Goal: Task Accomplishment & Management: Use online tool/utility

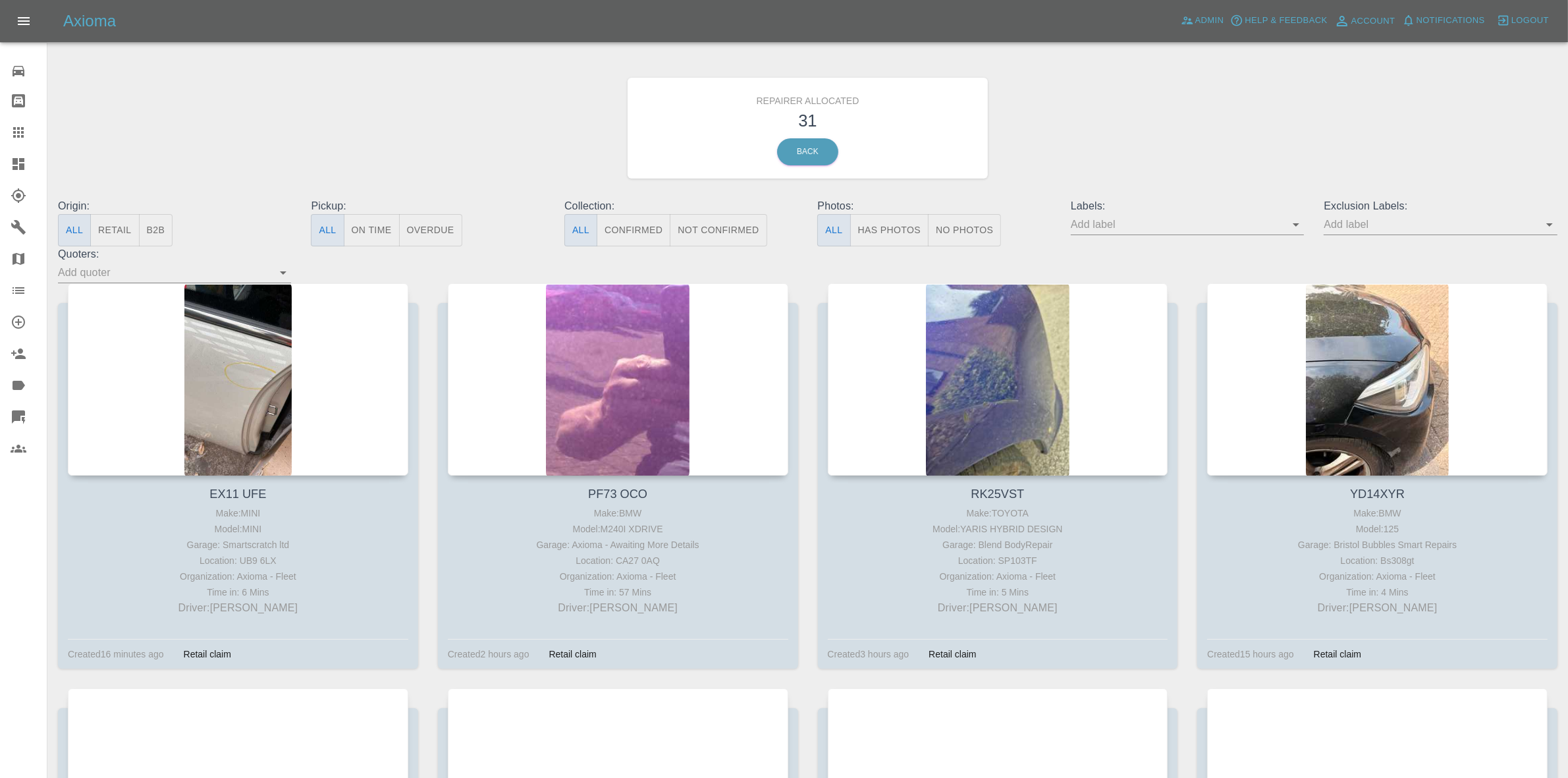
click at [91, 239] on button "Retail" at bounding box center [114, 230] width 49 height 32
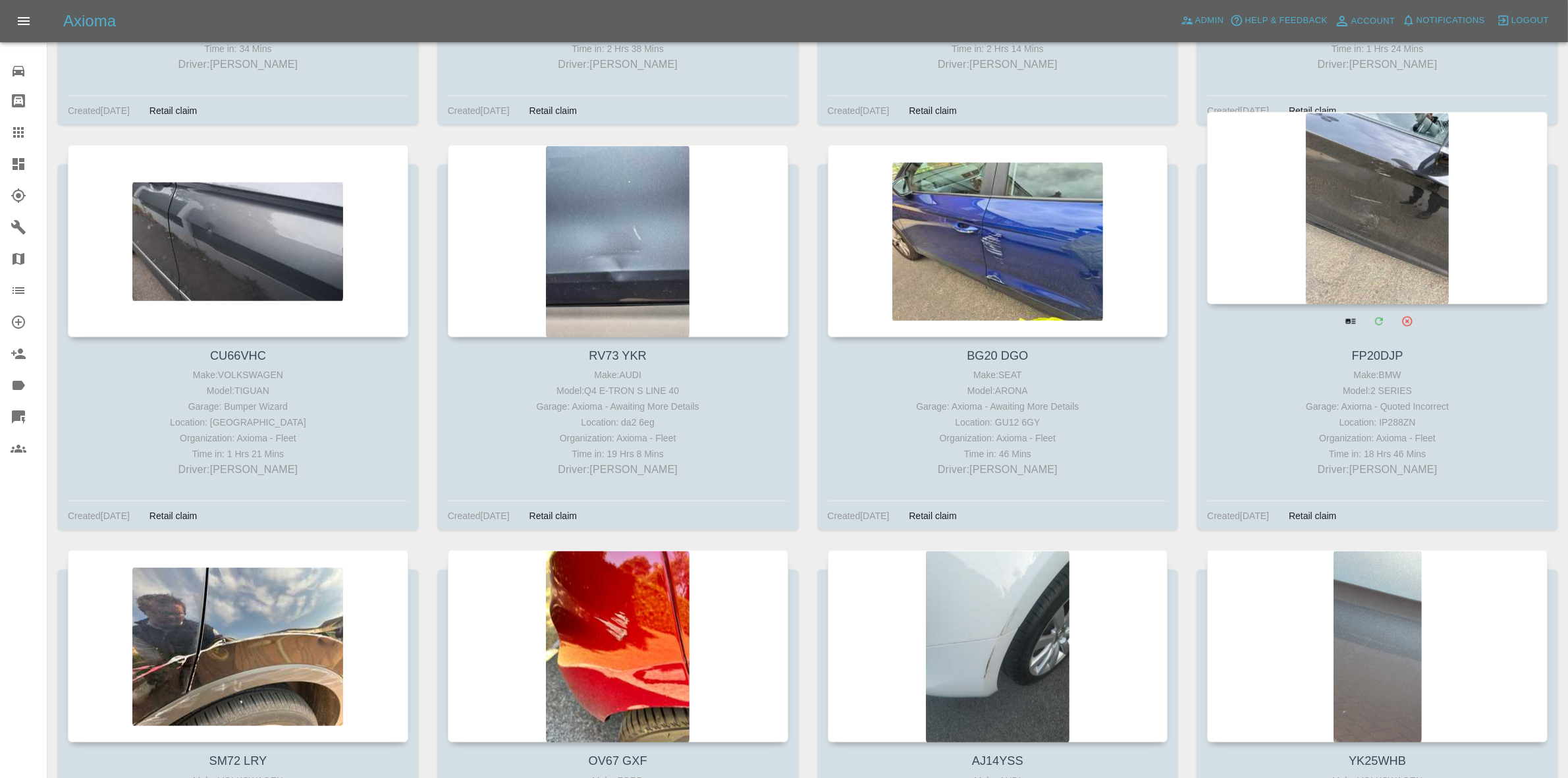
scroll to position [1611, 0]
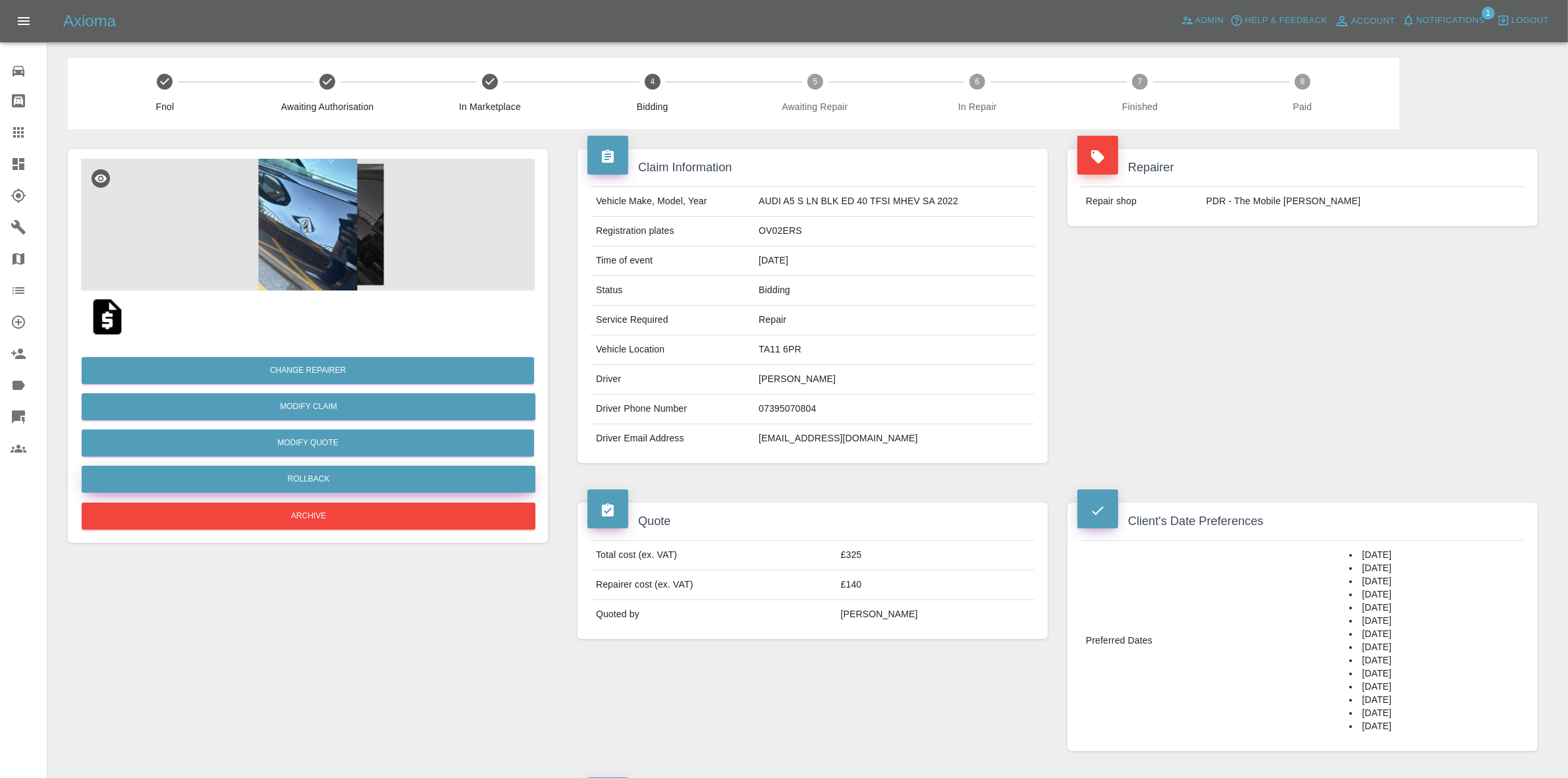
click at [302, 466] on button "Rollback" at bounding box center [308, 479] width 454 height 27
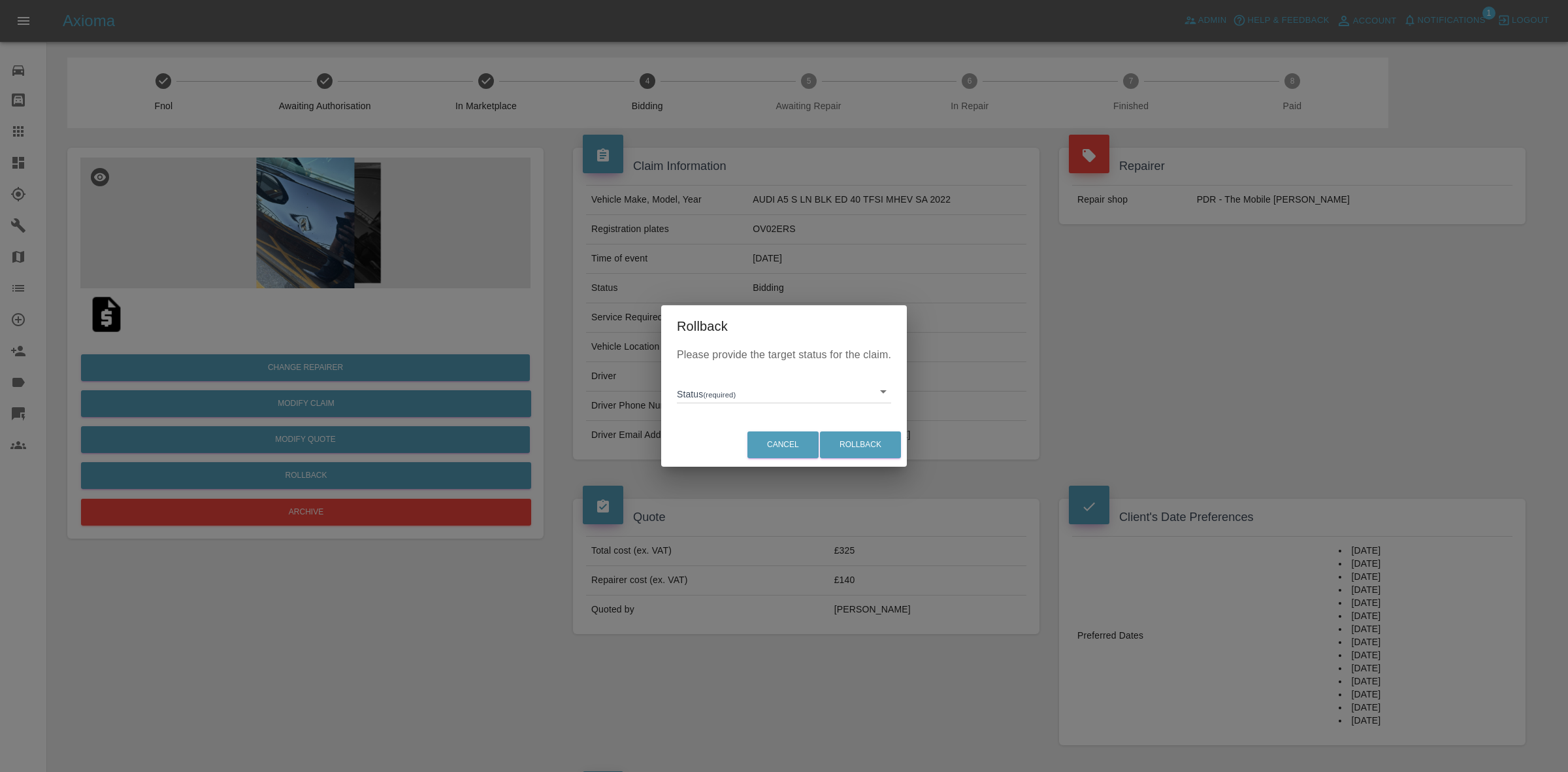
click at [767, 379] on body "Axioma Admin Help & Feedback Account Notifications 1 Logout Repair home Bodysho…" at bounding box center [784, 669] width 1568 height 1339
drag, startPoint x: 746, startPoint y: 446, endPoint x: 768, endPoint y: 443, distance: 22.2
click at [746, 448] on li "In Marketplace" at bounding box center [784, 451] width 208 height 30
type input "in-marketplace"
click at [870, 439] on button "Rollback" at bounding box center [860, 445] width 81 height 27
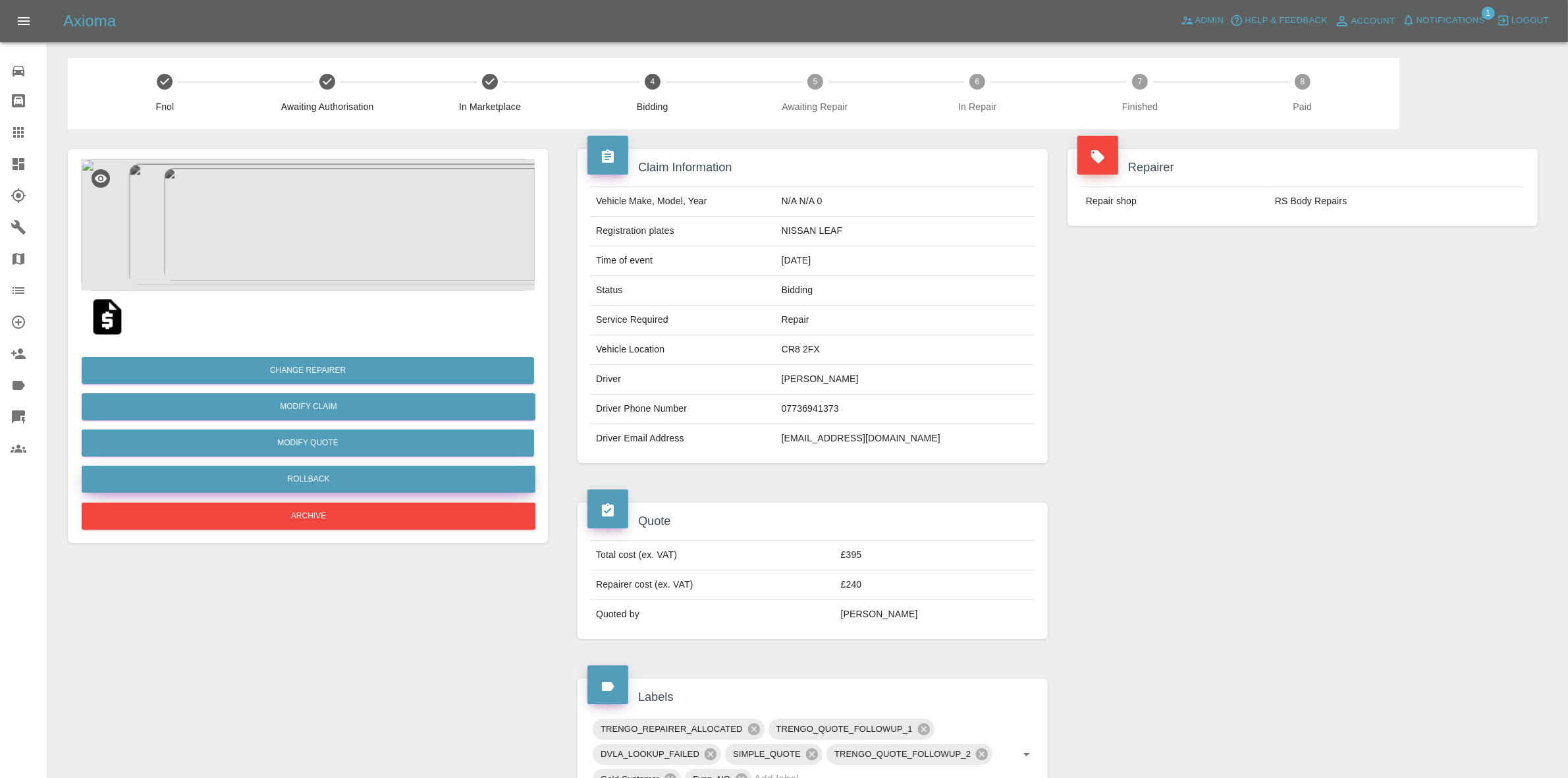
click at [350, 482] on button "Rollback" at bounding box center [308, 479] width 454 height 27
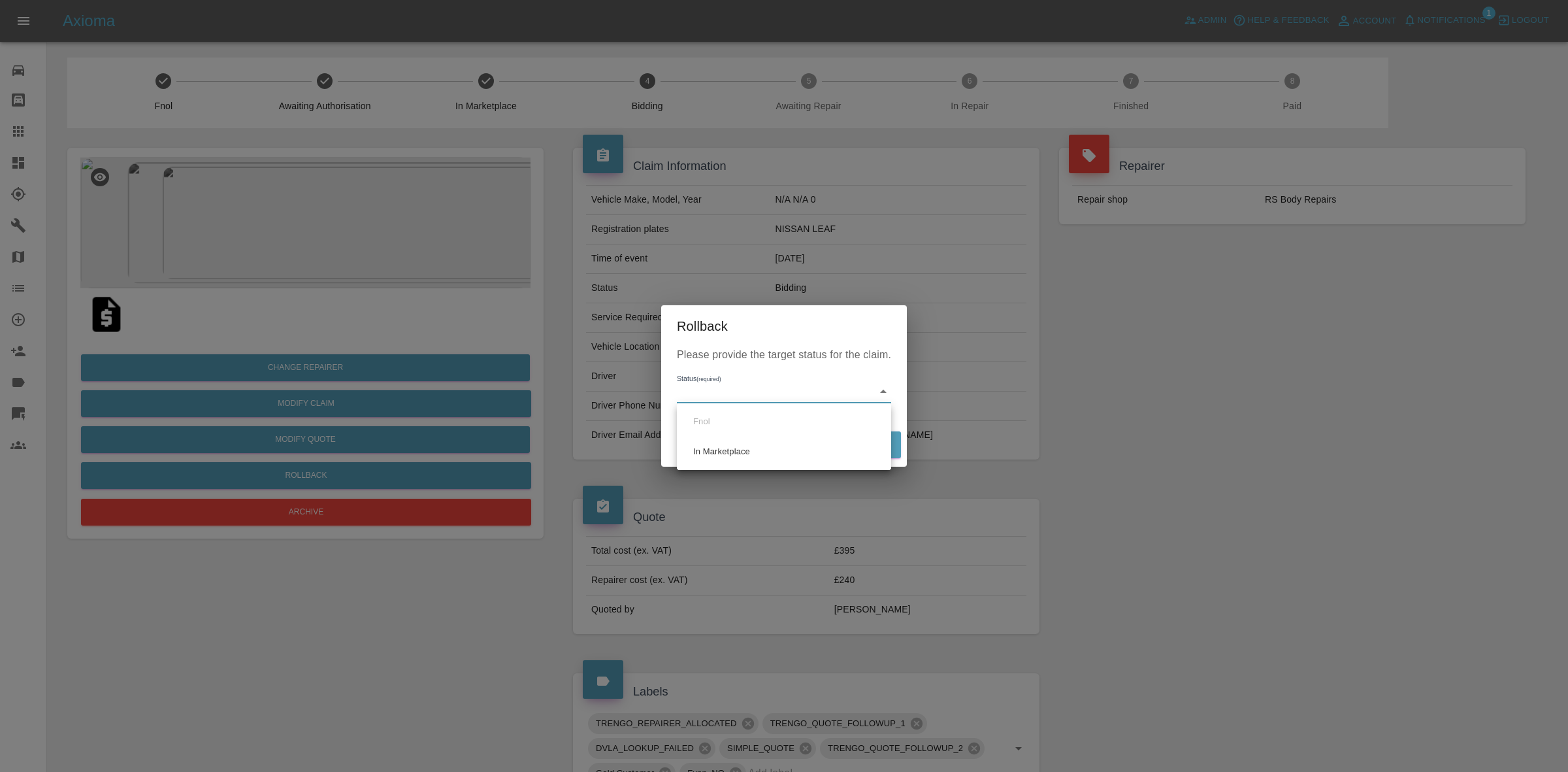
click at [725, 394] on body "Axioma Admin Help & Feedback Account Notifications 1 Logout Repair home Bodysho…" at bounding box center [784, 663] width 1568 height 1326
click at [771, 454] on li "In Marketplace" at bounding box center [784, 451] width 208 height 30
type input "in-marketplace"
click at [877, 436] on button "Rollback" at bounding box center [860, 445] width 81 height 27
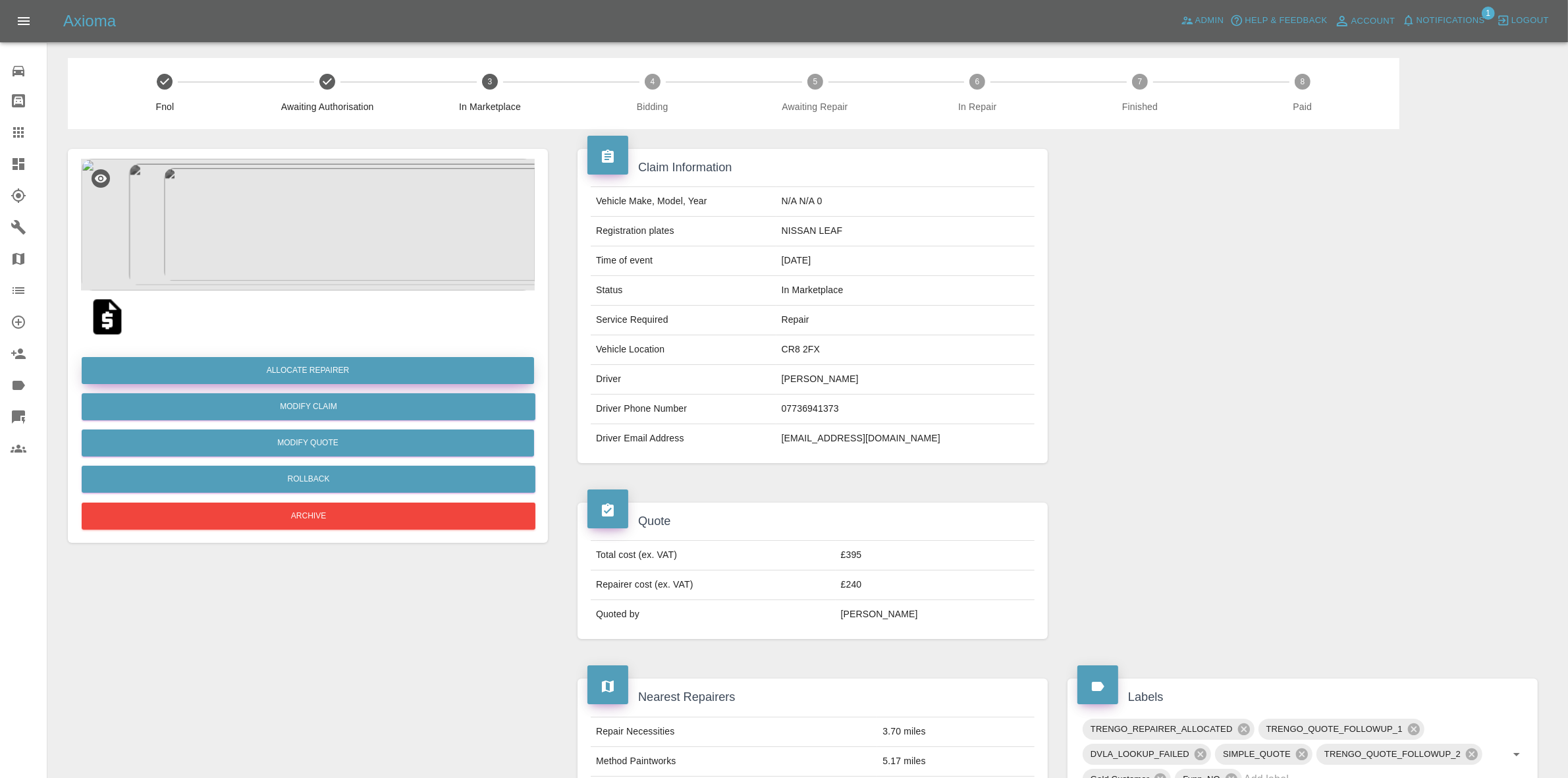
click at [307, 369] on button "Allocate Repairer" at bounding box center [307, 371] width 453 height 27
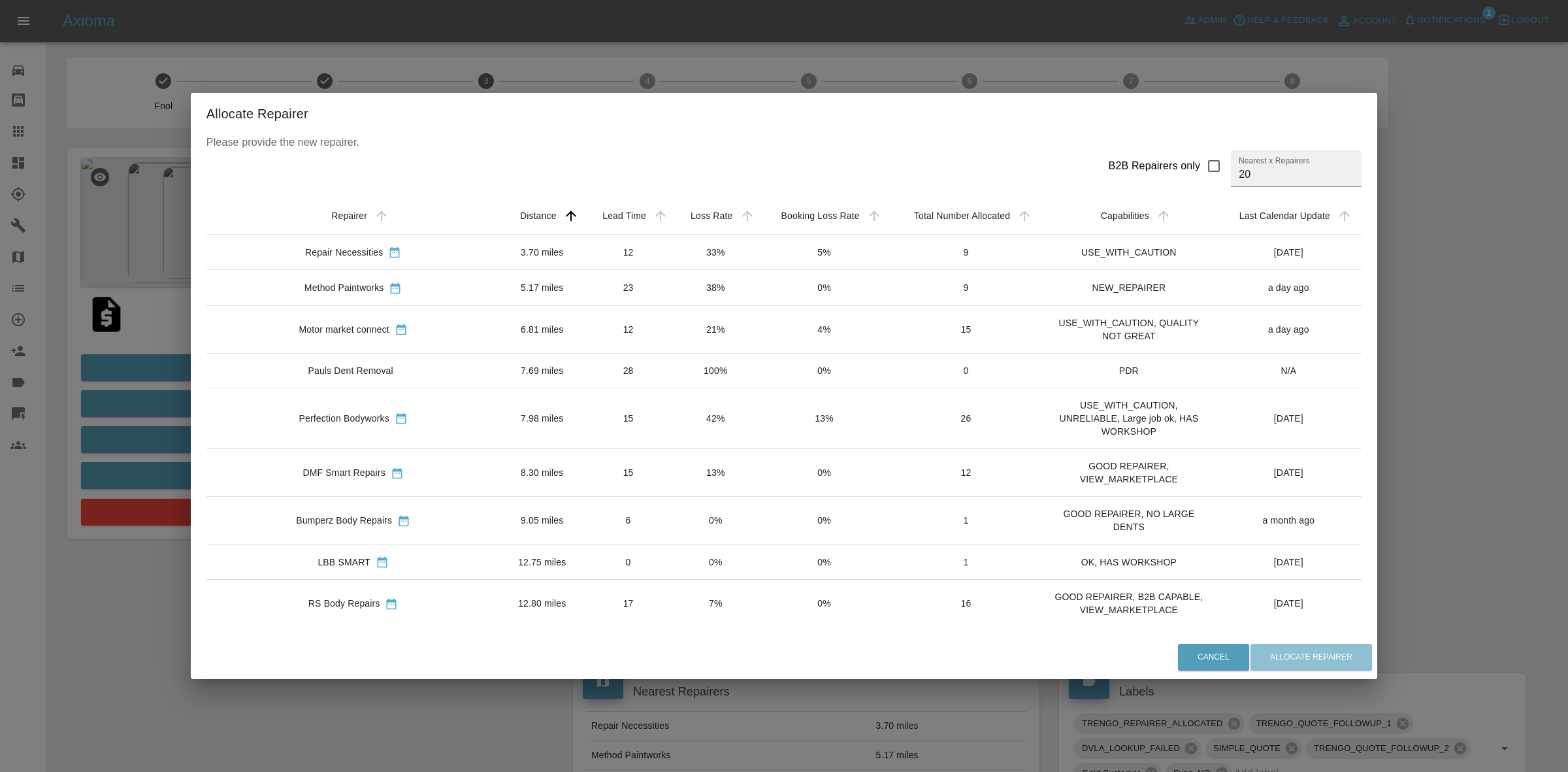
click at [686, 255] on td "33%" at bounding box center [715, 252] width 86 height 35
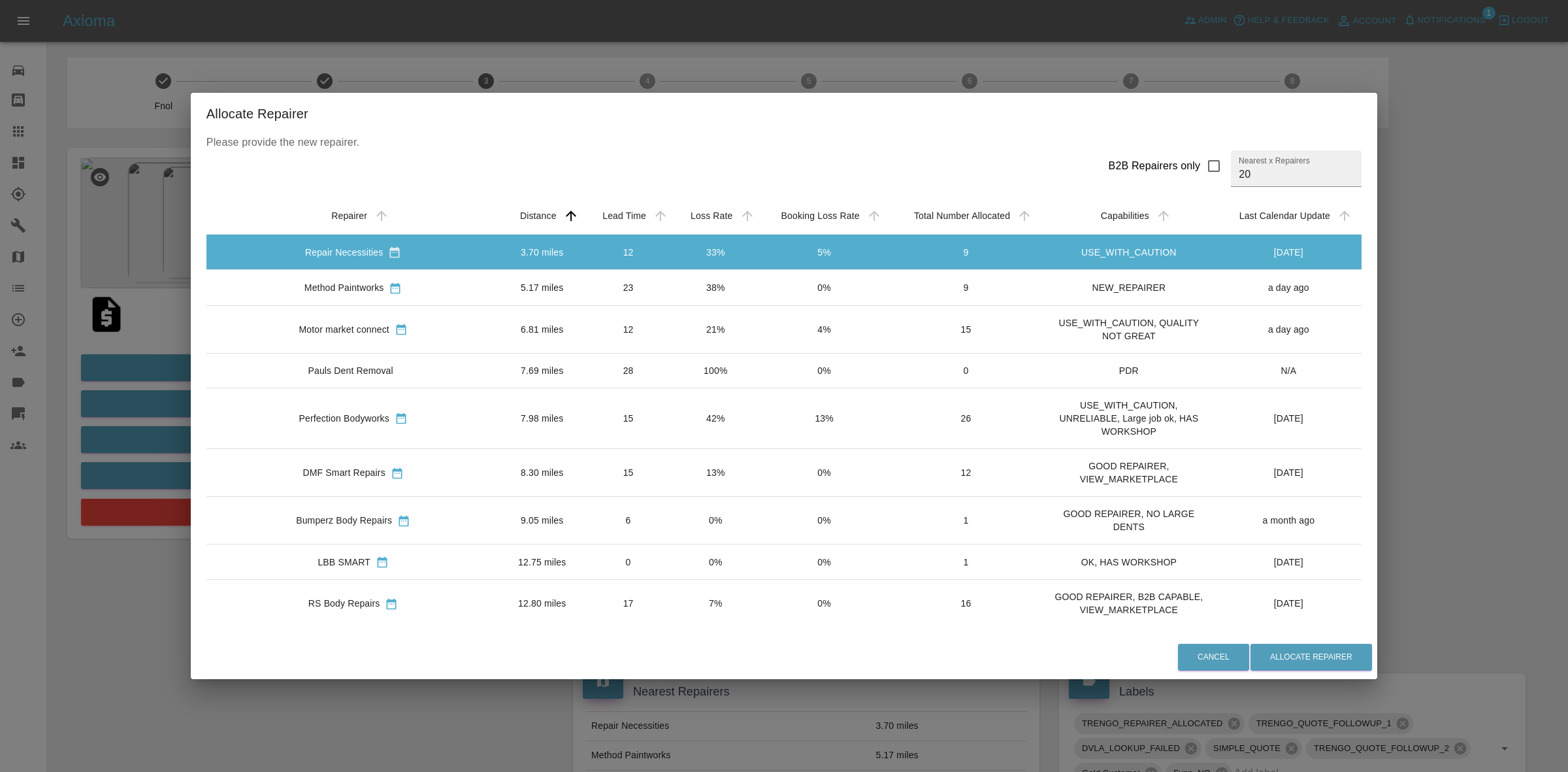
click at [684, 274] on td "38%" at bounding box center [715, 287] width 86 height 35
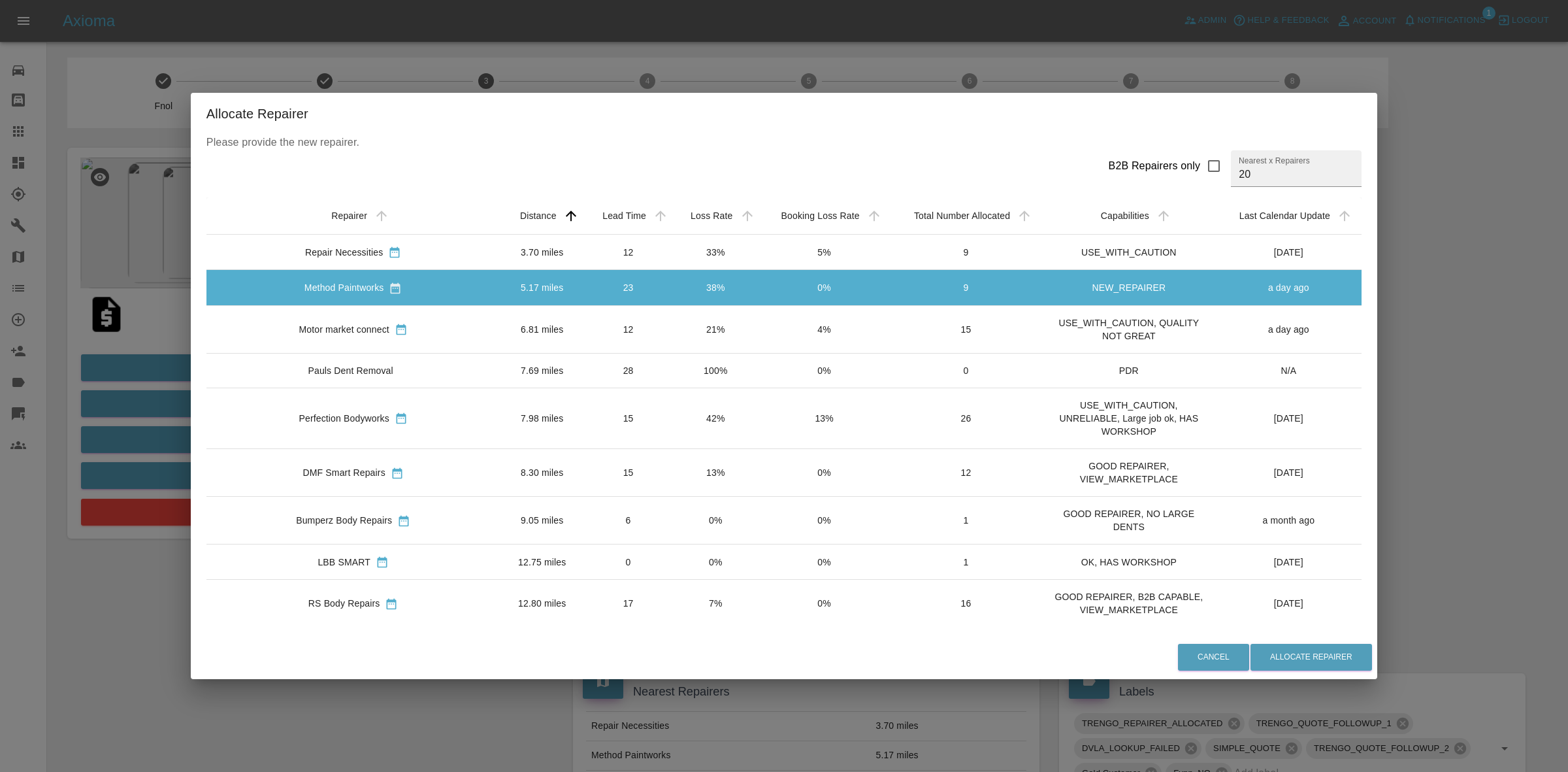
click at [673, 327] on td "21%" at bounding box center [715, 329] width 86 height 48
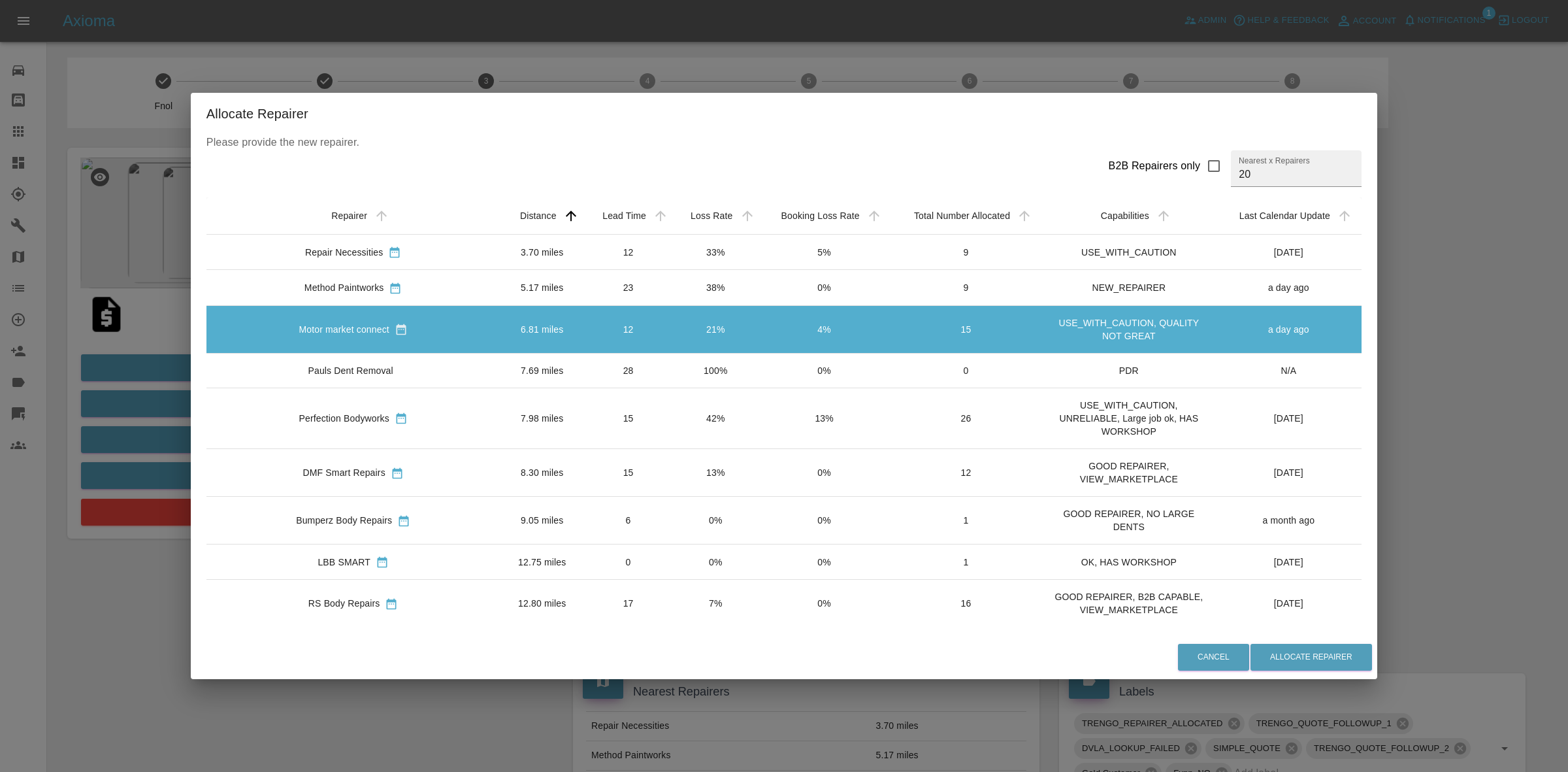
click at [673, 359] on td "100%" at bounding box center [715, 370] width 86 height 35
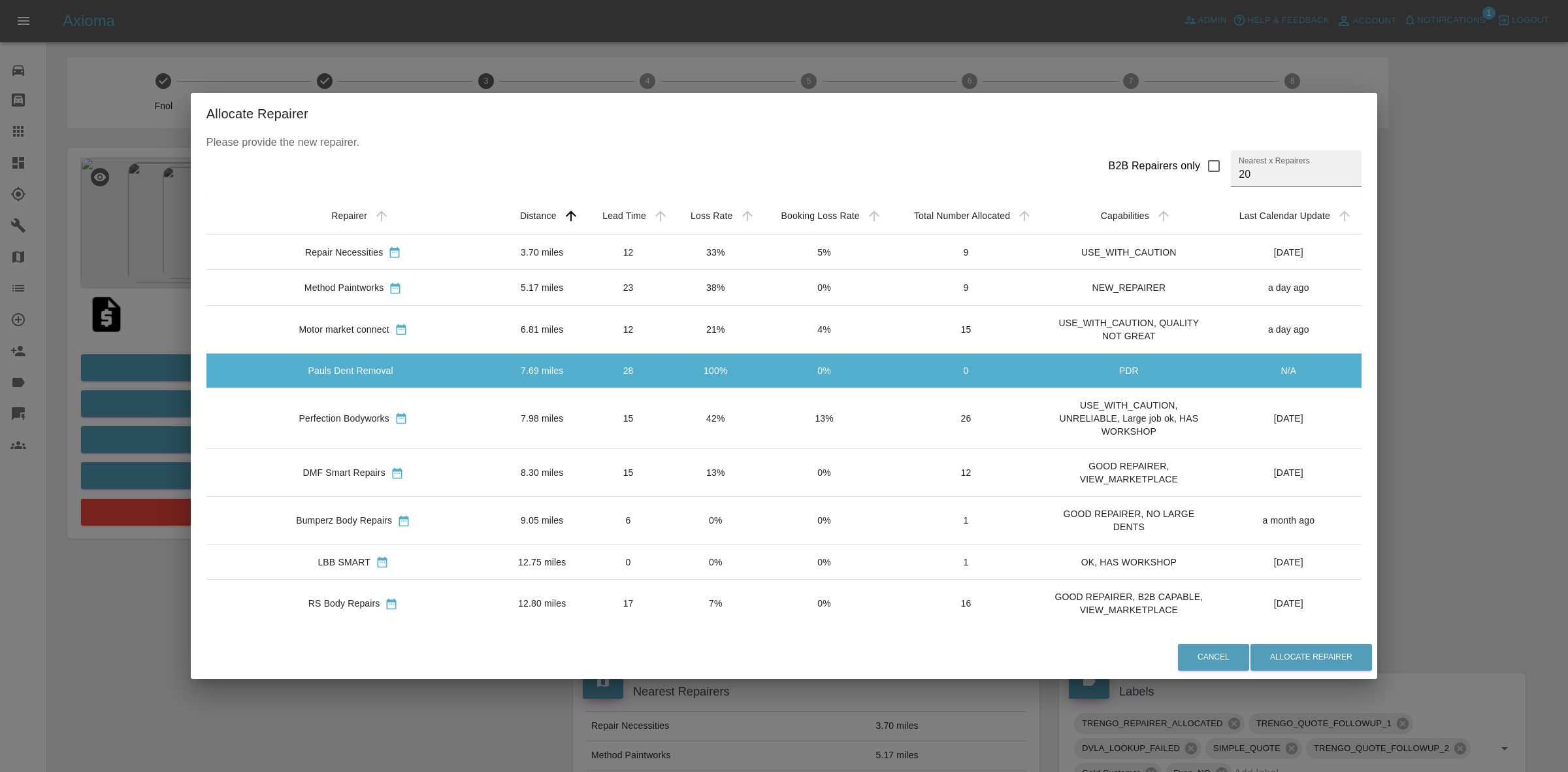
click at [673, 421] on td "42%" at bounding box center [715, 418] width 86 height 61
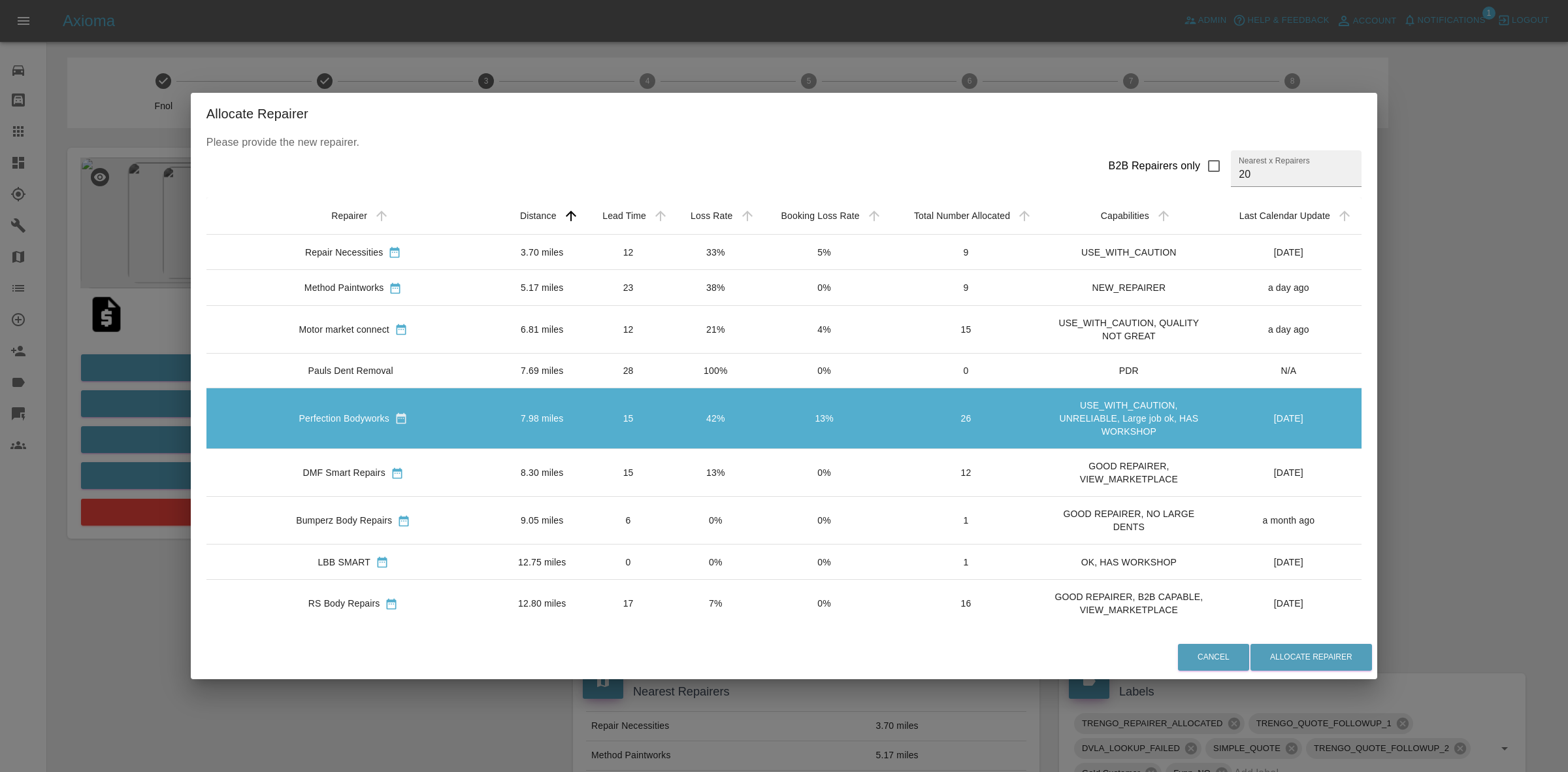
click at [675, 472] on td "13%" at bounding box center [715, 472] width 86 height 48
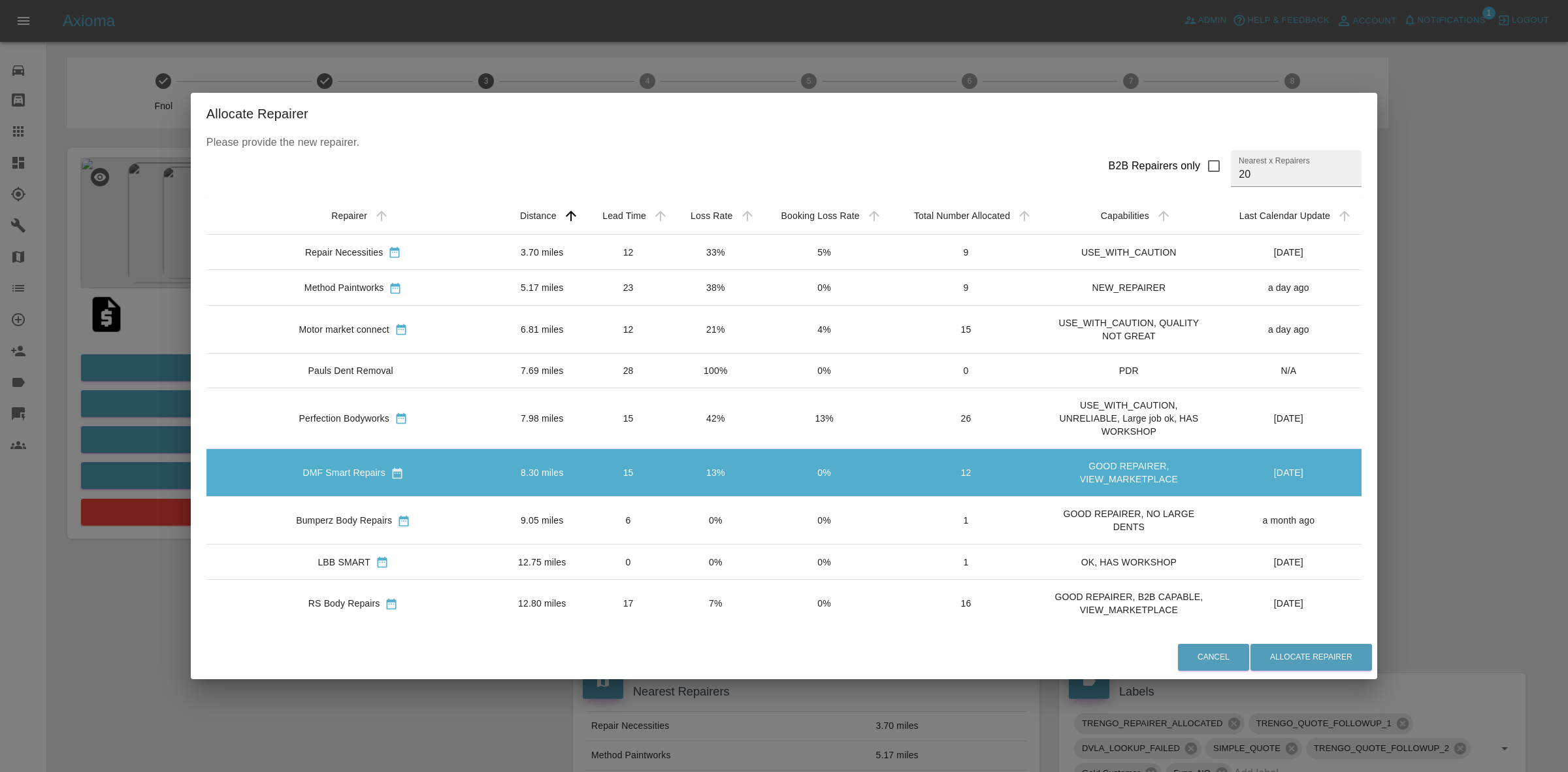
click at [676, 517] on td "0%" at bounding box center [715, 520] width 86 height 48
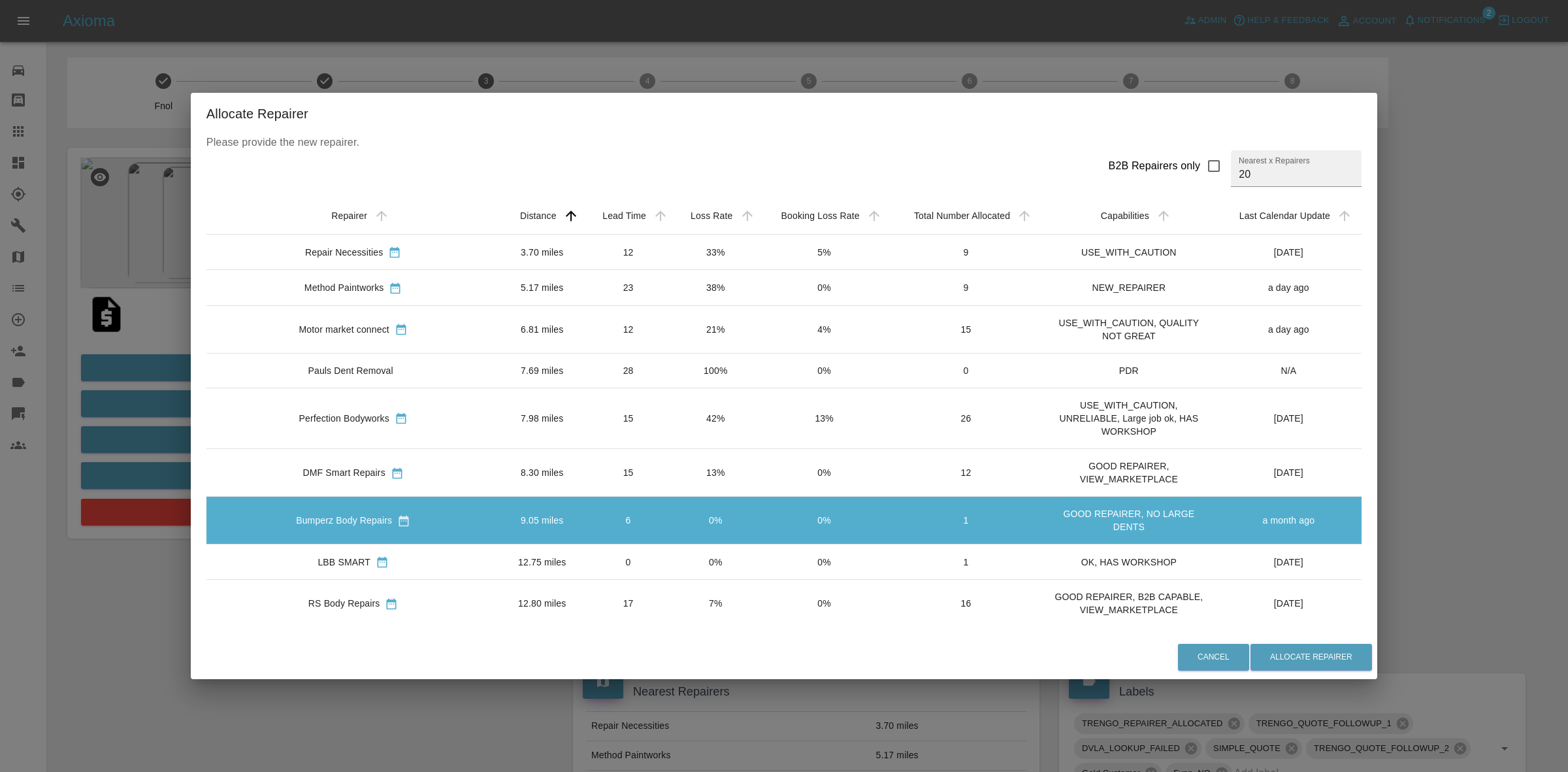
click at [590, 407] on td "15" at bounding box center [628, 418] width 89 height 61
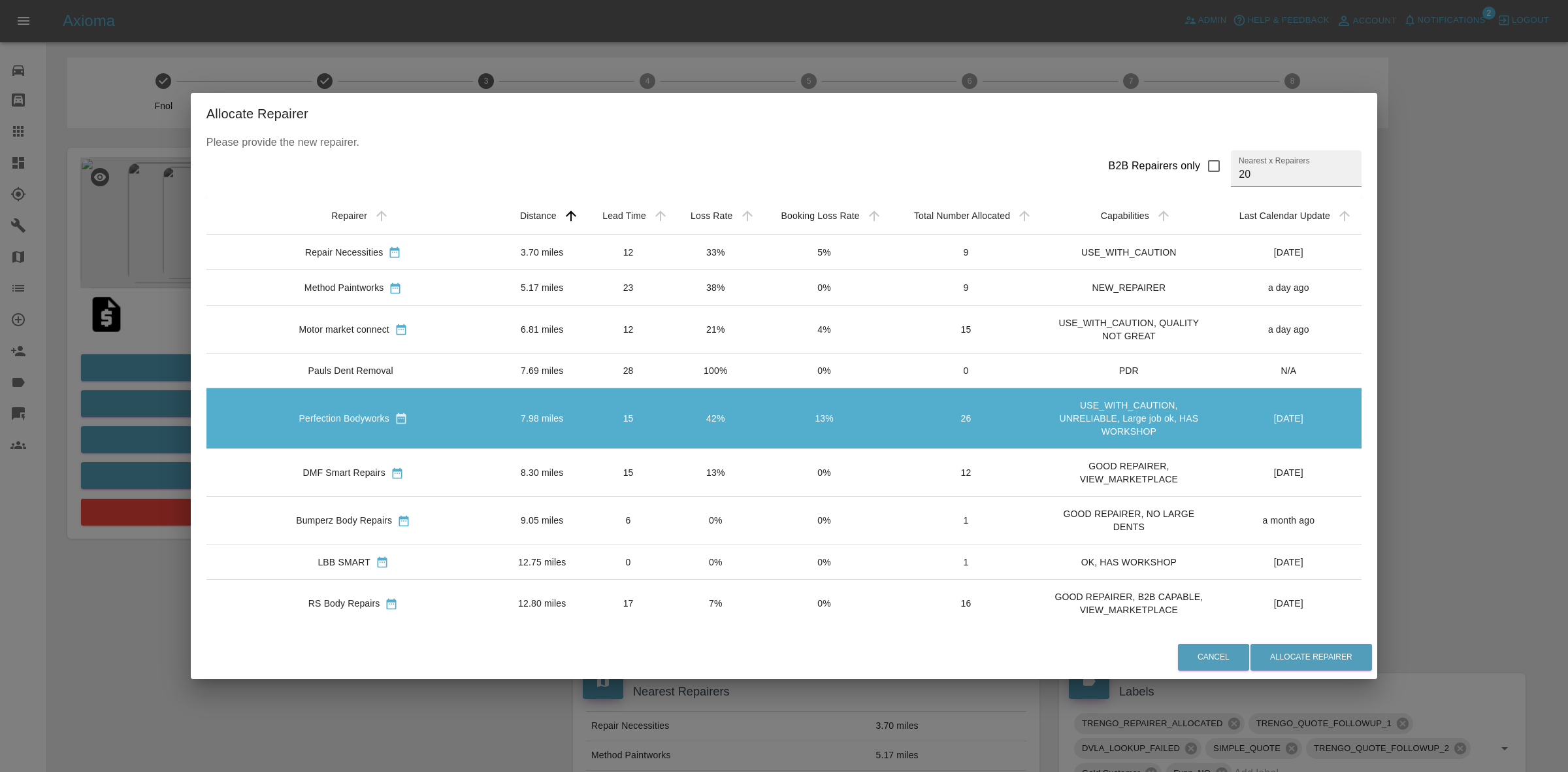
click at [673, 289] on td "38%" at bounding box center [715, 287] width 86 height 35
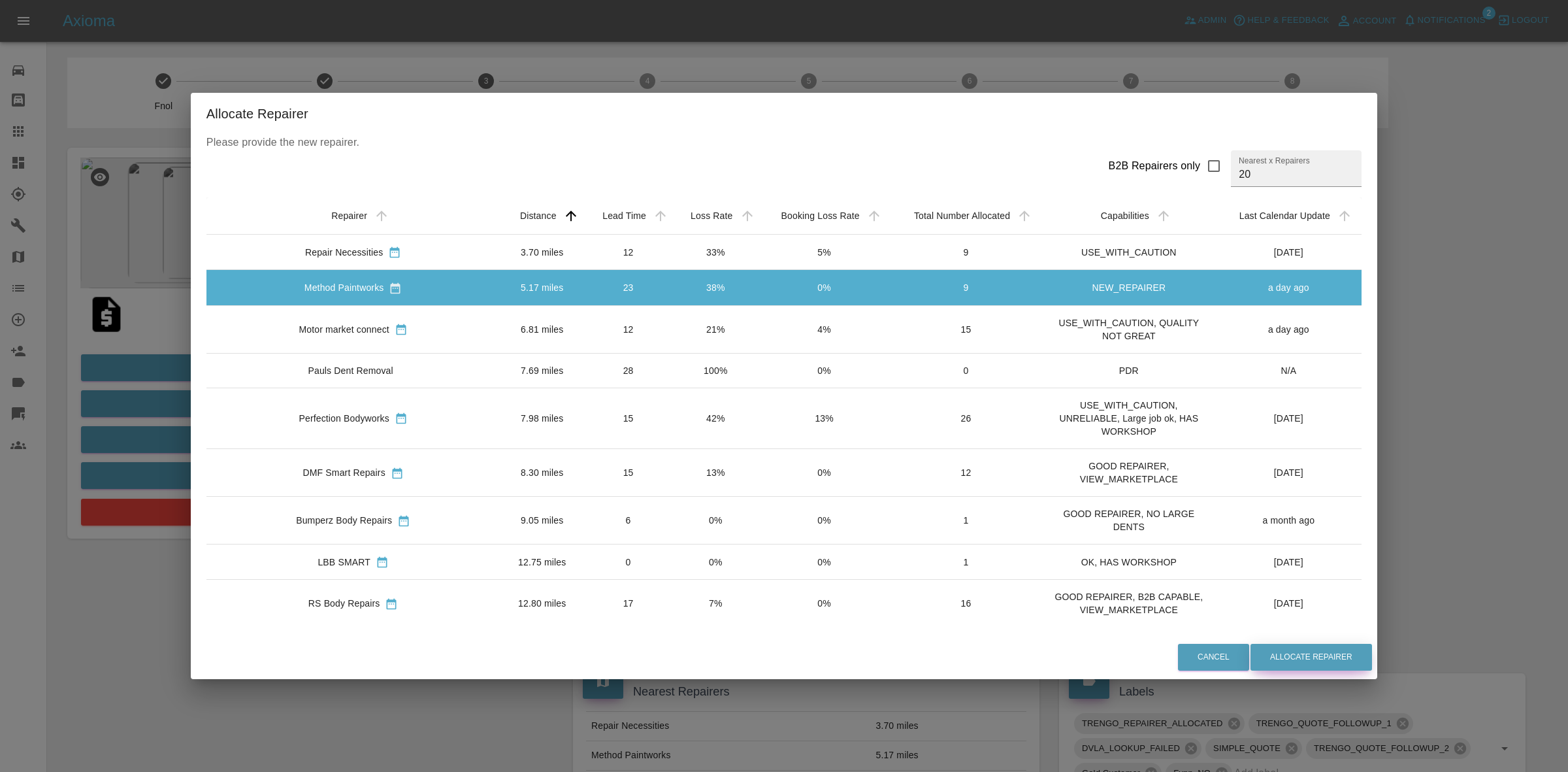
click at [1252, 653] on button "Allocate Repairer" at bounding box center [1312, 657] width 121 height 27
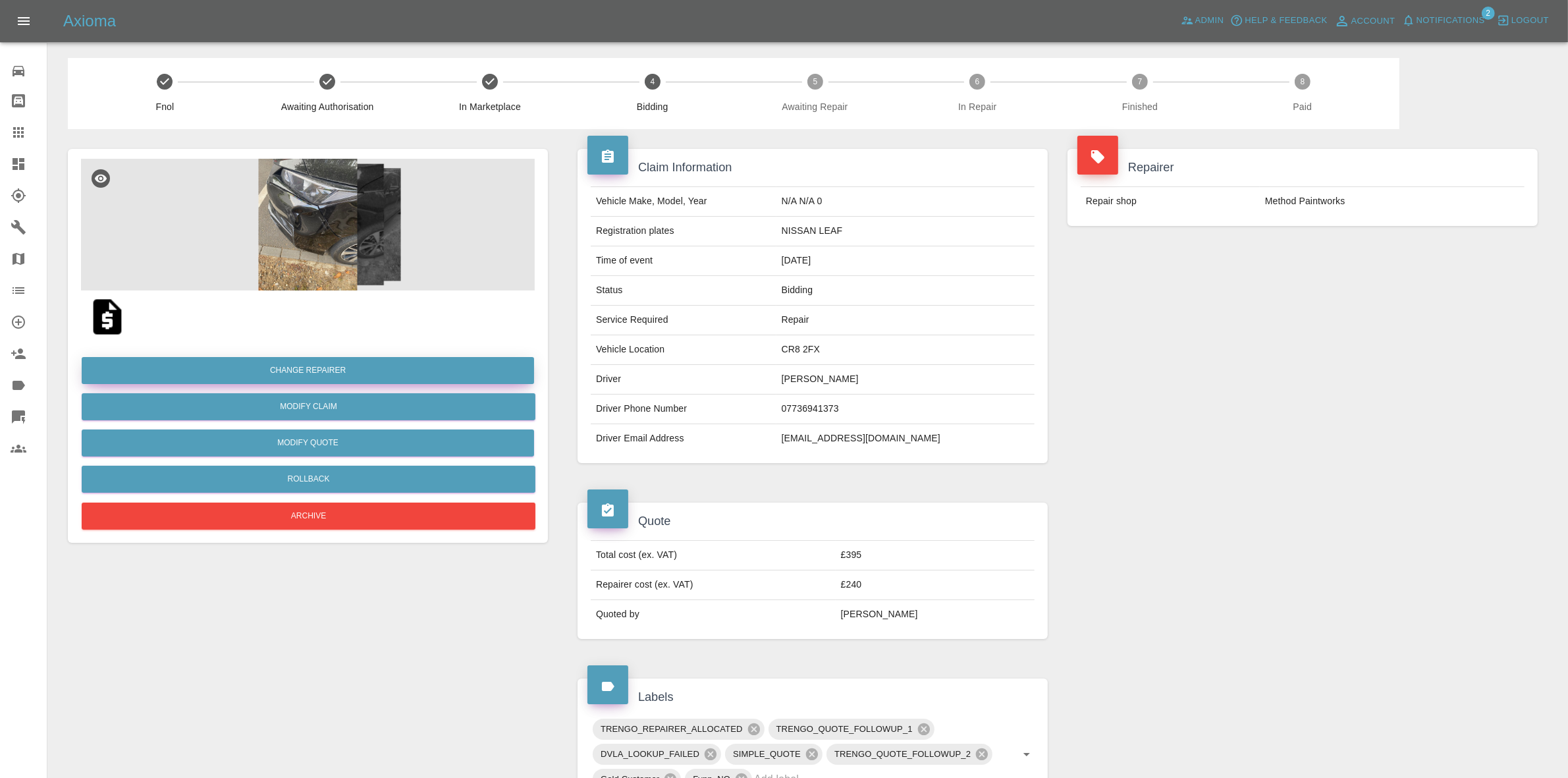
click at [265, 363] on button "Change Repairer" at bounding box center [307, 371] width 453 height 27
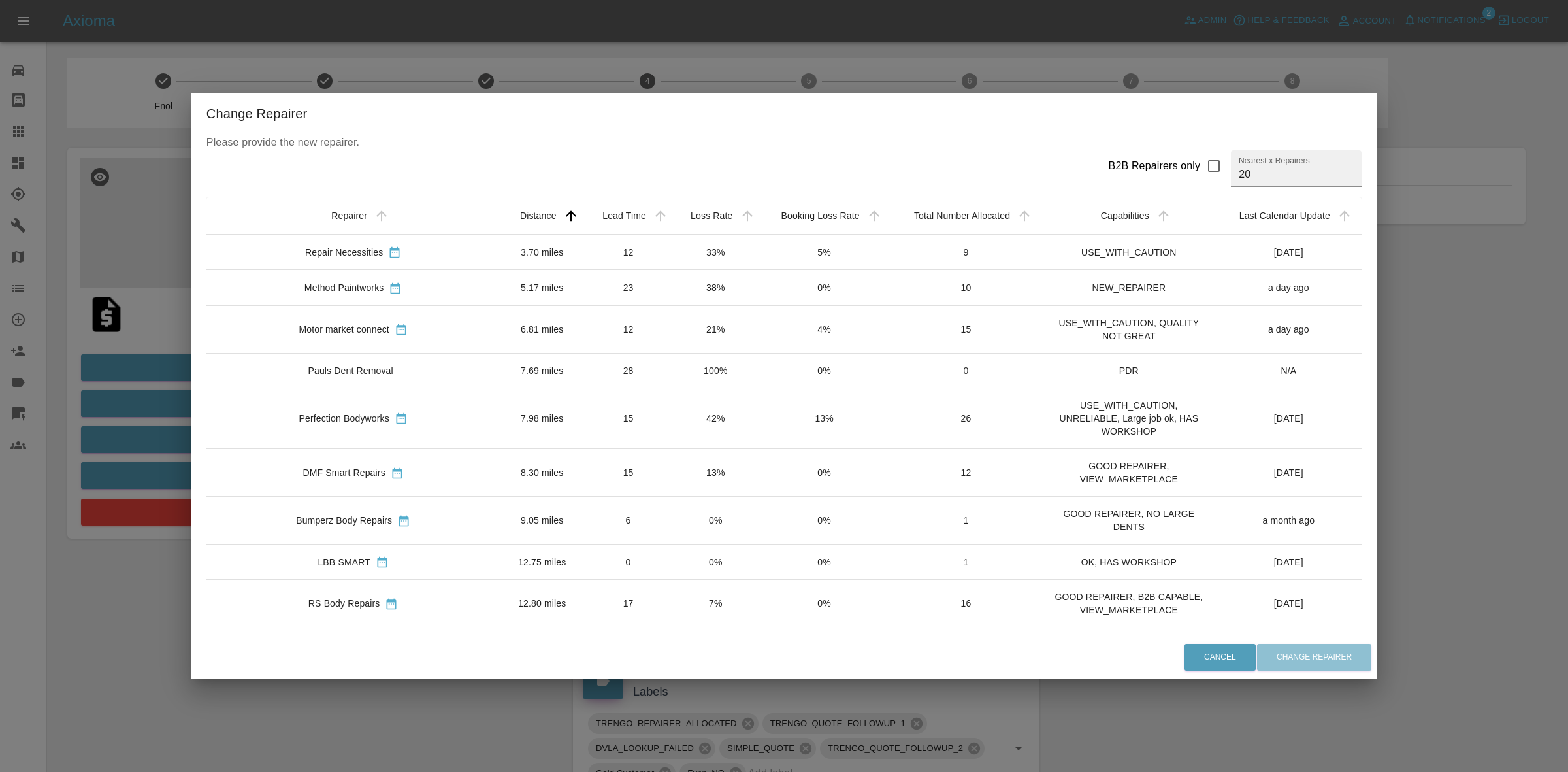
click at [598, 293] on td "23" at bounding box center [628, 287] width 89 height 35
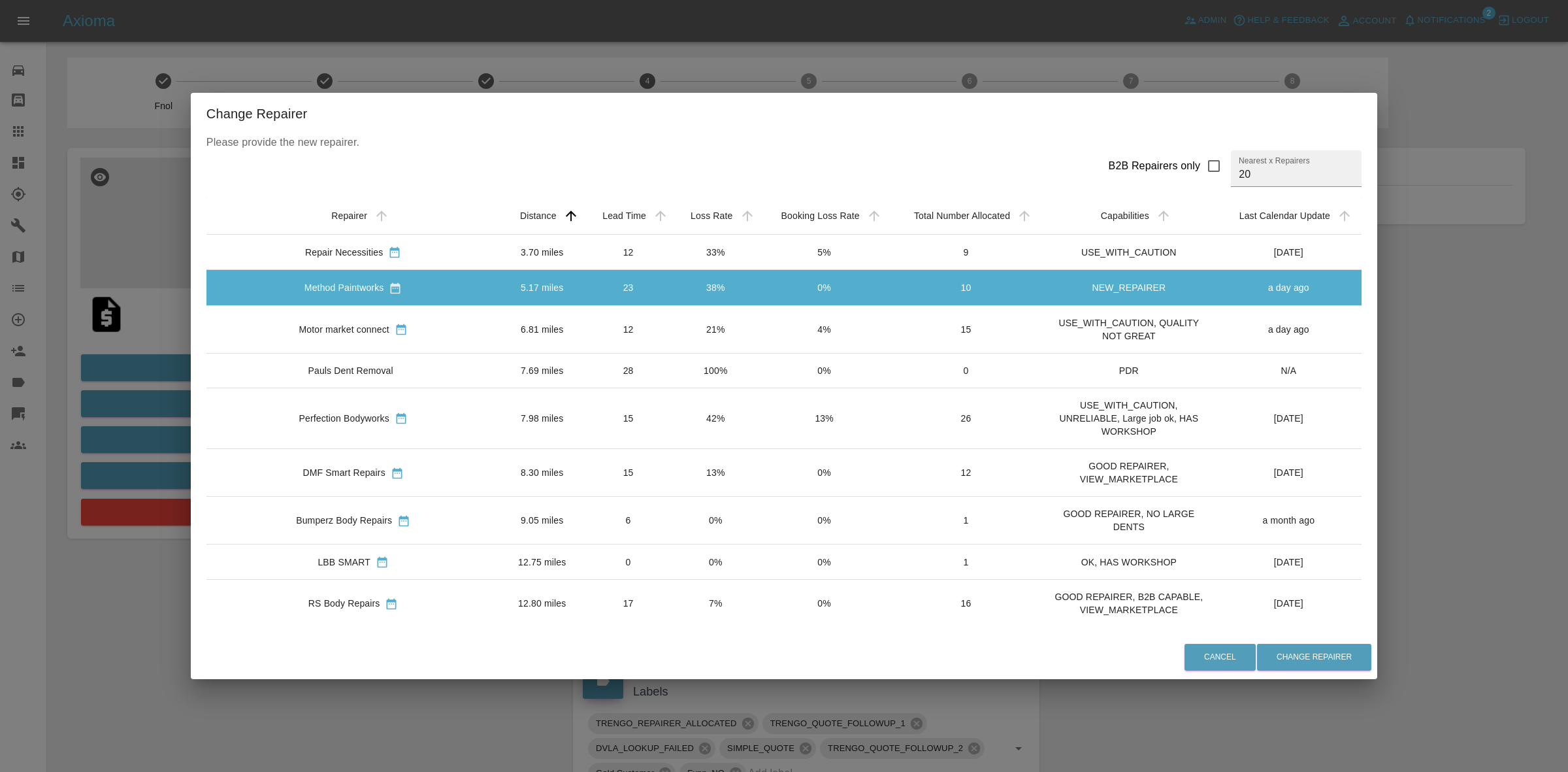
click at [602, 317] on td "12" at bounding box center [628, 329] width 89 height 48
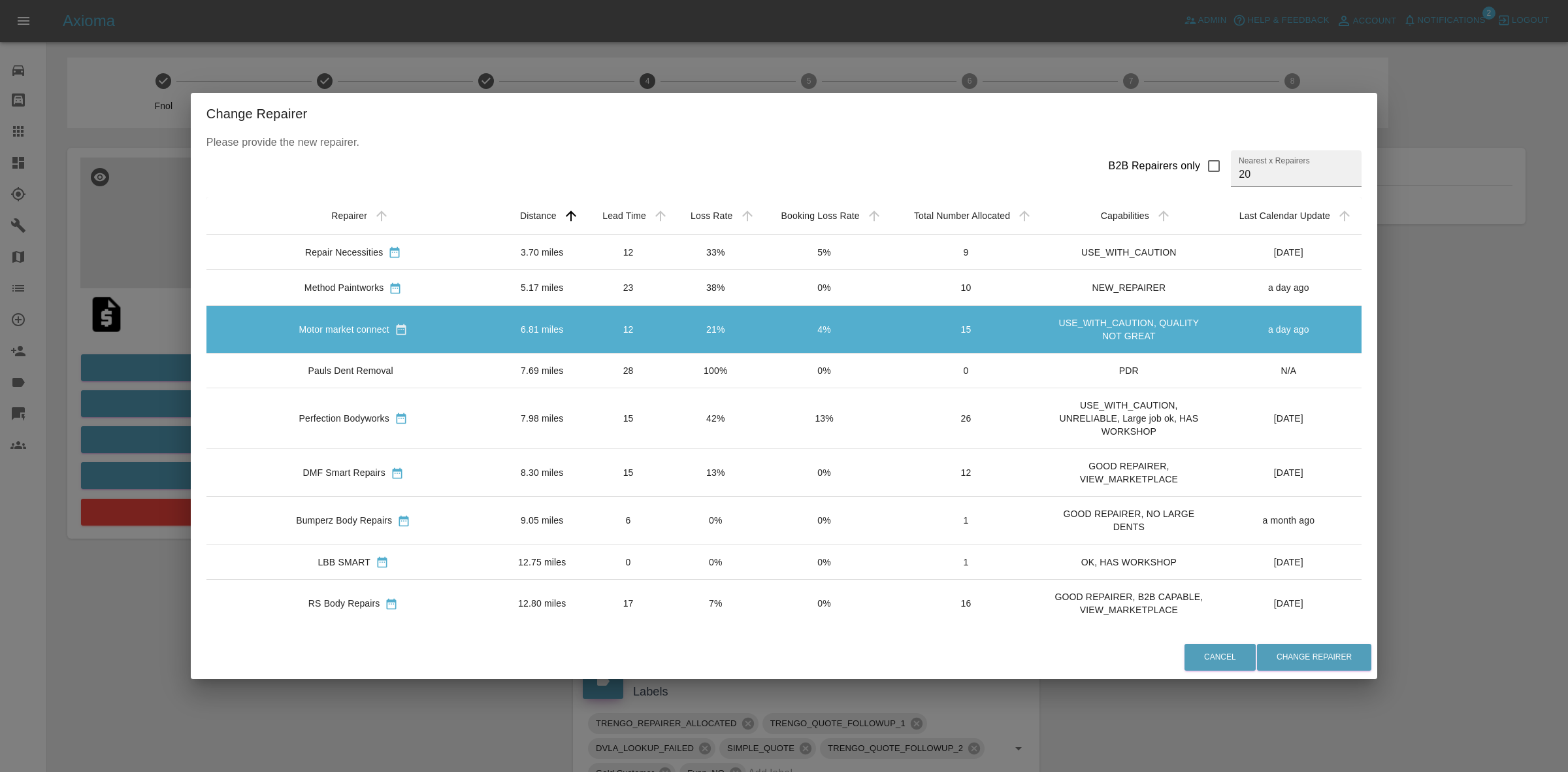
drag, startPoint x: 609, startPoint y: 359, endPoint x: 616, endPoint y: 399, distance: 40.6
click at [610, 359] on td "28" at bounding box center [628, 370] width 89 height 35
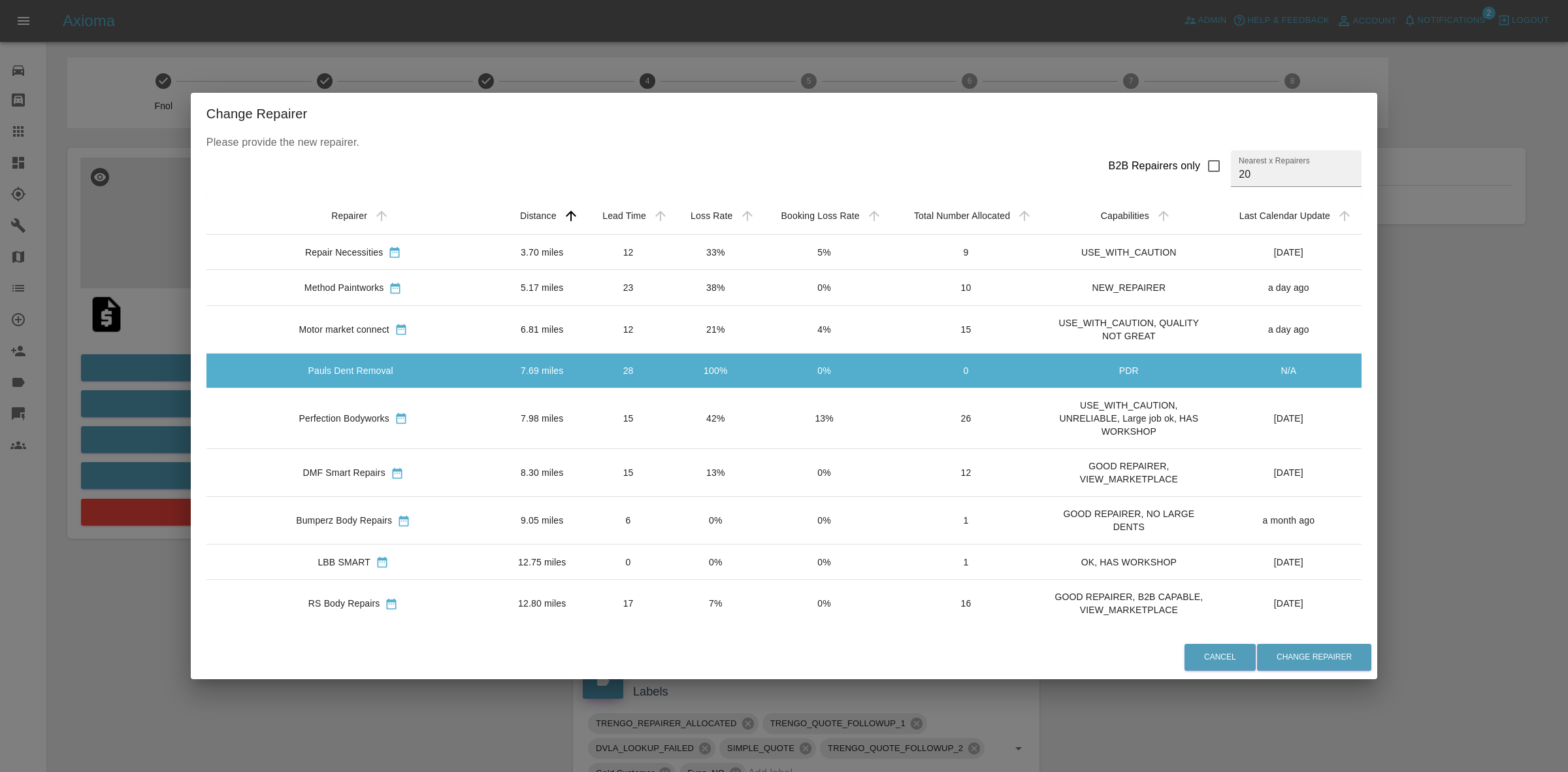
click at [673, 431] on td "42%" at bounding box center [715, 418] width 86 height 61
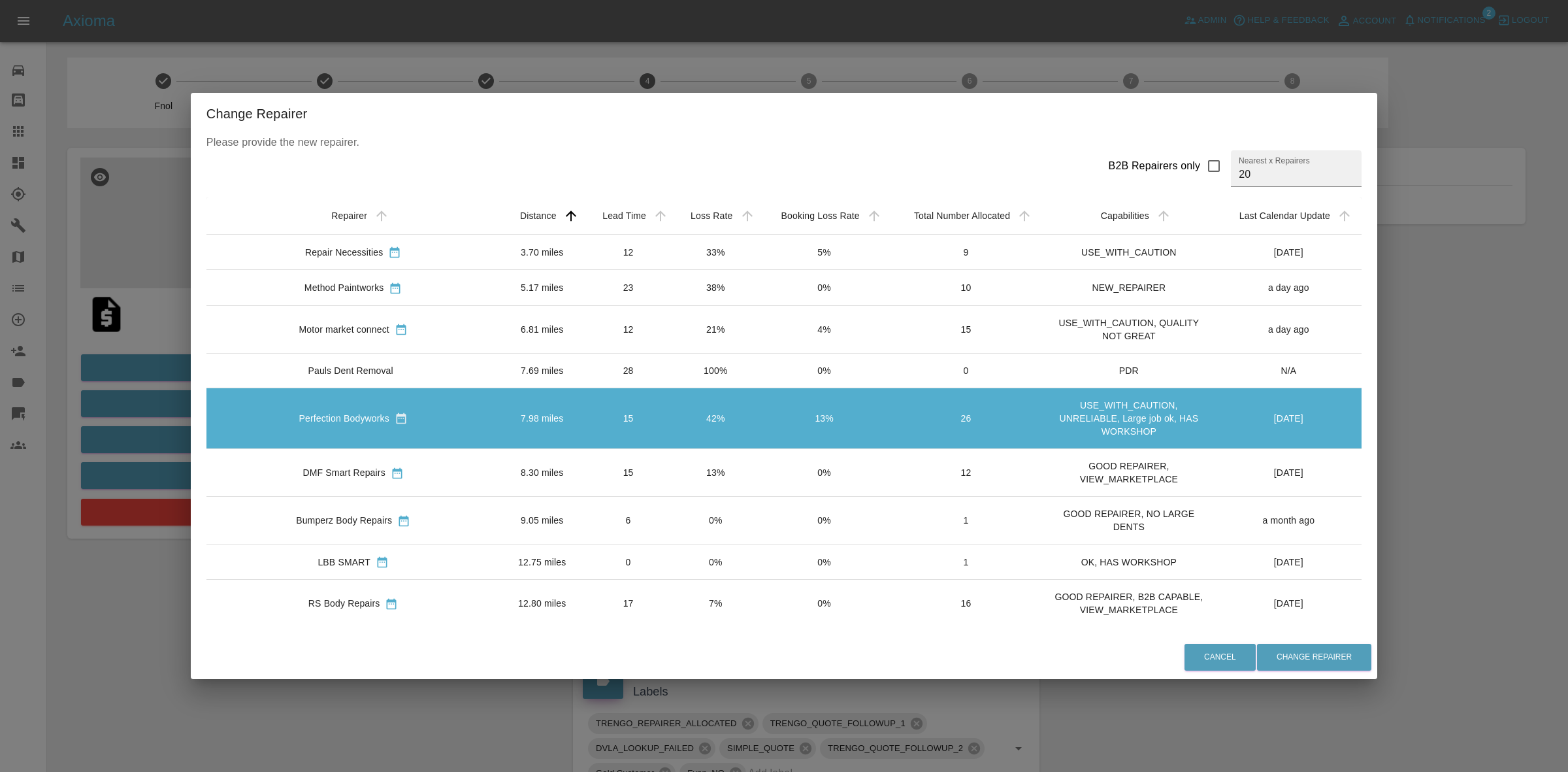
click at [673, 279] on td "38%" at bounding box center [715, 287] width 86 height 35
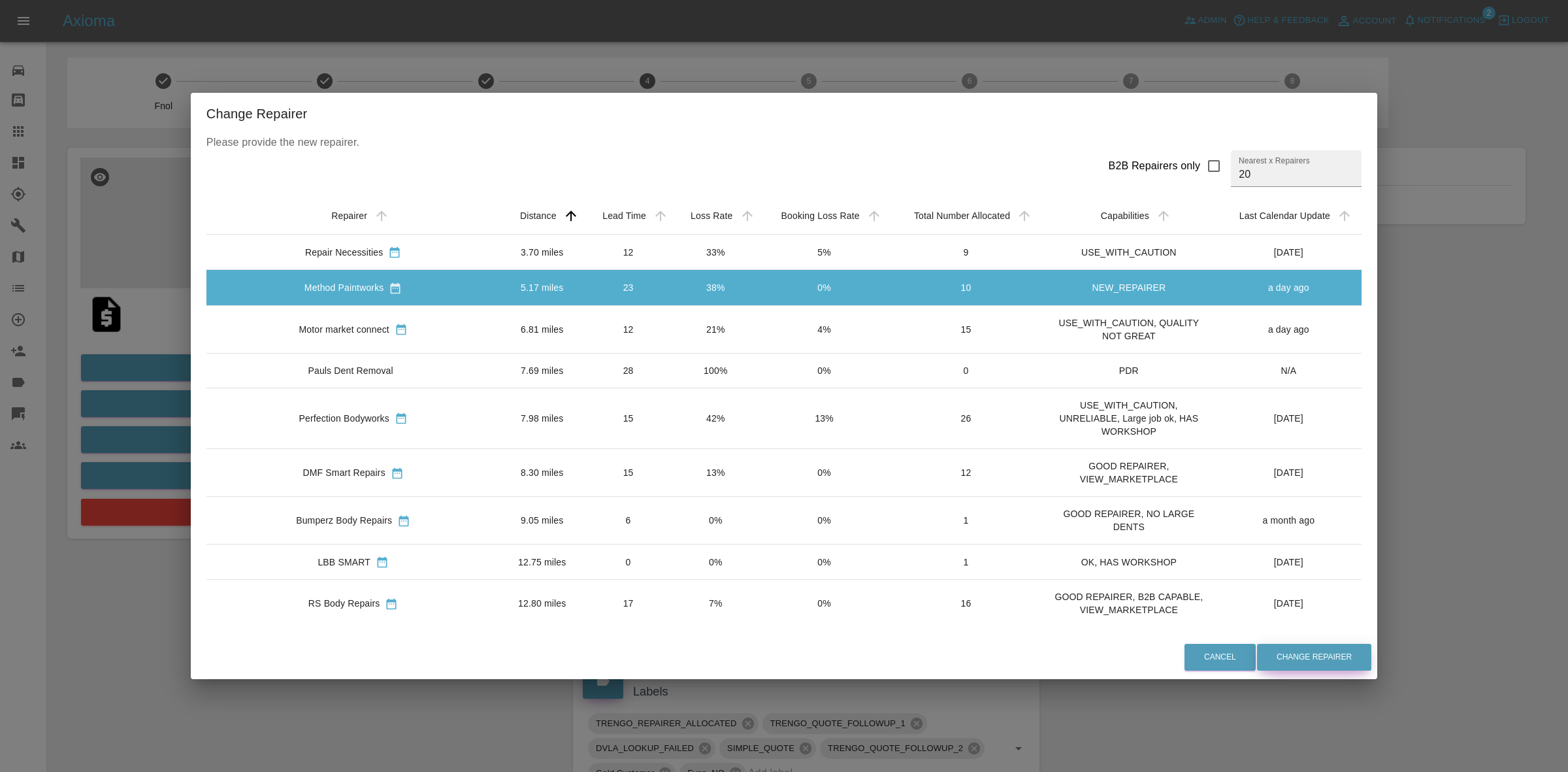
drag, startPoint x: 1288, startPoint y: 658, endPoint x: 1255, endPoint y: 675, distance: 37.1
click at [1286, 658] on button "Change Repairer" at bounding box center [1315, 657] width 114 height 27
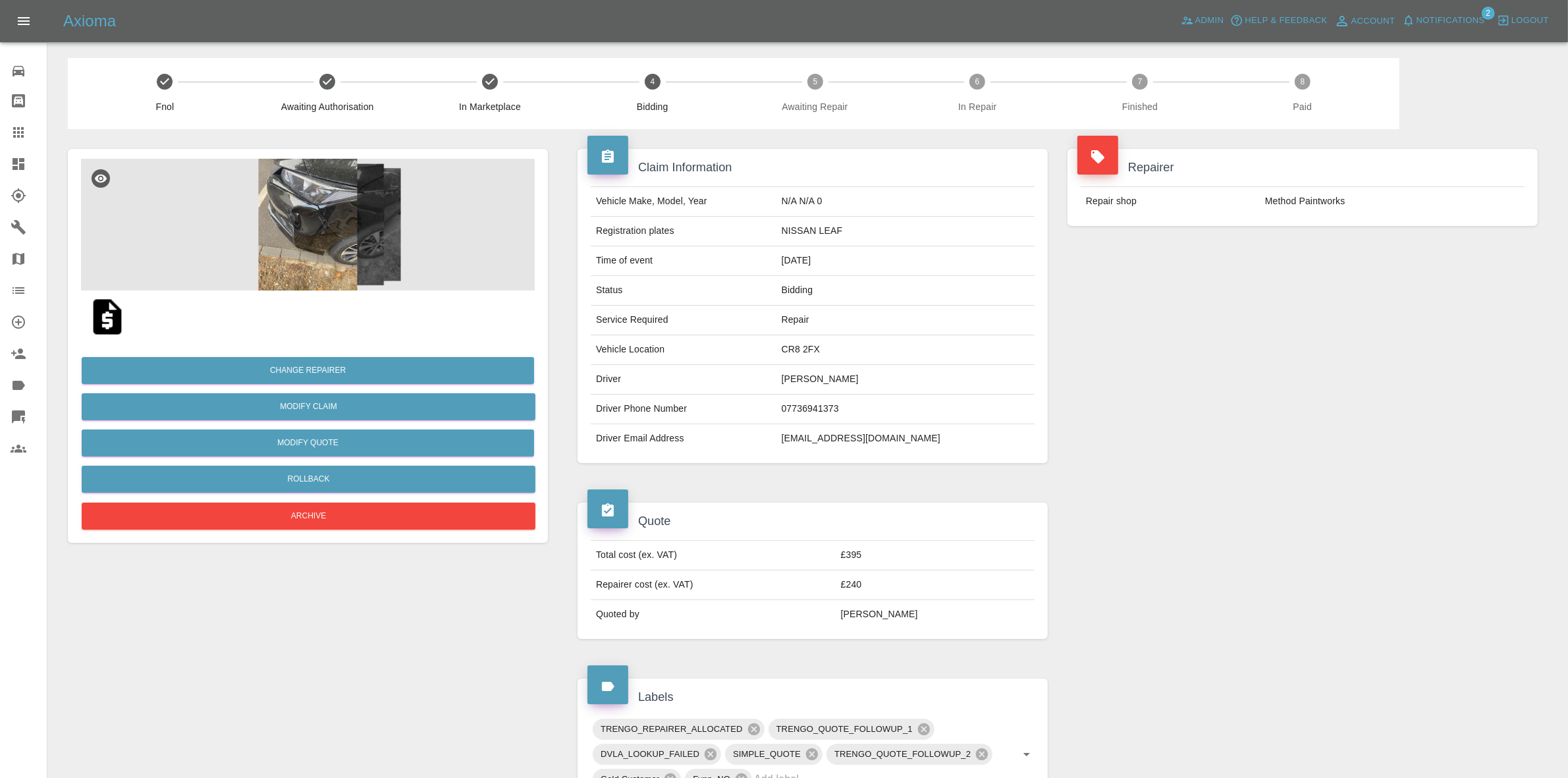
click at [1428, 323] on div "Repairer Repair shop Method Paintworks" at bounding box center [1302, 305] width 490 height 353
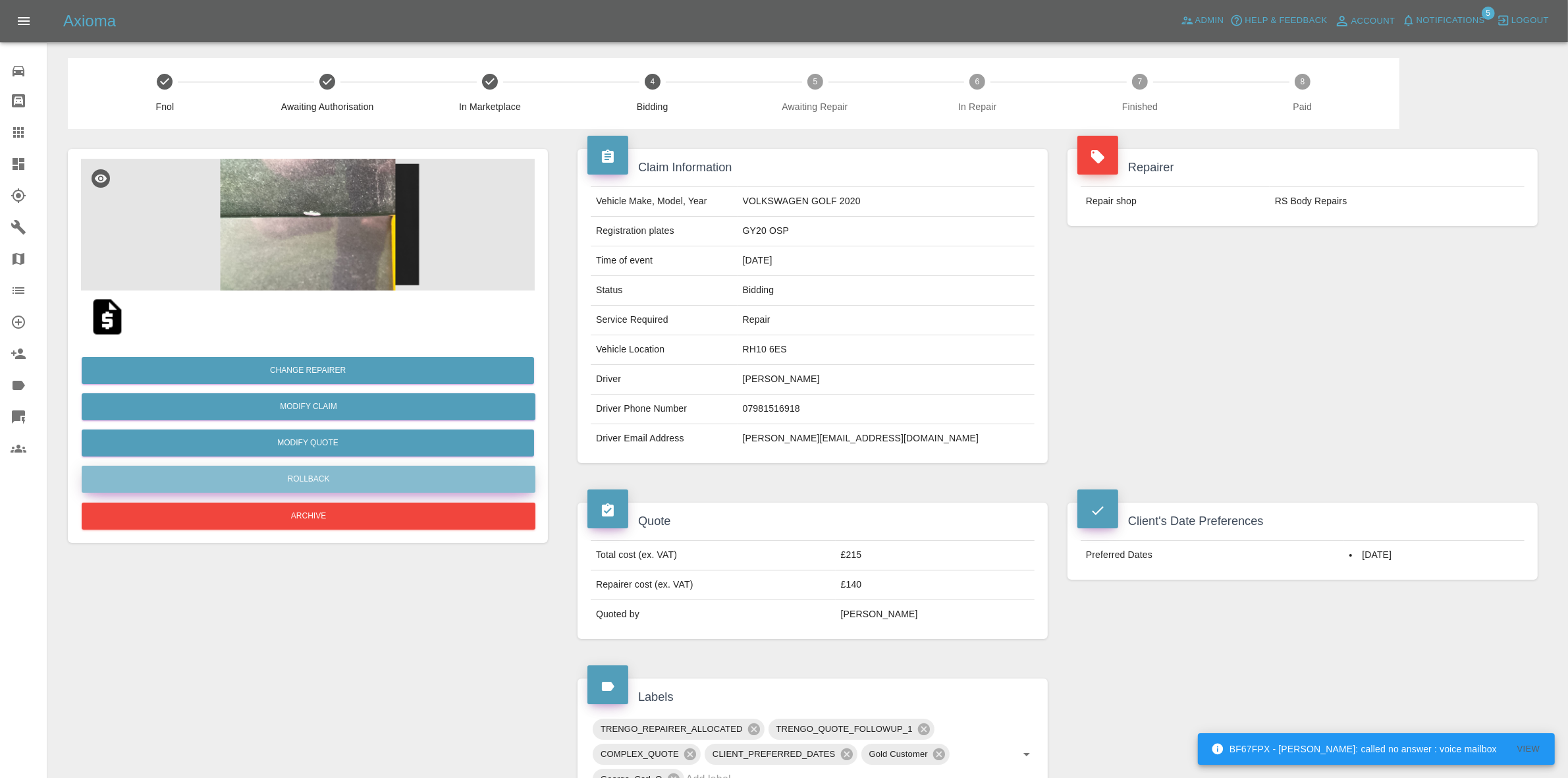
click at [294, 471] on button "Rollback" at bounding box center [308, 479] width 454 height 27
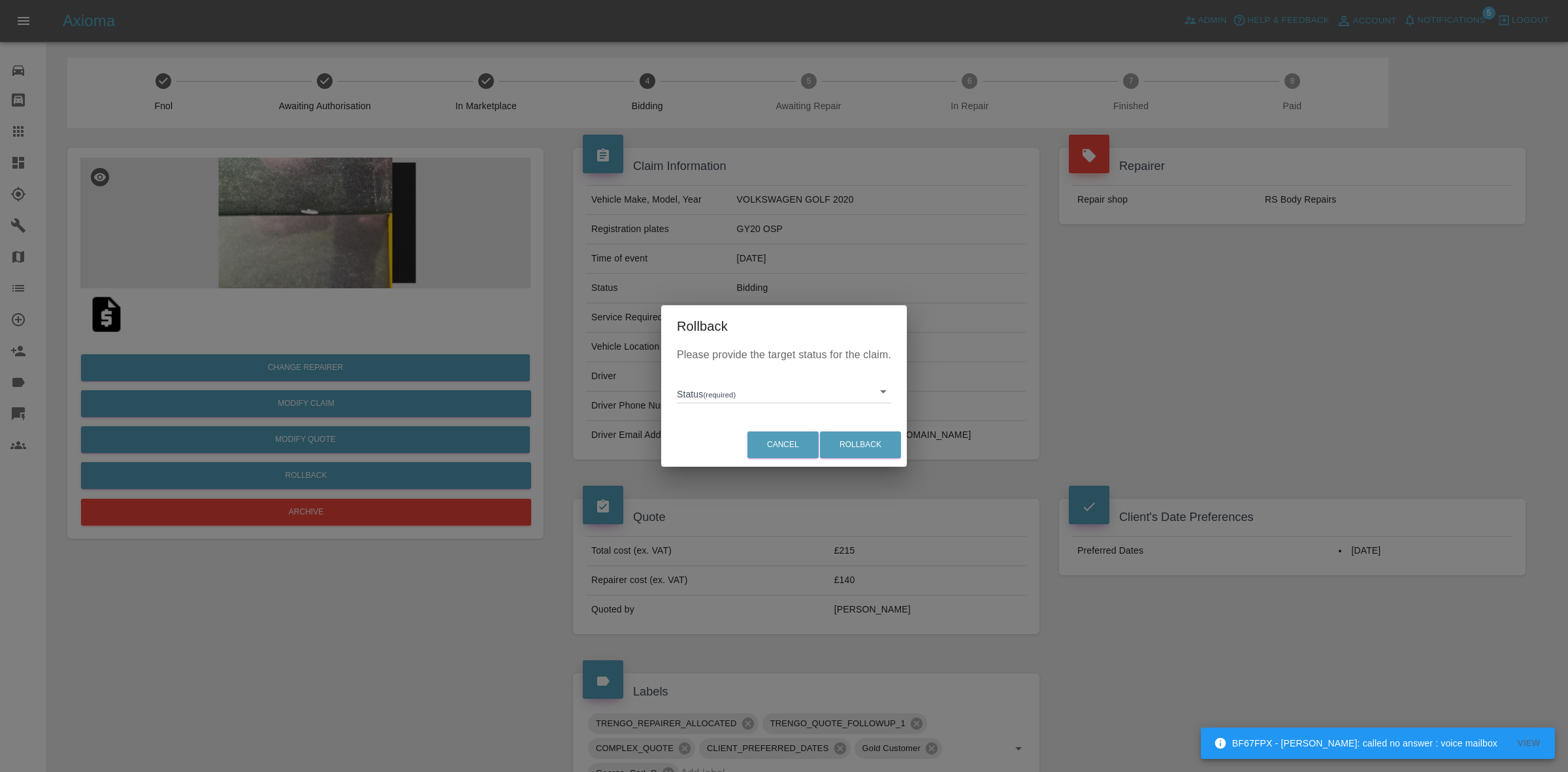
click at [722, 380] on body "BF67FPX - [PERSON_NAME]: called no answer : voice mailbox View Axioma Admin Hel…" at bounding box center [784, 671] width 1568 height 1341
click at [749, 448] on li "In Marketplace" at bounding box center [784, 451] width 208 height 30
type input "in-marketplace"
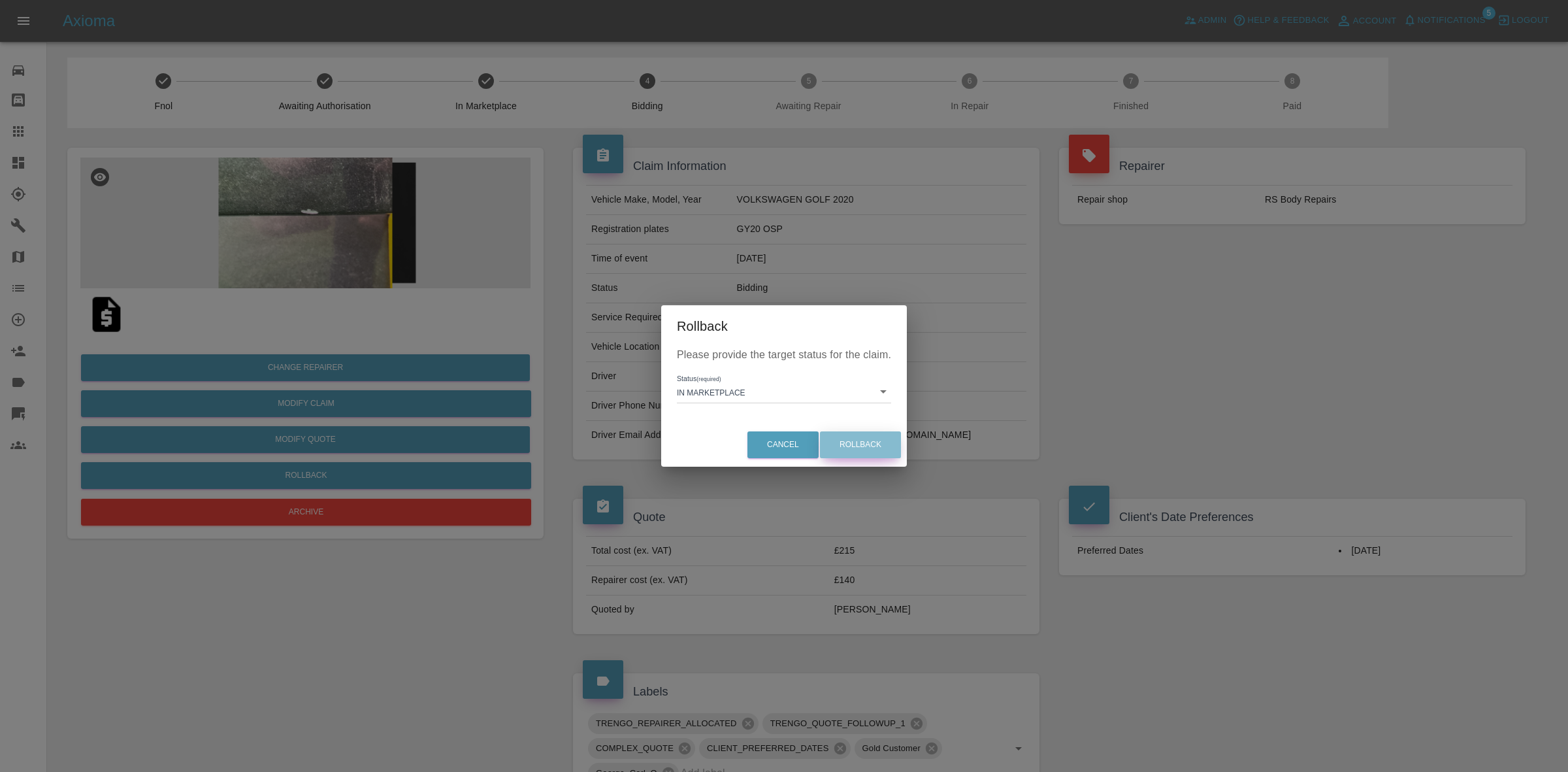
click at [825, 441] on button "Rollback" at bounding box center [860, 445] width 81 height 27
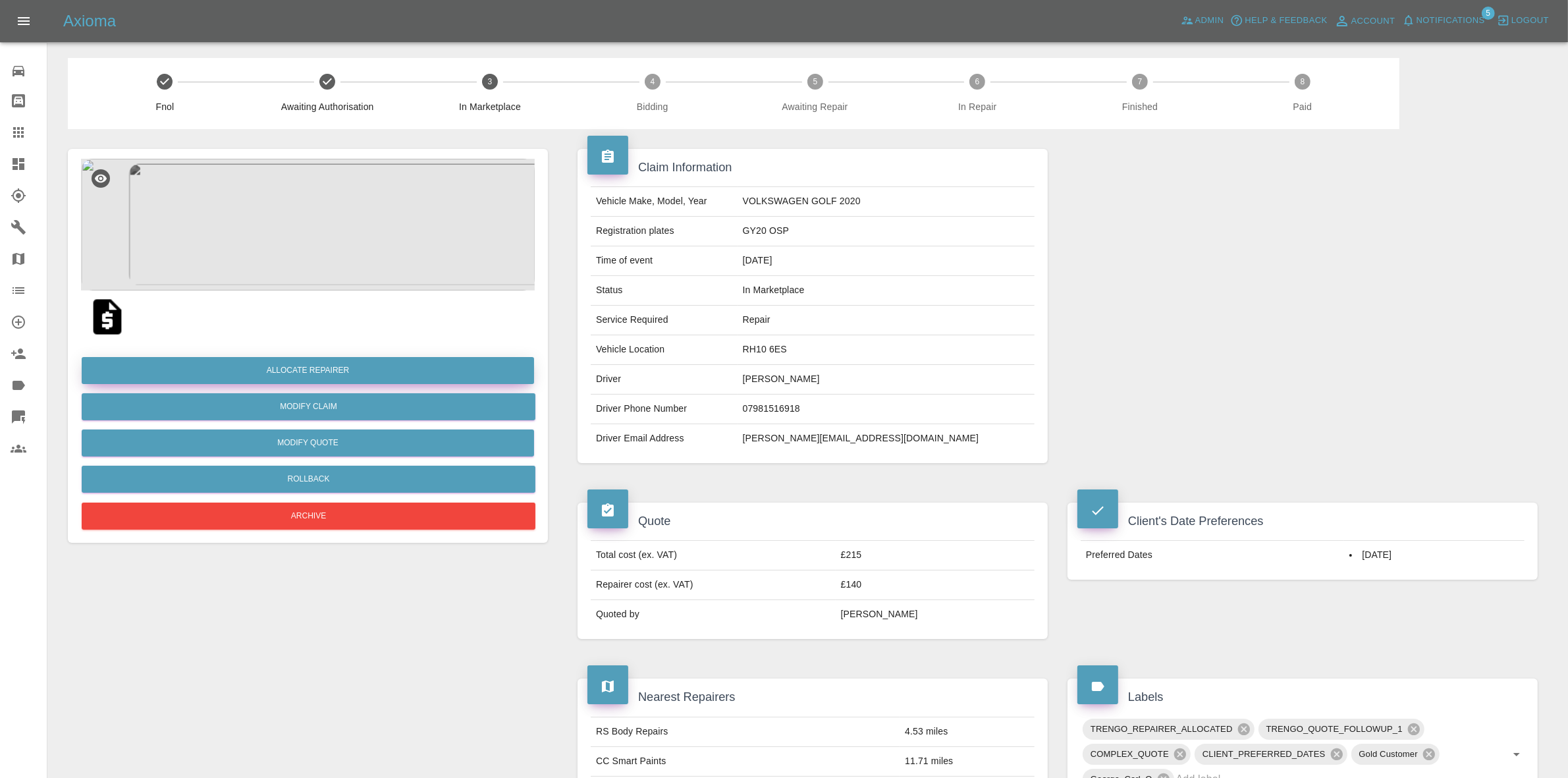
click at [314, 369] on button "Allocate Repairer" at bounding box center [307, 371] width 453 height 27
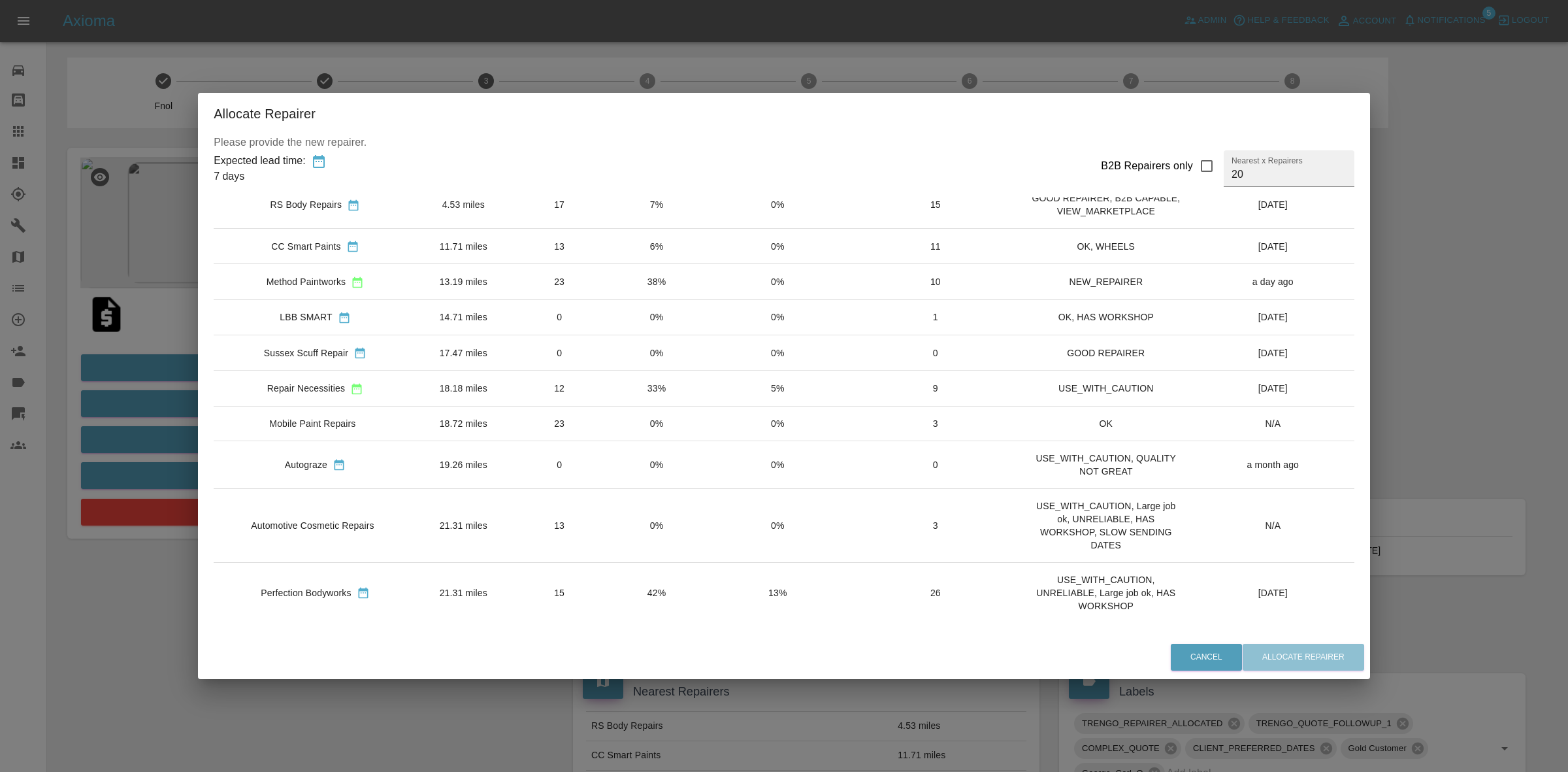
scroll to position [81, 0]
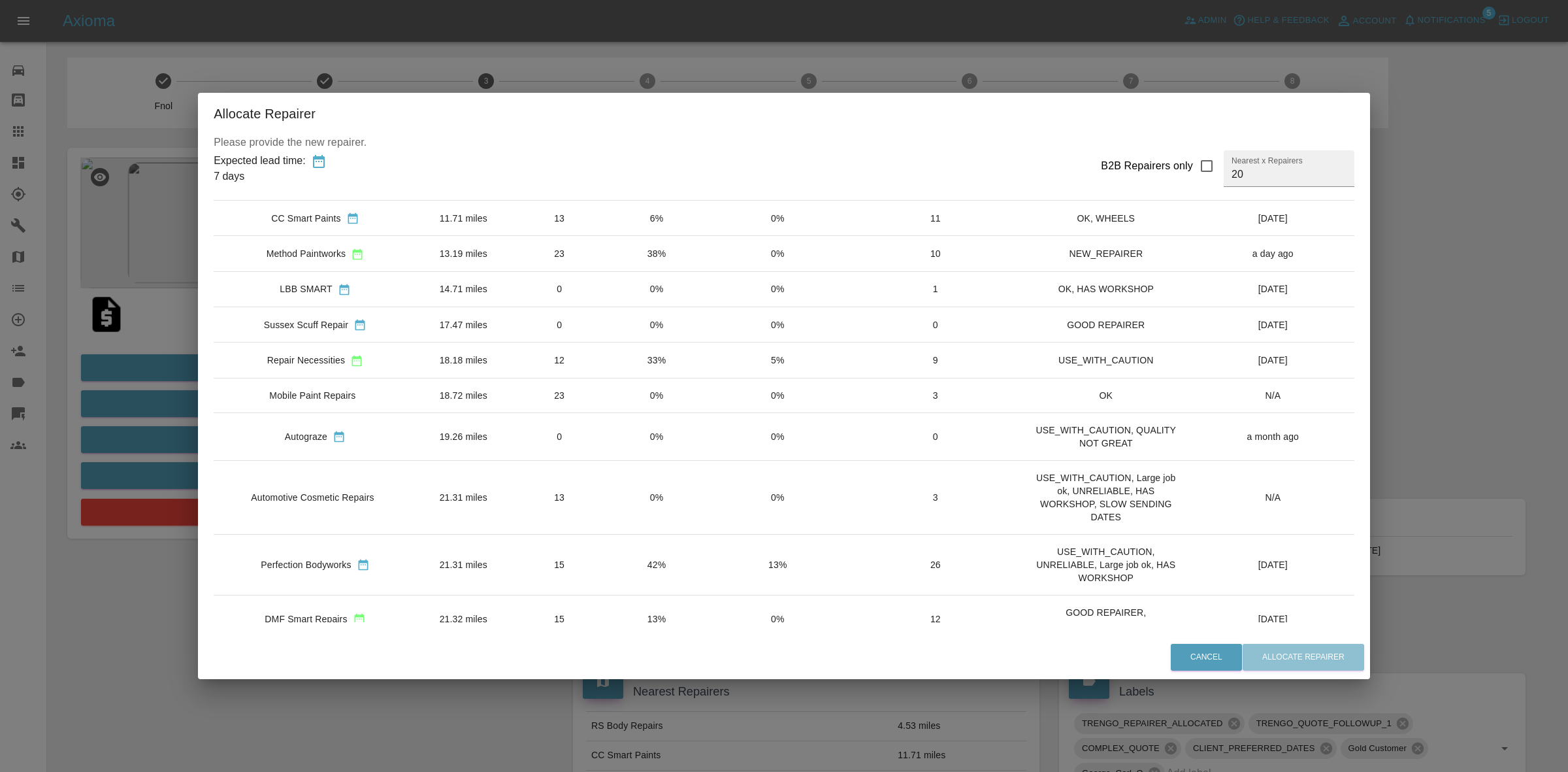
click at [595, 501] on td "13" at bounding box center [560, 496] width 99 height 74
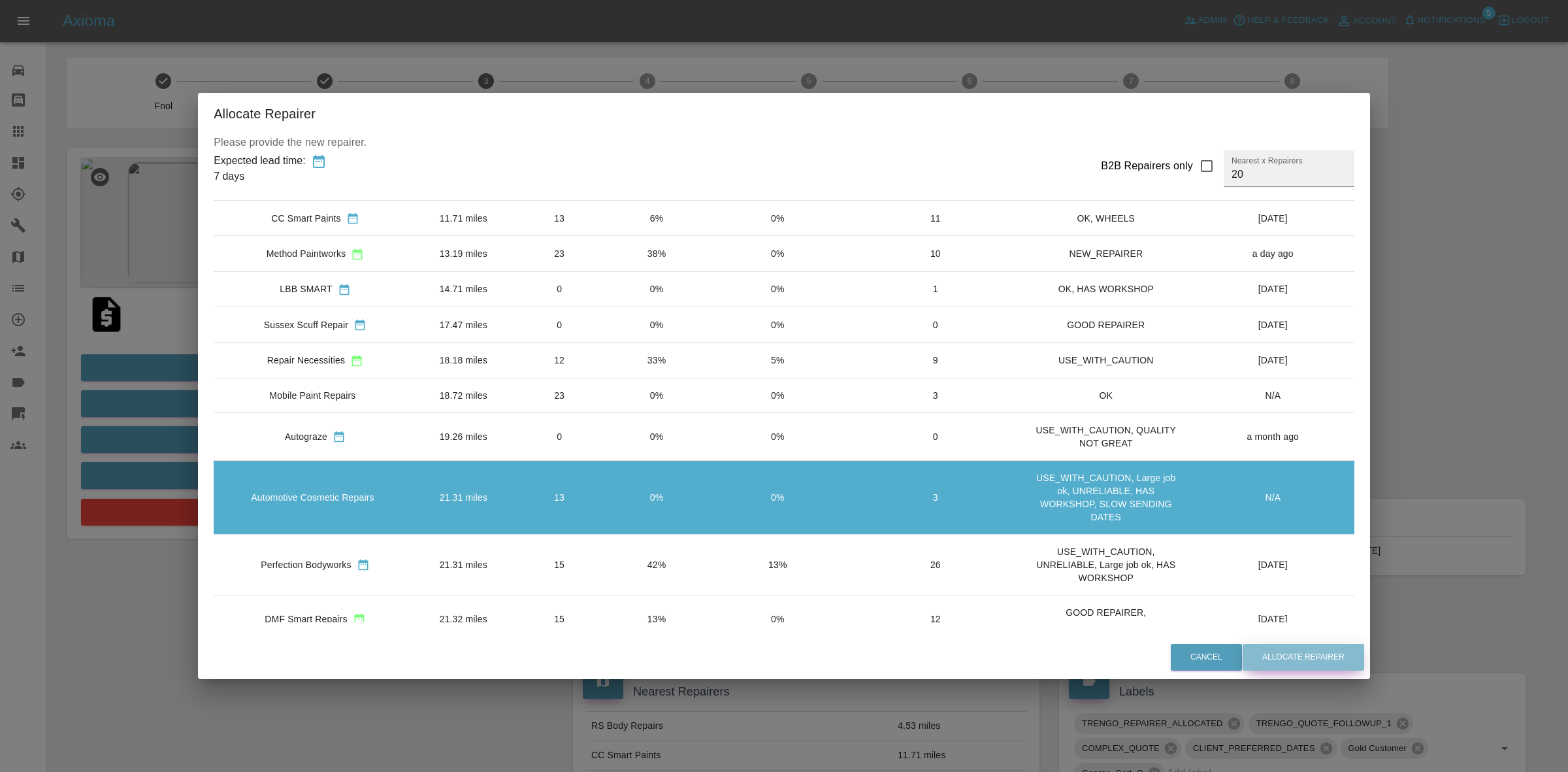
click at [1317, 657] on button "Allocate Repairer" at bounding box center [1304, 657] width 121 height 27
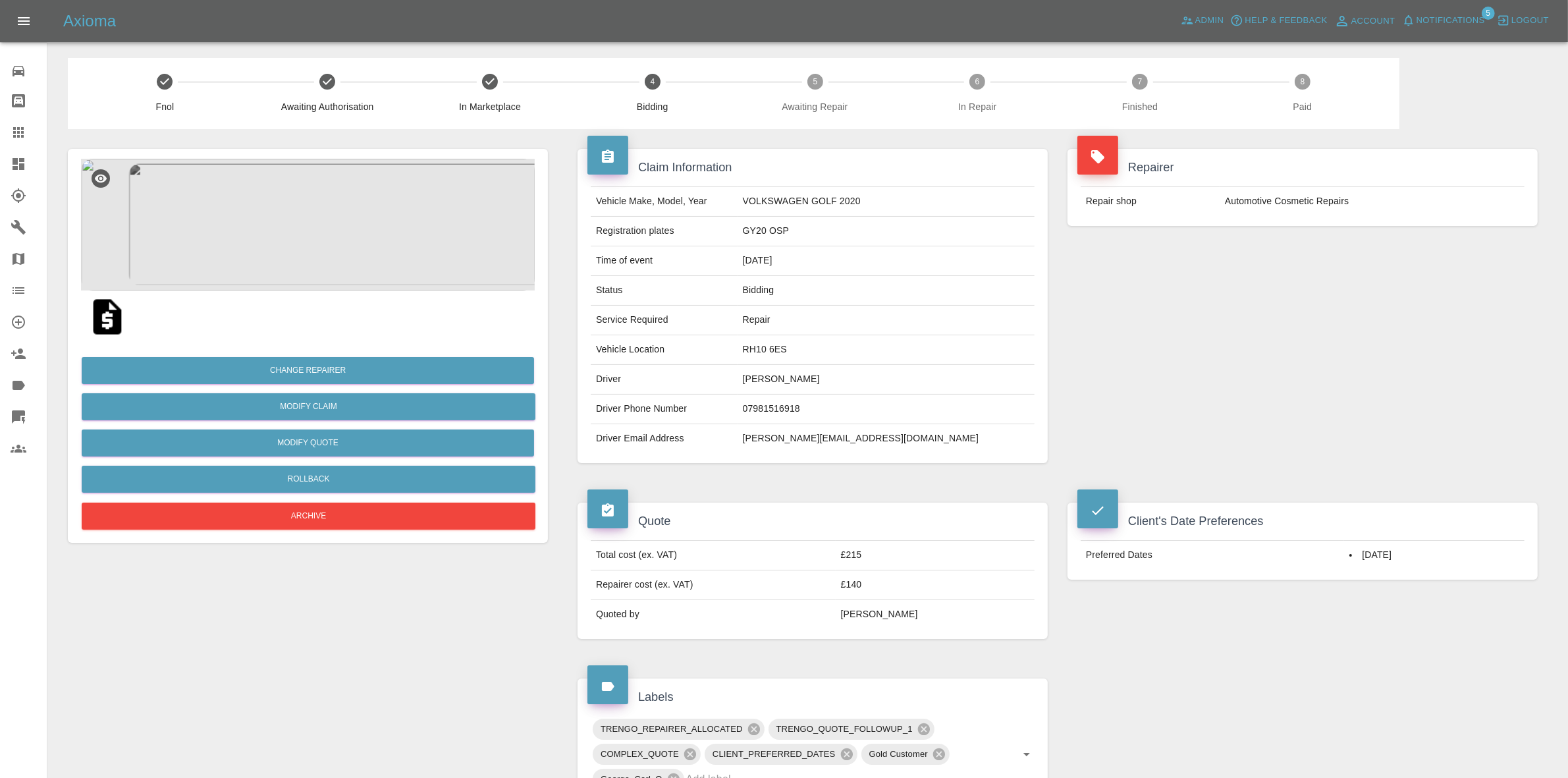
click at [1309, 320] on div "Repairer Repair shop Automotive Cosmetic Repairs" at bounding box center [1302, 305] width 490 height 353
click at [343, 379] on button "Change Repairer" at bounding box center [307, 371] width 453 height 27
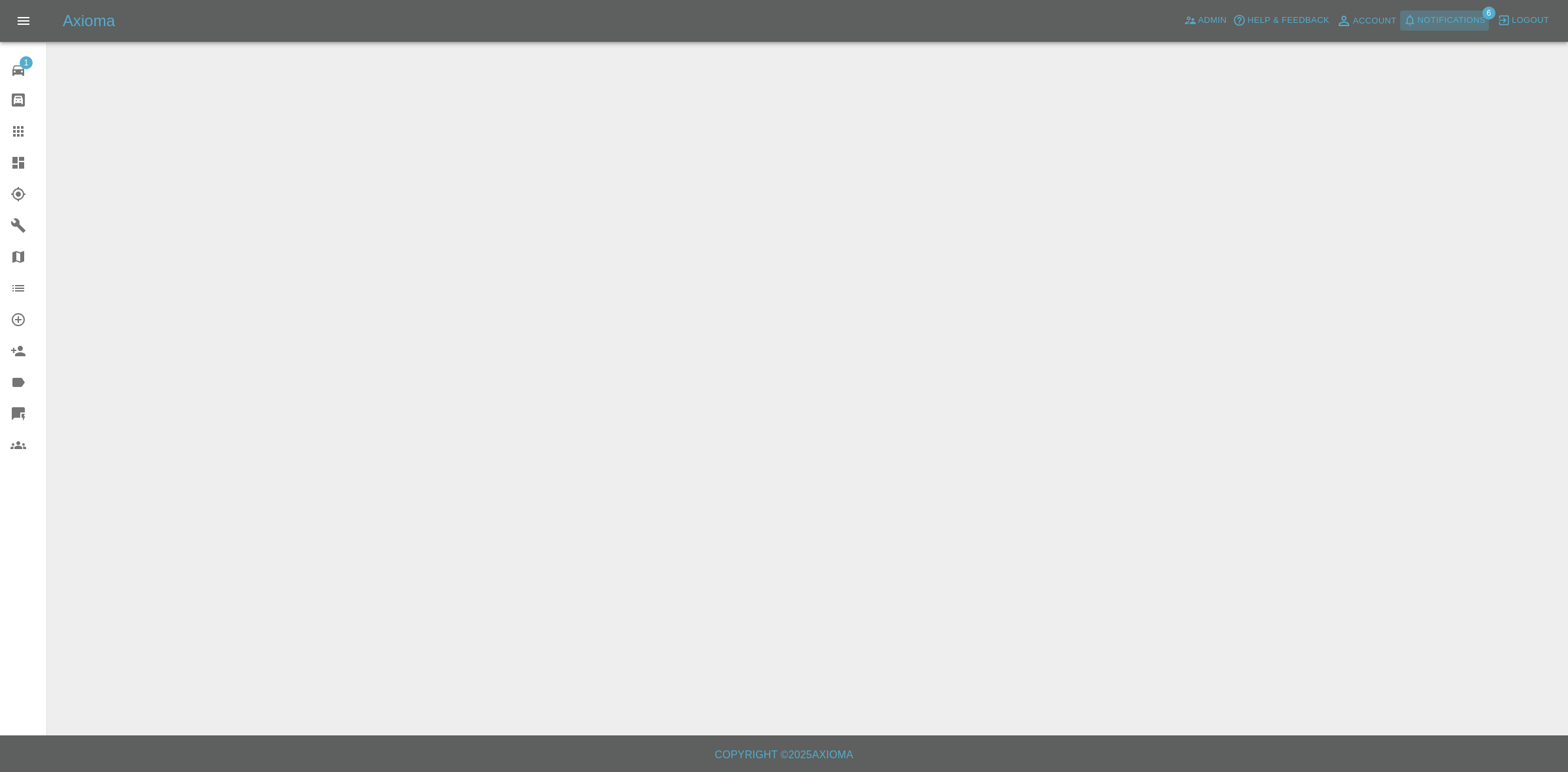
click at [1449, 23] on span "Notifications" at bounding box center [1452, 20] width 68 height 15
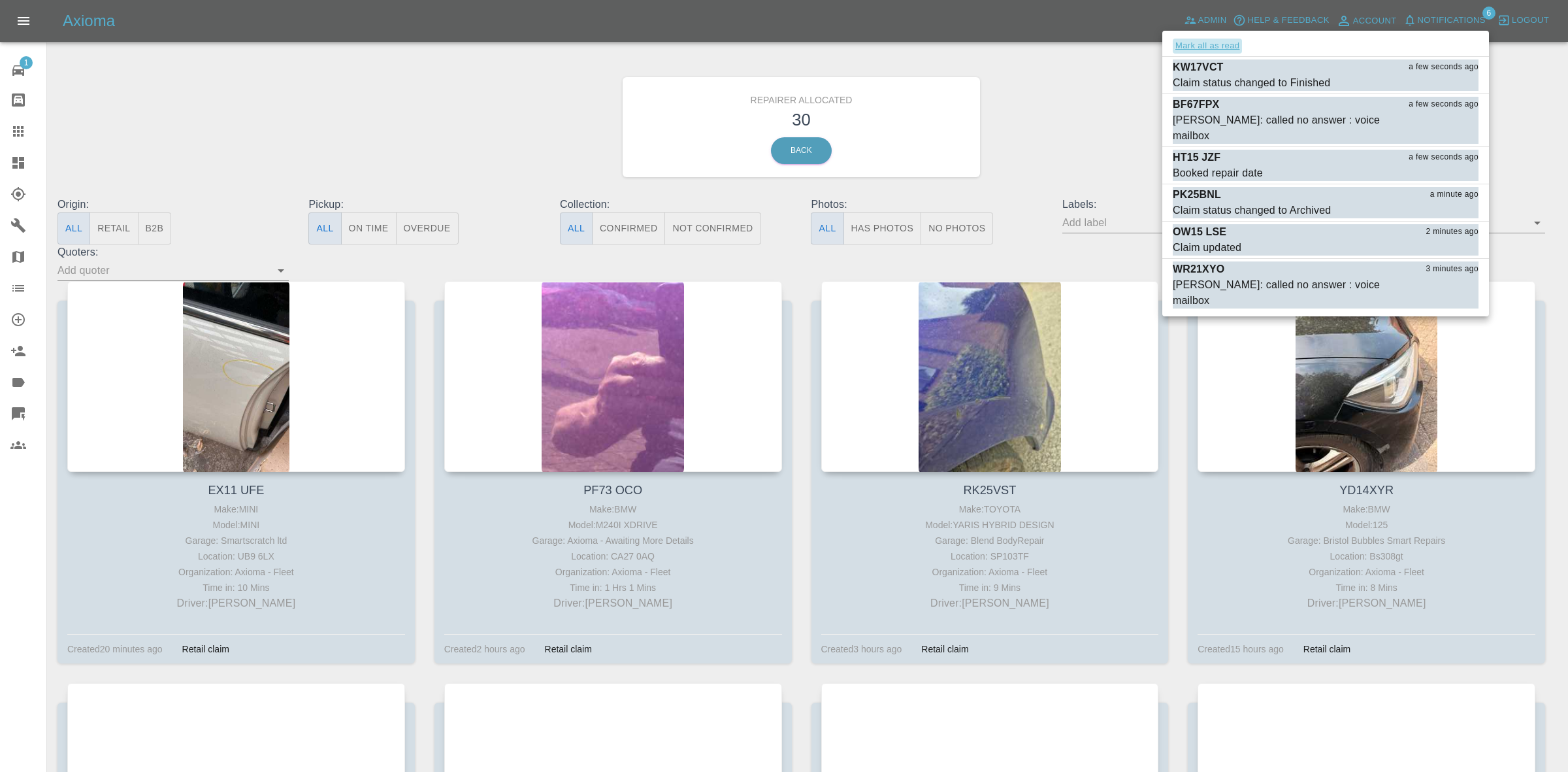
click at [1214, 44] on button "Mark all as read" at bounding box center [1207, 46] width 69 height 15
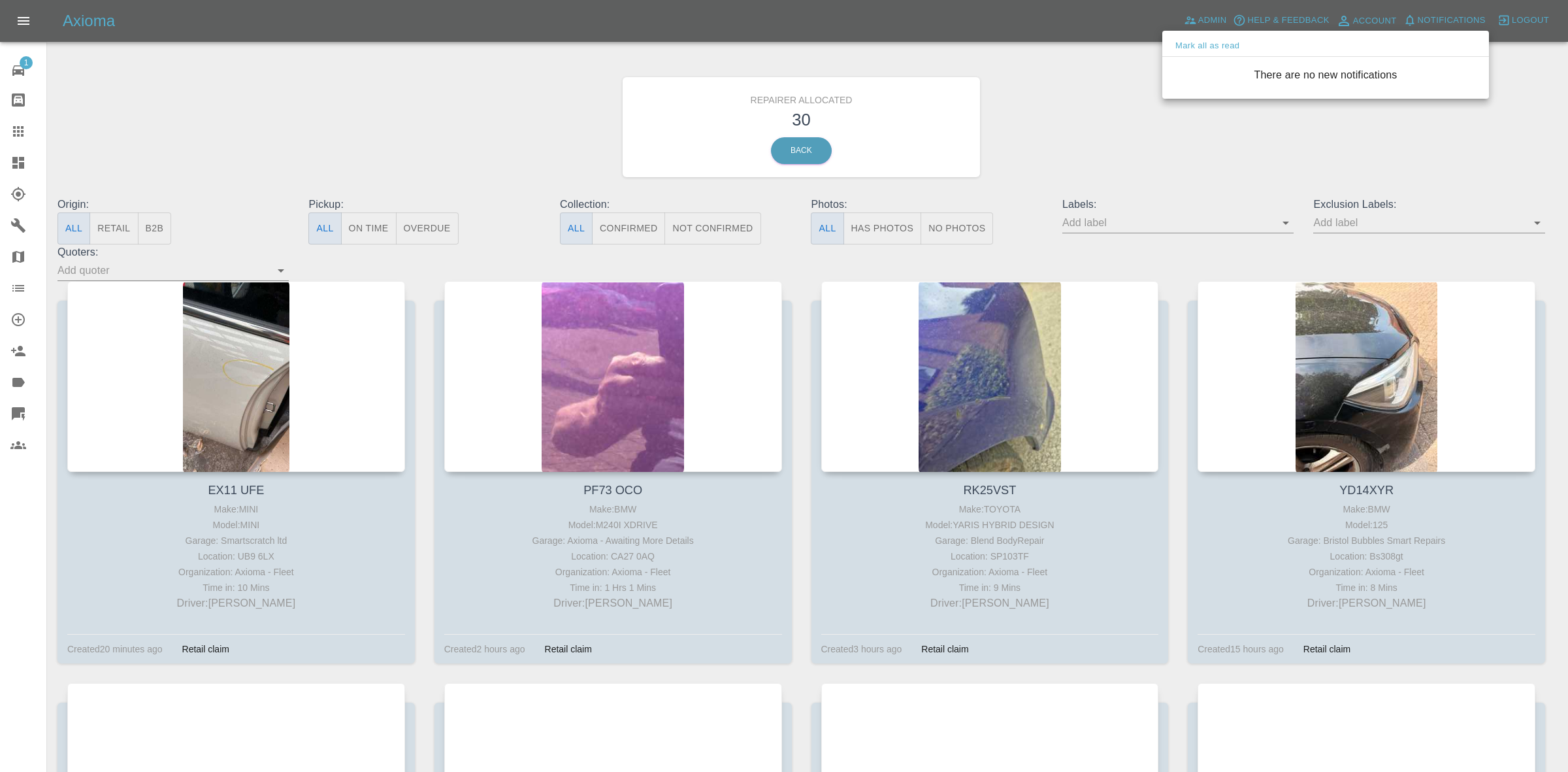
click at [1076, 110] on div at bounding box center [784, 386] width 1568 height 772
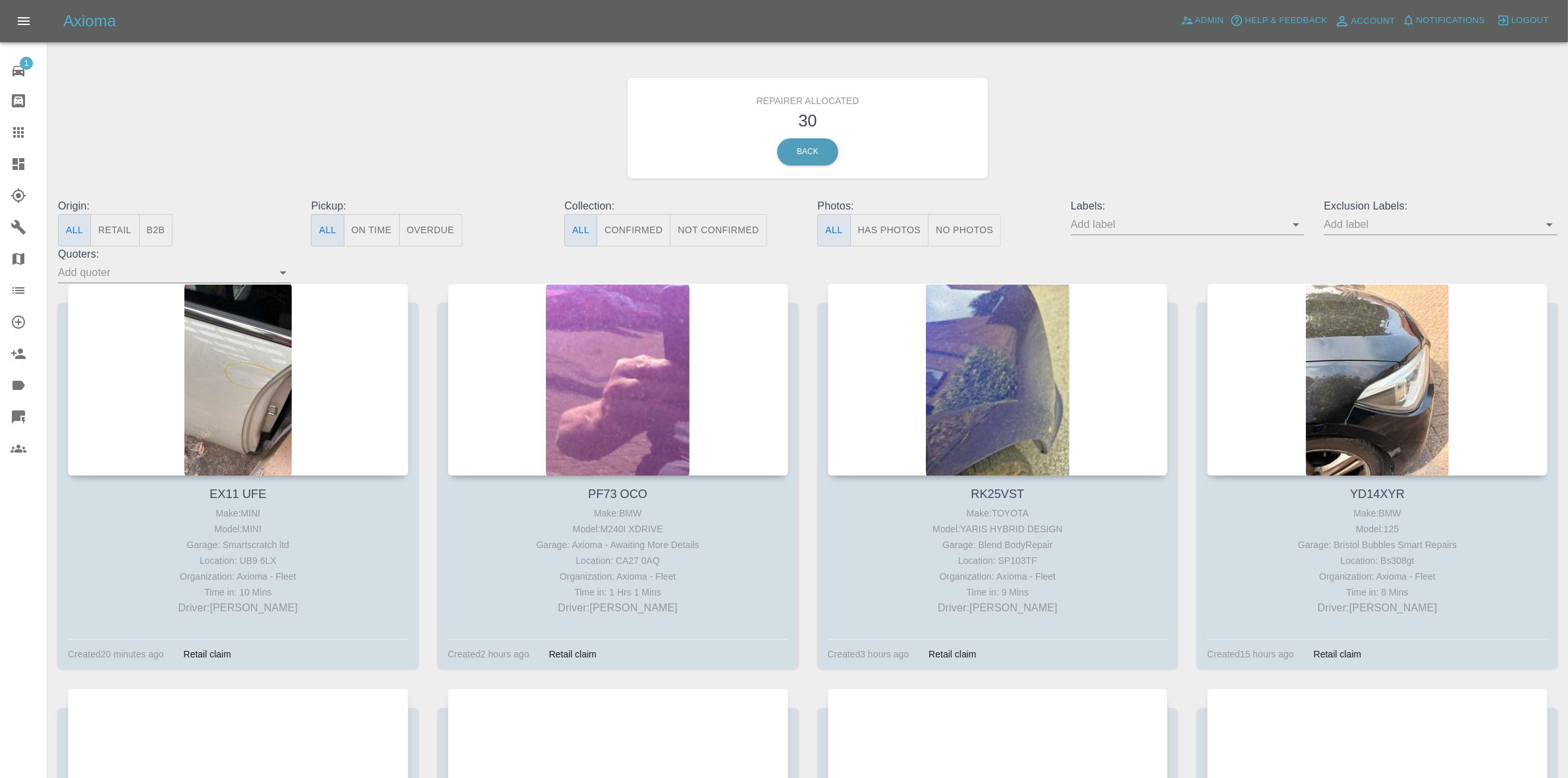
click at [112, 227] on button "Retail" at bounding box center [114, 230] width 49 height 32
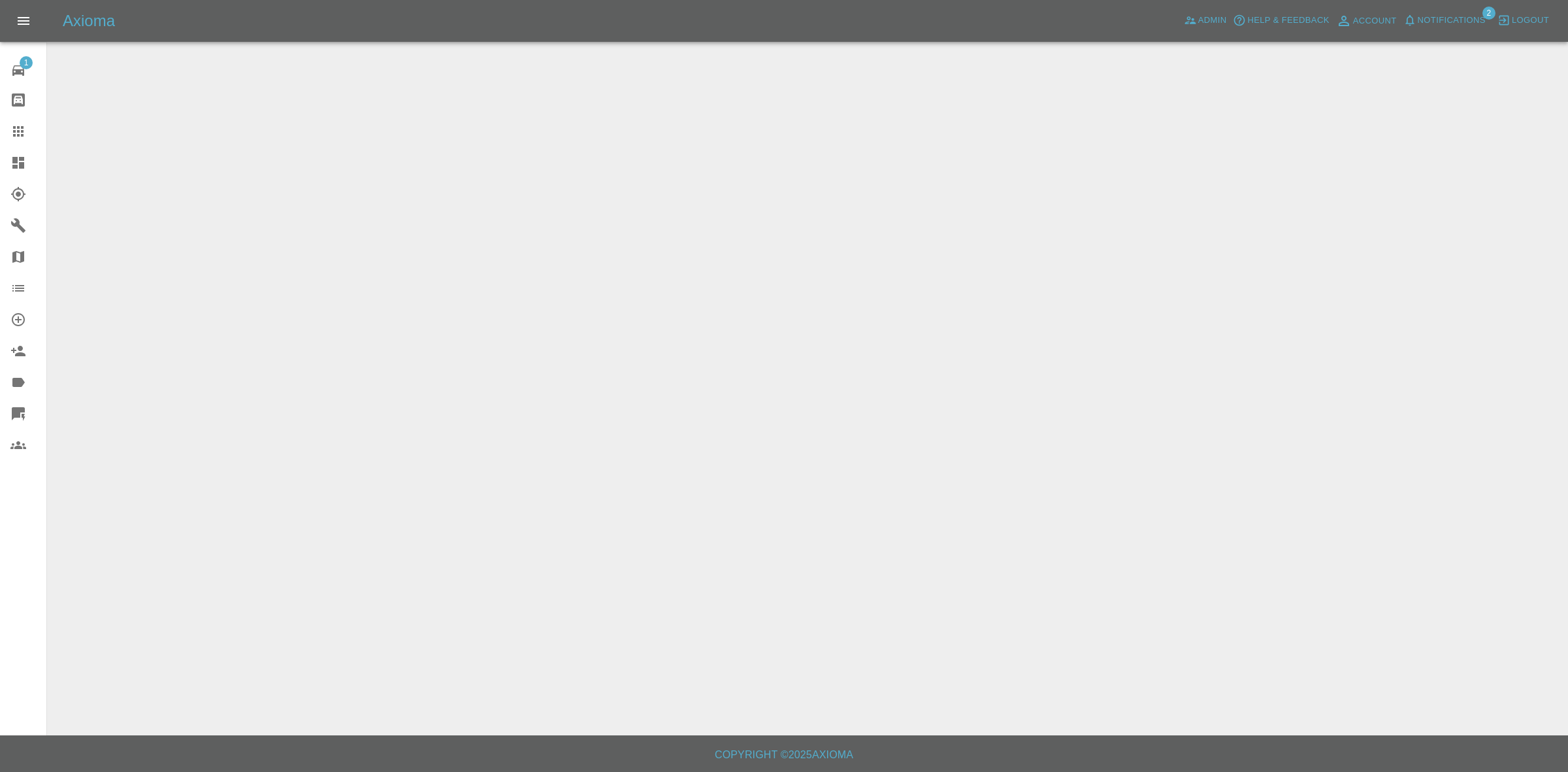
click at [1438, 15] on span "Notifications" at bounding box center [1452, 20] width 68 height 15
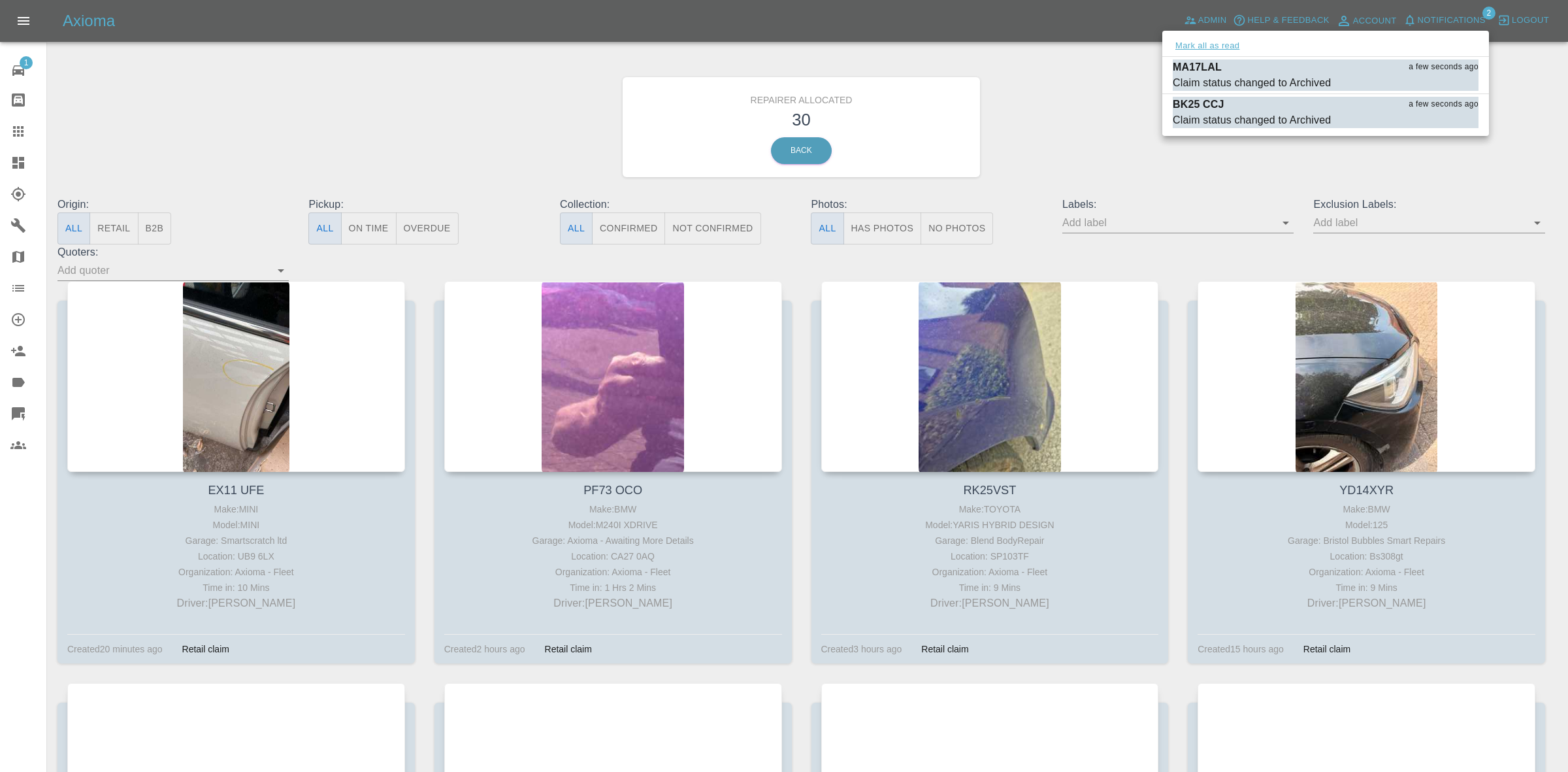
click at [1207, 52] on button "Mark all as read" at bounding box center [1207, 46] width 69 height 15
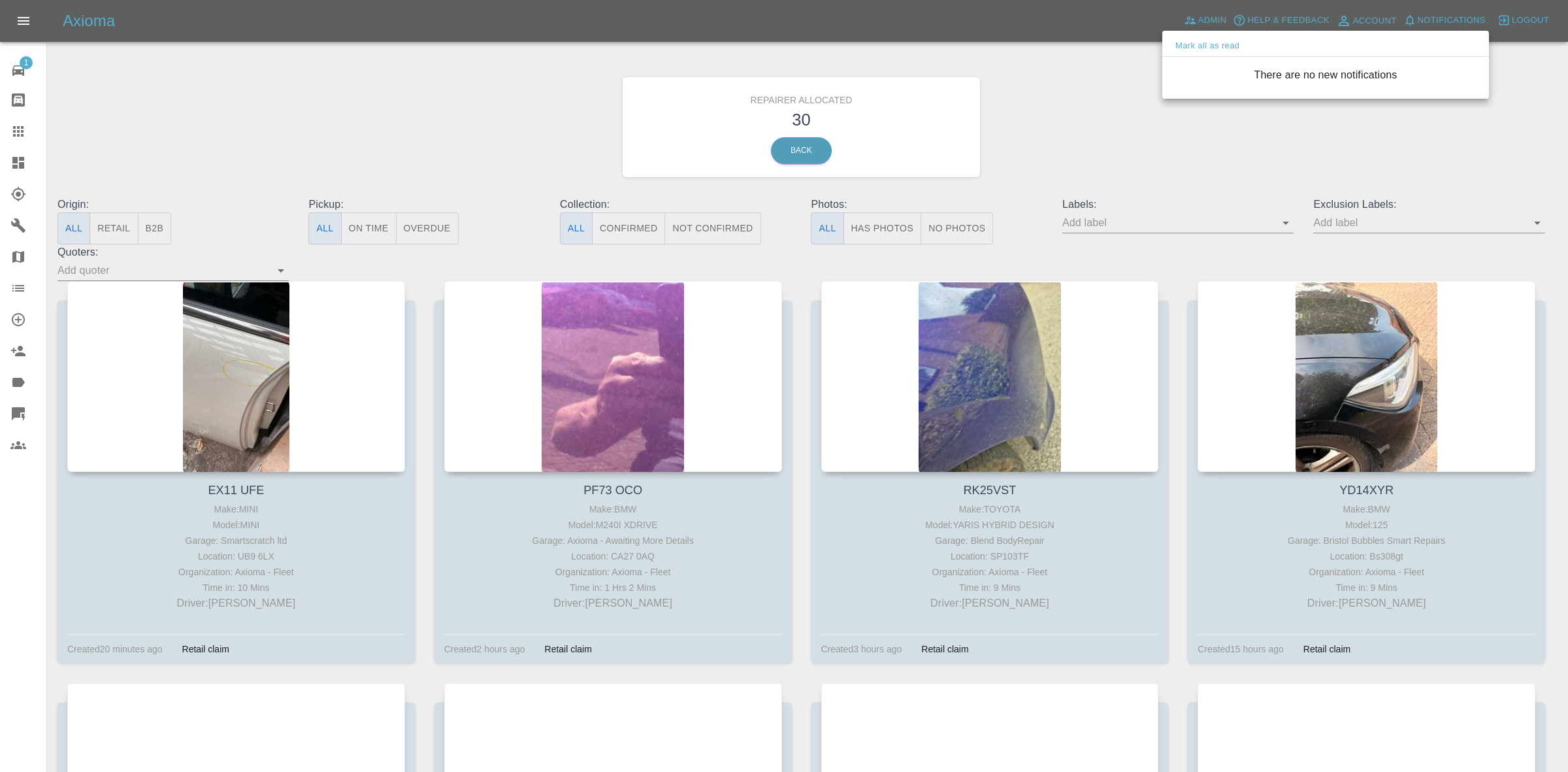
click at [1292, 191] on div at bounding box center [784, 386] width 1568 height 772
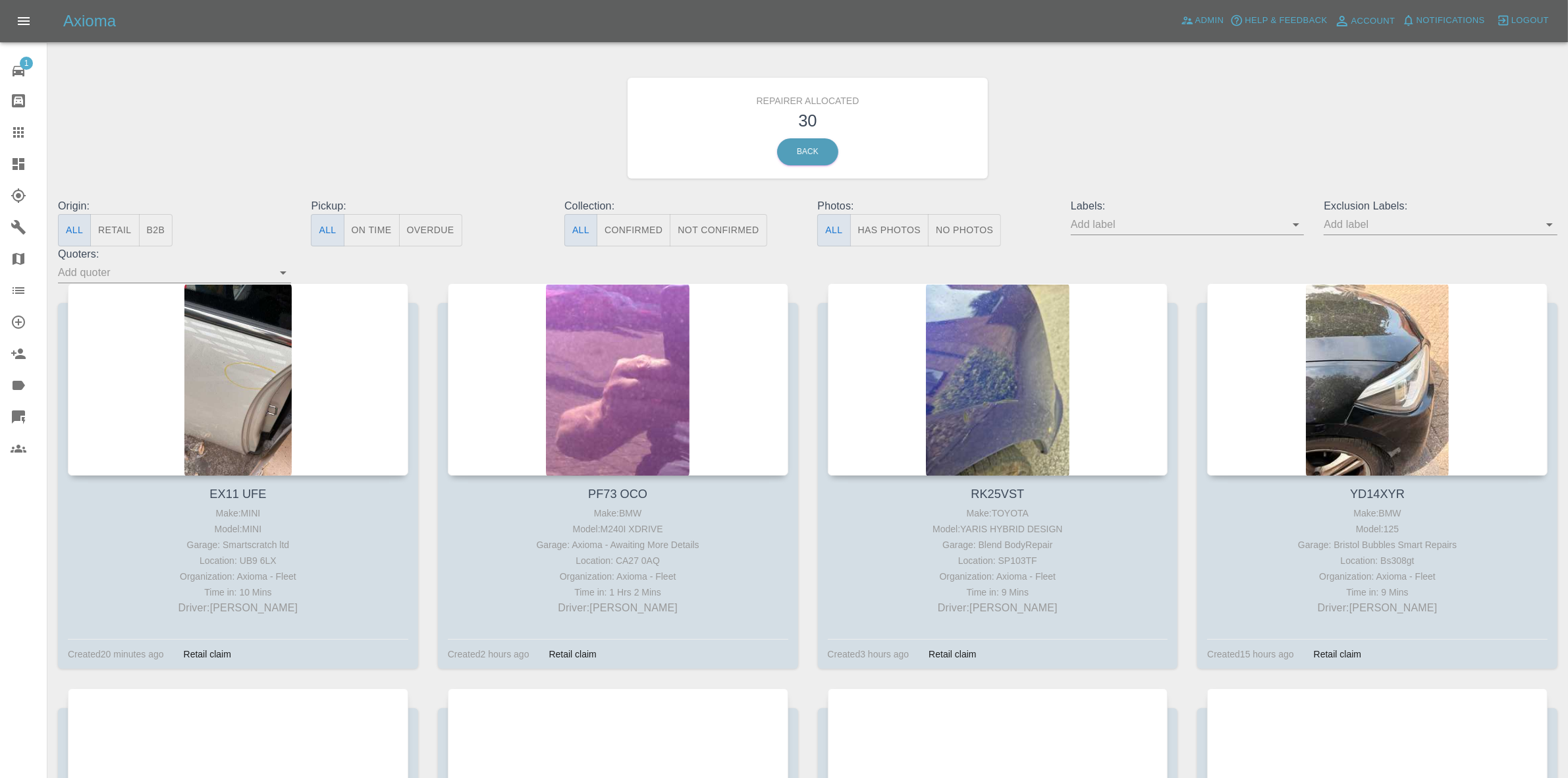
click at [0, 163] on link "Dashboard" at bounding box center [23, 164] width 47 height 32
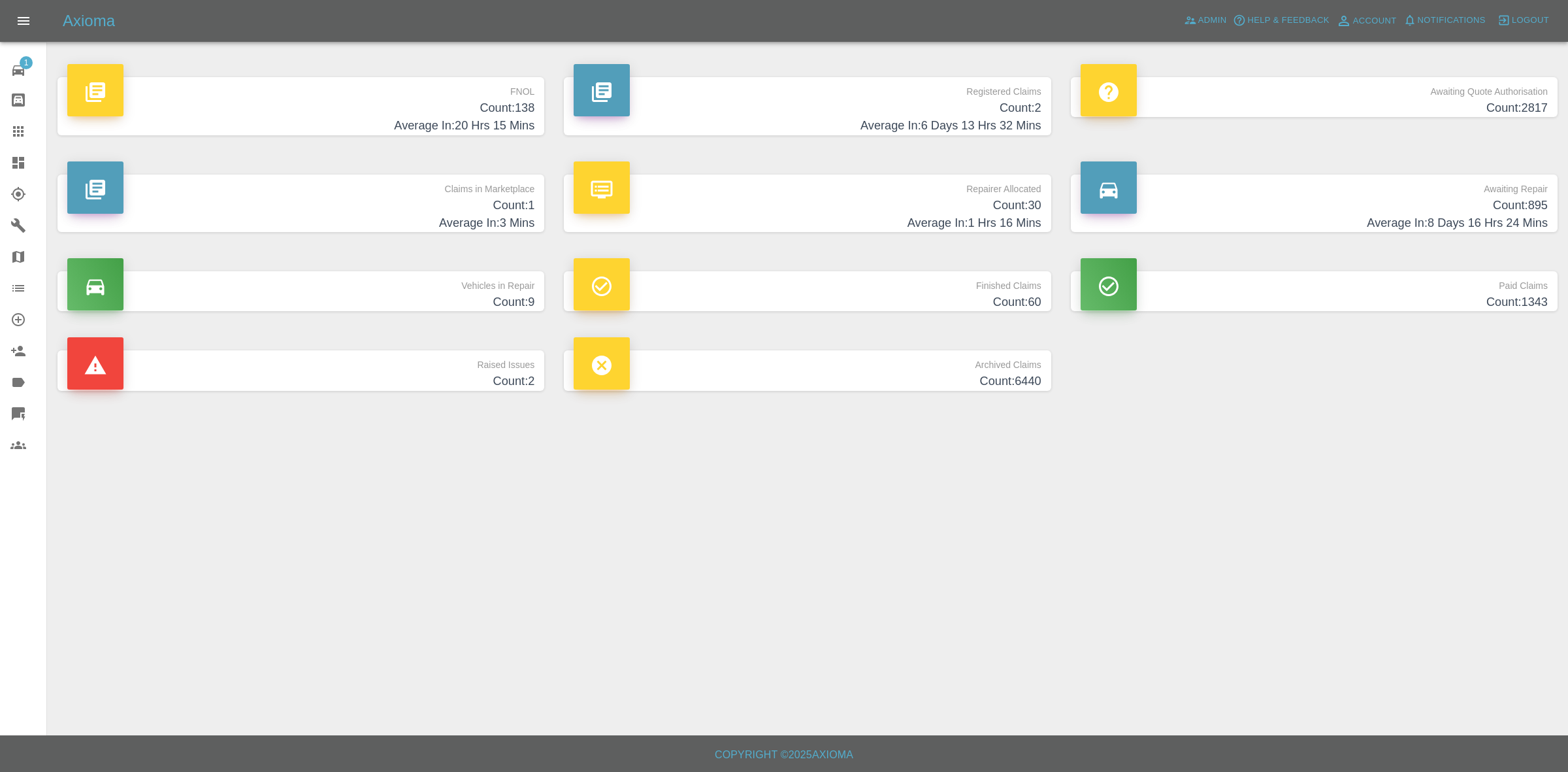
click at [396, 210] on h4 "Count: 1" at bounding box center [301, 205] width 467 height 18
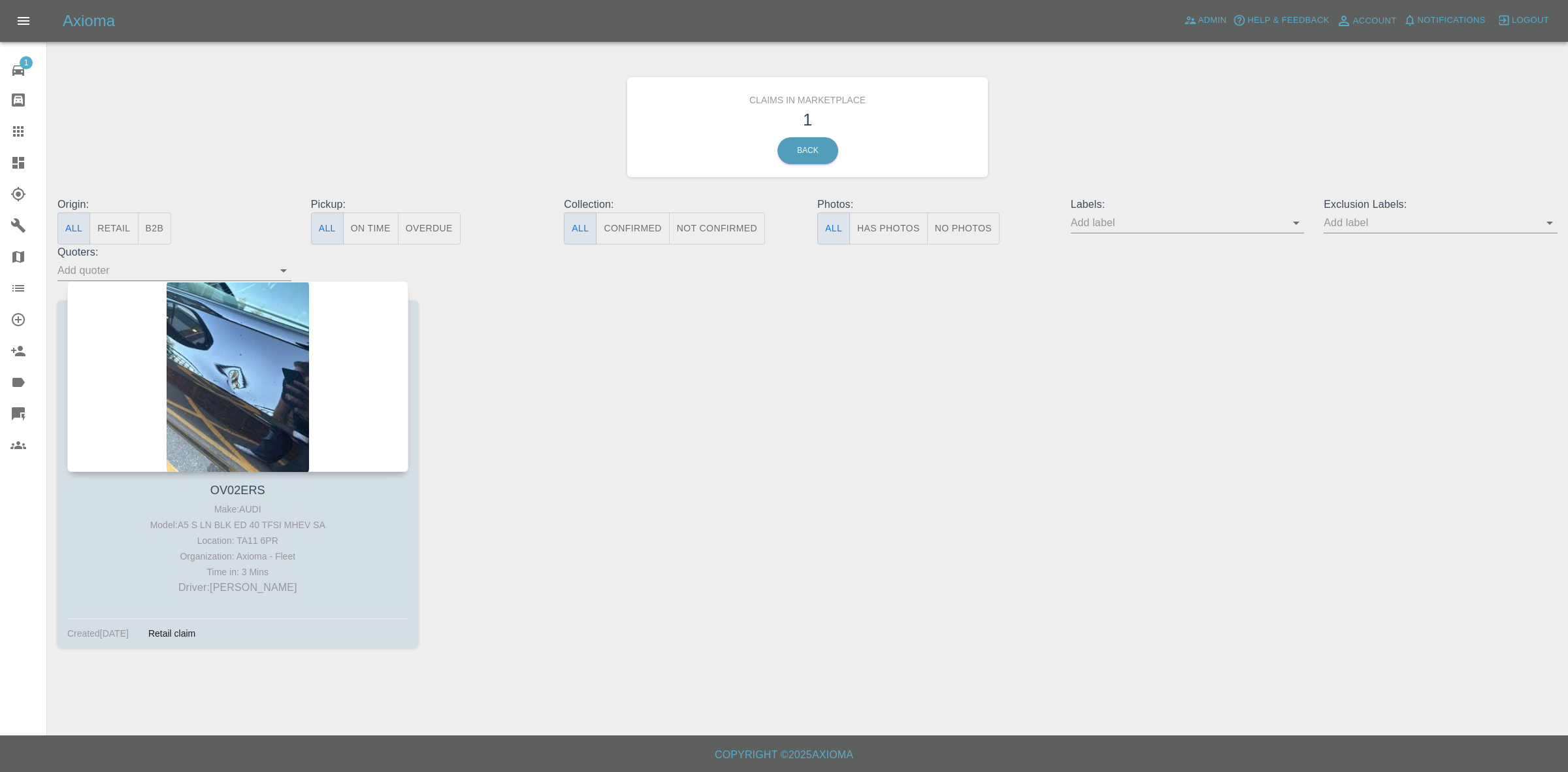
click at [0, 249] on link "Map" at bounding box center [23, 257] width 46 height 31
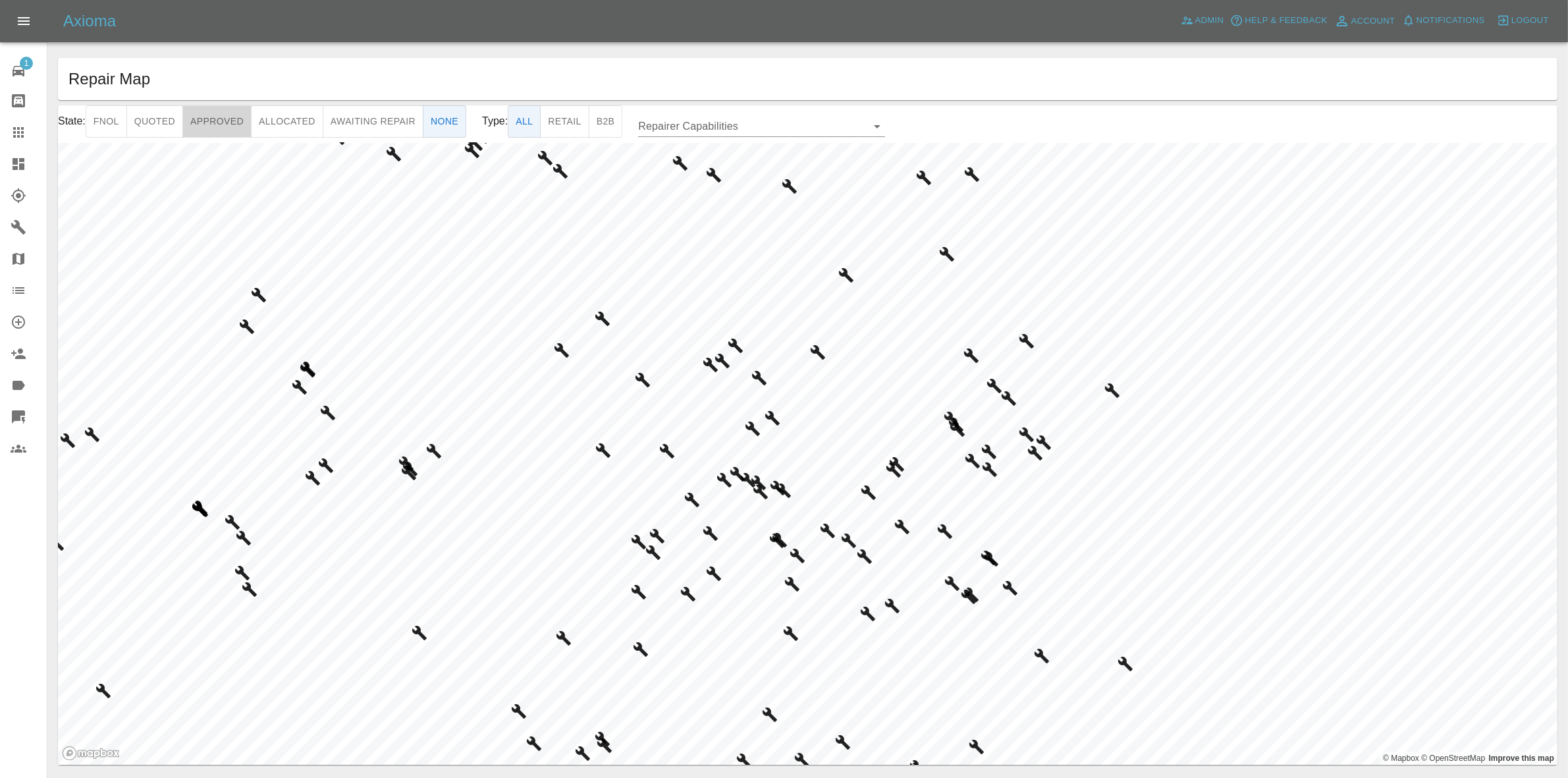
click at [219, 129] on button "Approved" at bounding box center [217, 121] width 69 height 32
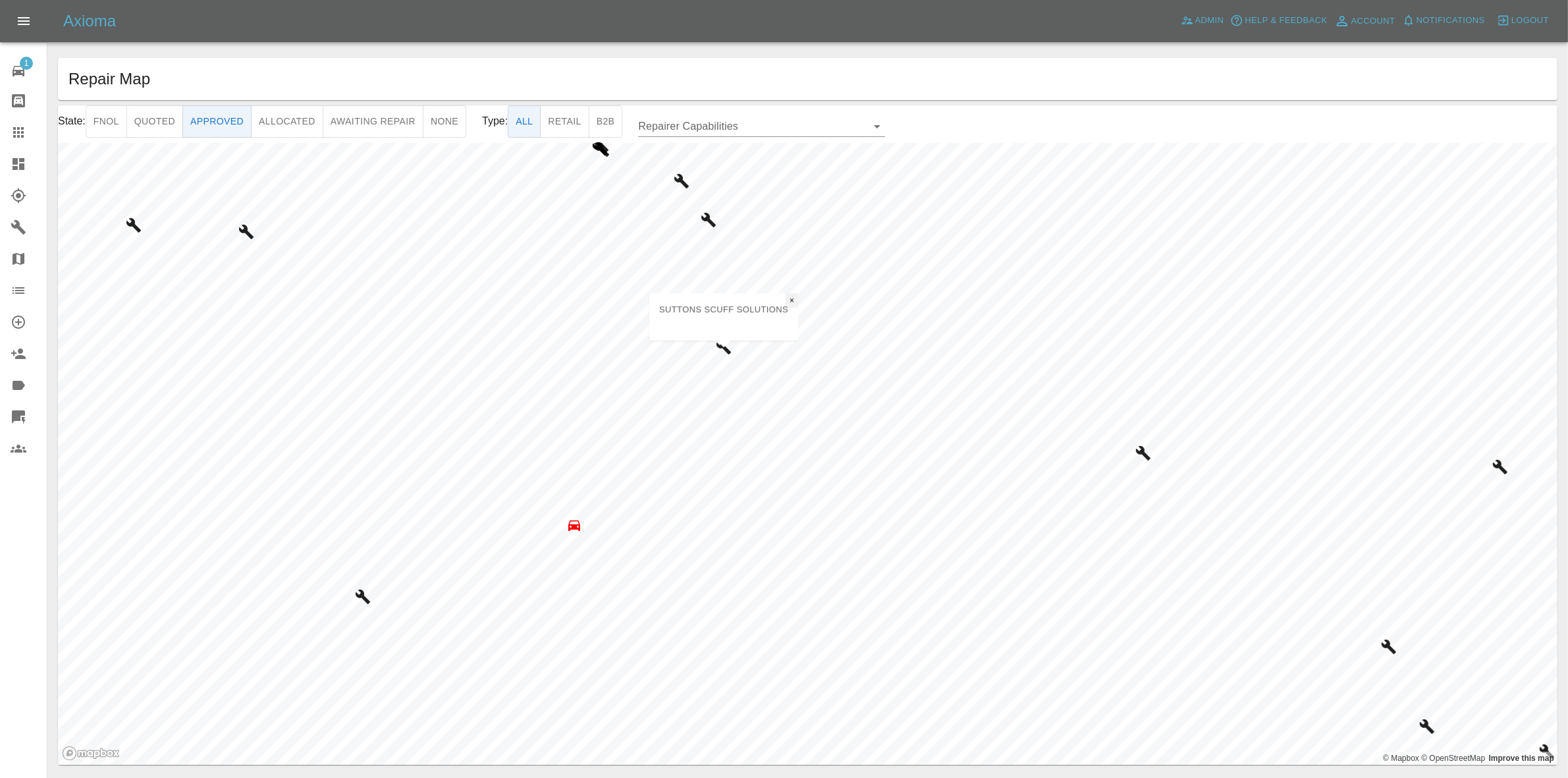
click at [796, 300] on button "×" at bounding box center [792, 300] width 12 height 14
click at [794, 297] on span "×" at bounding box center [792, 297] width 4 height 9
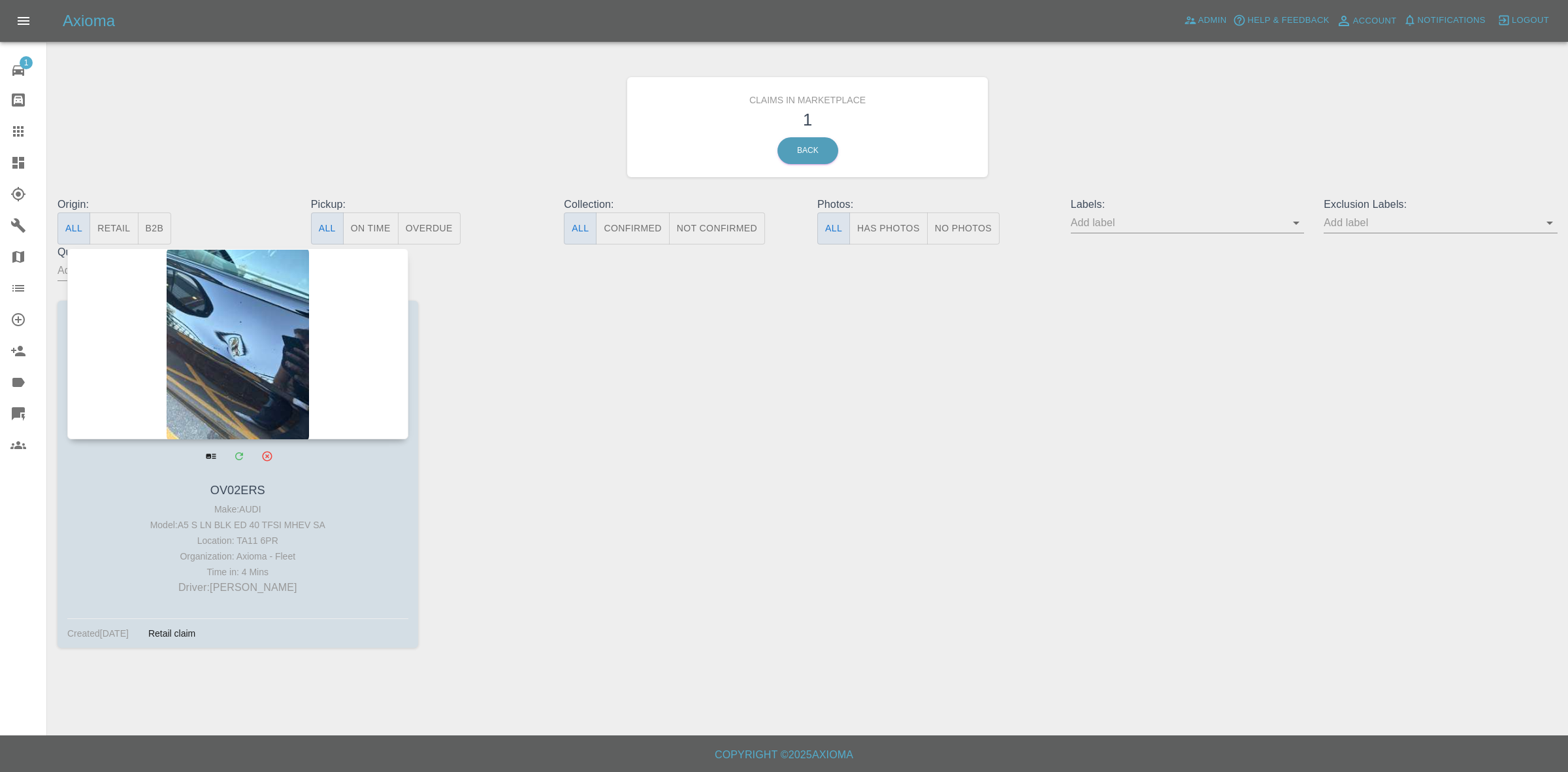
drag, startPoint x: 217, startPoint y: 366, endPoint x: 218, endPoint y: 343, distance: 23.0
click at [217, 366] on div at bounding box center [238, 344] width 341 height 191
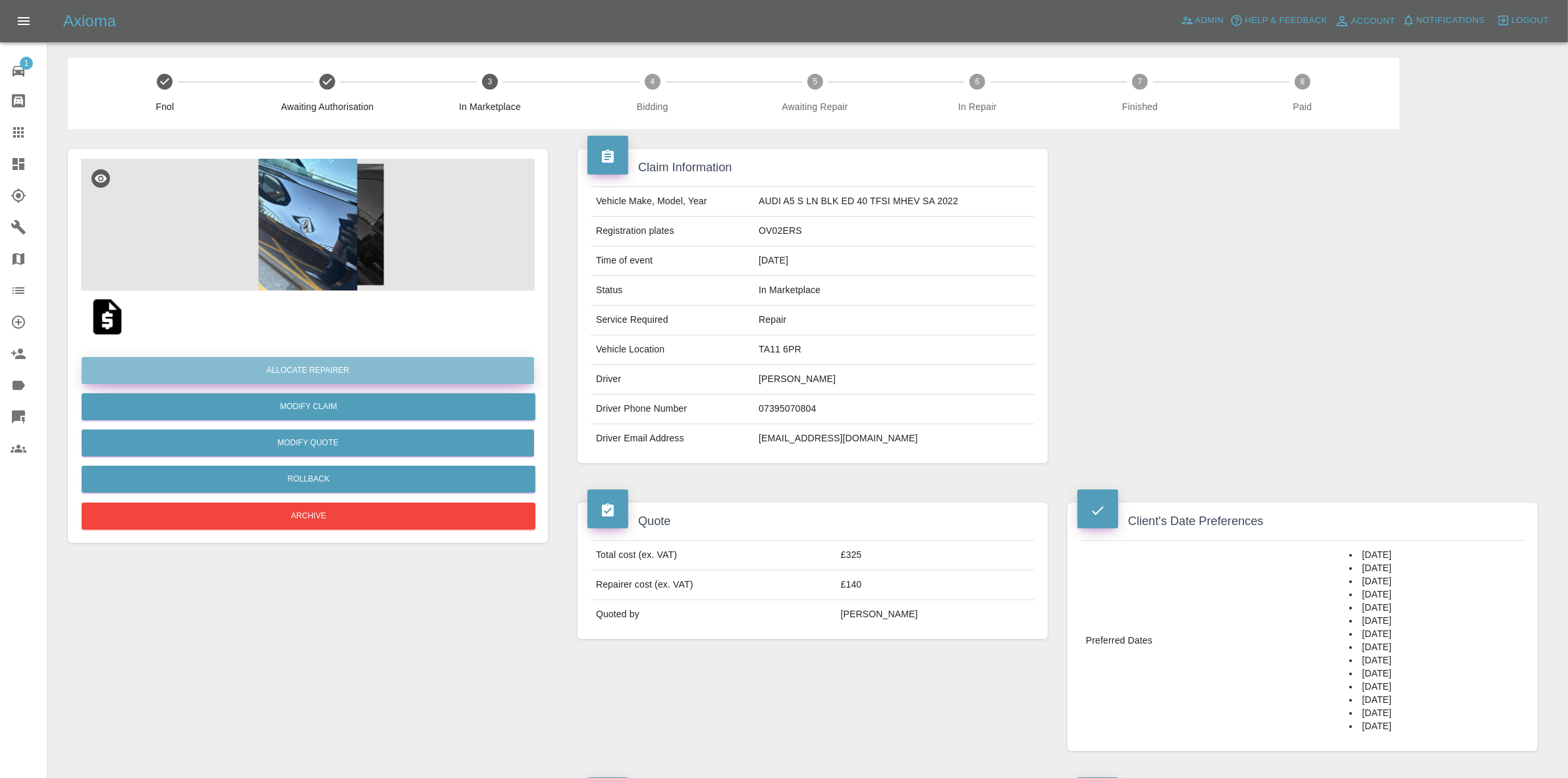
click at [337, 366] on button "Allocate Repairer" at bounding box center [307, 371] width 453 height 27
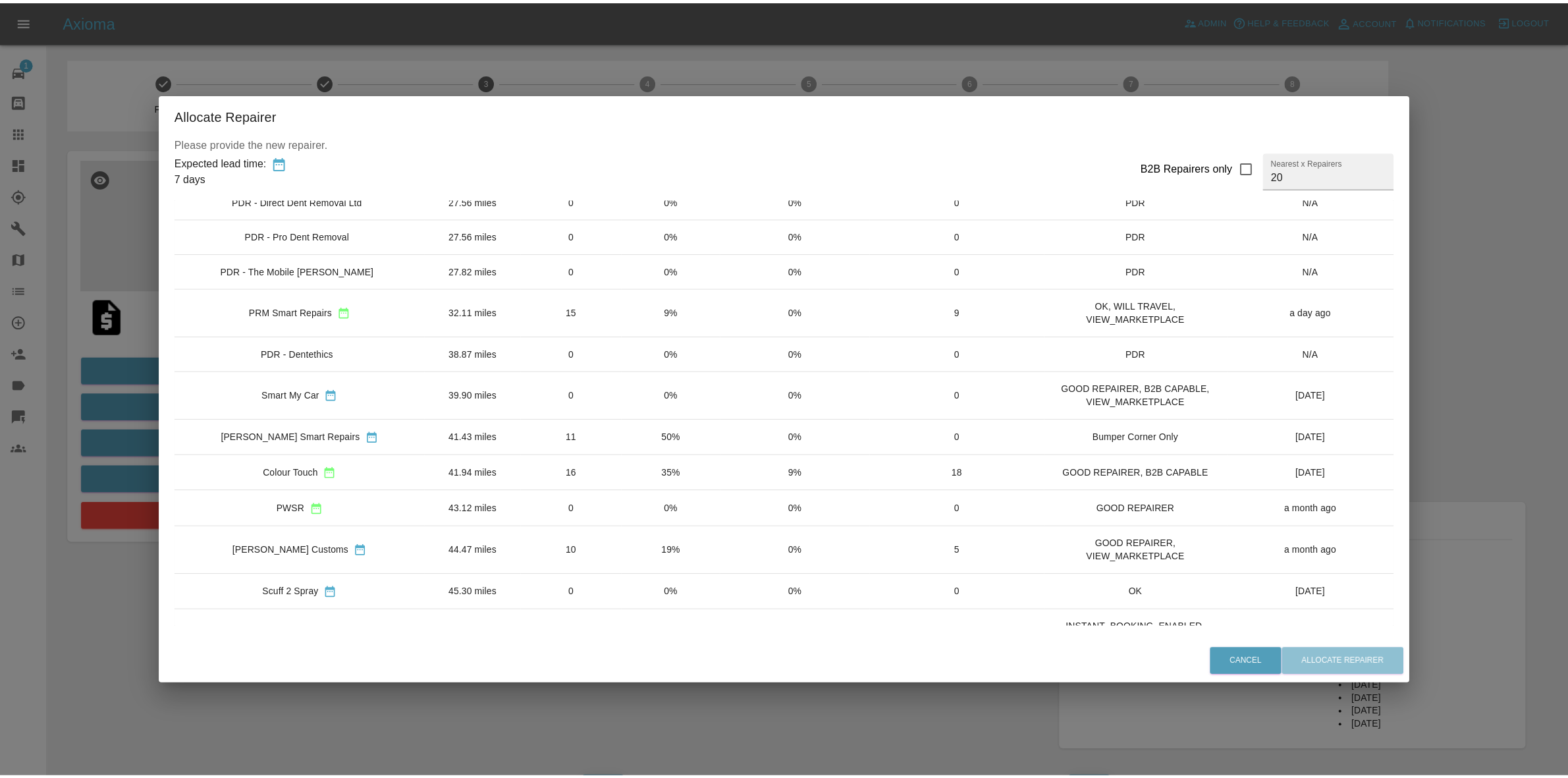
scroll to position [412, 0]
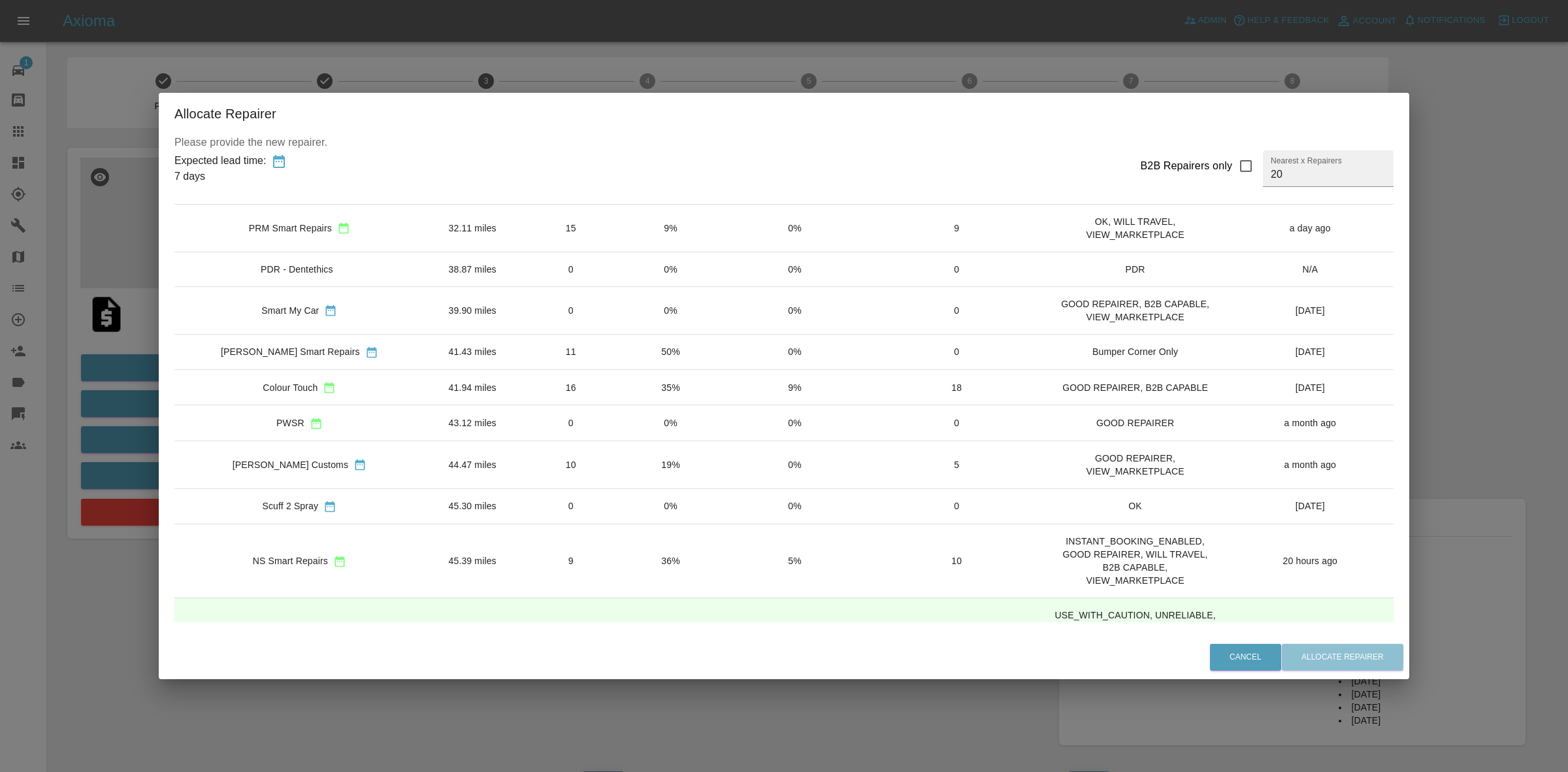
click at [598, 388] on td "16" at bounding box center [571, 387] width 101 height 35
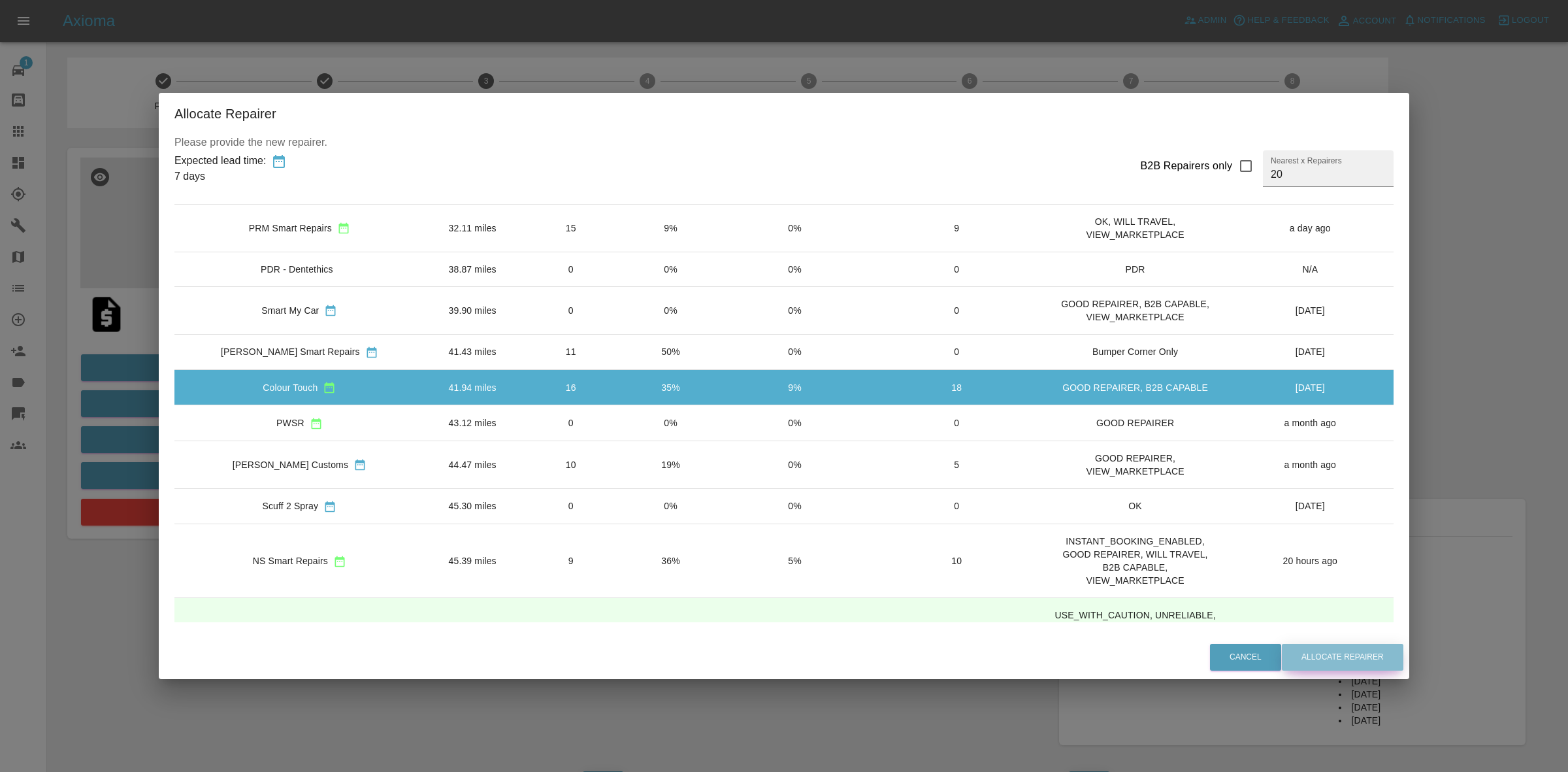
click at [1323, 651] on button "Allocate Repairer" at bounding box center [1343, 657] width 121 height 27
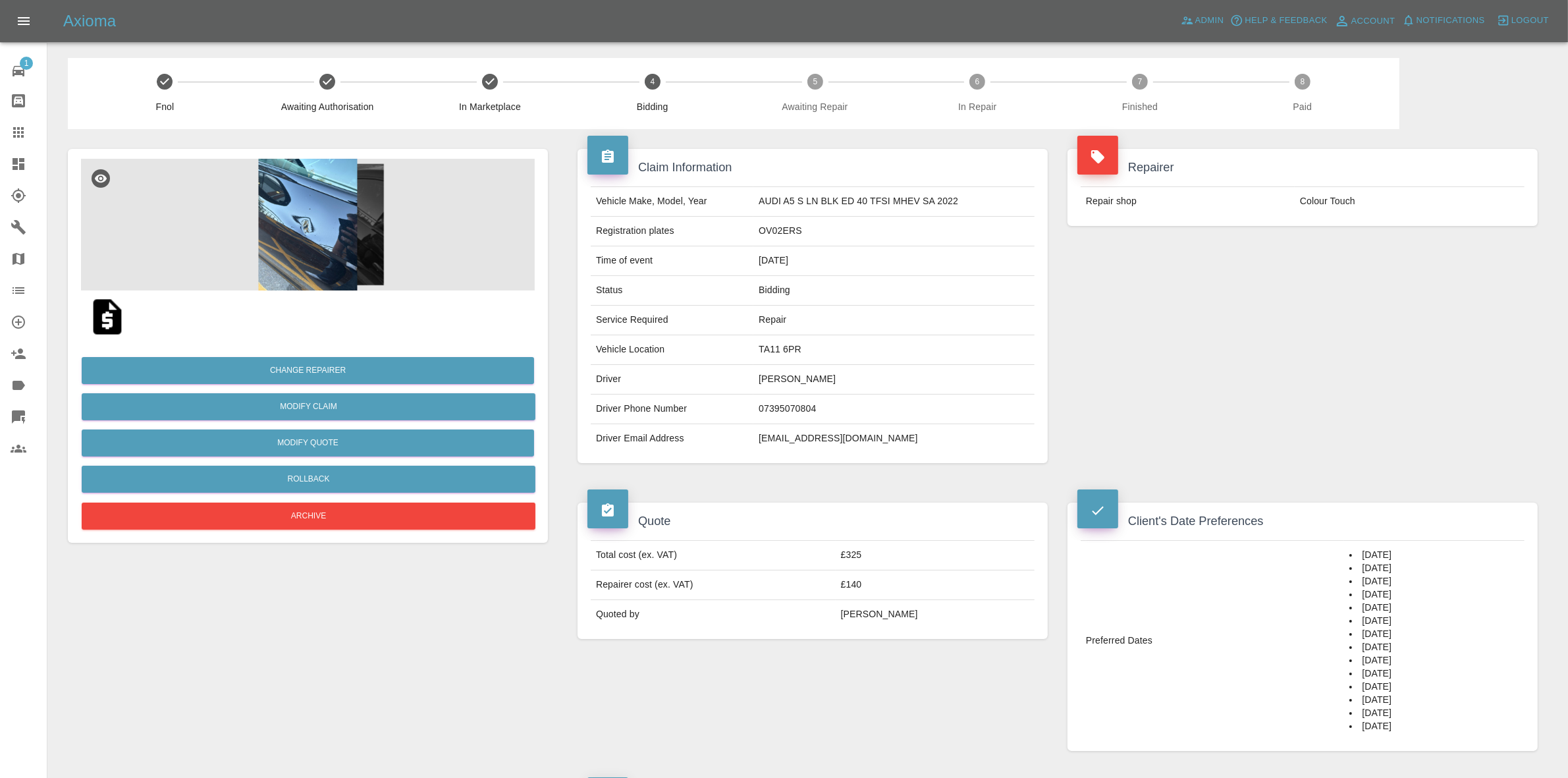
click at [1283, 247] on div "Repairer Repair shop Colour Touch" at bounding box center [1302, 305] width 490 height 353
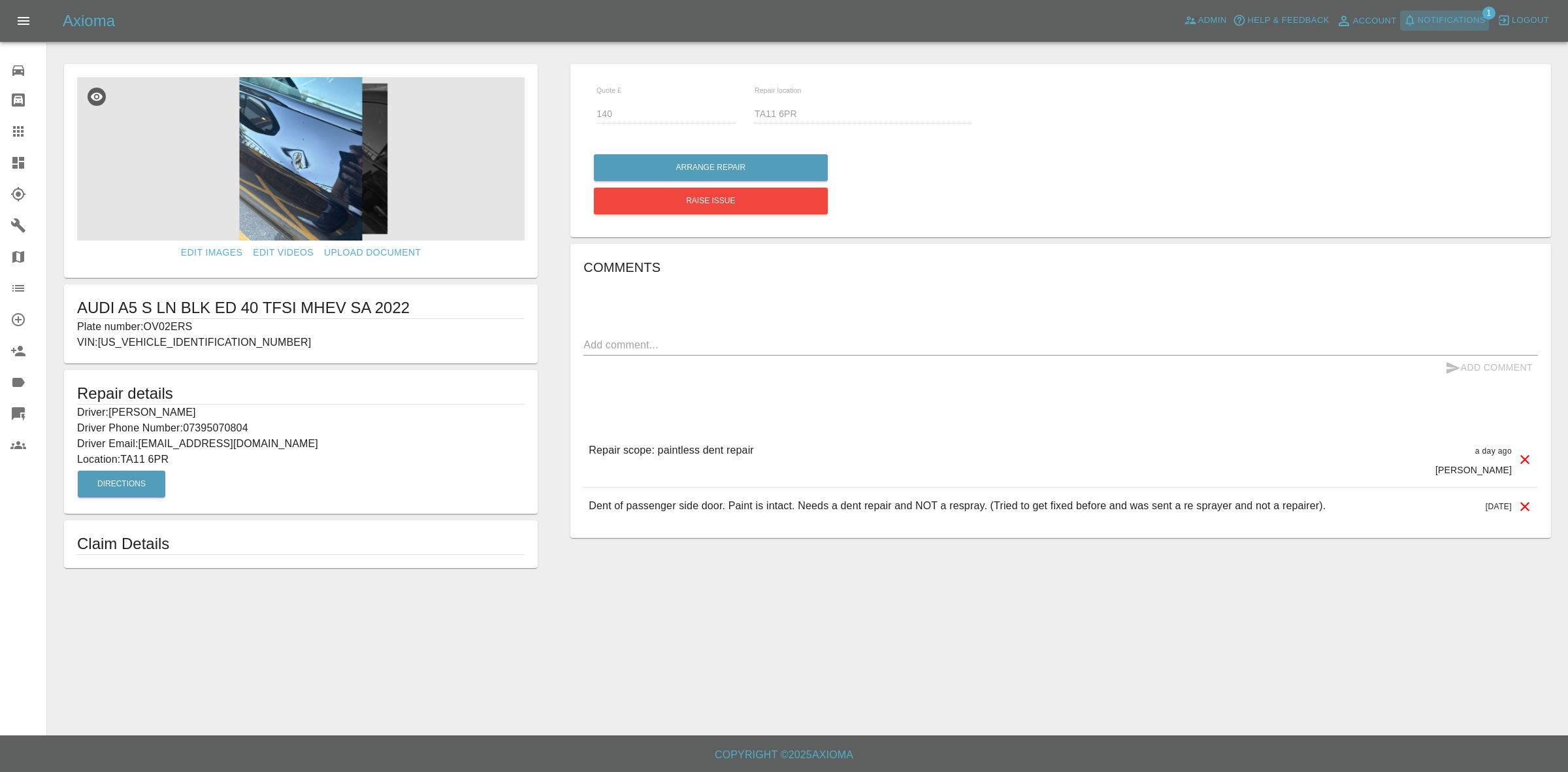
click at [1459, 17] on span "Notifications" at bounding box center [1452, 20] width 68 height 15
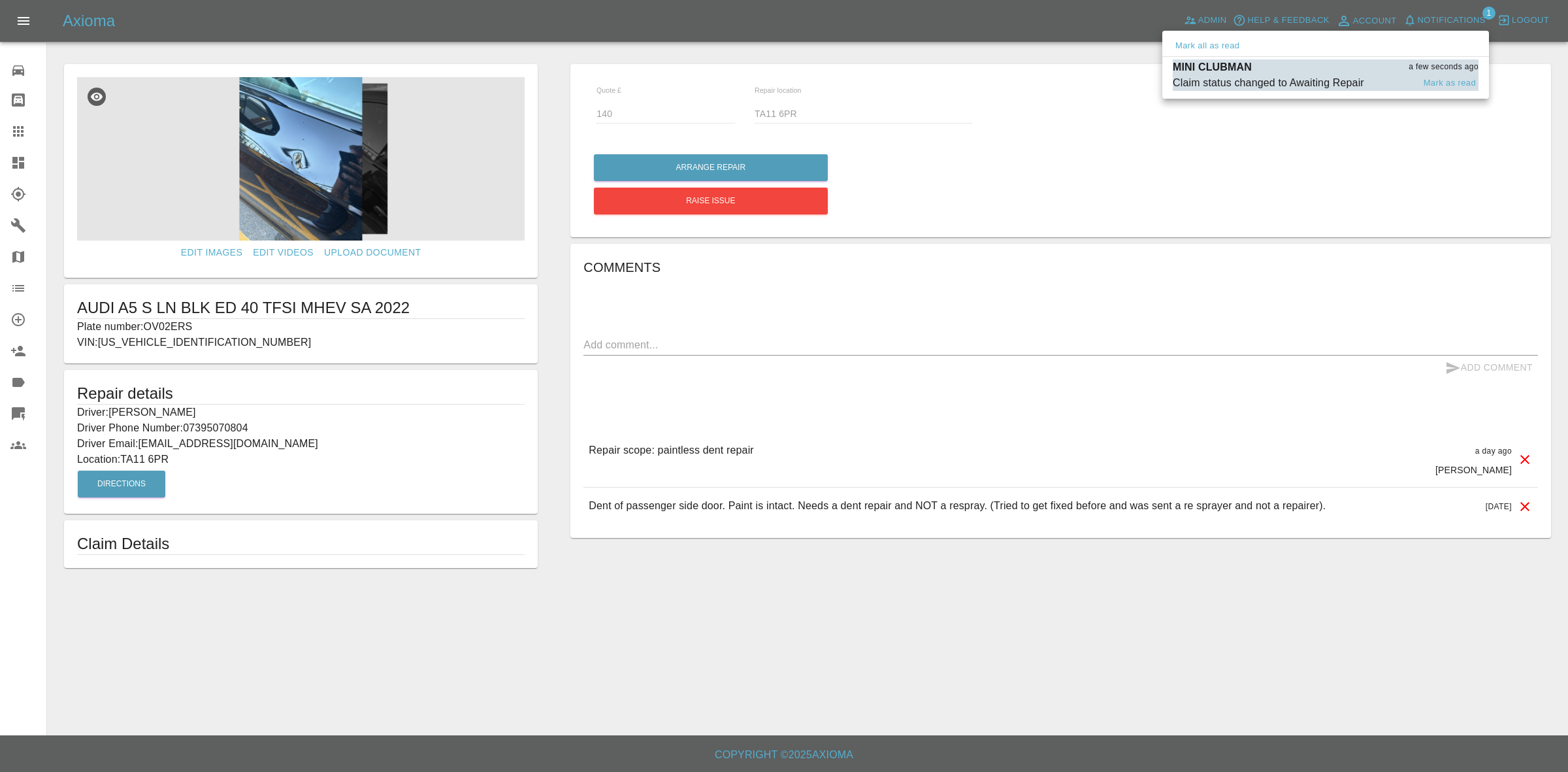
click at [1248, 72] on p "MINI CLUBMAN" at bounding box center [1212, 67] width 79 height 16
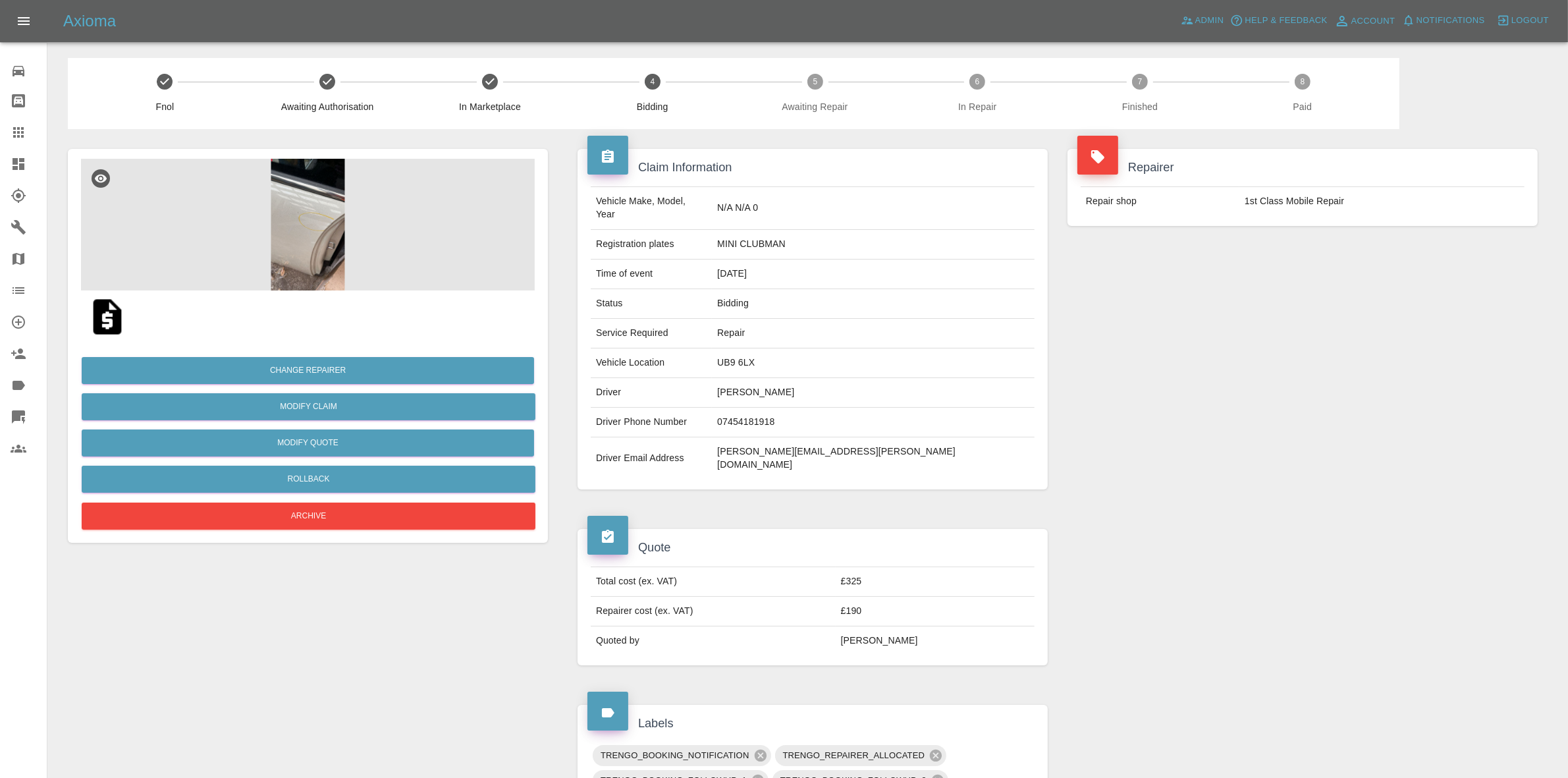
click at [322, 252] on img at bounding box center [308, 225] width 454 height 132
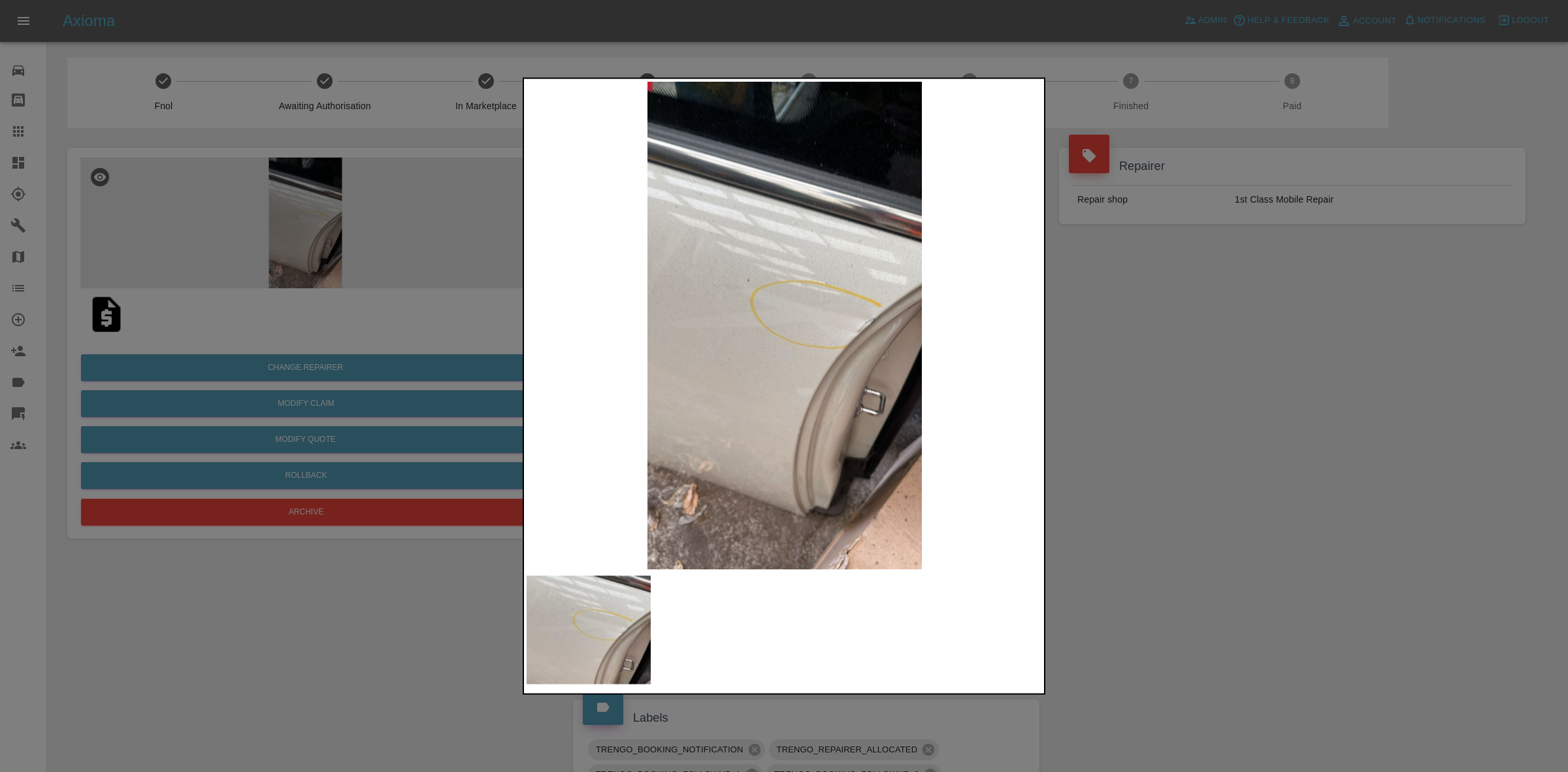
click at [1210, 344] on div at bounding box center [784, 386] width 1568 height 772
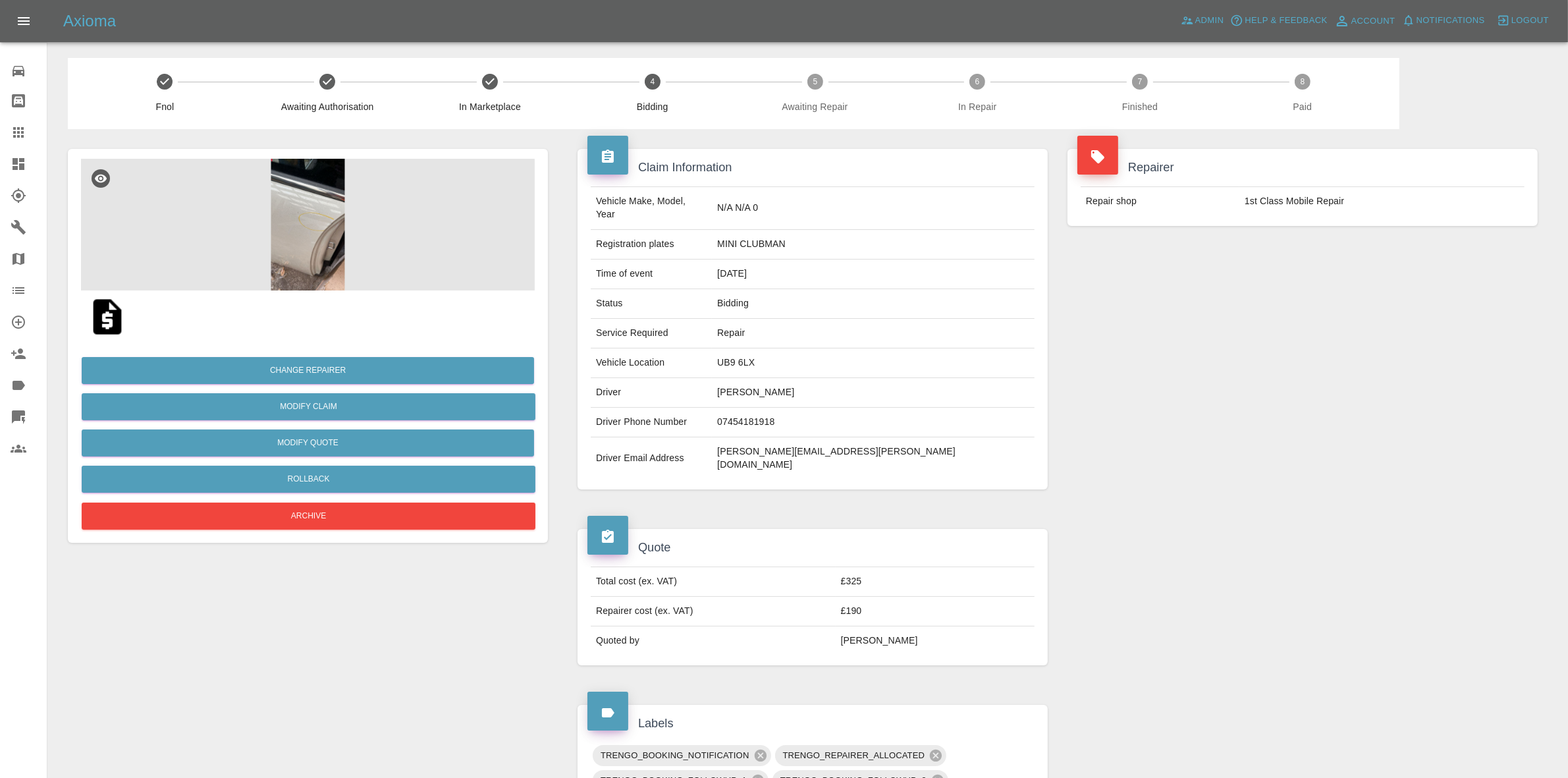
scroll to position [659, 0]
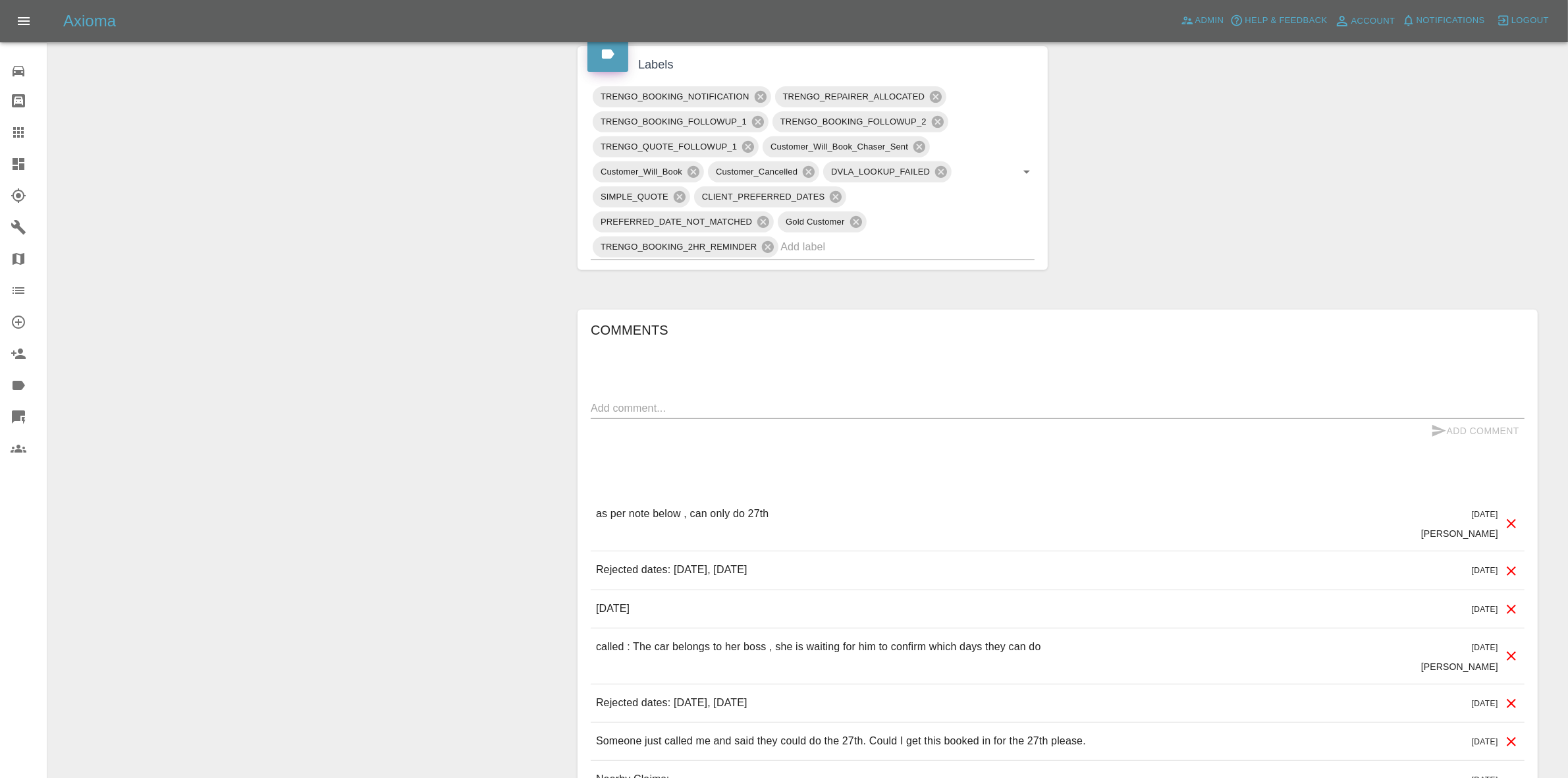
drag, startPoint x: 1324, startPoint y: 190, endPoint x: 1240, endPoint y: 222, distance: 89.9
click at [1324, 190] on div "Claim Information Vehicle Make, Model, Year N/A N/A 0 Registration plates MINI …" at bounding box center [1058, 203] width 980 height 1465
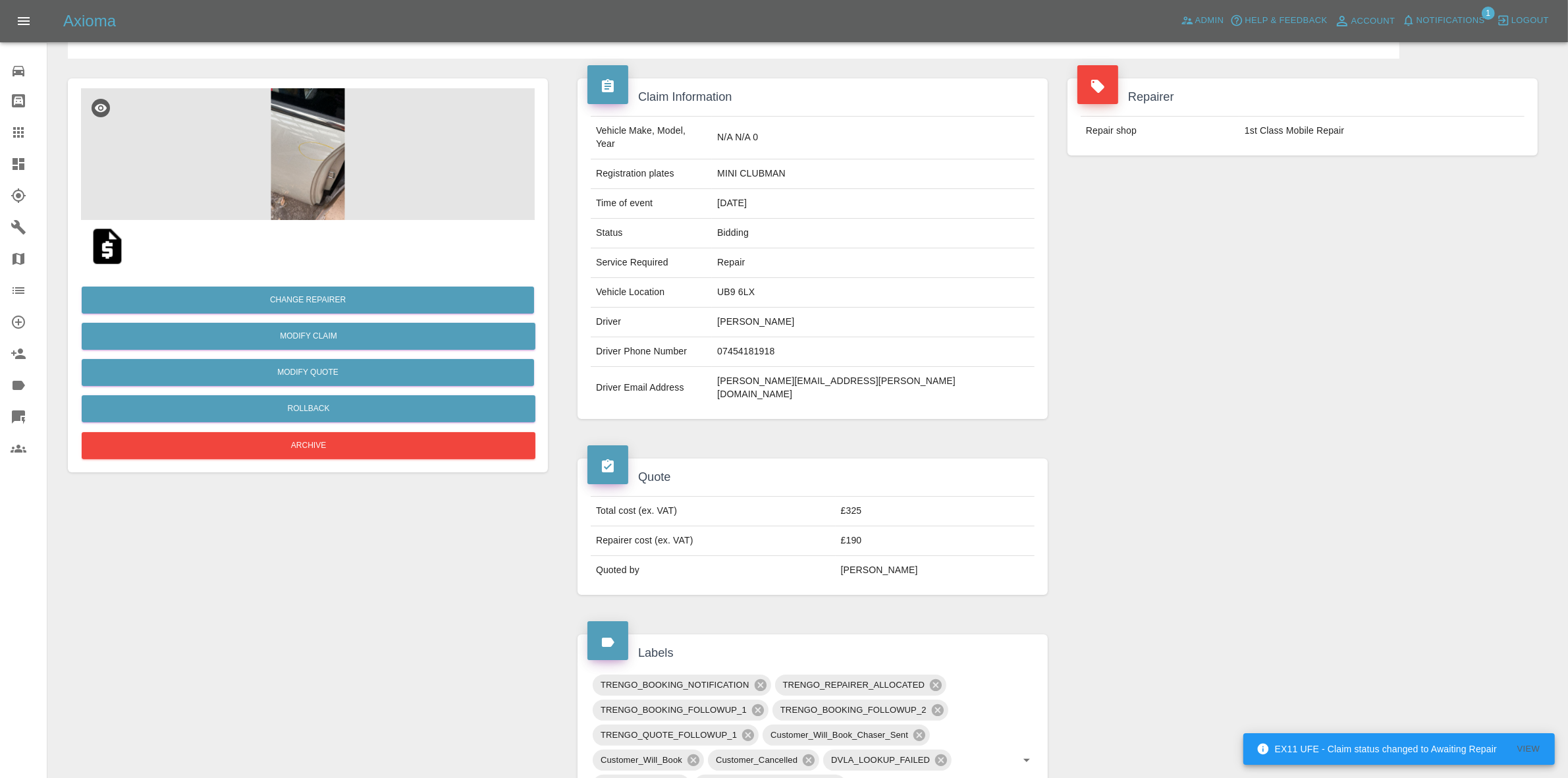
scroll to position [0, 0]
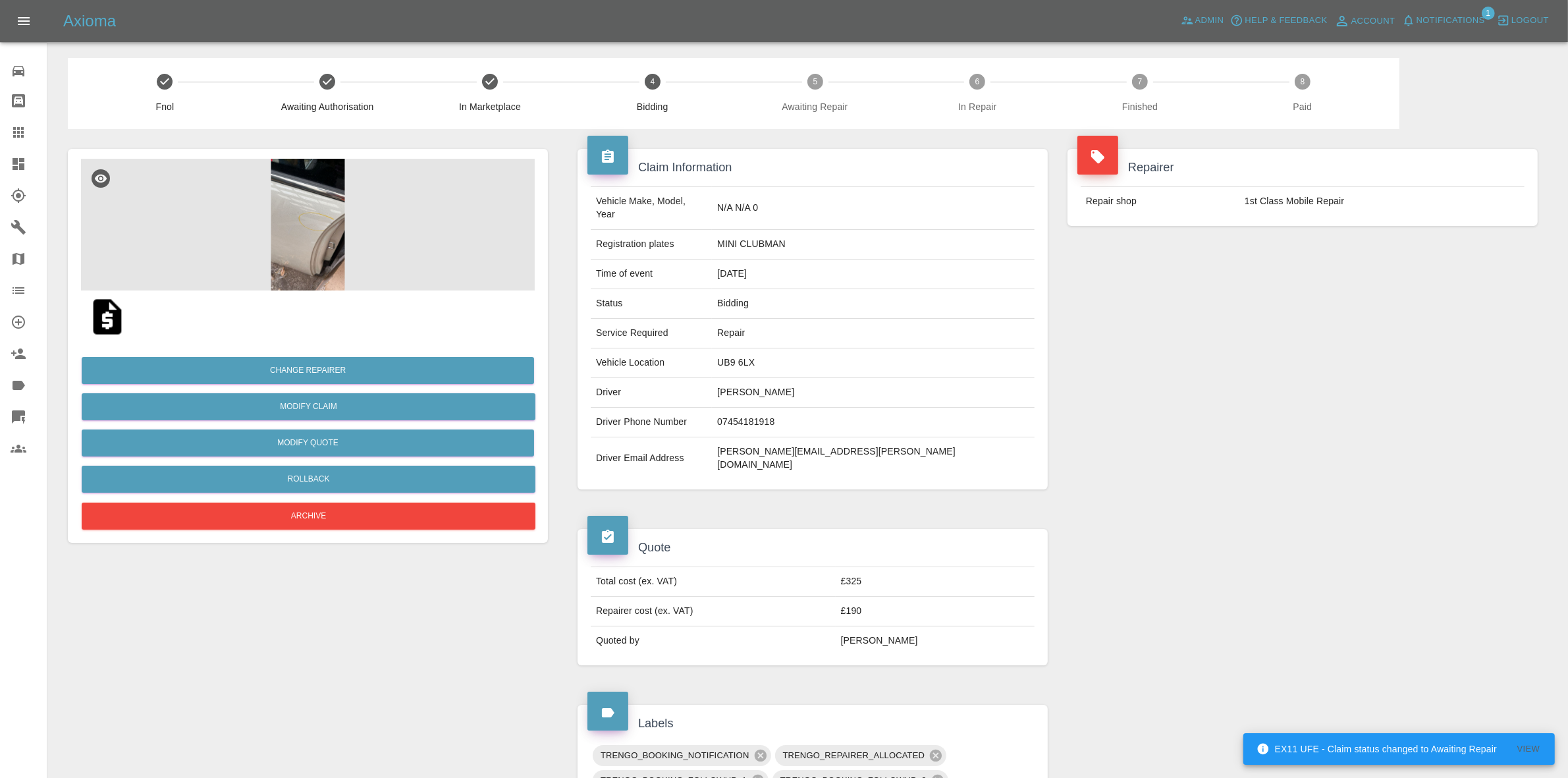
click at [1454, 13] on span "Notifications" at bounding box center [1451, 20] width 68 height 15
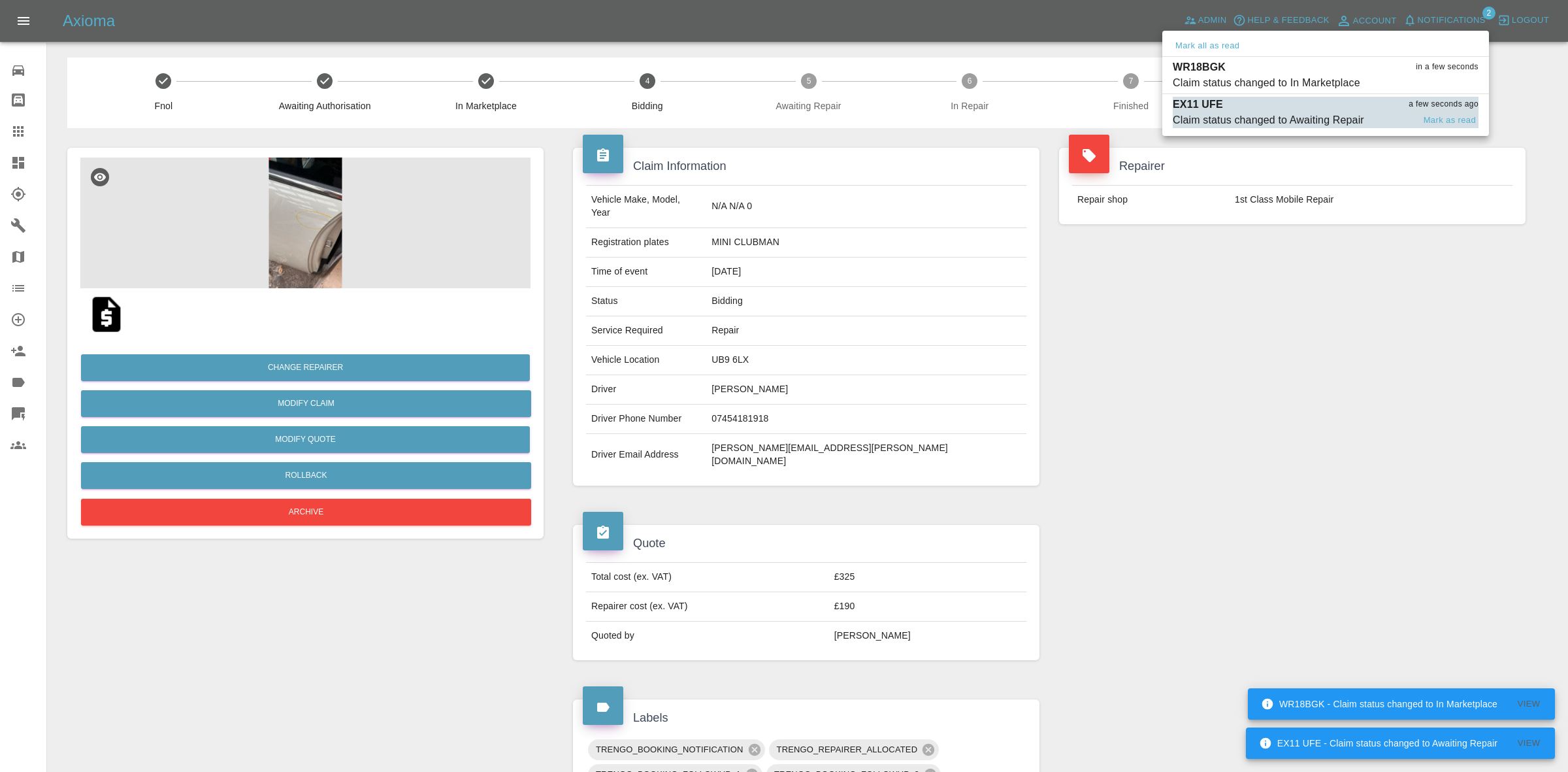
click at [1295, 124] on div "Claim status changed to Awaiting Repair" at bounding box center [1269, 120] width 191 height 16
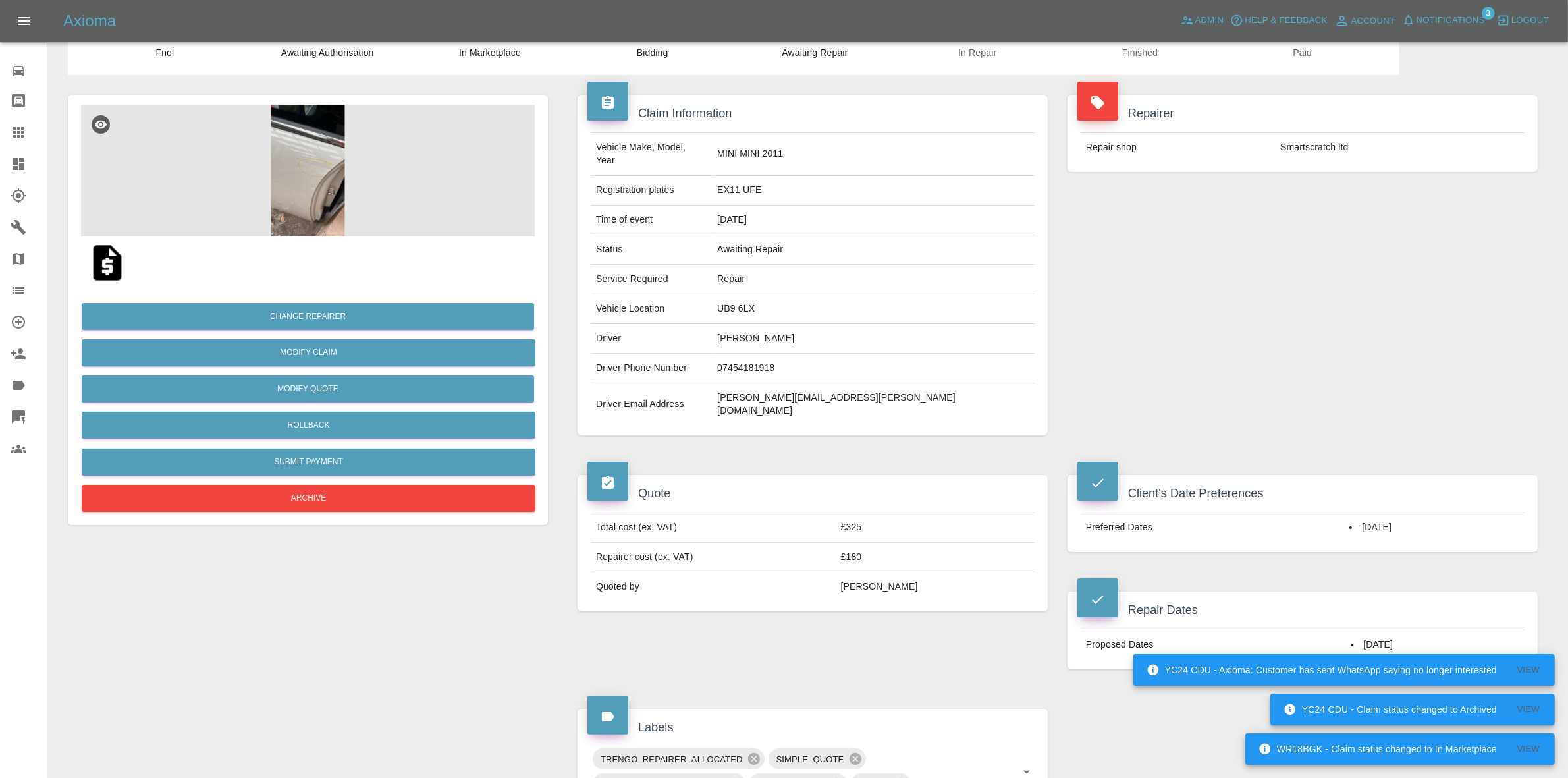
scroll to position [82, 0]
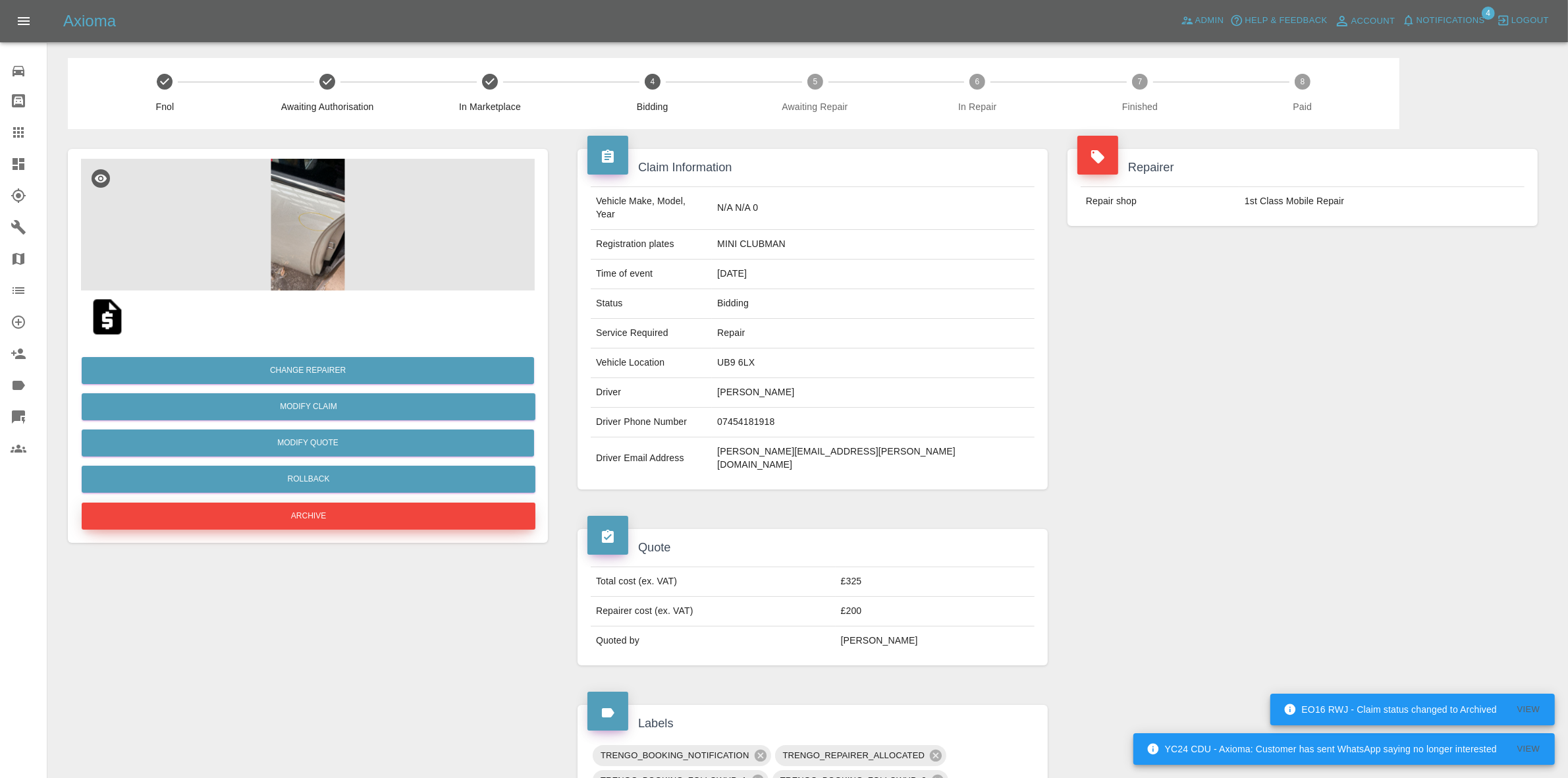
click at [295, 514] on button "Archive" at bounding box center [308, 516] width 454 height 27
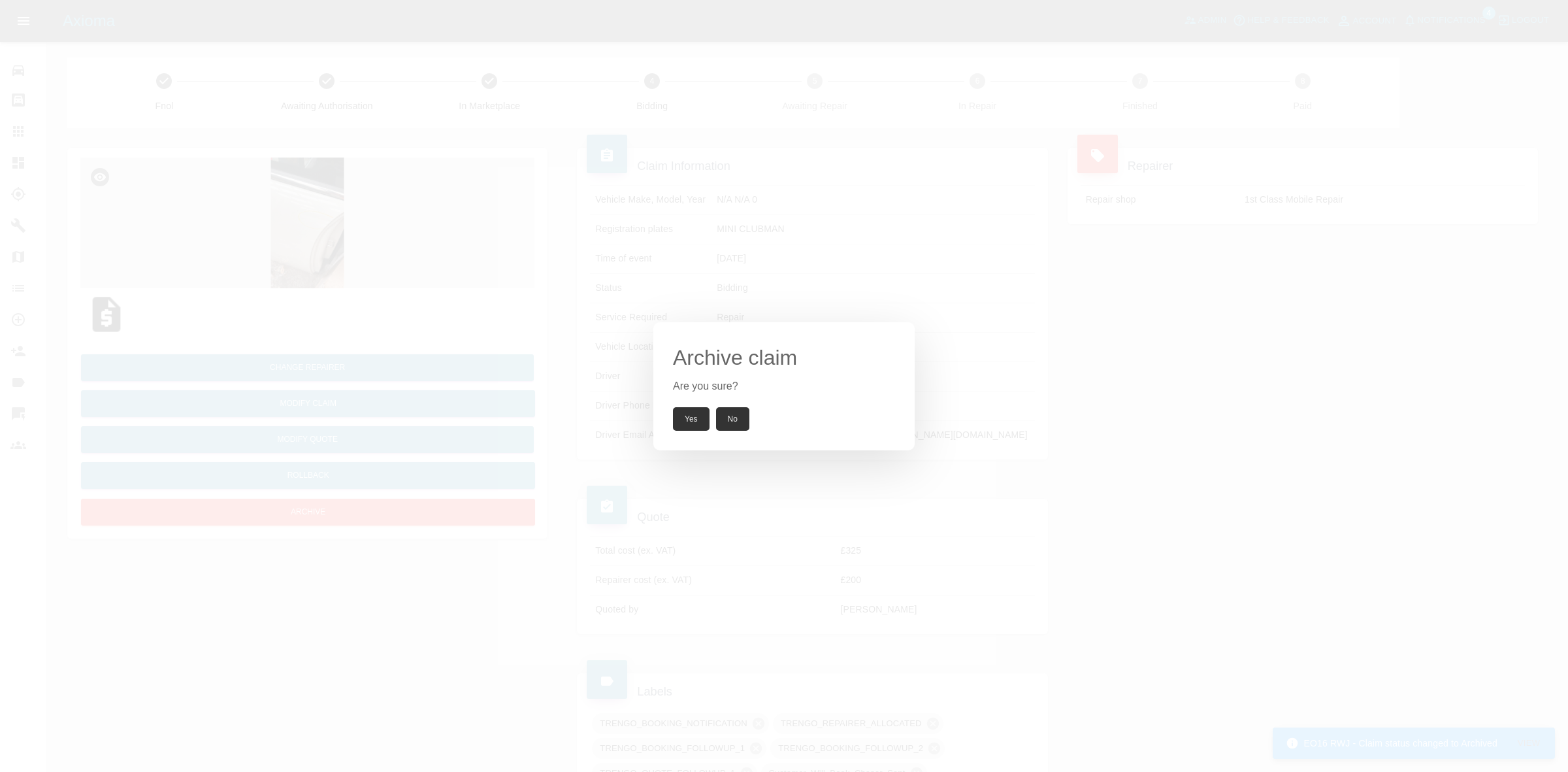
click at [691, 416] on button "Yes" at bounding box center [691, 418] width 36 height 24
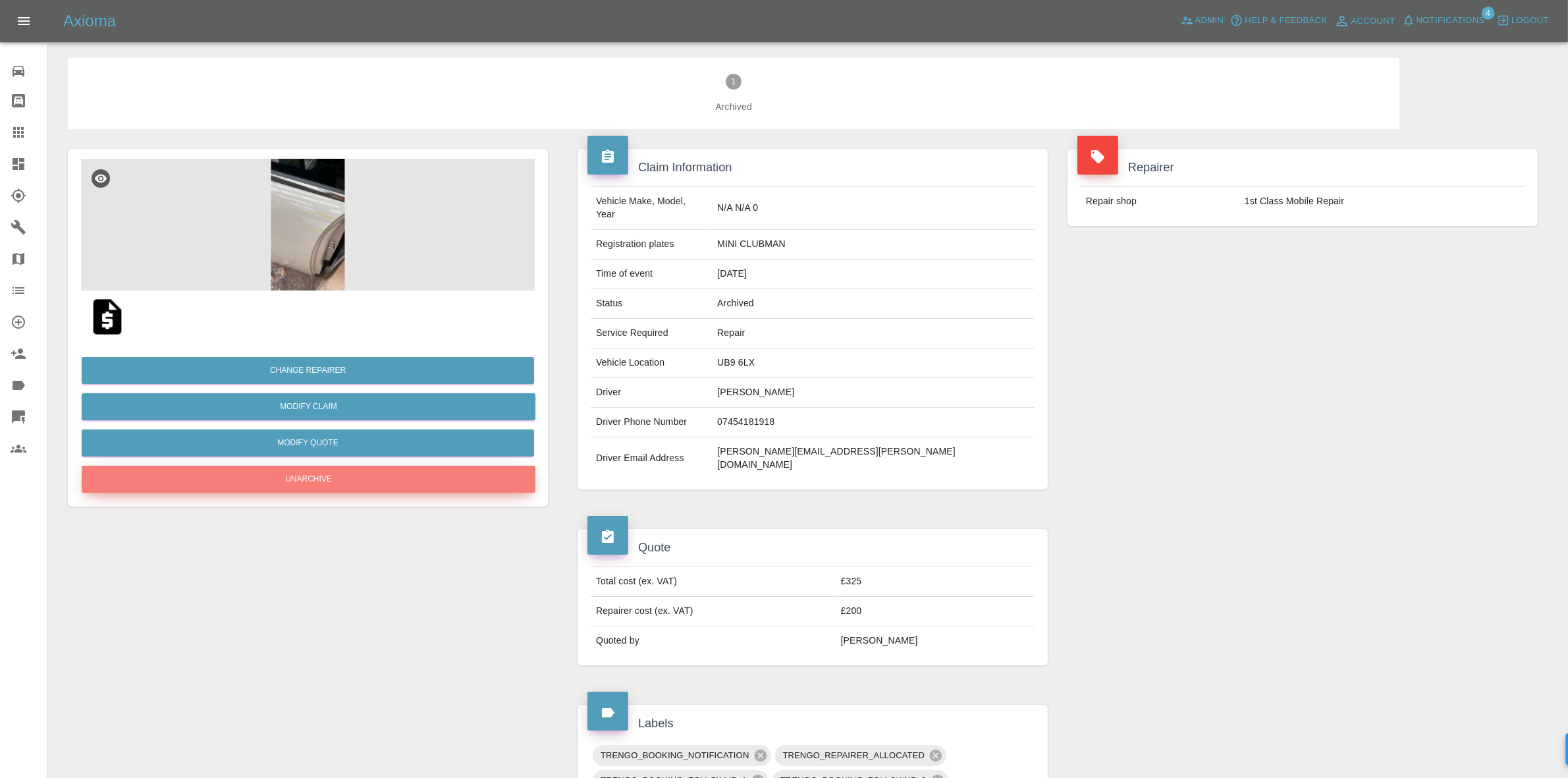
click at [318, 488] on button "Unarchive" at bounding box center [308, 479] width 454 height 27
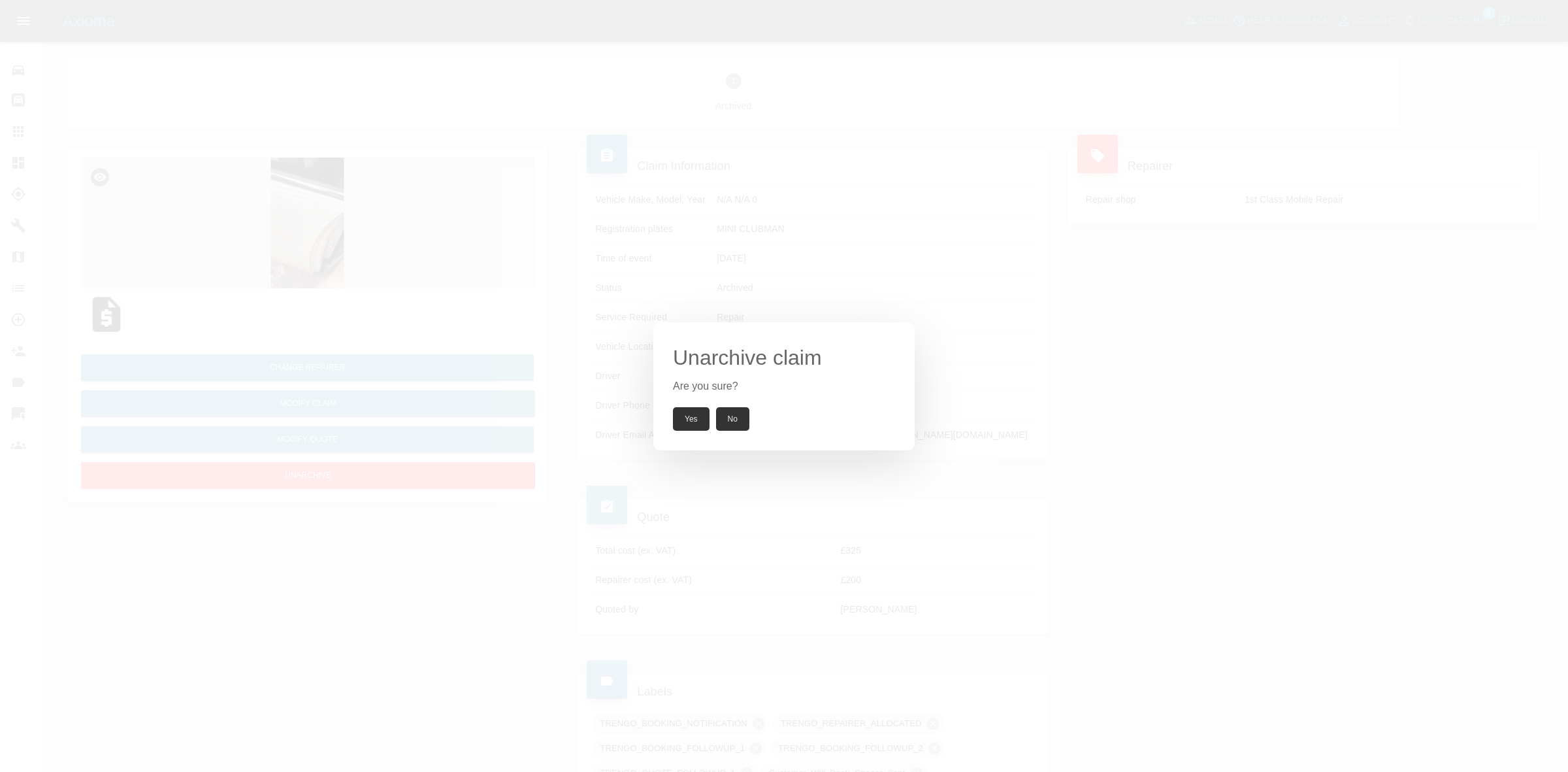
click at [694, 428] on button "Yes" at bounding box center [691, 418] width 36 height 24
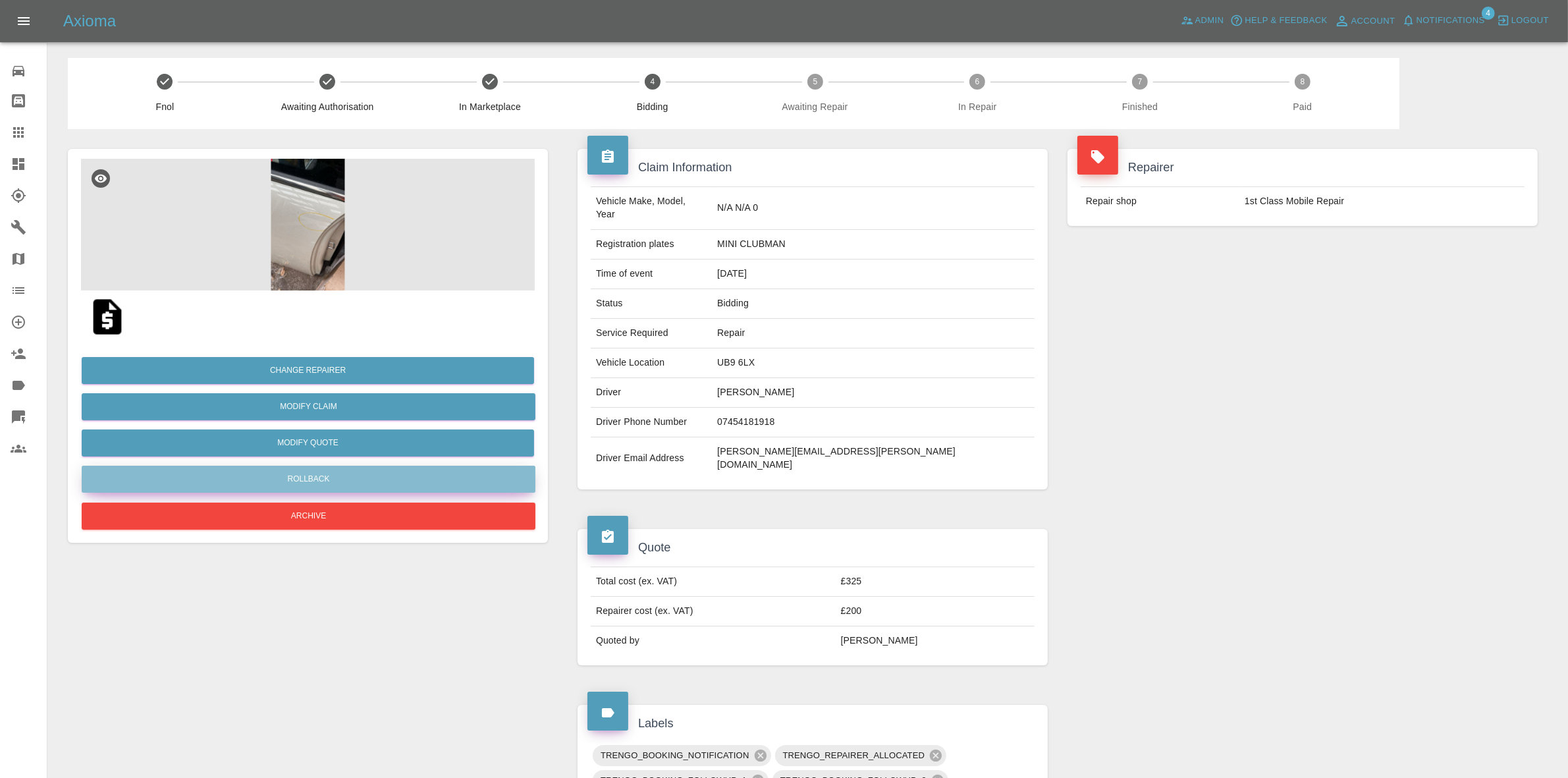
click at [313, 479] on button "Rollback" at bounding box center [308, 479] width 454 height 27
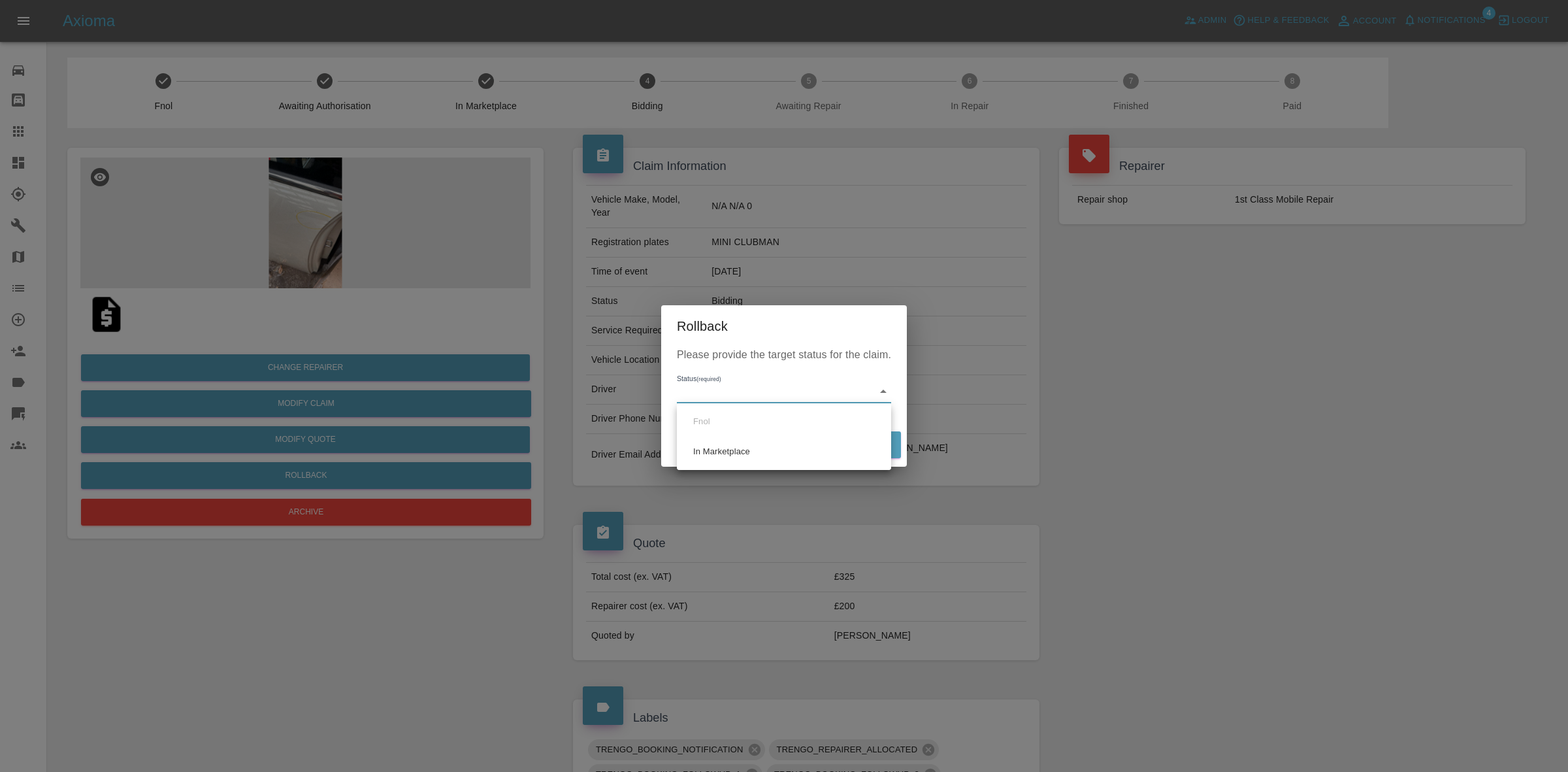
click at [752, 463] on li "In Marketplace" at bounding box center [784, 451] width 208 height 30
type input "in-marketplace"
click at [869, 448] on button "Rollback" at bounding box center [860, 445] width 81 height 27
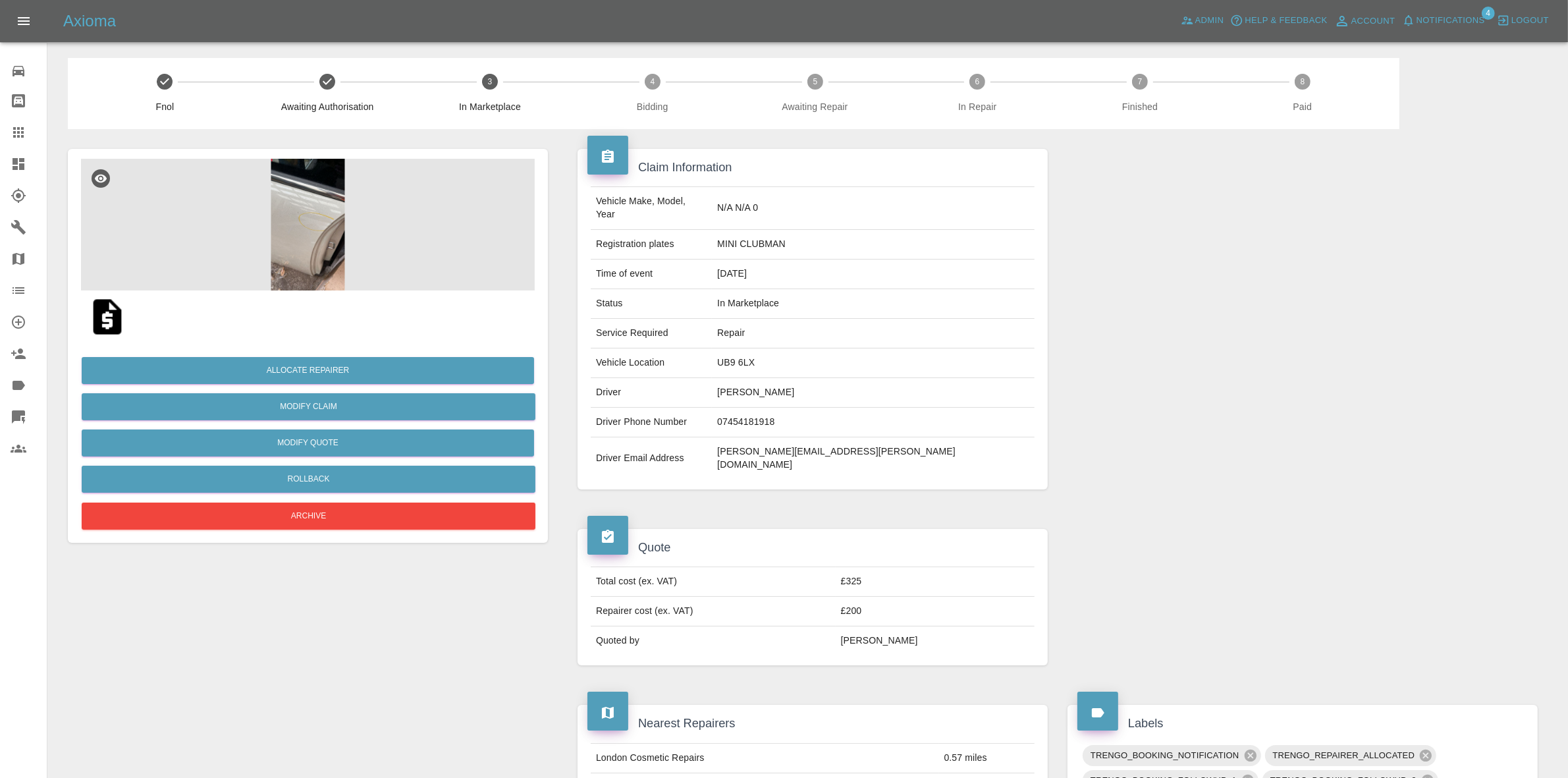
click at [317, 493] on div "Allocate Repairer Modify Claim Modify Quote Rollback Archive" at bounding box center [308, 438] width 454 height 190
click at [322, 505] on button "Archive" at bounding box center [308, 516] width 454 height 27
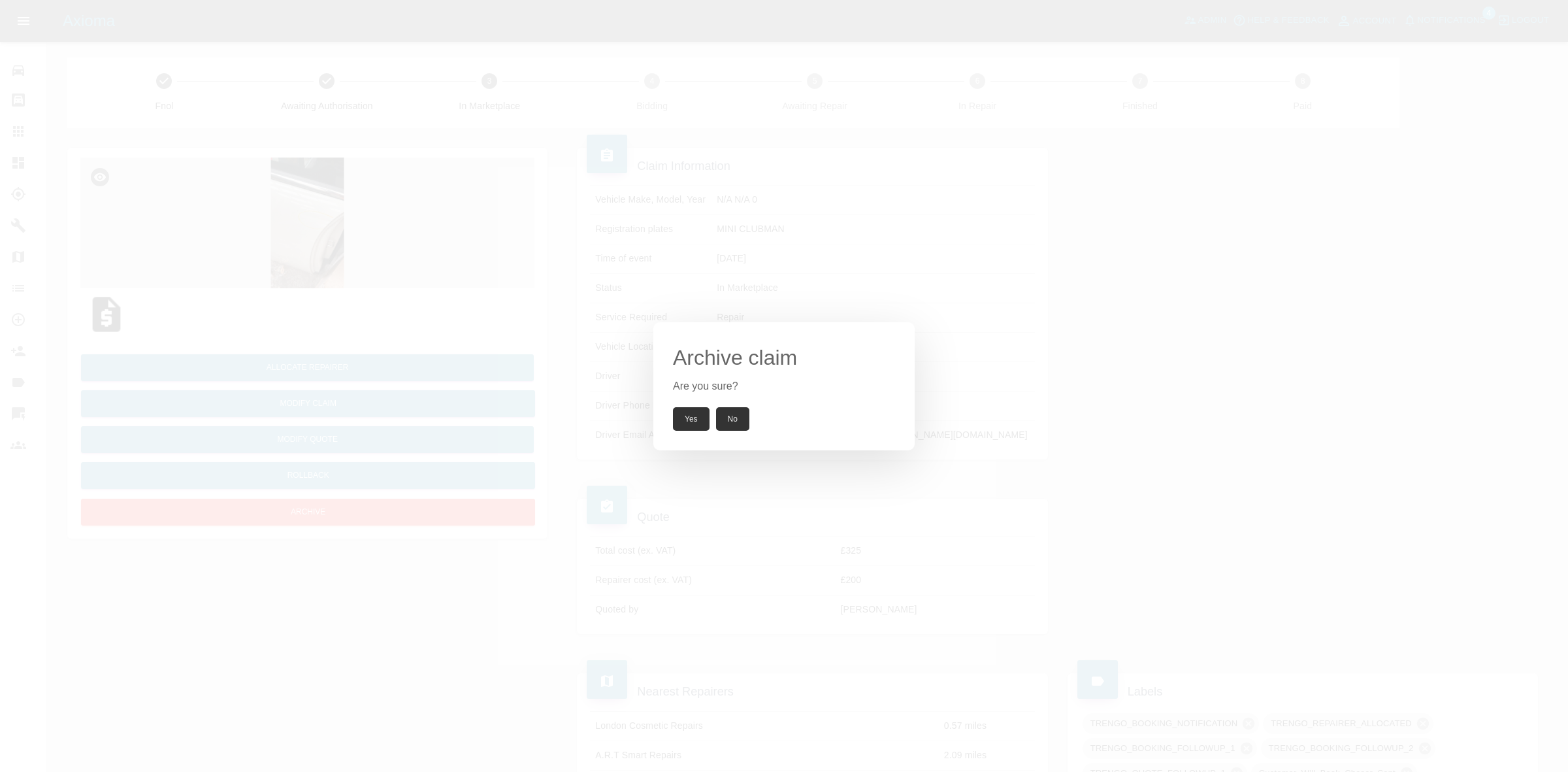
click at [690, 420] on button "Yes" at bounding box center [691, 418] width 36 height 24
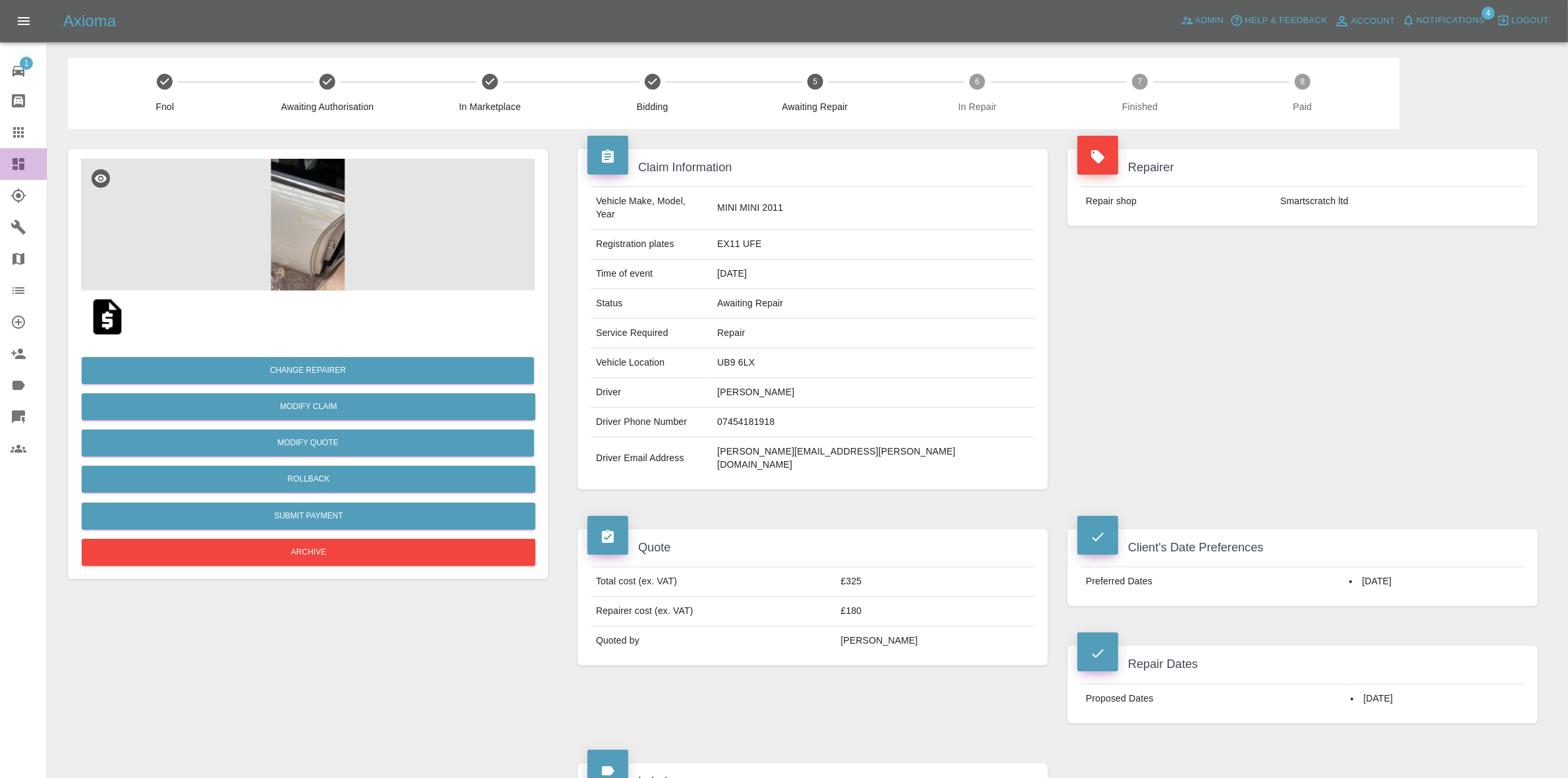
click at [0, 168] on link "Dashboard" at bounding box center [23, 164] width 47 height 32
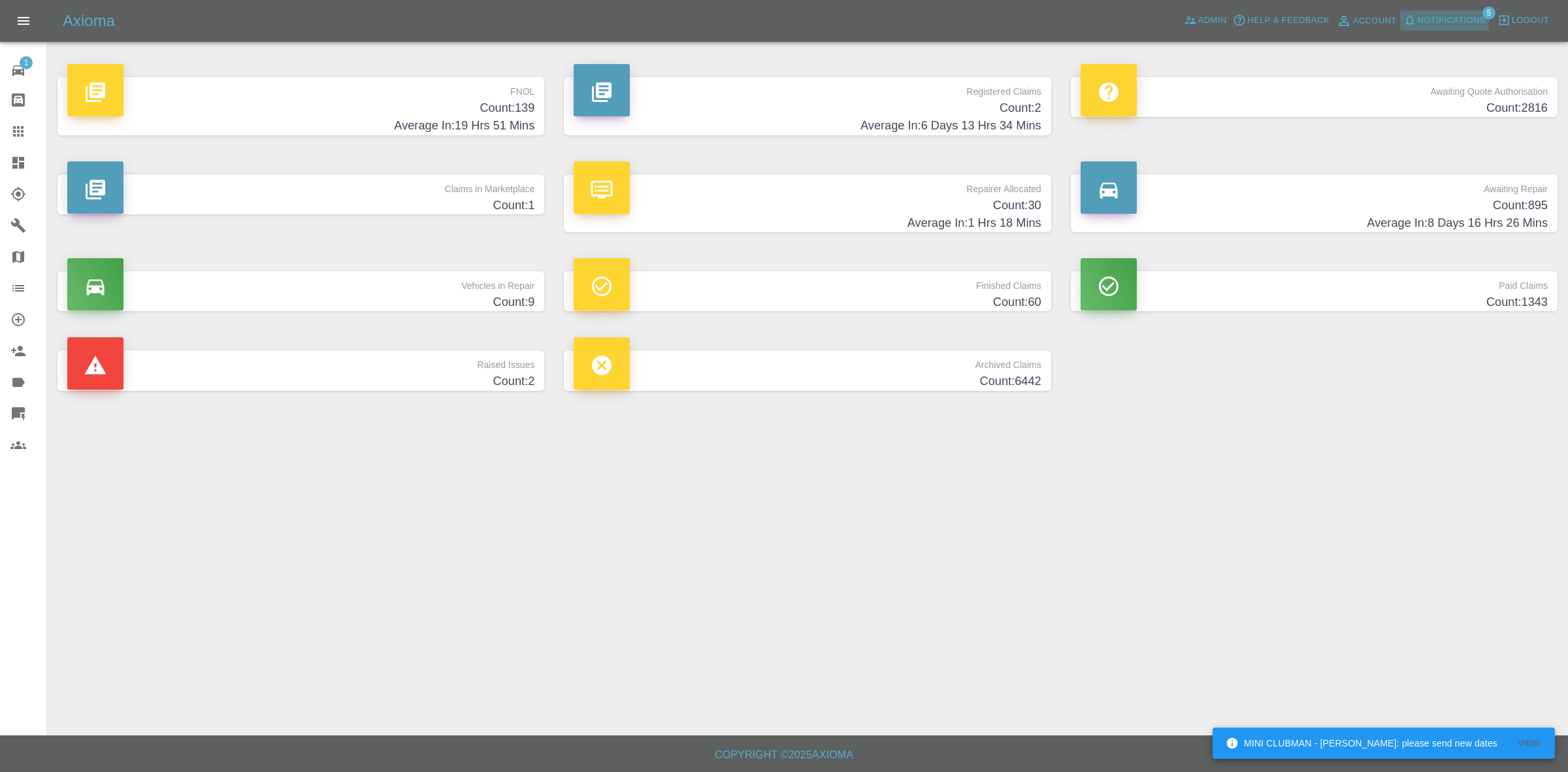
click at [1462, 20] on span "Notifications" at bounding box center [1452, 20] width 68 height 15
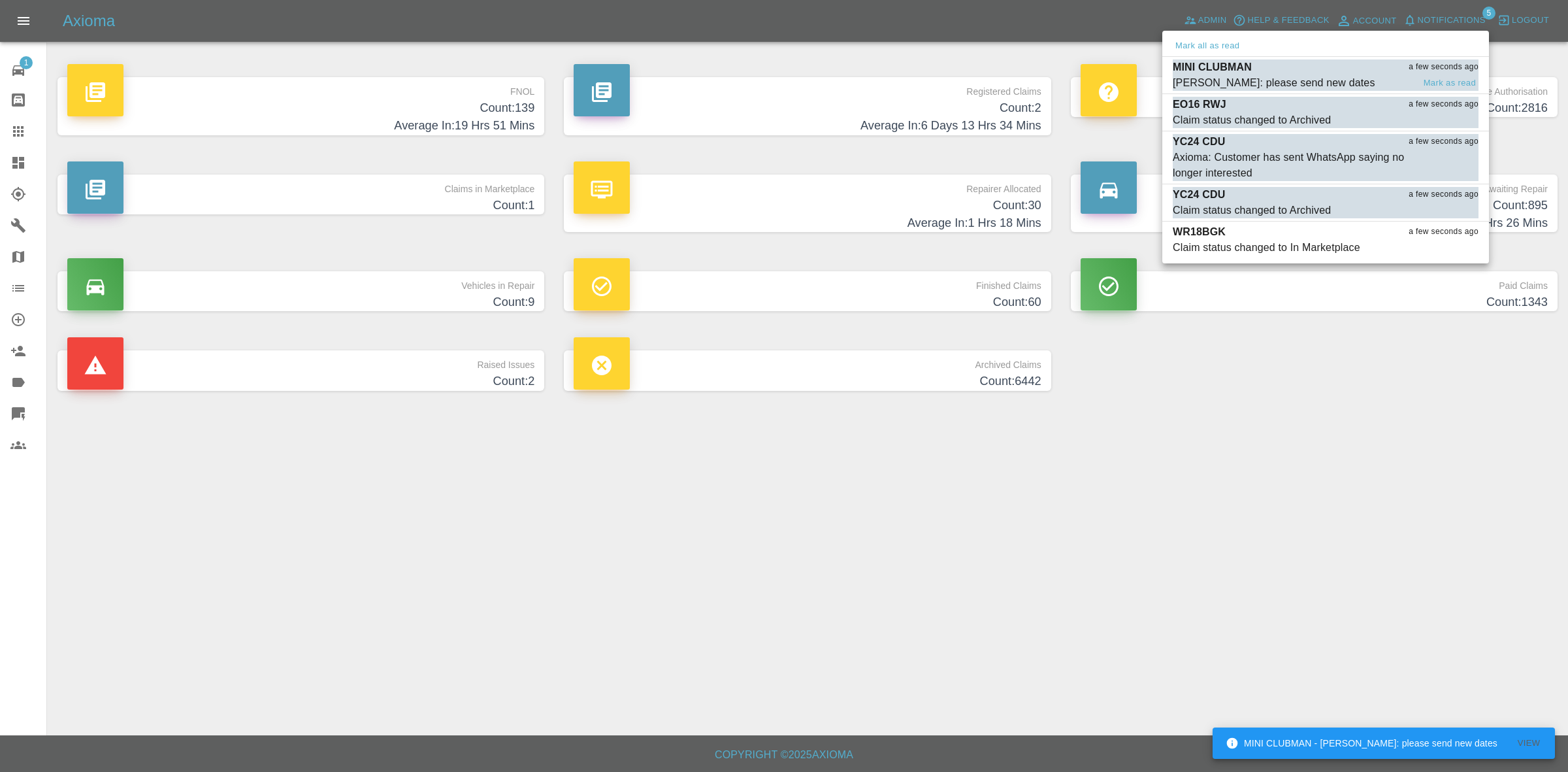
click at [1286, 73] on div "MINI CLUBMAN a few seconds ago" at bounding box center [1326, 67] width 306 height 16
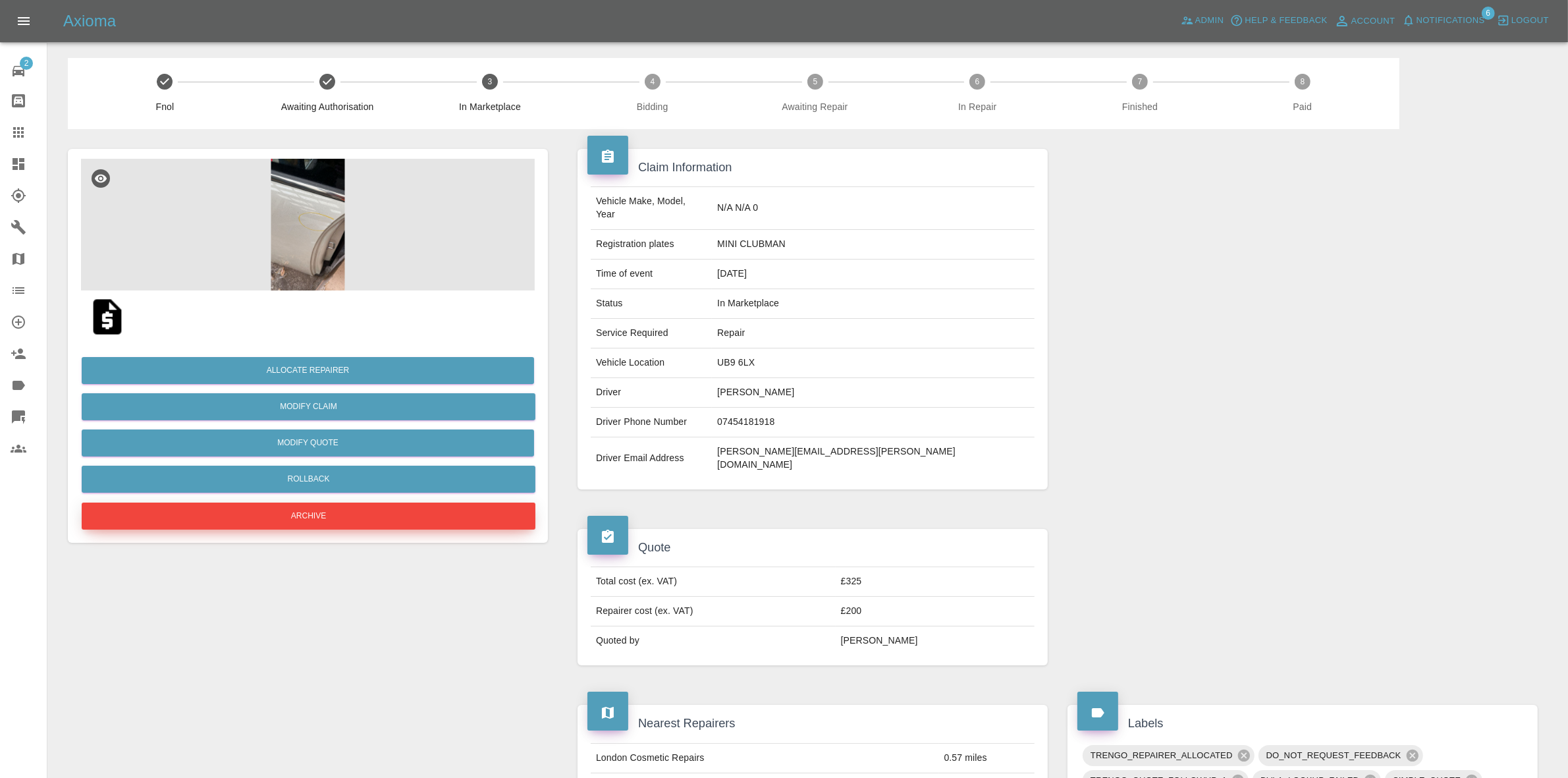
click at [313, 524] on button "Archive" at bounding box center [308, 516] width 454 height 27
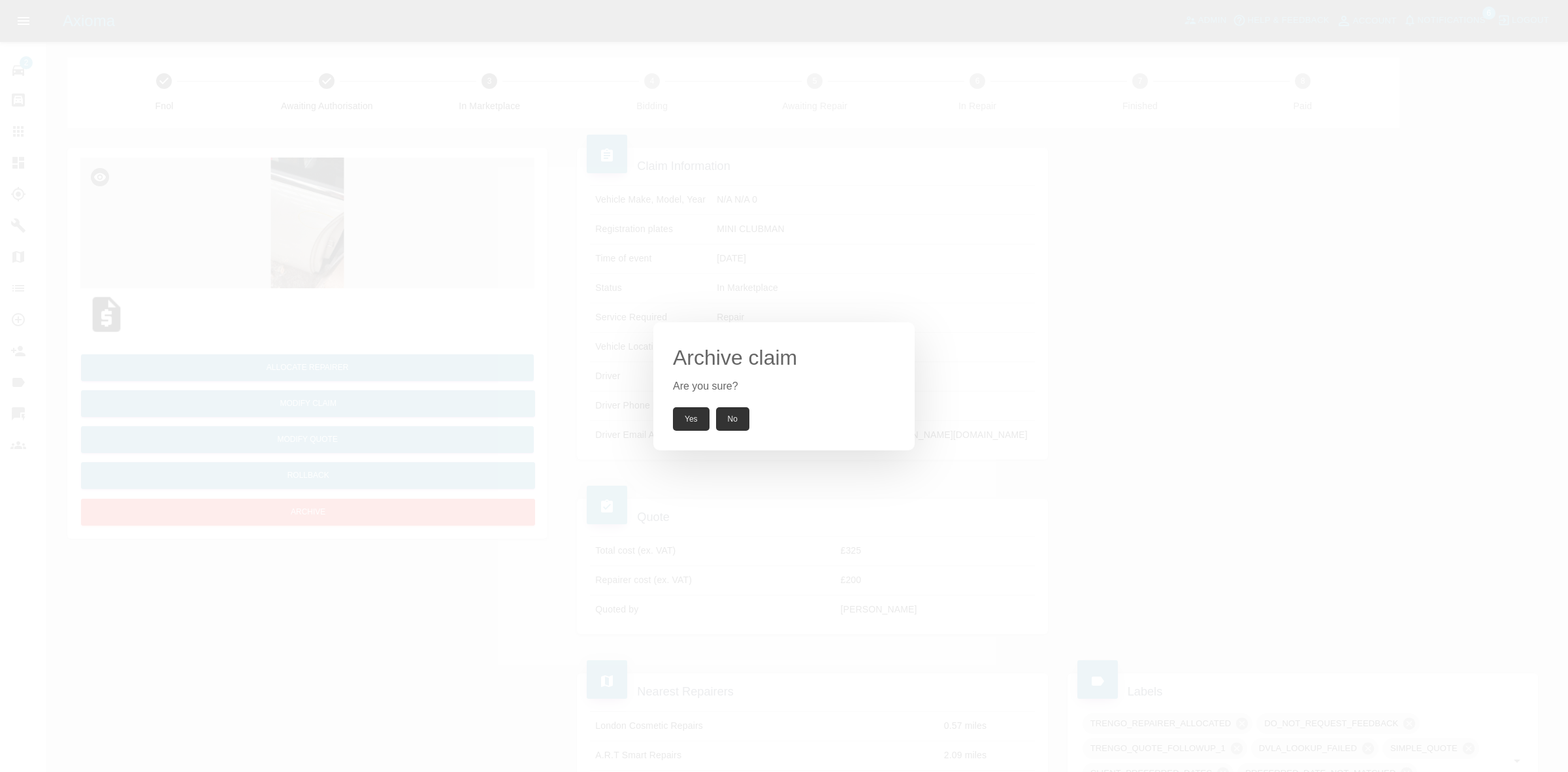
click at [683, 420] on button "Yes" at bounding box center [691, 418] width 36 height 24
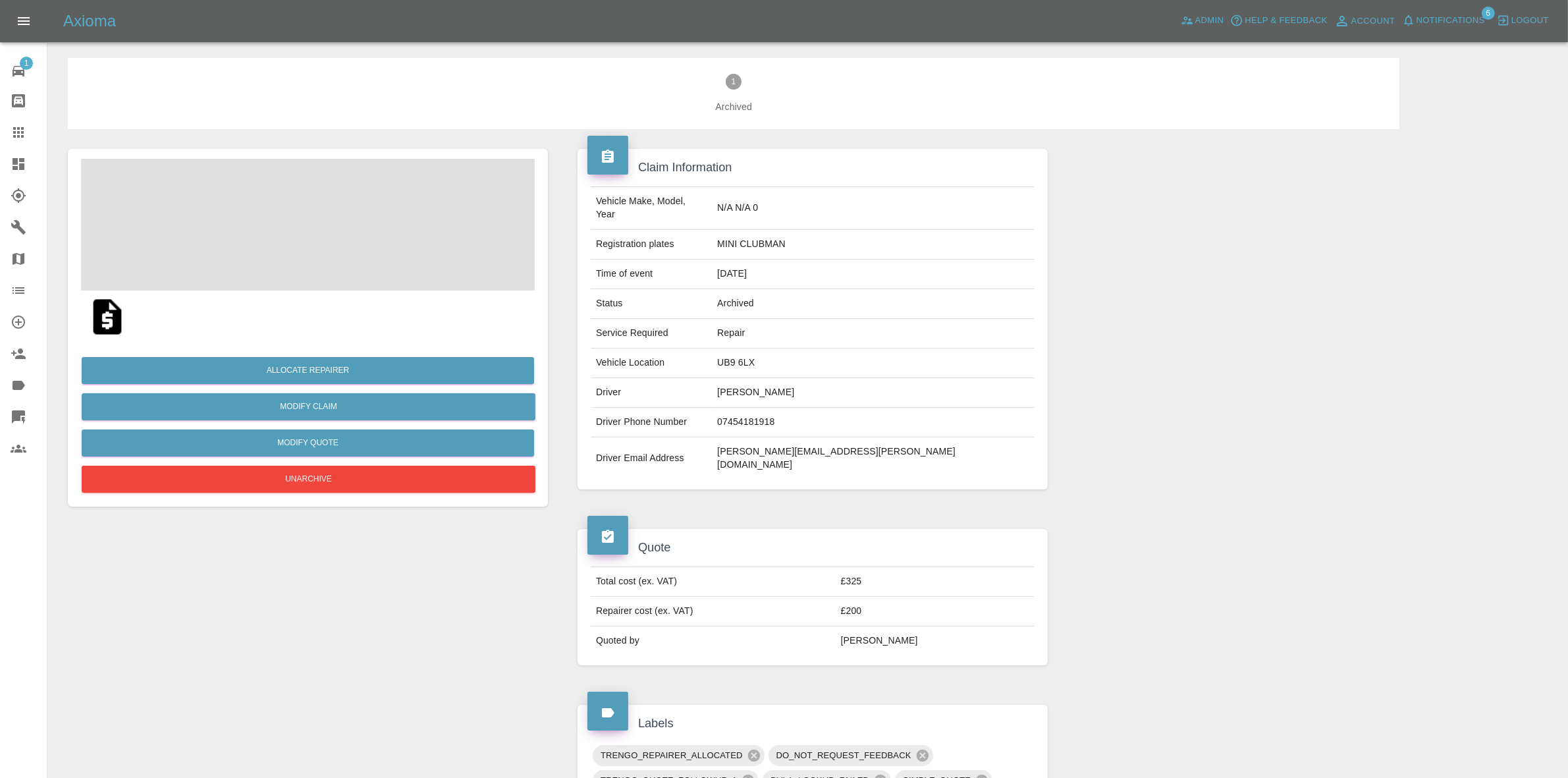
click at [1456, 20] on span "Notifications" at bounding box center [1451, 20] width 68 height 15
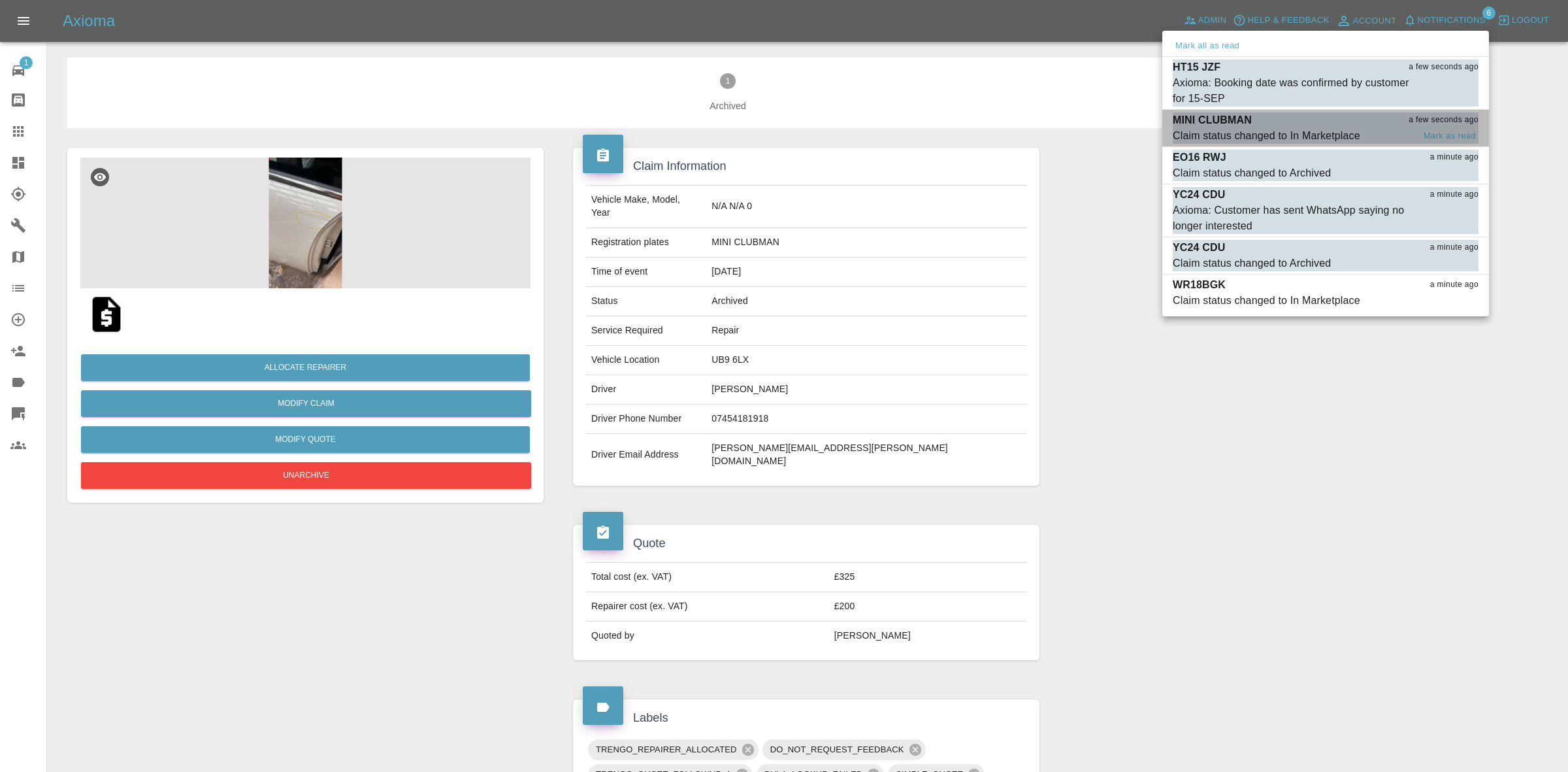
click at [1263, 128] on div "Claim status changed to In Marketplace" at bounding box center [1267, 136] width 188 height 16
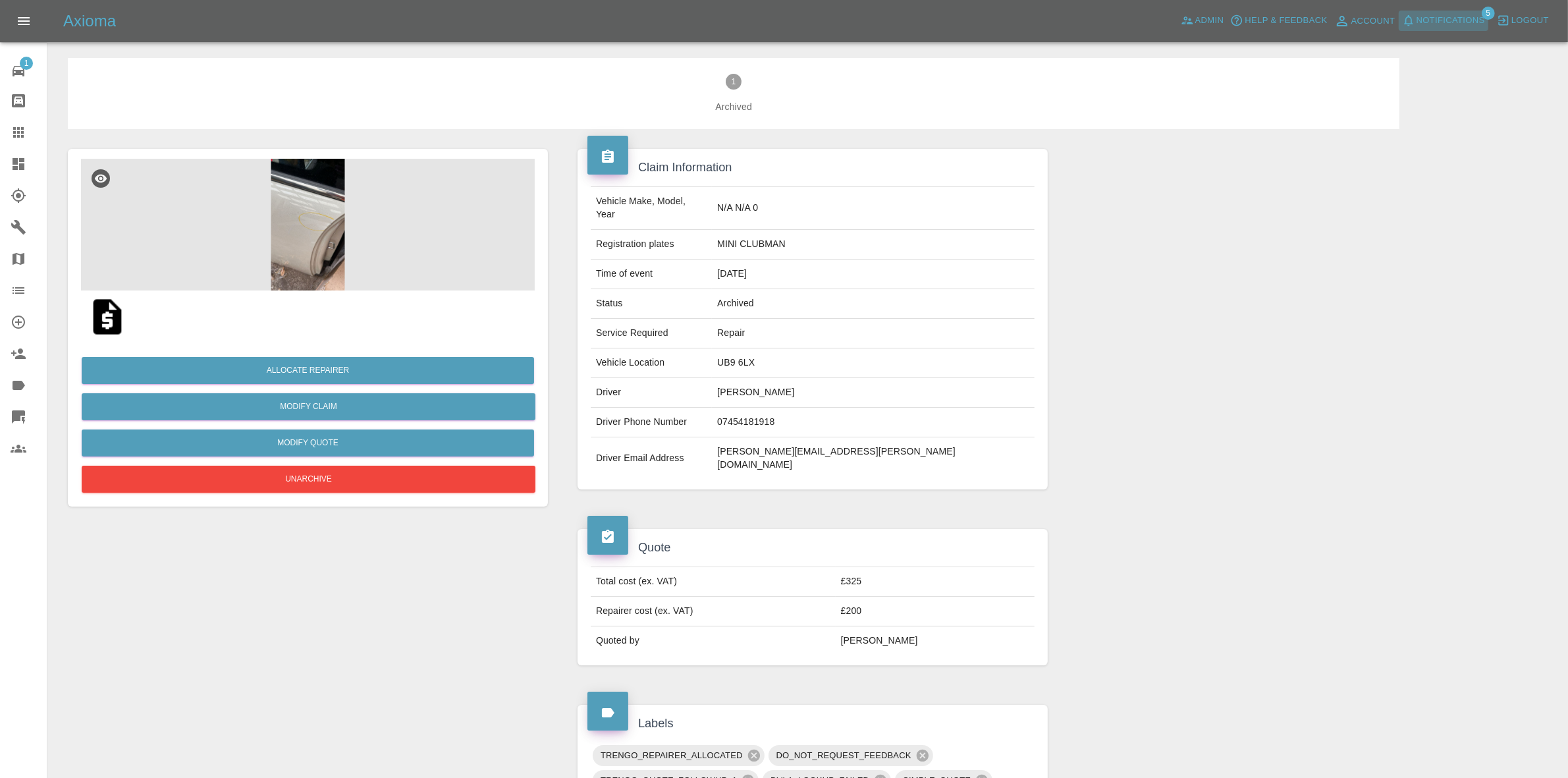
click at [1440, 21] on span "Notifications" at bounding box center [1451, 20] width 68 height 15
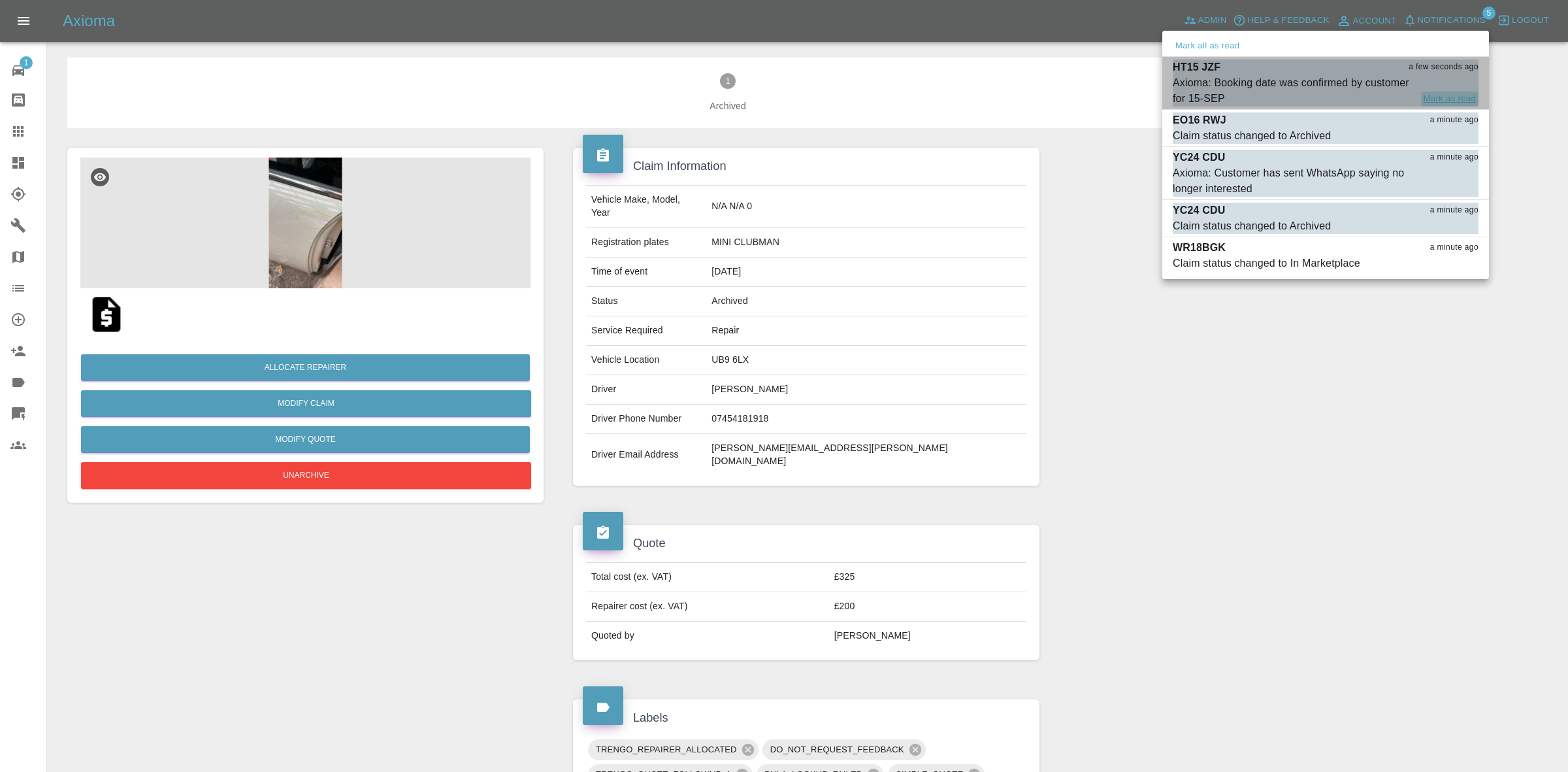
click at [1459, 94] on button "Mark as read" at bounding box center [1450, 99] width 58 height 15
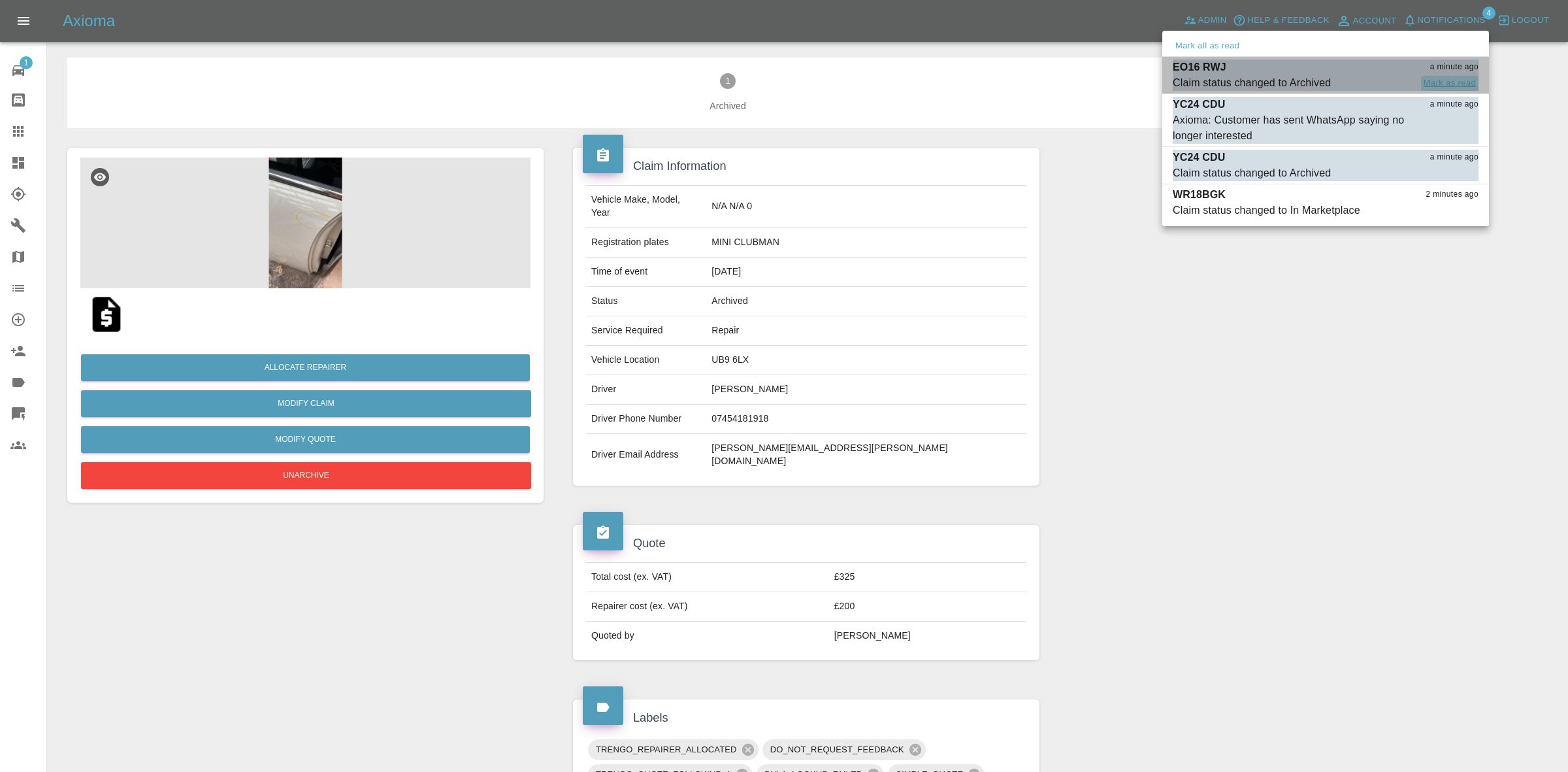
click at [1452, 79] on button "Mark as read" at bounding box center [1450, 83] width 58 height 15
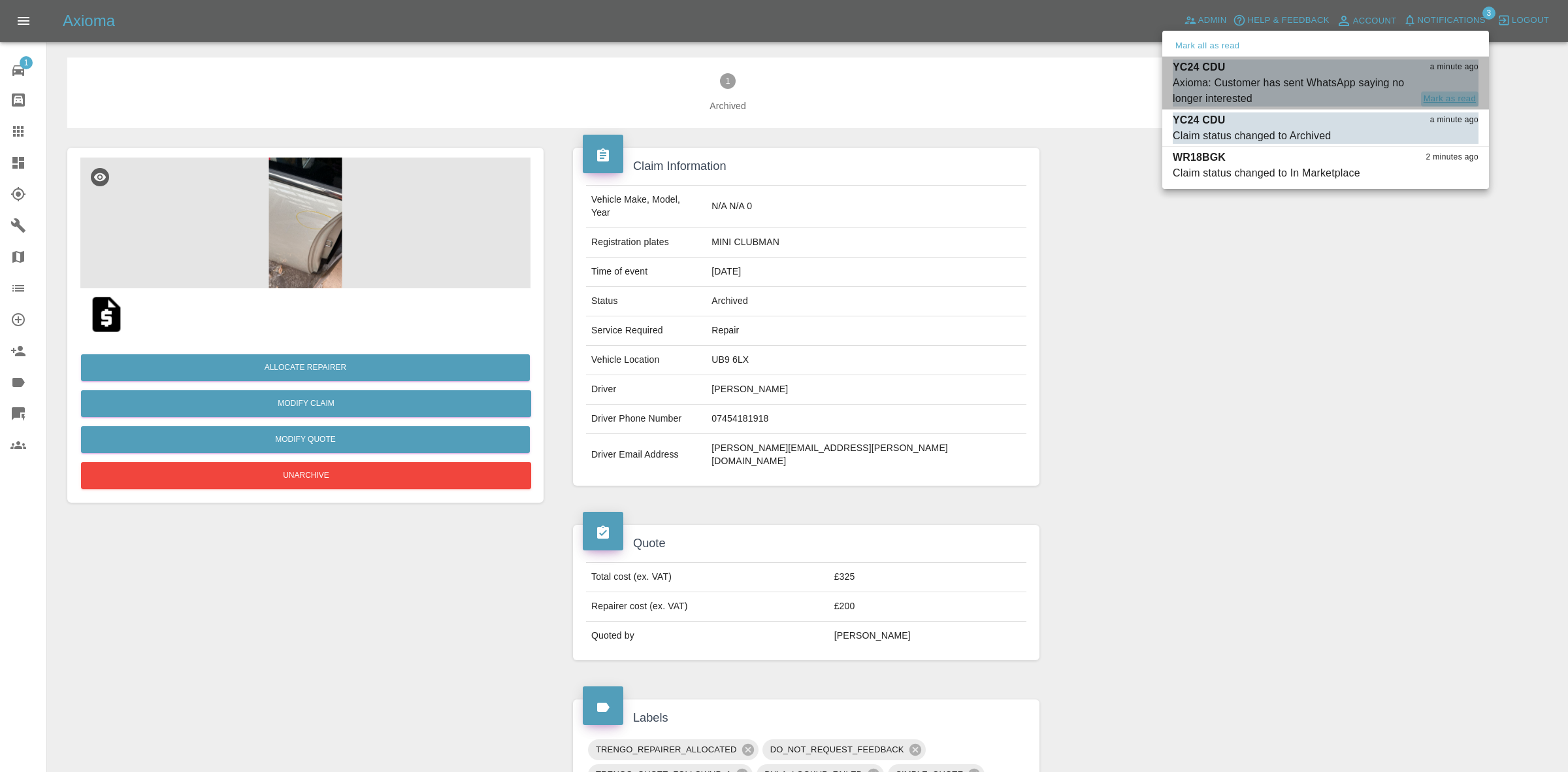
click at [1439, 100] on button "Mark as read" at bounding box center [1450, 99] width 58 height 15
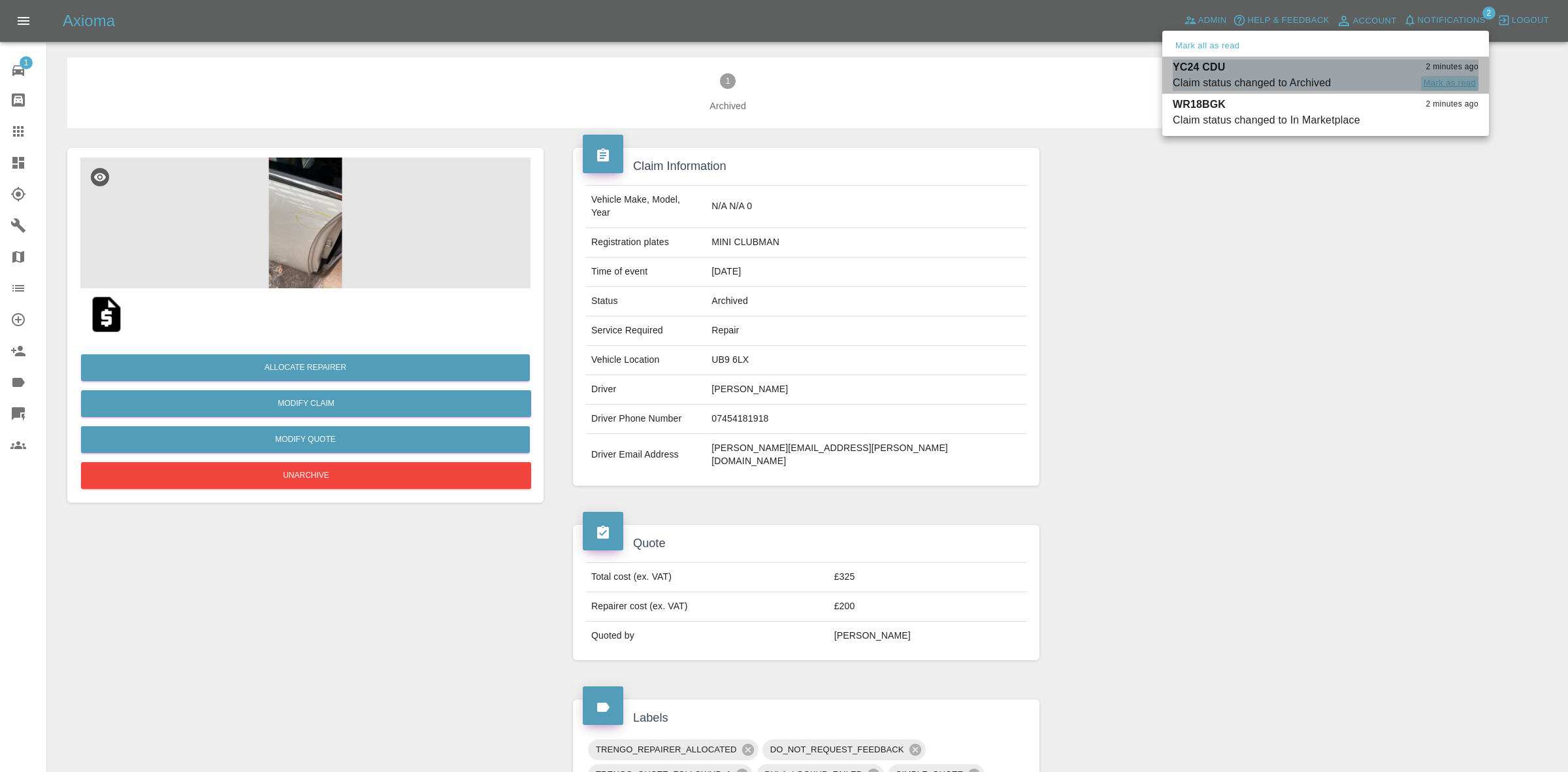
click at [1445, 85] on button "Mark as read" at bounding box center [1450, 83] width 58 height 15
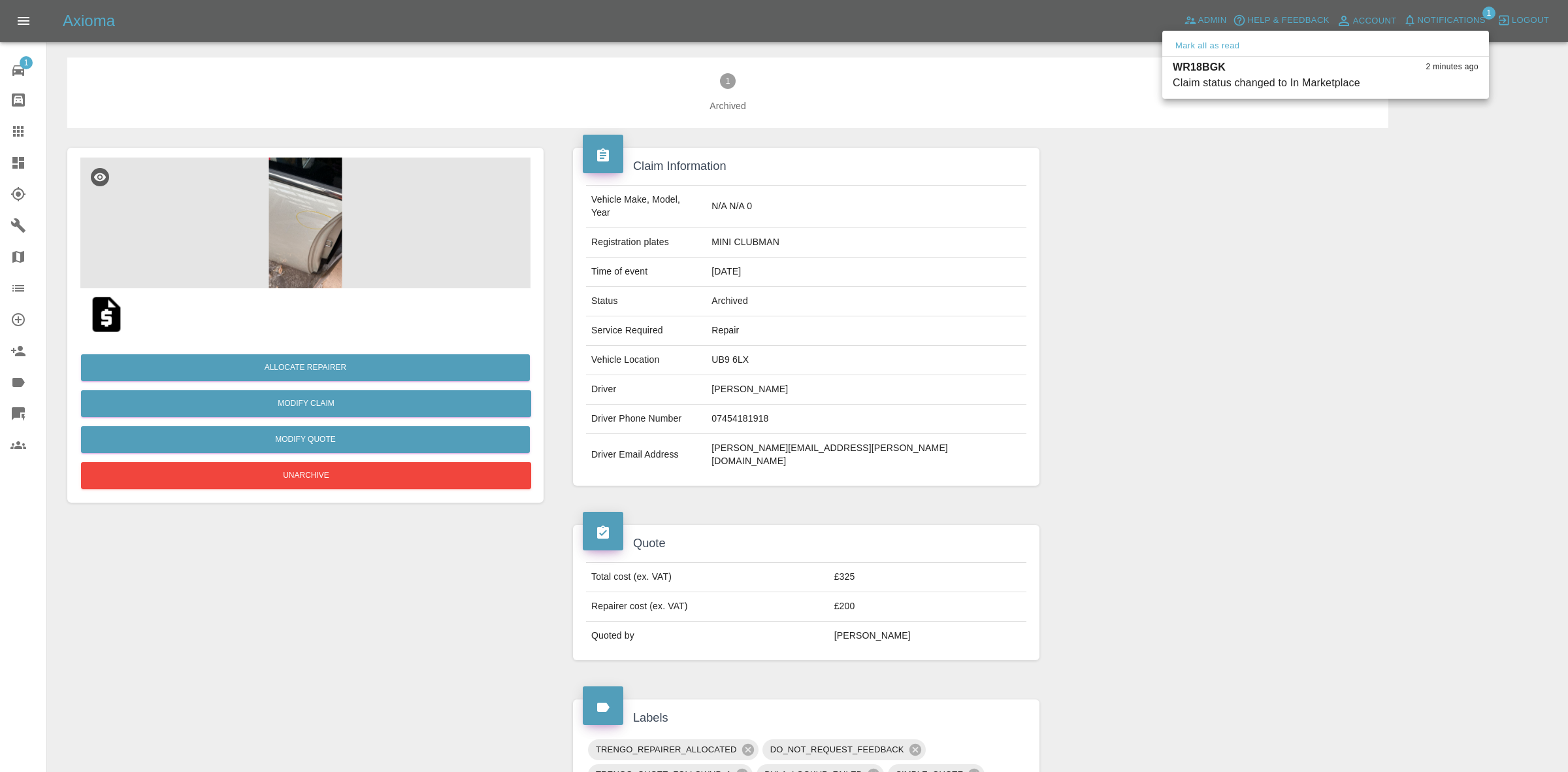
drag, startPoint x: 1509, startPoint y: 354, endPoint x: 1172, endPoint y: 174, distance: 382.1
click at [1509, 356] on div at bounding box center [784, 386] width 1568 height 772
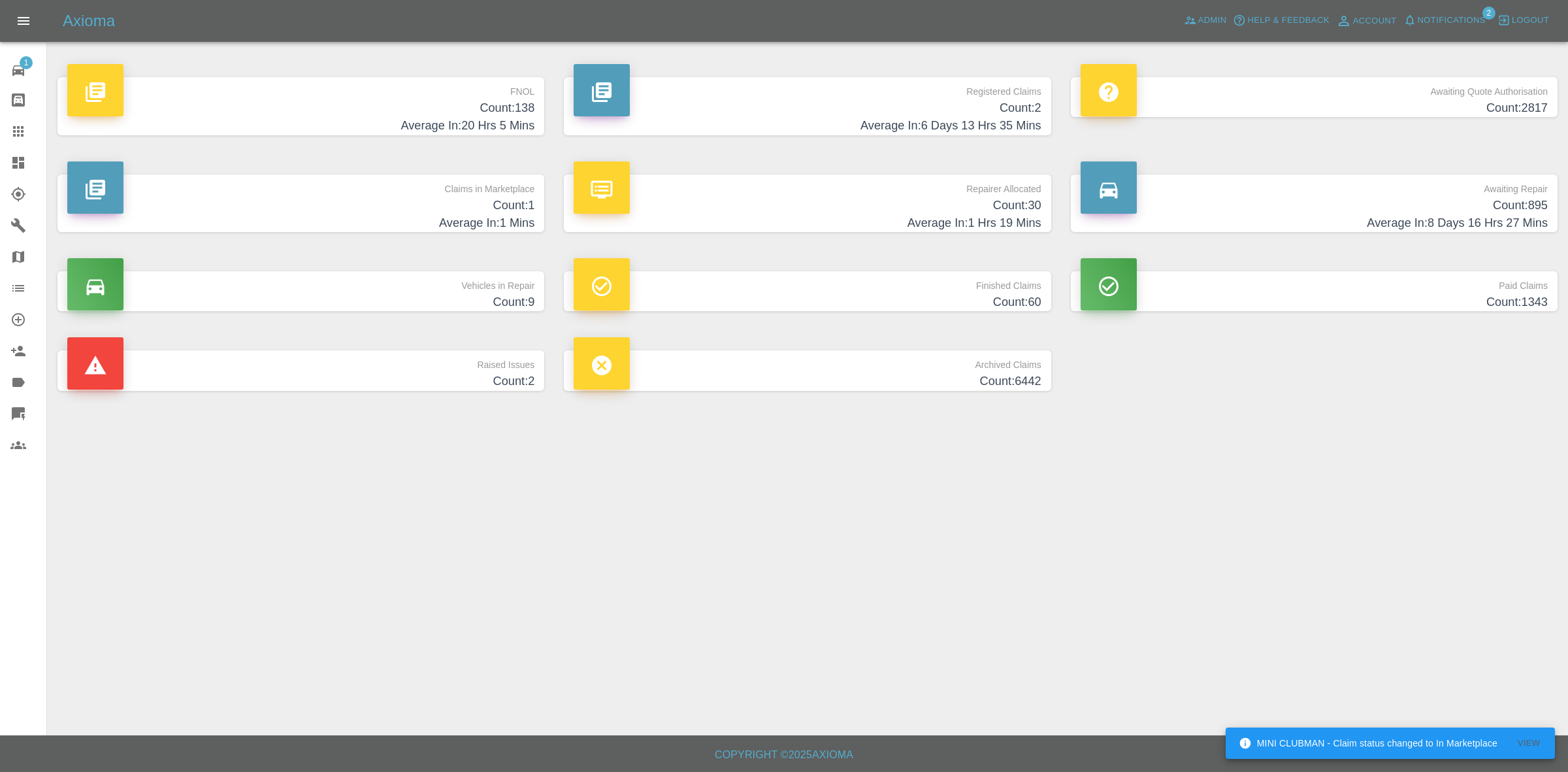
click at [1442, 18] on span "Notifications" at bounding box center [1452, 20] width 68 height 15
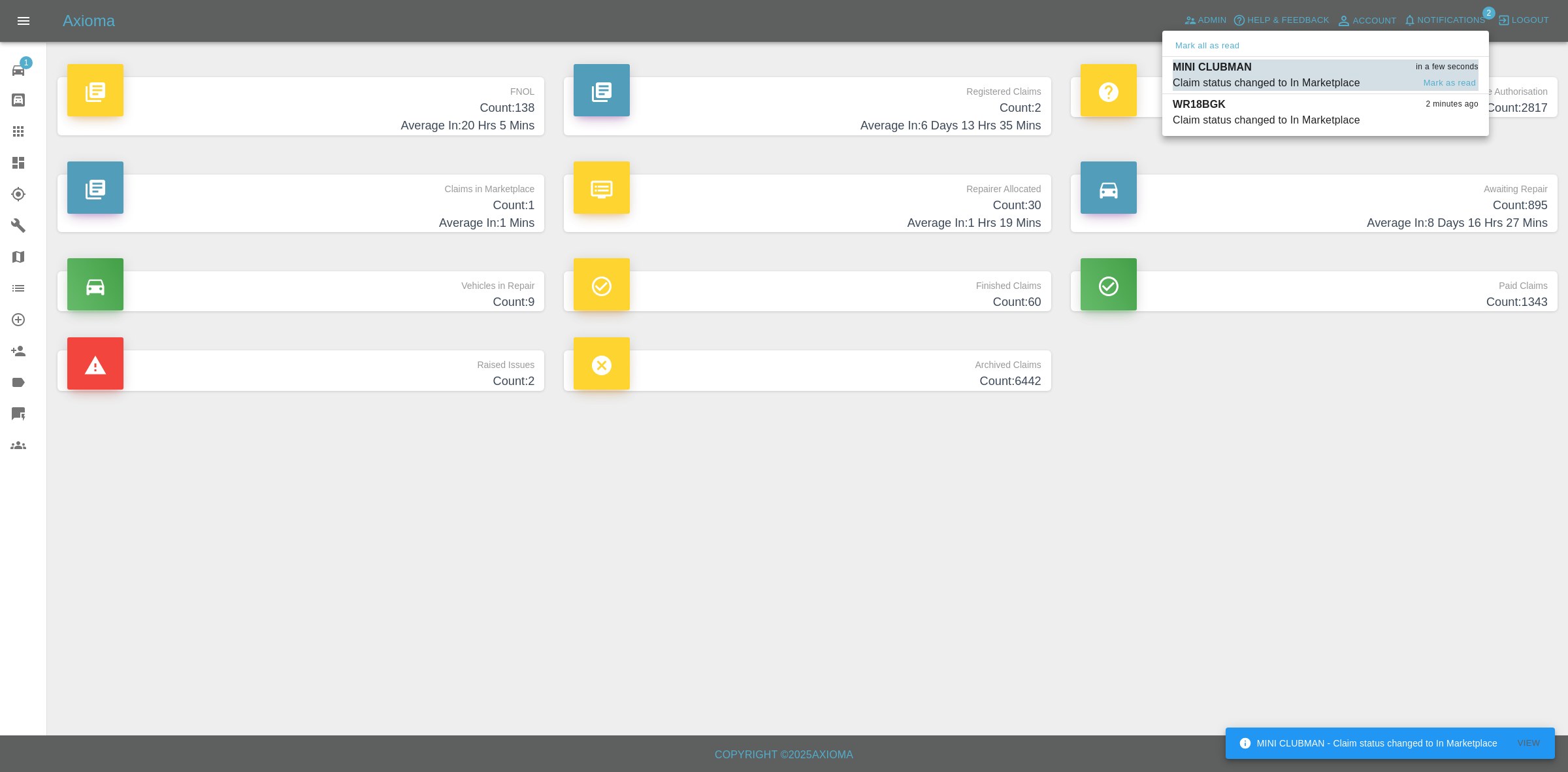
click at [1275, 76] on div "Claim status changed to In Marketplace" at bounding box center [1267, 83] width 188 height 16
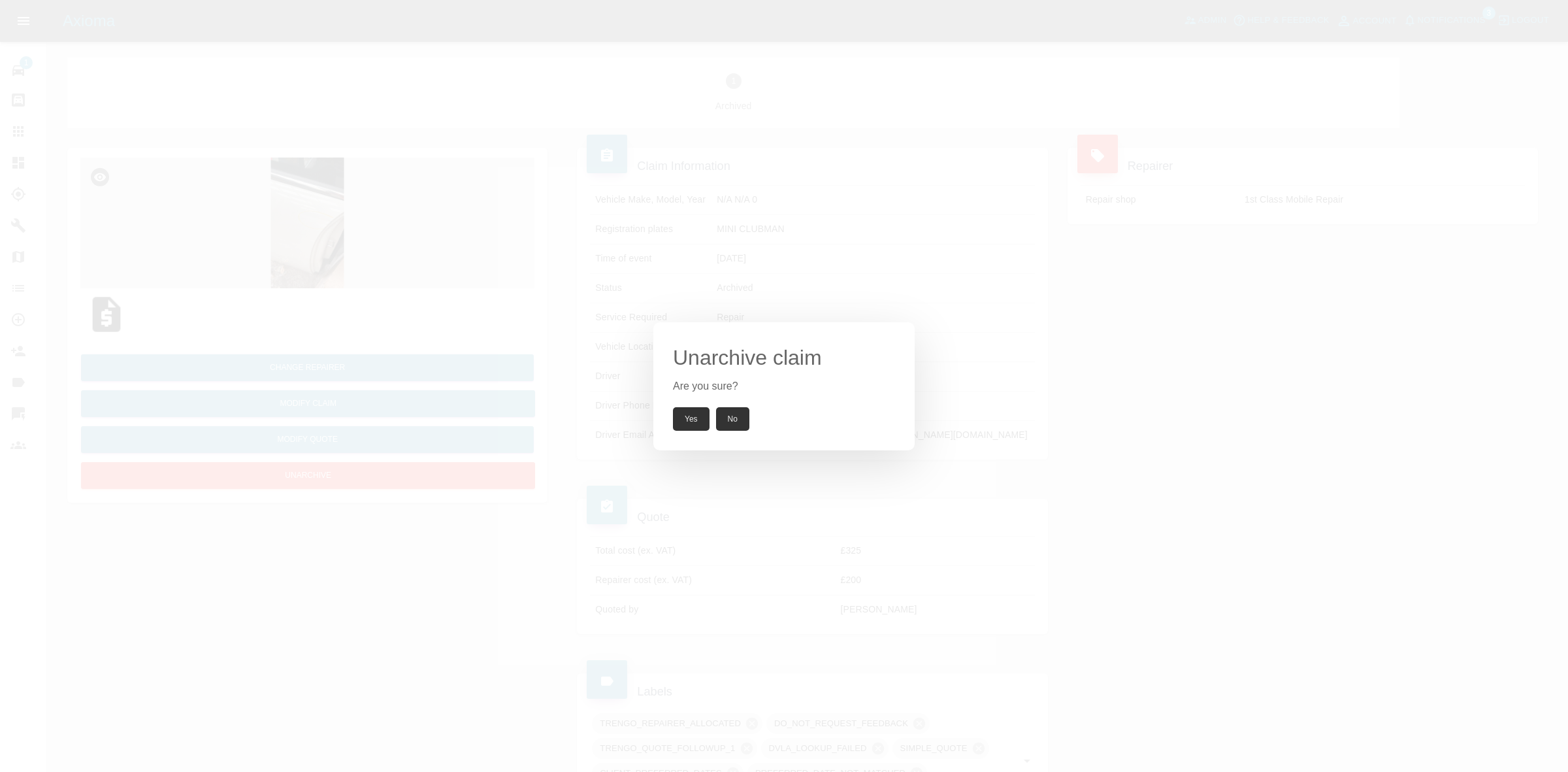
drag, startPoint x: 684, startPoint y: 422, endPoint x: 667, endPoint y: 422, distance: 17.0
click at [685, 422] on button "Yes" at bounding box center [691, 418] width 36 height 24
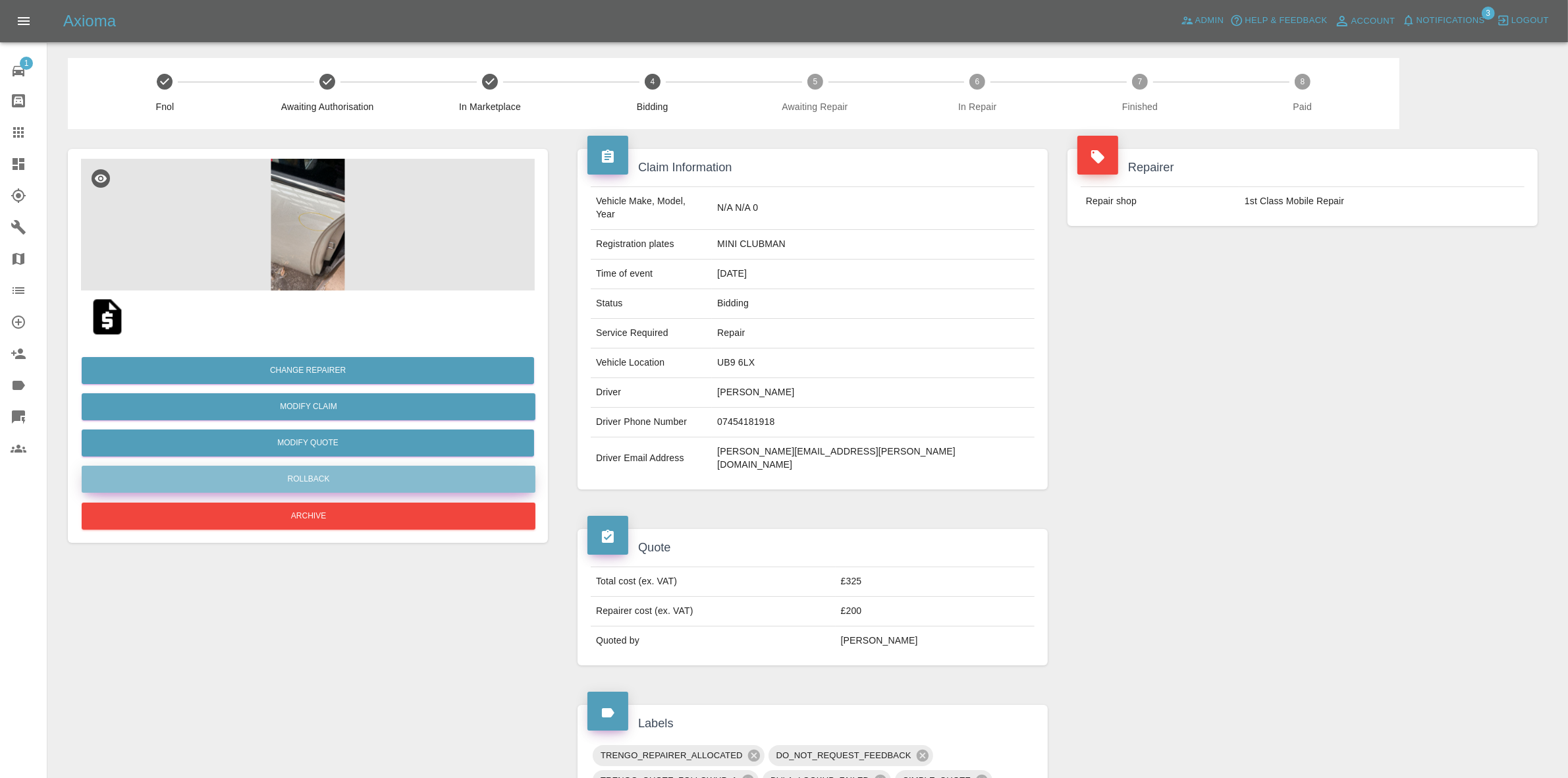
click at [311, 471] on button "Rollback" at bounding box center [308, 479] width 454 height 27
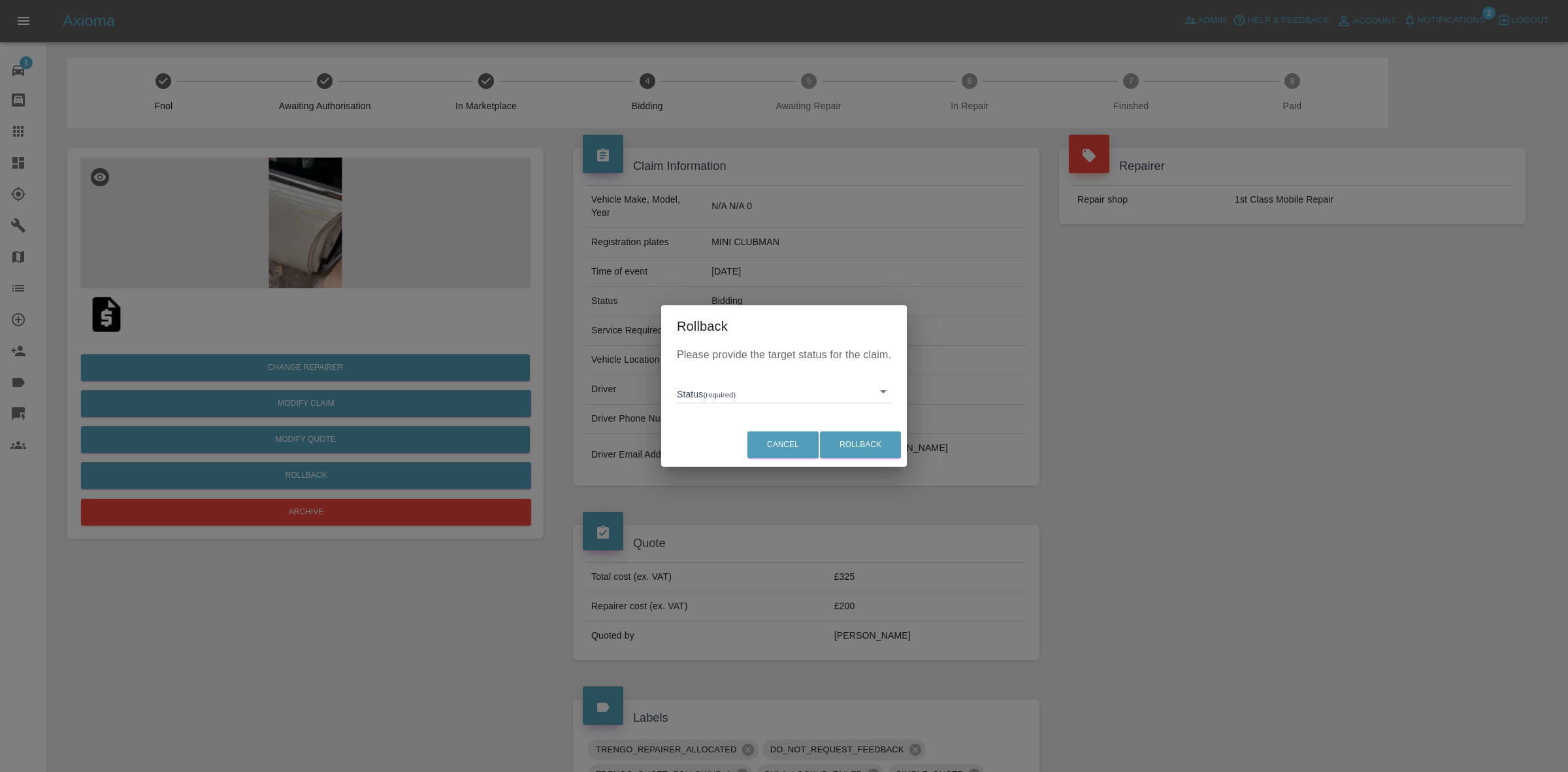
click at [765, 465] on li "In Marketplace" at bounding box center [784, 451] width 208 height 30
type input "in-marketplace"
click at [871, 436] on button "Rollback" at bounding box center [860, 445] width 81 height 27
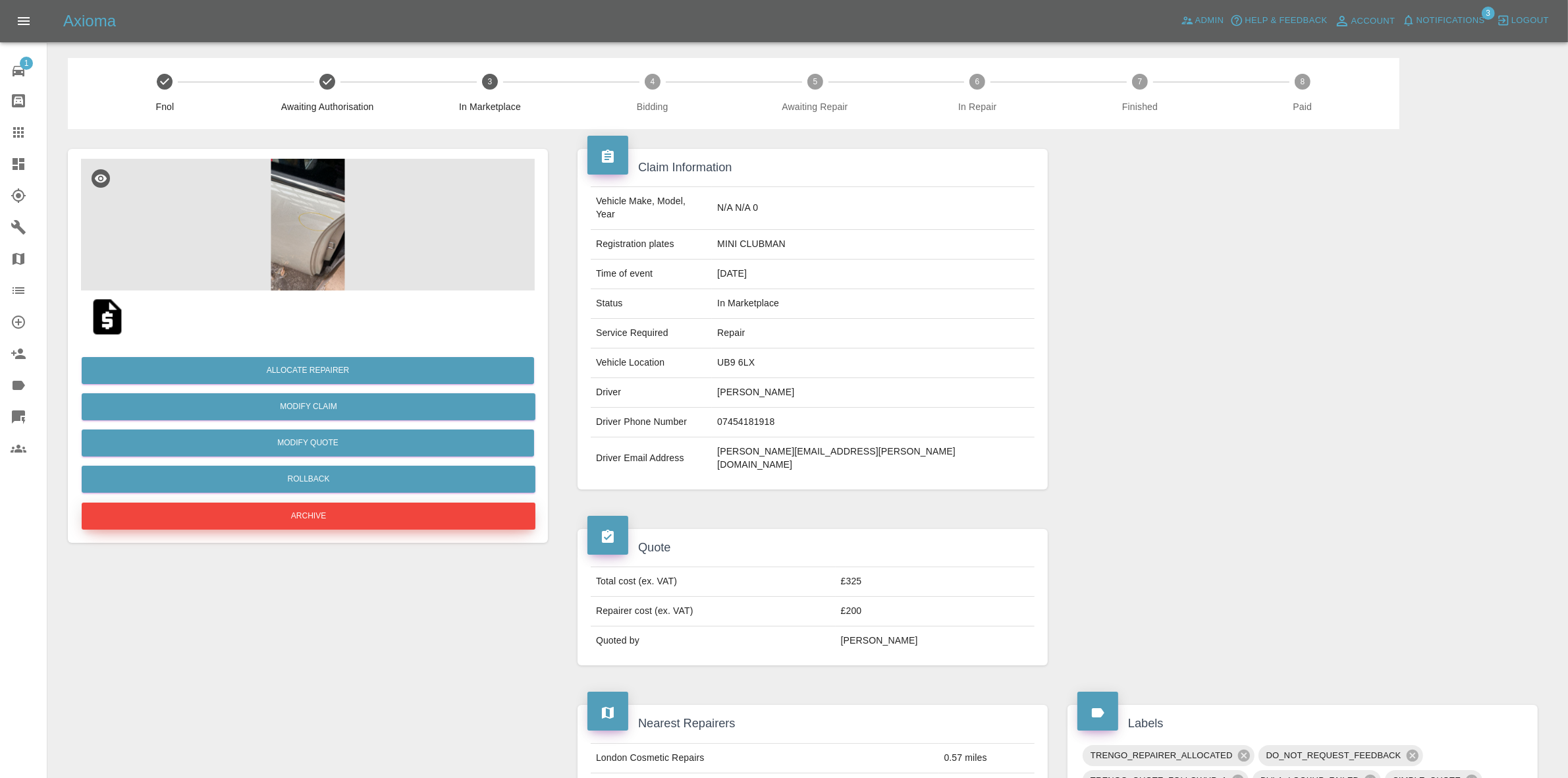
drag, startPoint x: 363, startPoint y: 512, endPoint x: 303, endPoint y: 502, distance: 60.8
click at [303, 502] on button "Archive" at bounding box center [308, 516] width 454 height 27
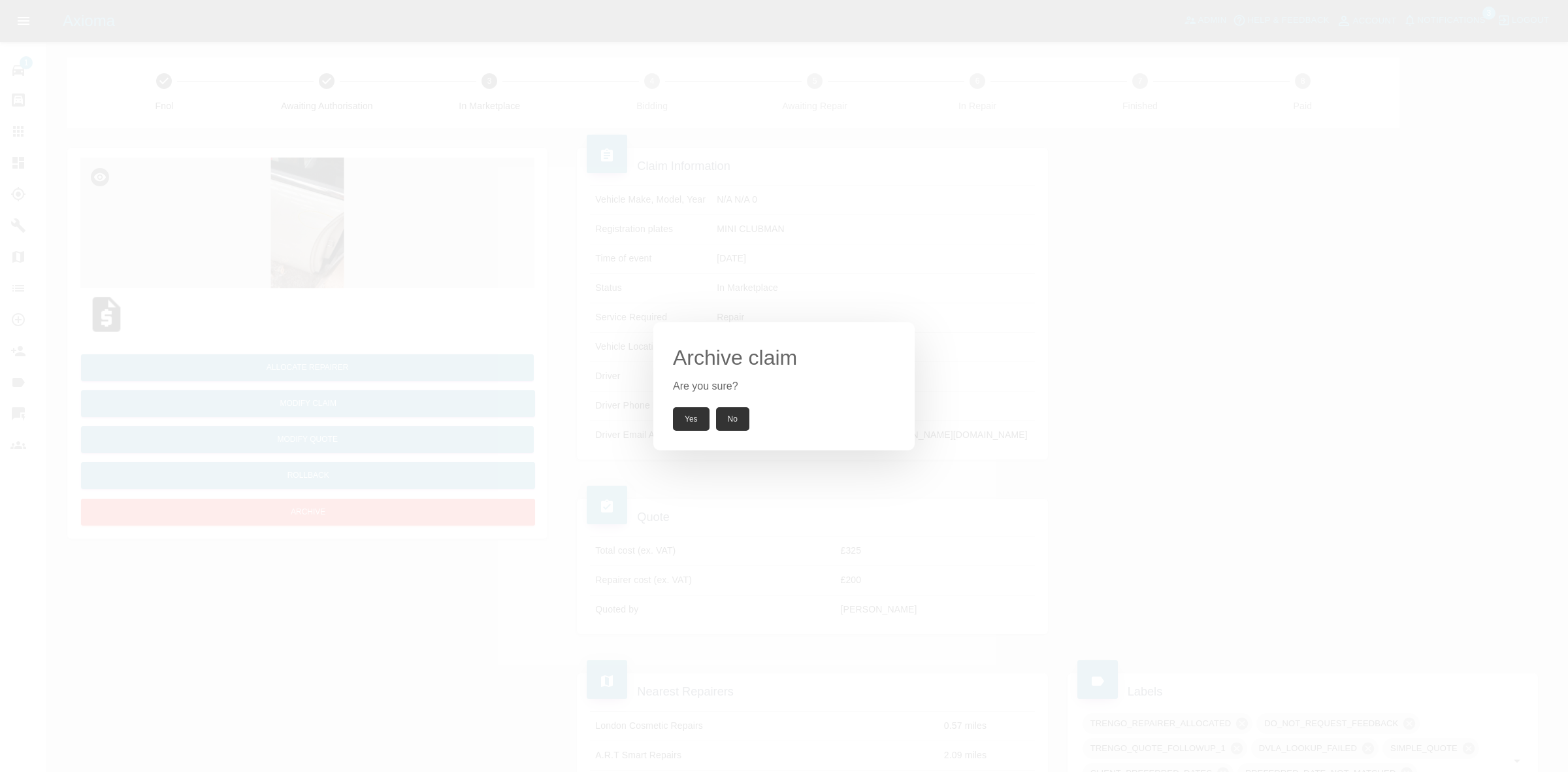
click at [693, 407] on button "Yes" at bounding box center [691, 418] width 36 height 24
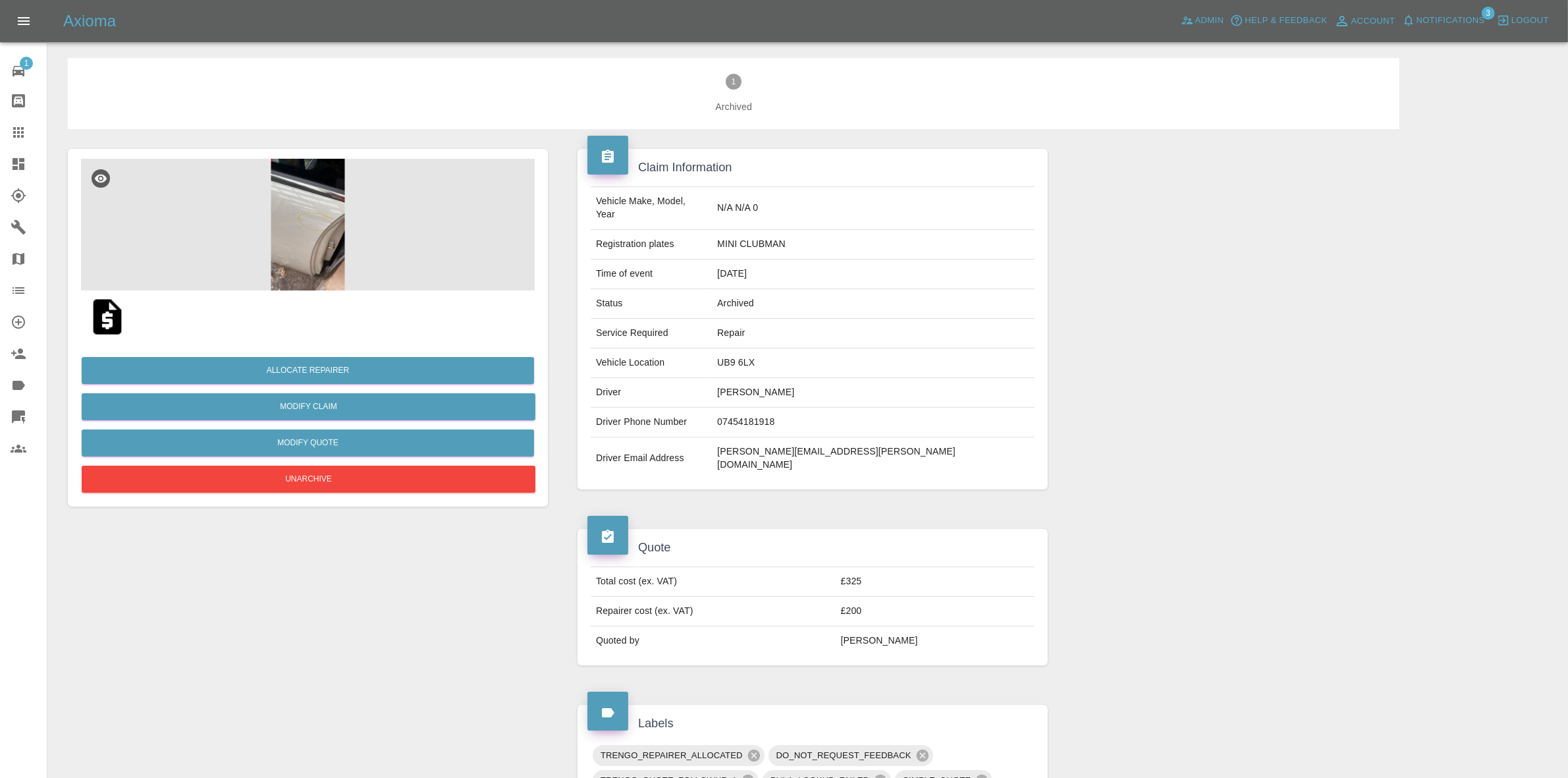
drag, startPoint x: 0, startPoint y: 159, endPoint x: 14, endPoint y: 155, distance: 14.6
click at [0, 159] on link "Dashboard" at bounding box center [23, 164] width 47 height 32
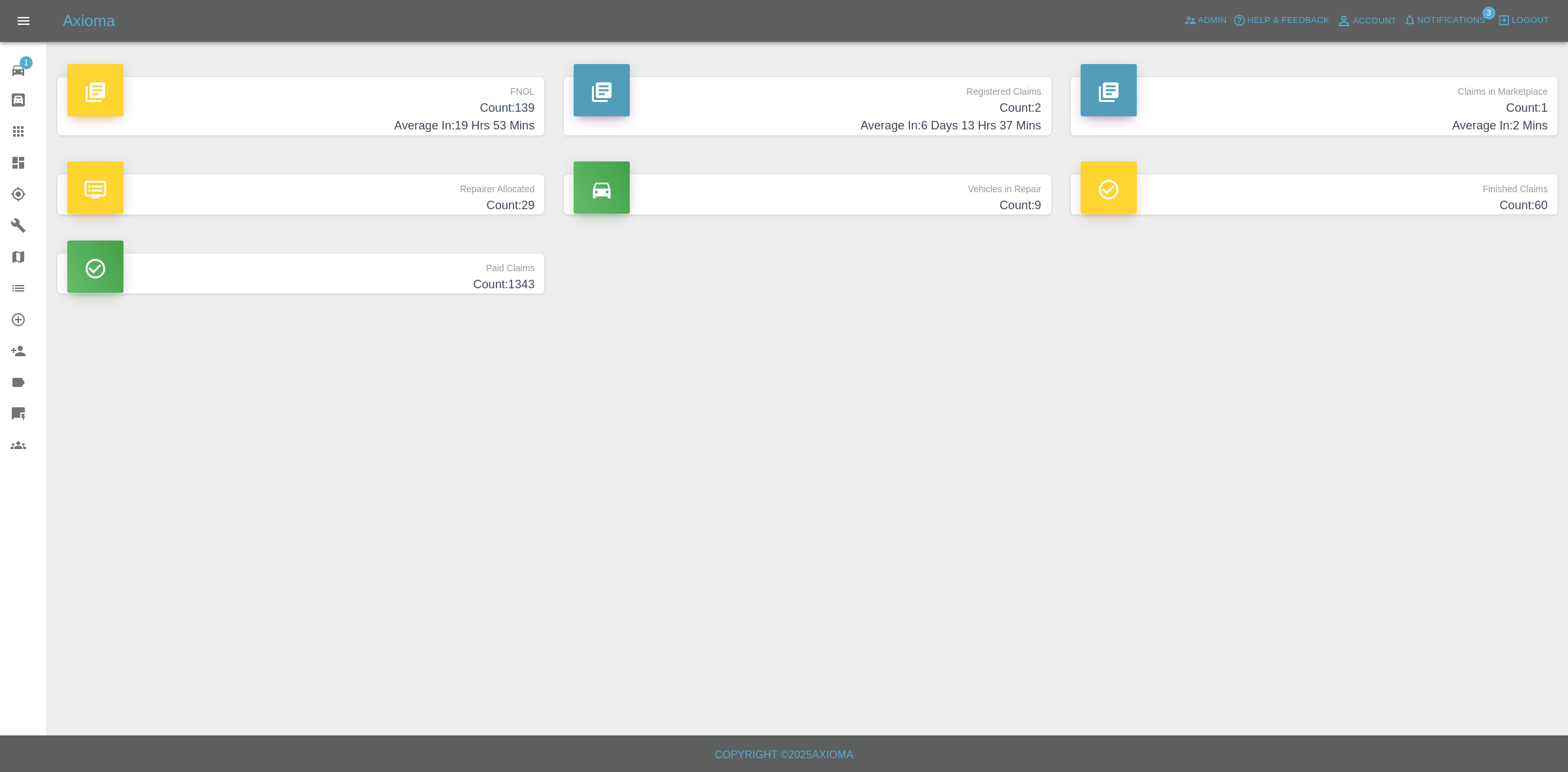
click at [1449, 21] on span "Notifications" at bounding box center [1452, 20] width 68 height 15
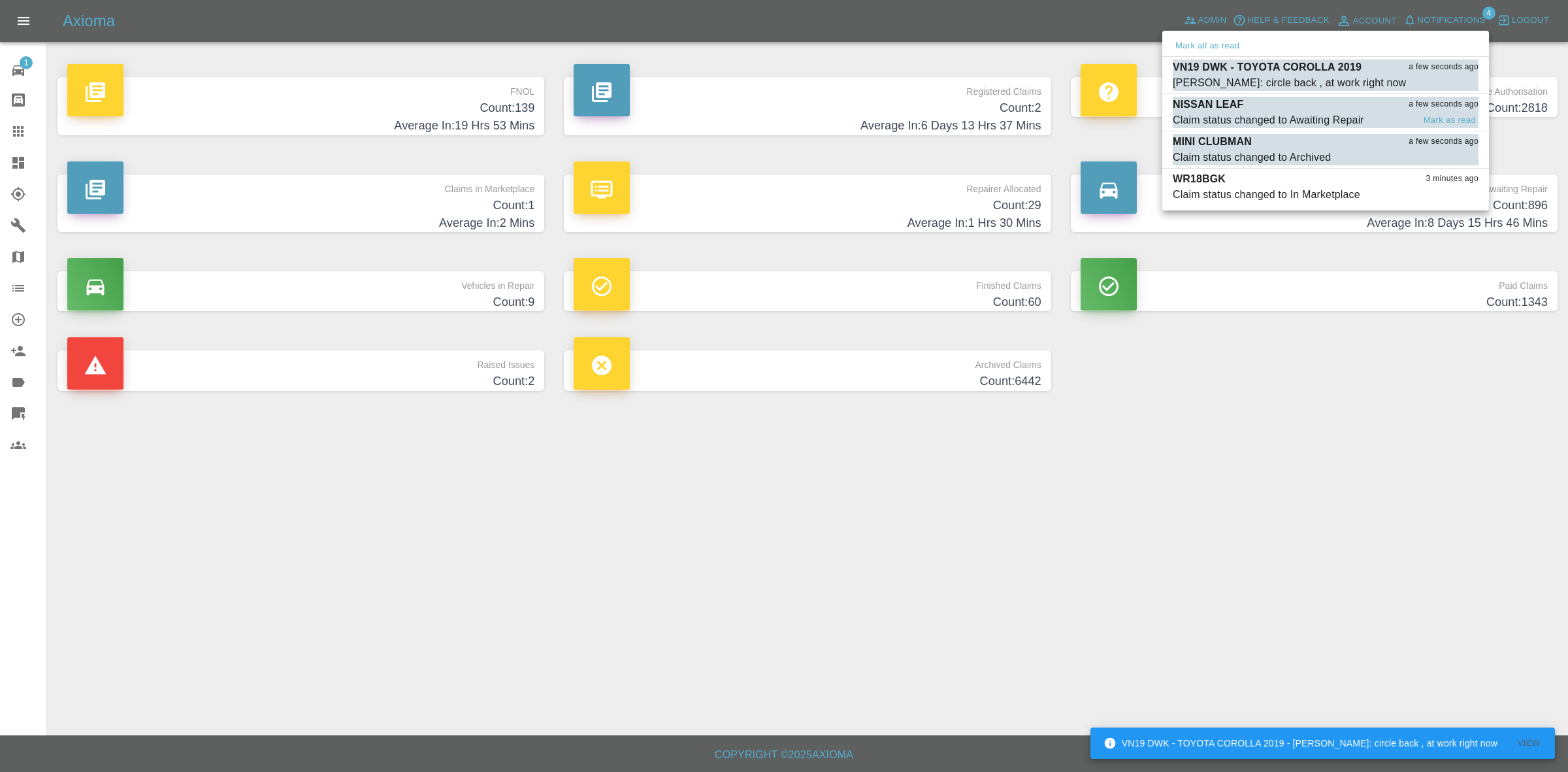
click at [1311, 110] on div "NISSAN LEAF a few seconds ago" at bounding box center [1326, 104] width 306 height 16
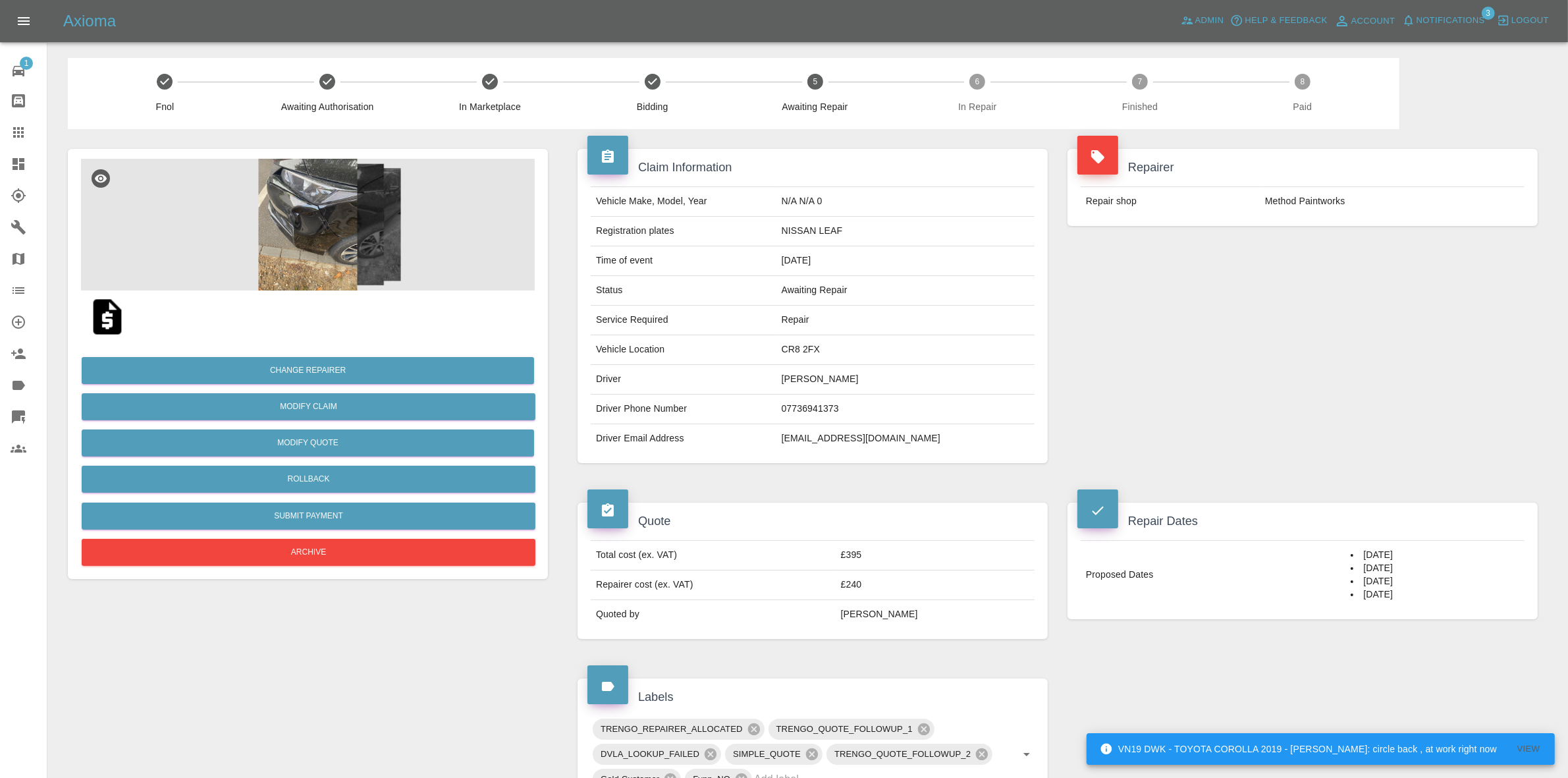
drag, startPoint x: 0, startPoint y: 166, endPoint x: 2, endPoint y: 158, distance: 8.2
click at [0, 166] on link "Dashboard" at bounding box center [23, 164] width 47 height 32
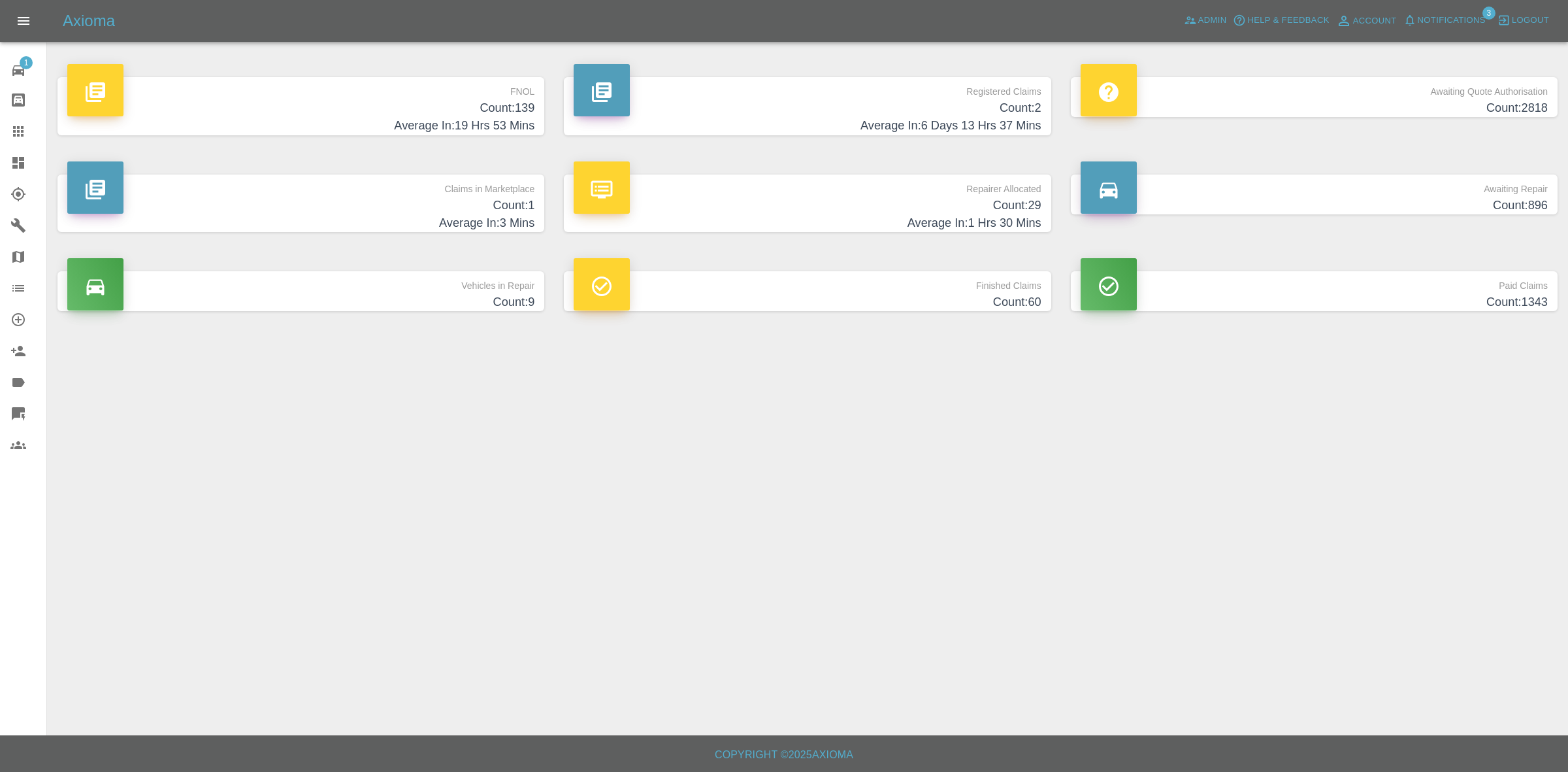
click at [1459, 7] on div "Axioma Admin Help & Feedback Account Notifications 3 Logout" at bounding box center [784, 21] width 1568 height 42
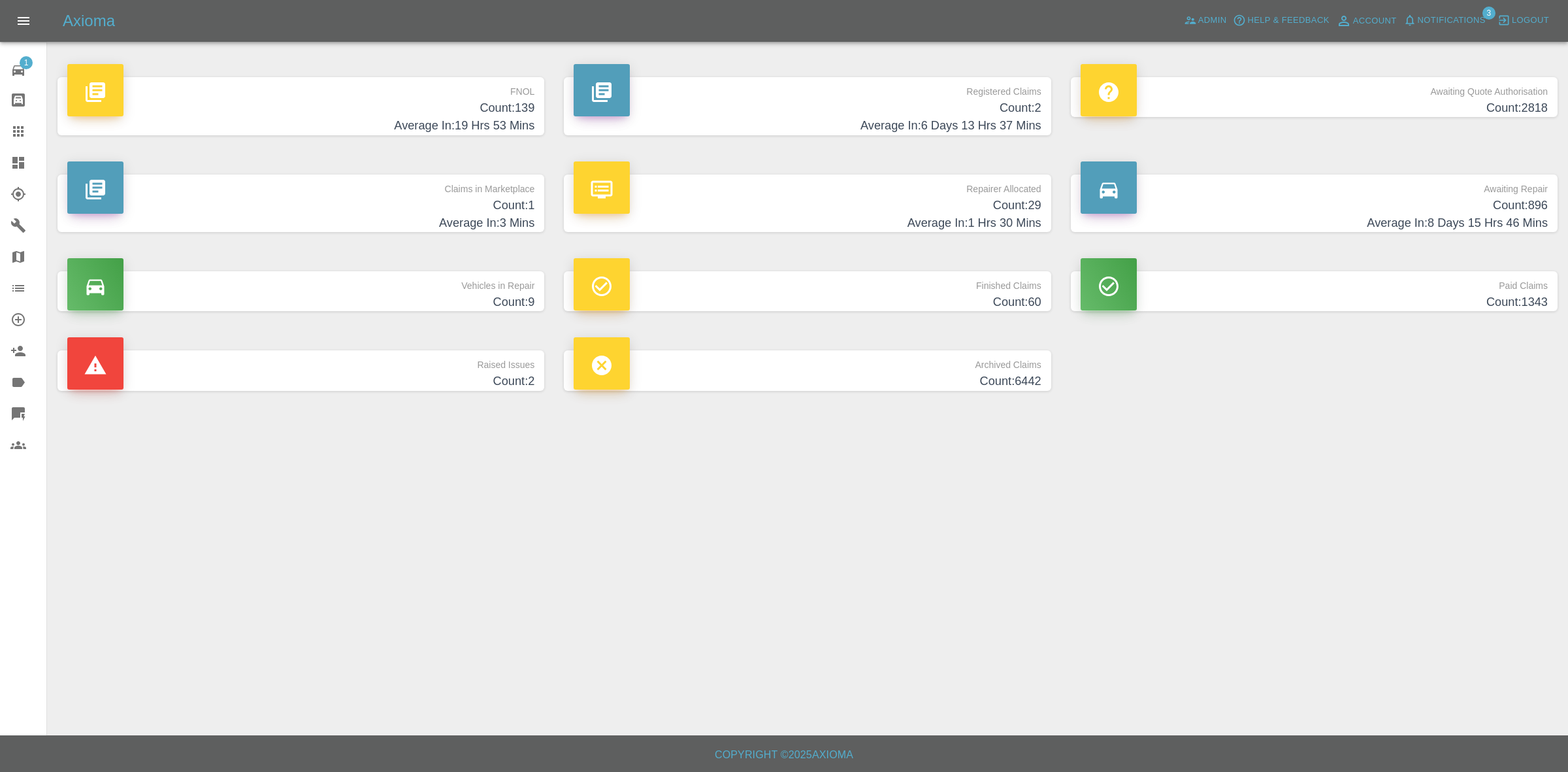
click at [1447, 19] on span "Notifications" at bounding box center [1452, 20] width 68 height 15
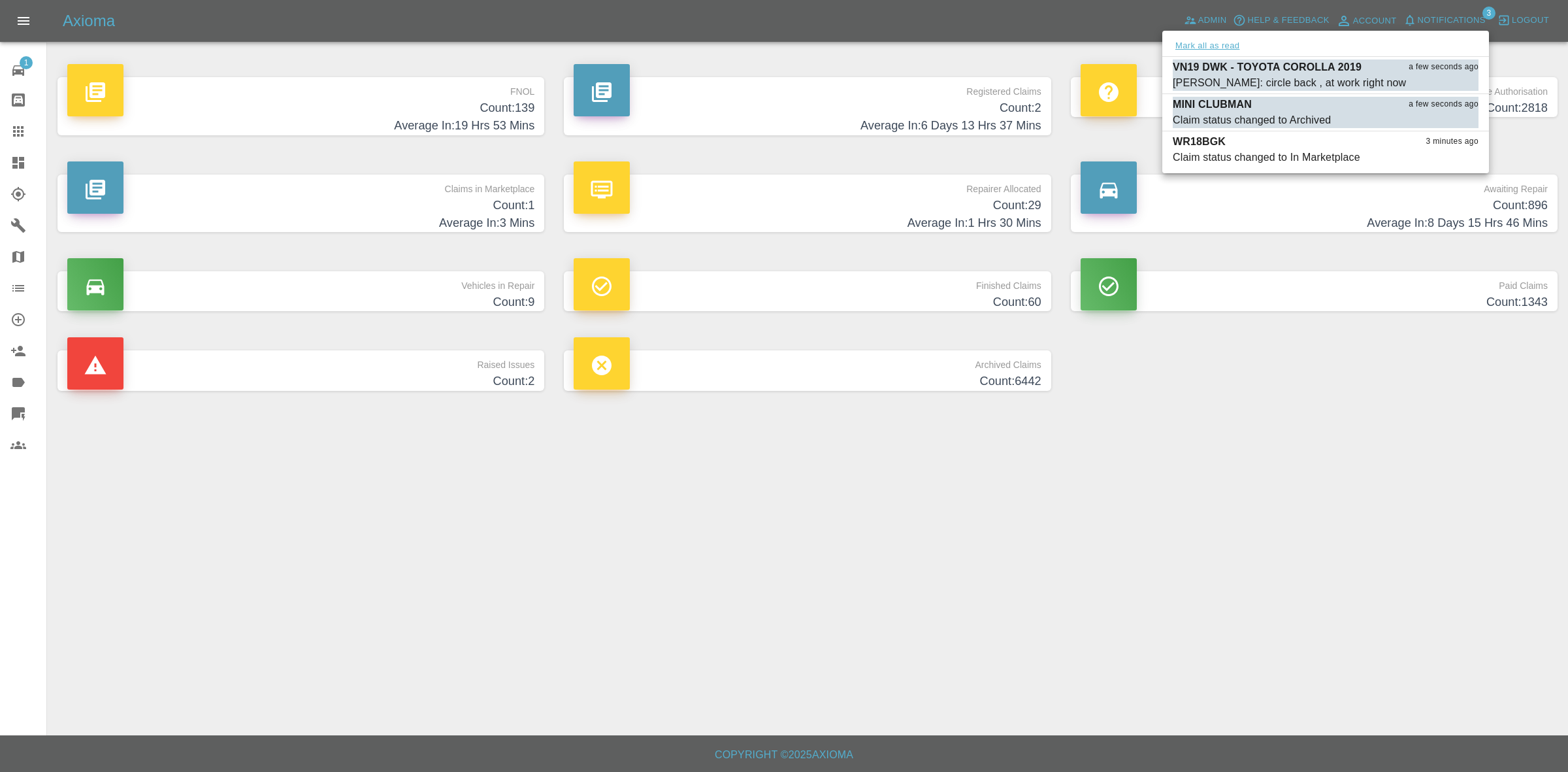
click at [1207, 46] on button "Mark all as read" at bounding box center [1207, 46] width 69 height 15
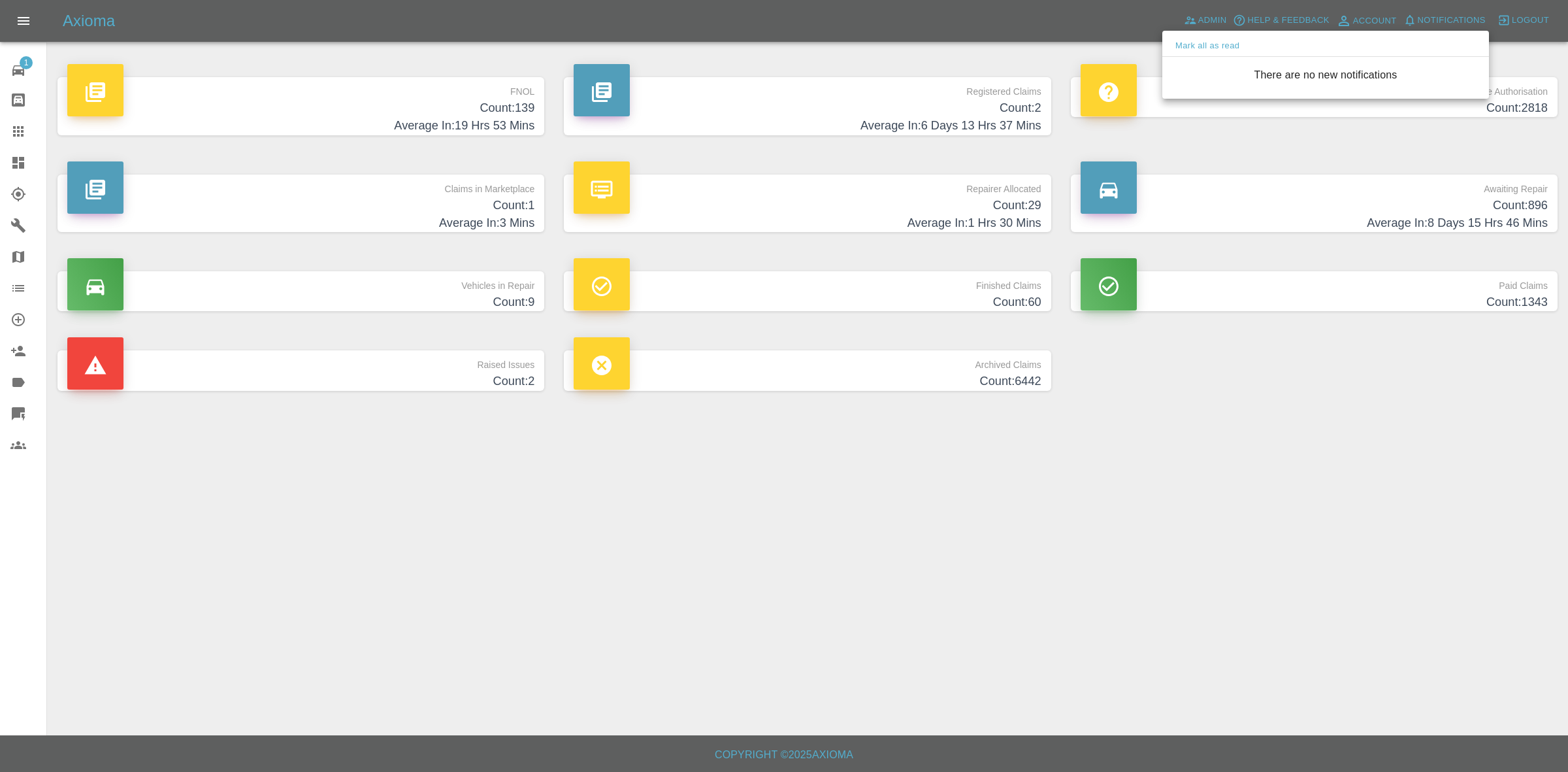
drag, startPoint x: 1190, startPoint y: 529, endPoint x: 929, endPoint y: 423, distance: 281.7
click at [1190, 530] on div at bounding box center [784, 386] width 1568 height 772
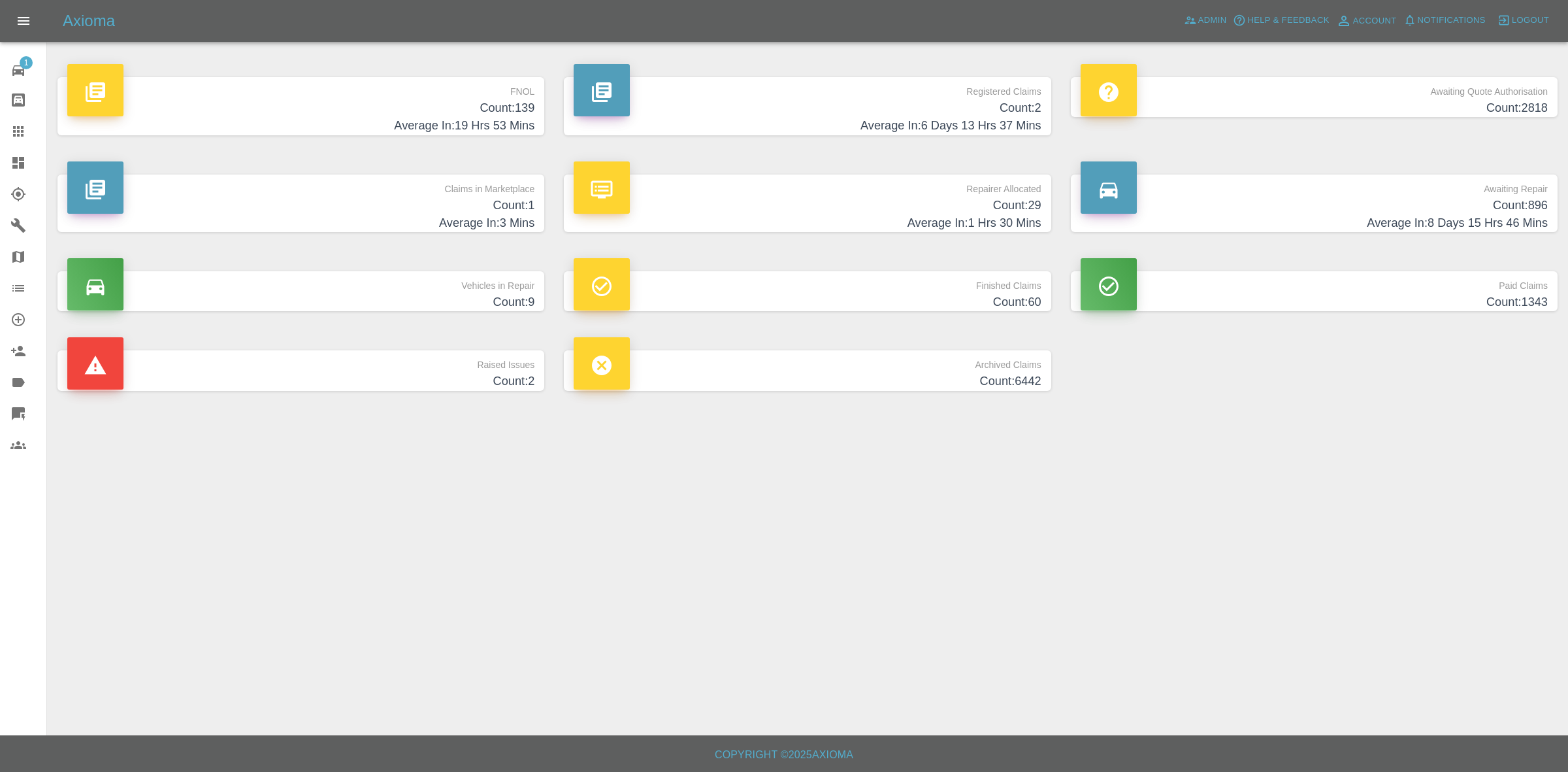
drag, startPoint x: 233, startPoint y: 194, endPoint x: 249, endPoint y: 273, distance: 80.6
click at [235, 195] on p "Claims in Marketplace" at bounding box center [301, 185] width 467 height 22
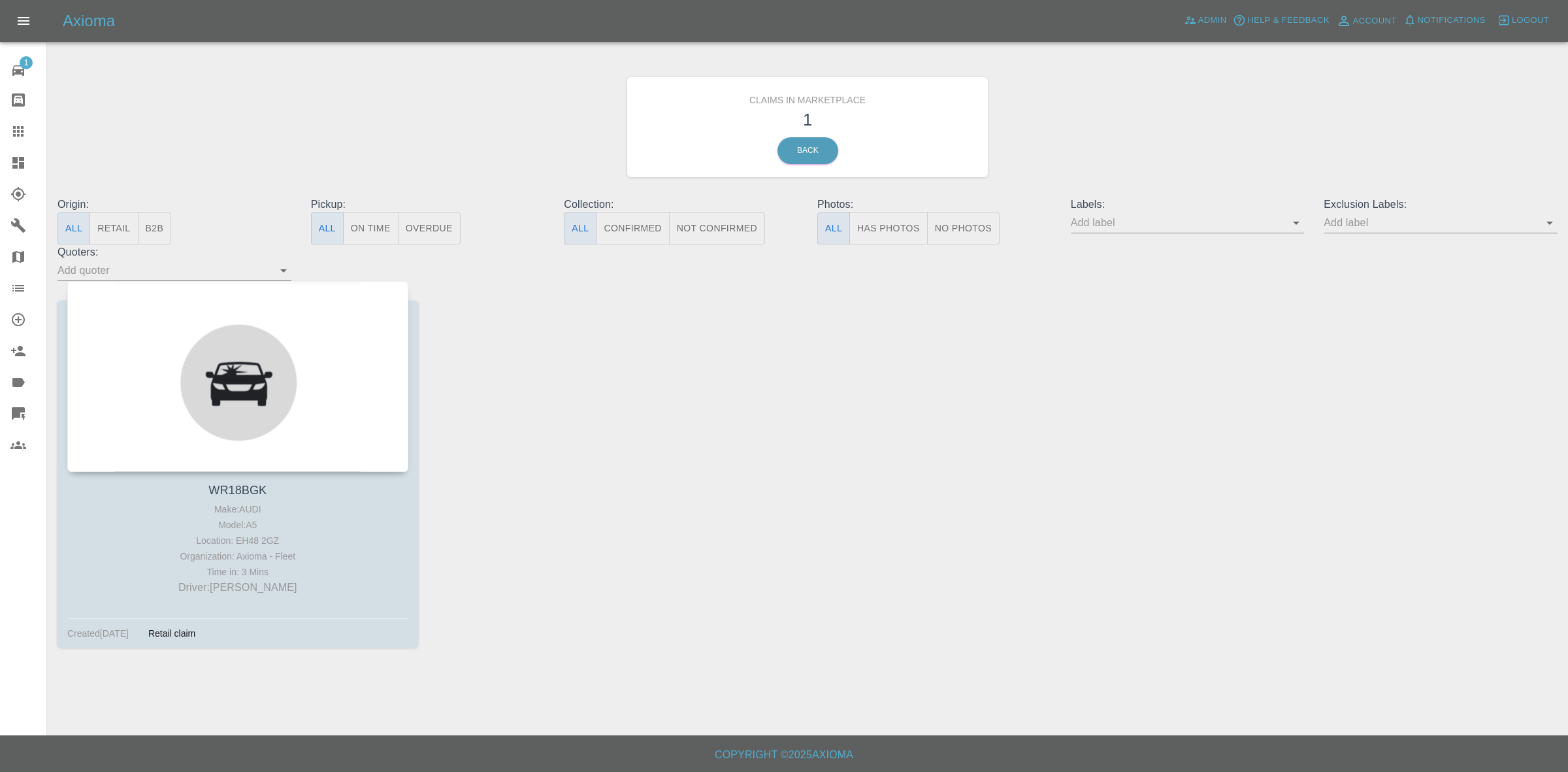
drag, startPoint x: 211, startPoint y: 299, endPoint x: 211, endPoint y: 379, distance: 80.0
click at [156, 309] on div at bounding box center [238, 376] width 341 height 191
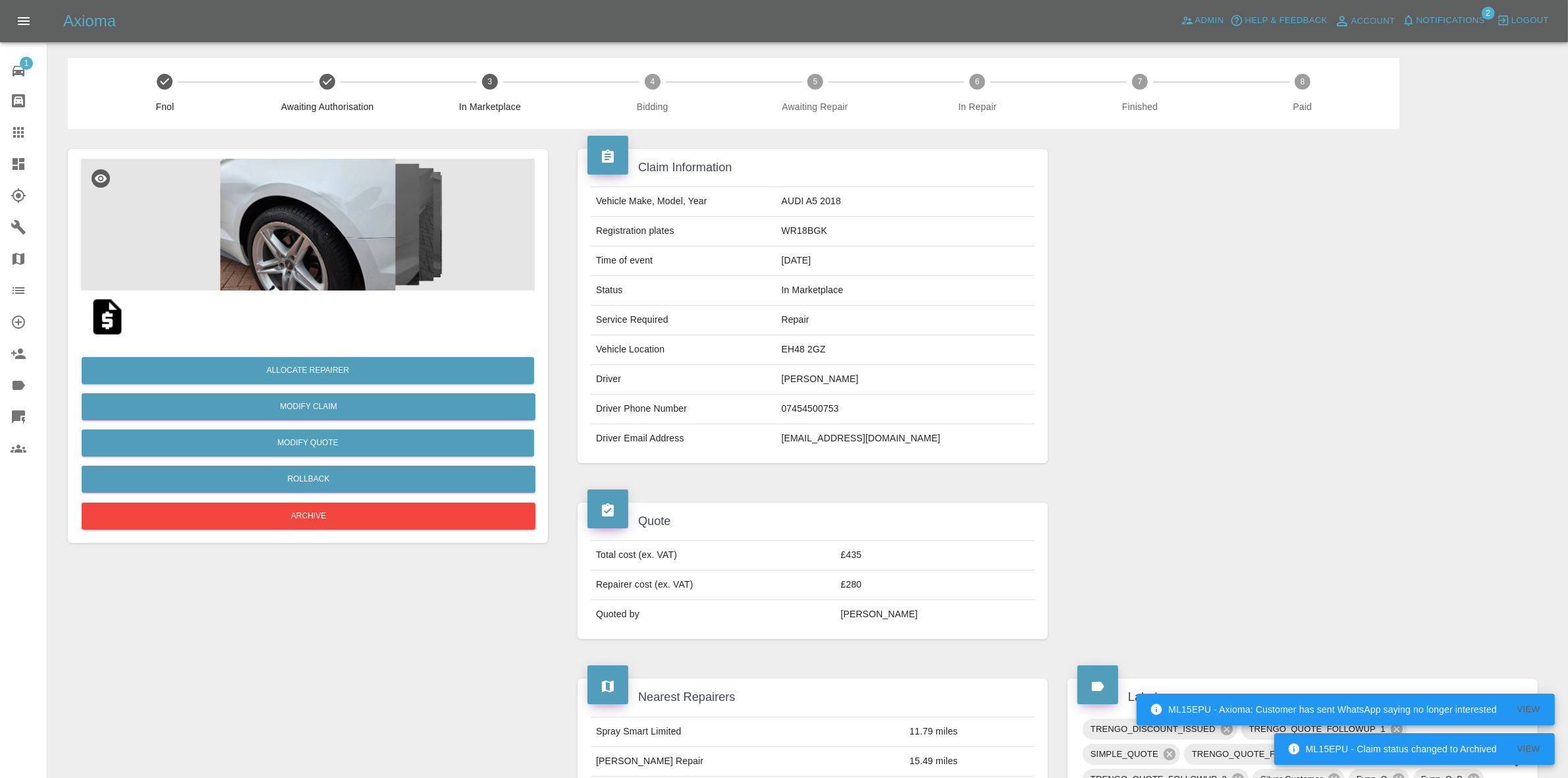
click at [214, 202] on img at bounding box center [308, 225] width 454 height 132
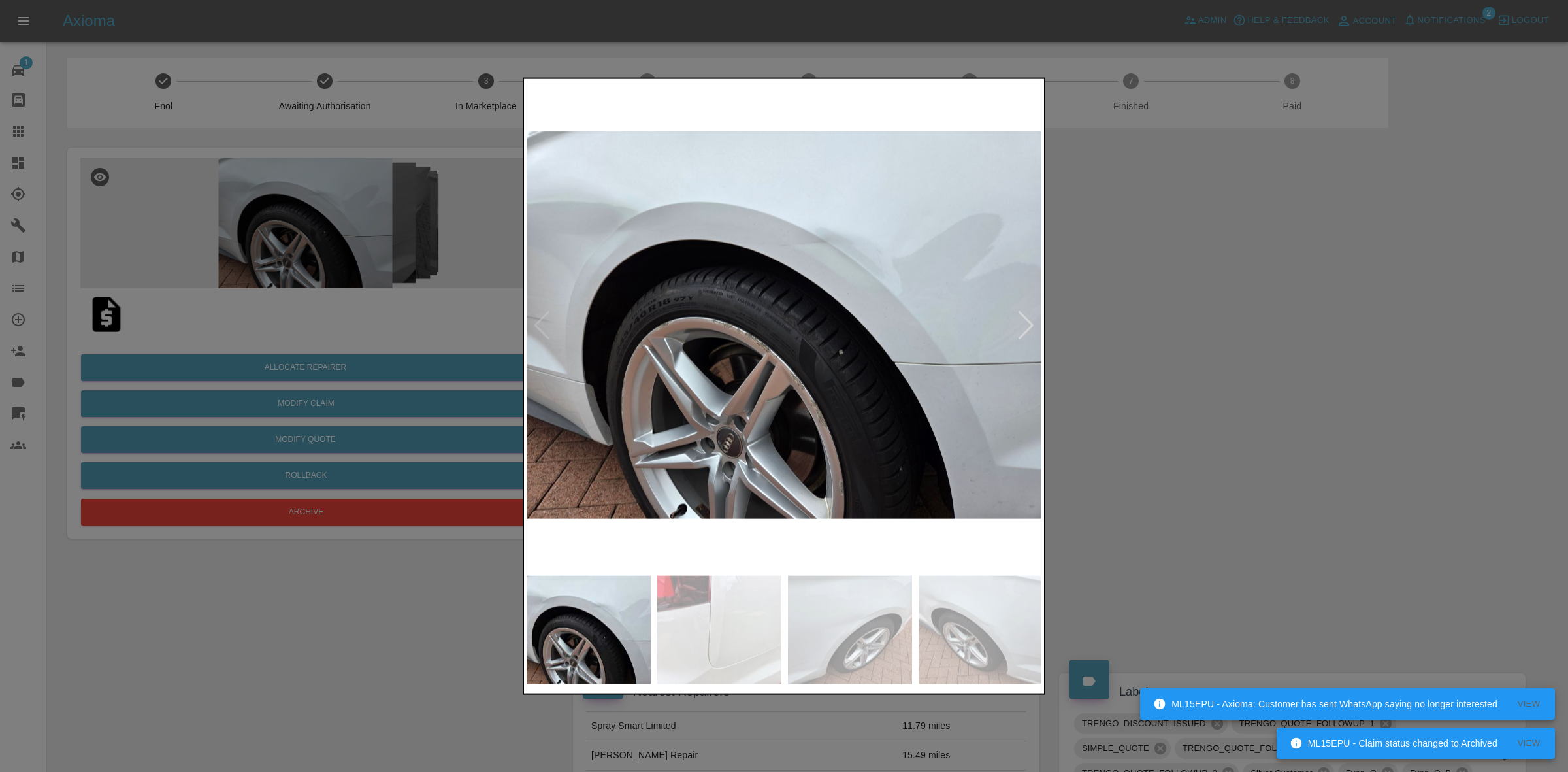
click at [1027, 324] on div at bounding box center [1026, 325] width 18 height 29
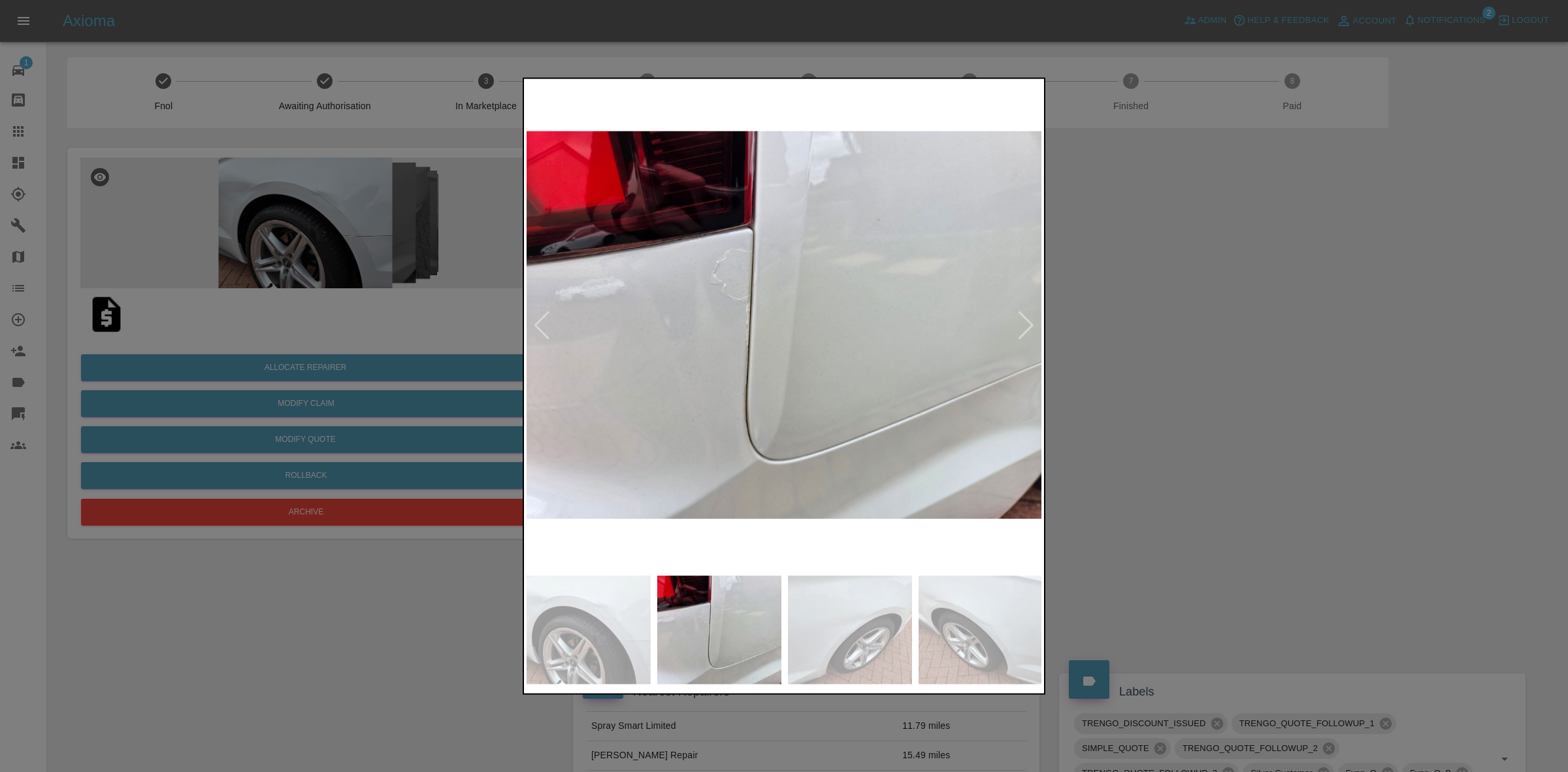
click at [1027, 324] on div at bounding box center [1026, 325] width 18 height 29
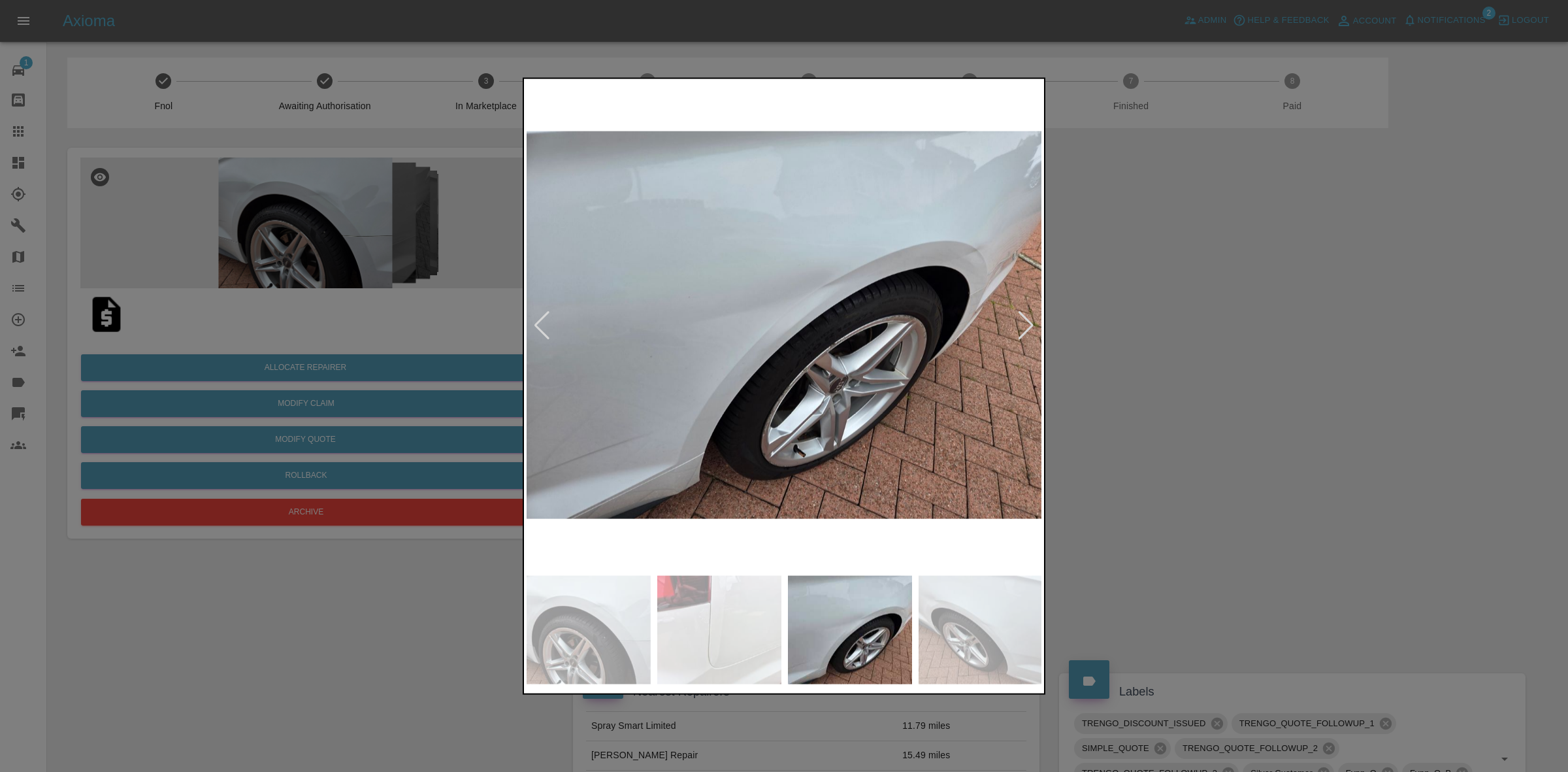
click at [1027, 324] on div at bounding box center [1026, 325] width 18 height 29
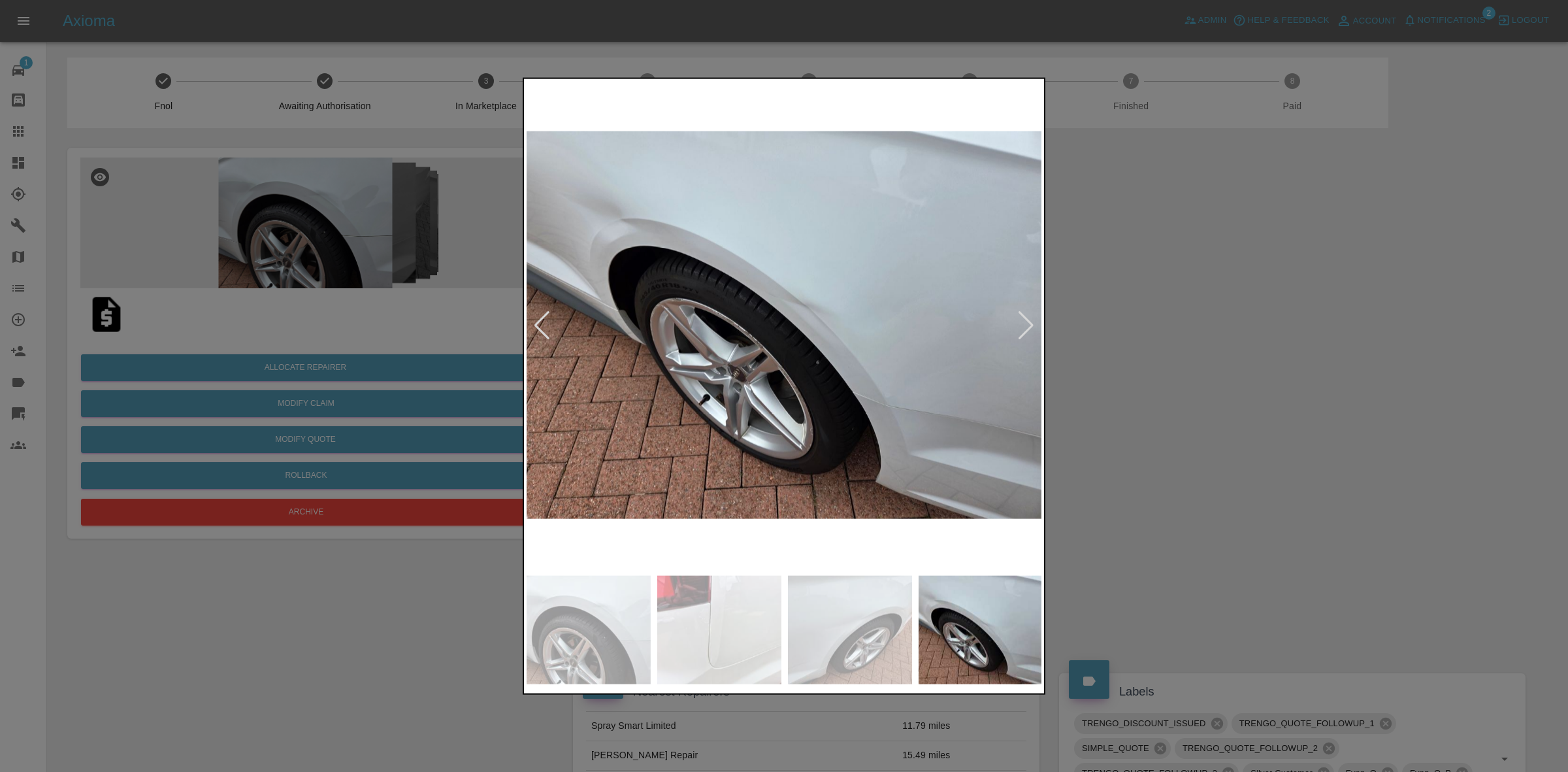
click at [1027, 324] on div at bounding box center [1026, 325] width 18 height 29
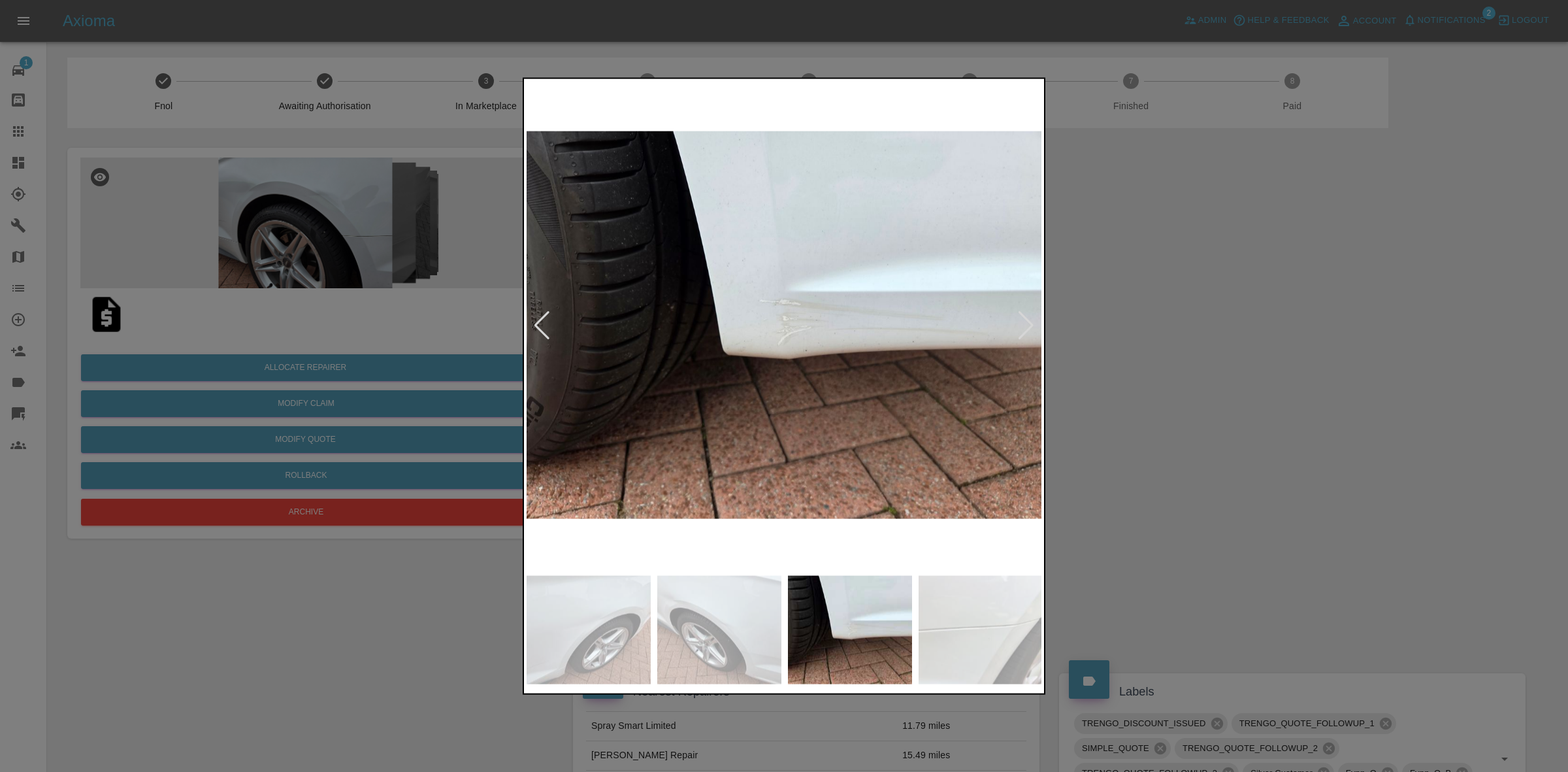
click at [1027, 324] on div at bounding box center [1026, 325] width 18 height 29
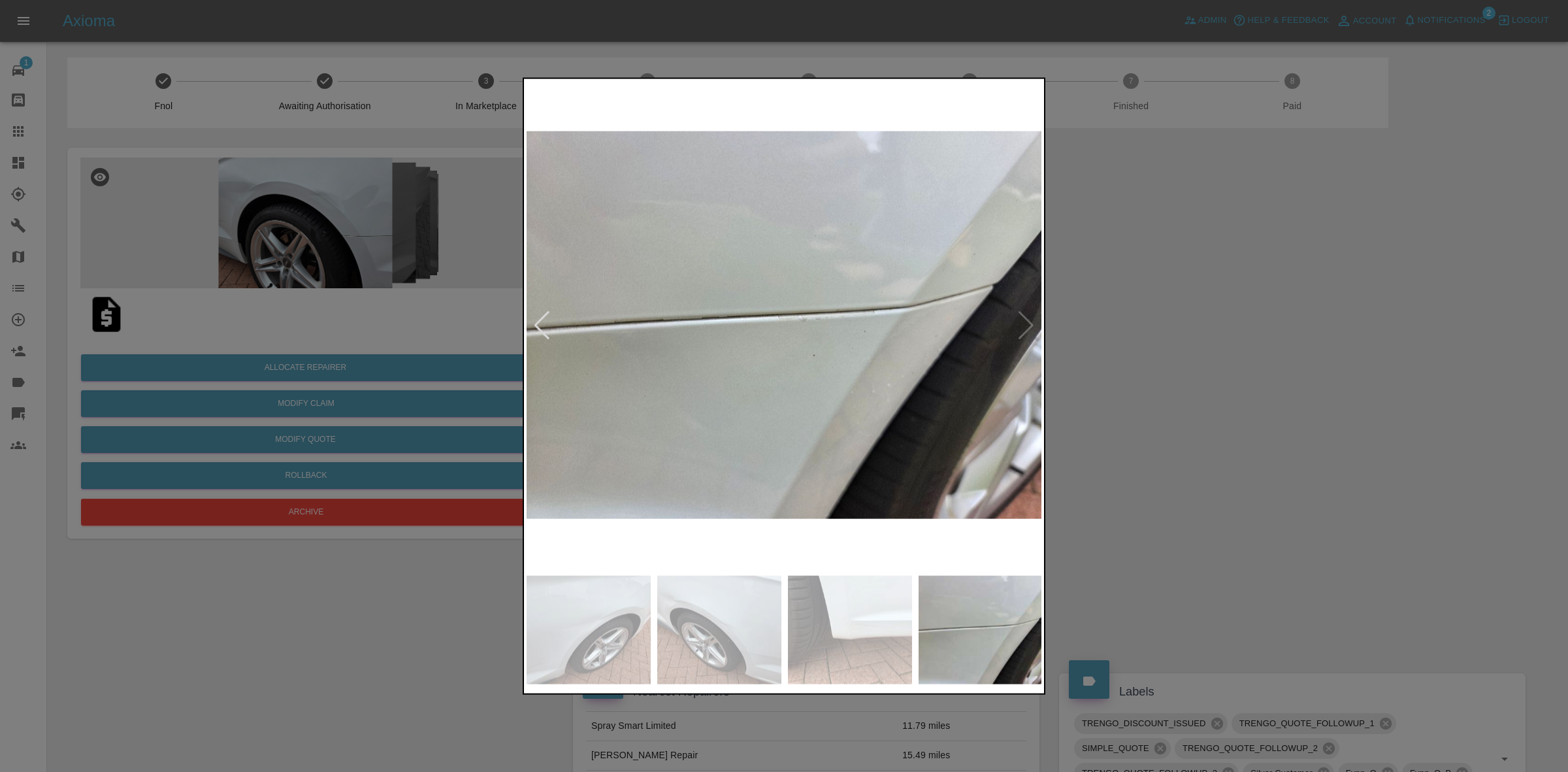
click at [1027, 324] on img at bounding box center [785, 324] width 516 height 488
click at [1182, 350] on div at bounding box center [784, 386] width 1568 height 772
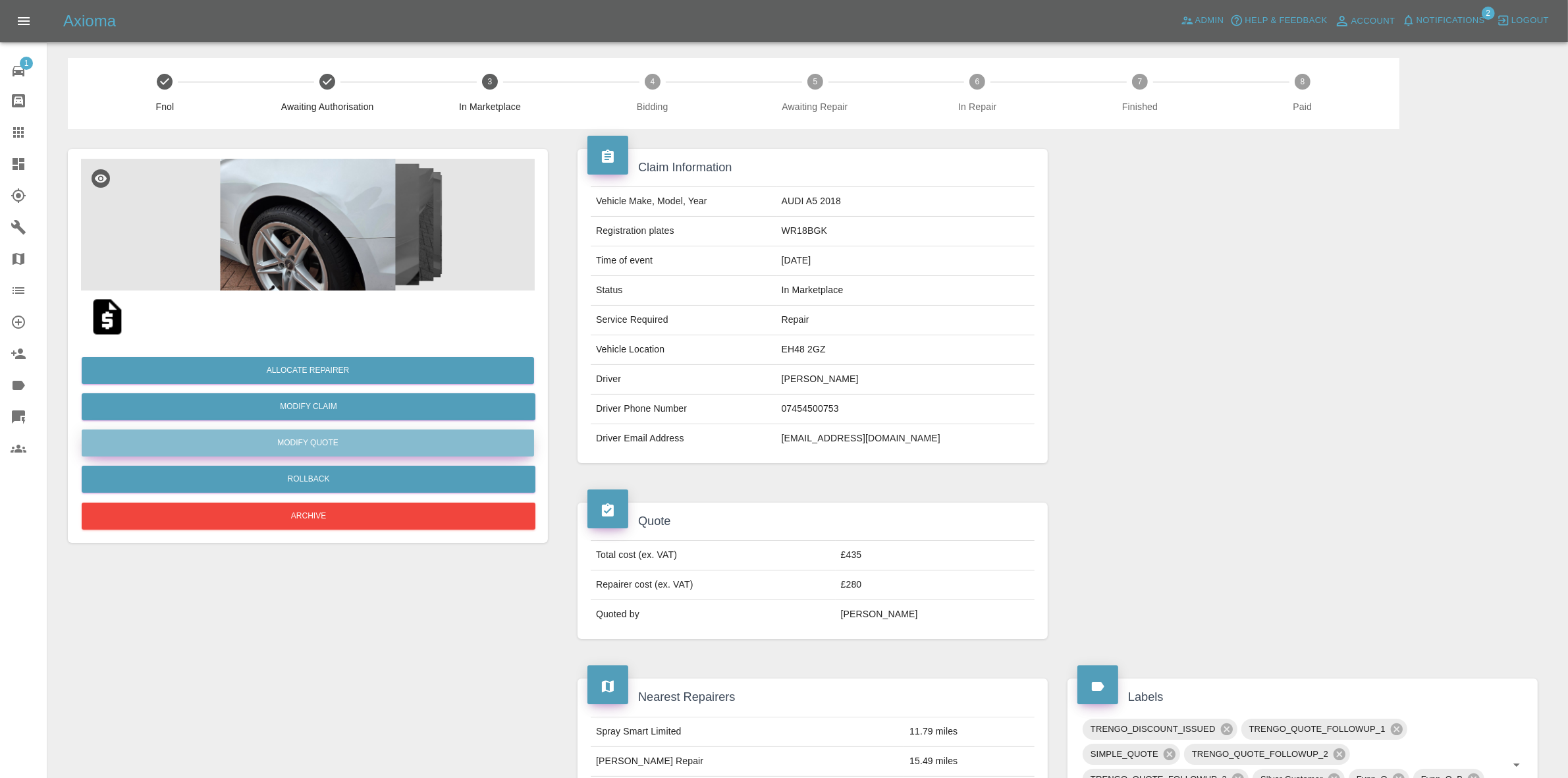
click at [310, 443] on button "Modify Quote" at bounding box center [307, 443] width 453 height 27
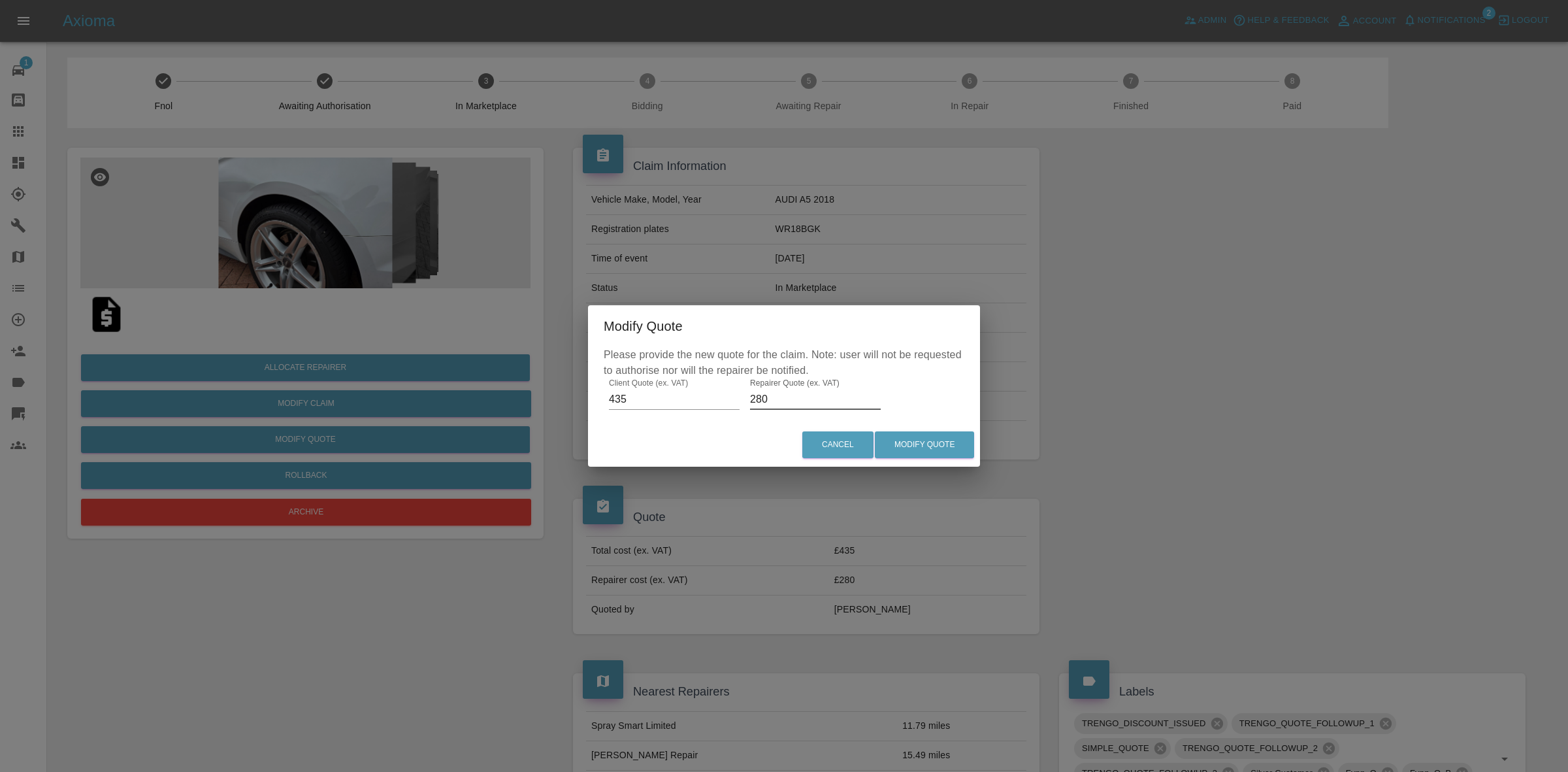
click at [825, 401] on input "280" at bounding box center [815, 399] width 131 height 21
type input "310"
click at [925, 438] on button "Modify Quote" at bounding box center [924, 445] width 99 height 27
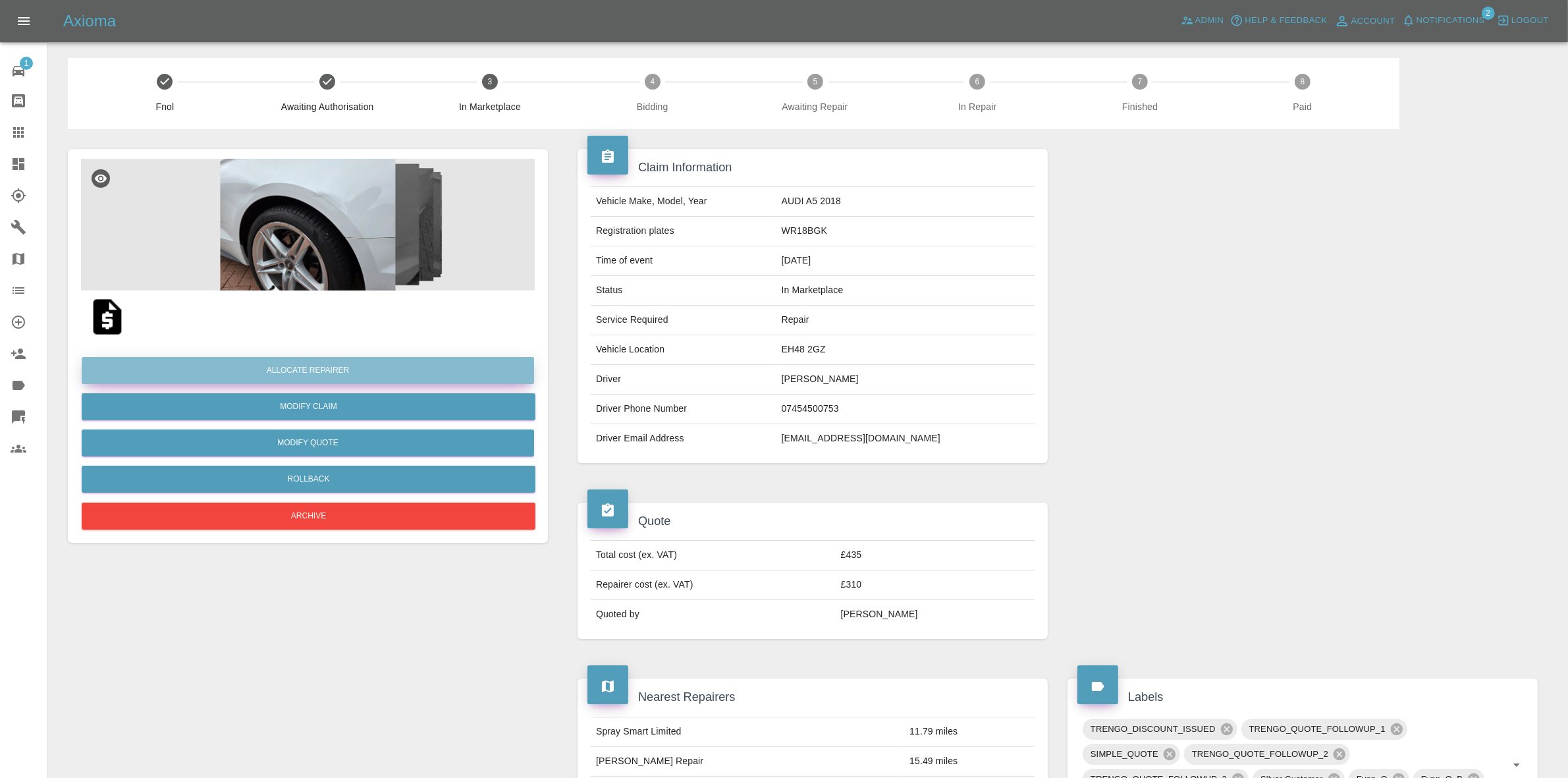
click at [282, 374] on button "Allocate Repairer" at bounding box center [307, 371] width 453 height 27
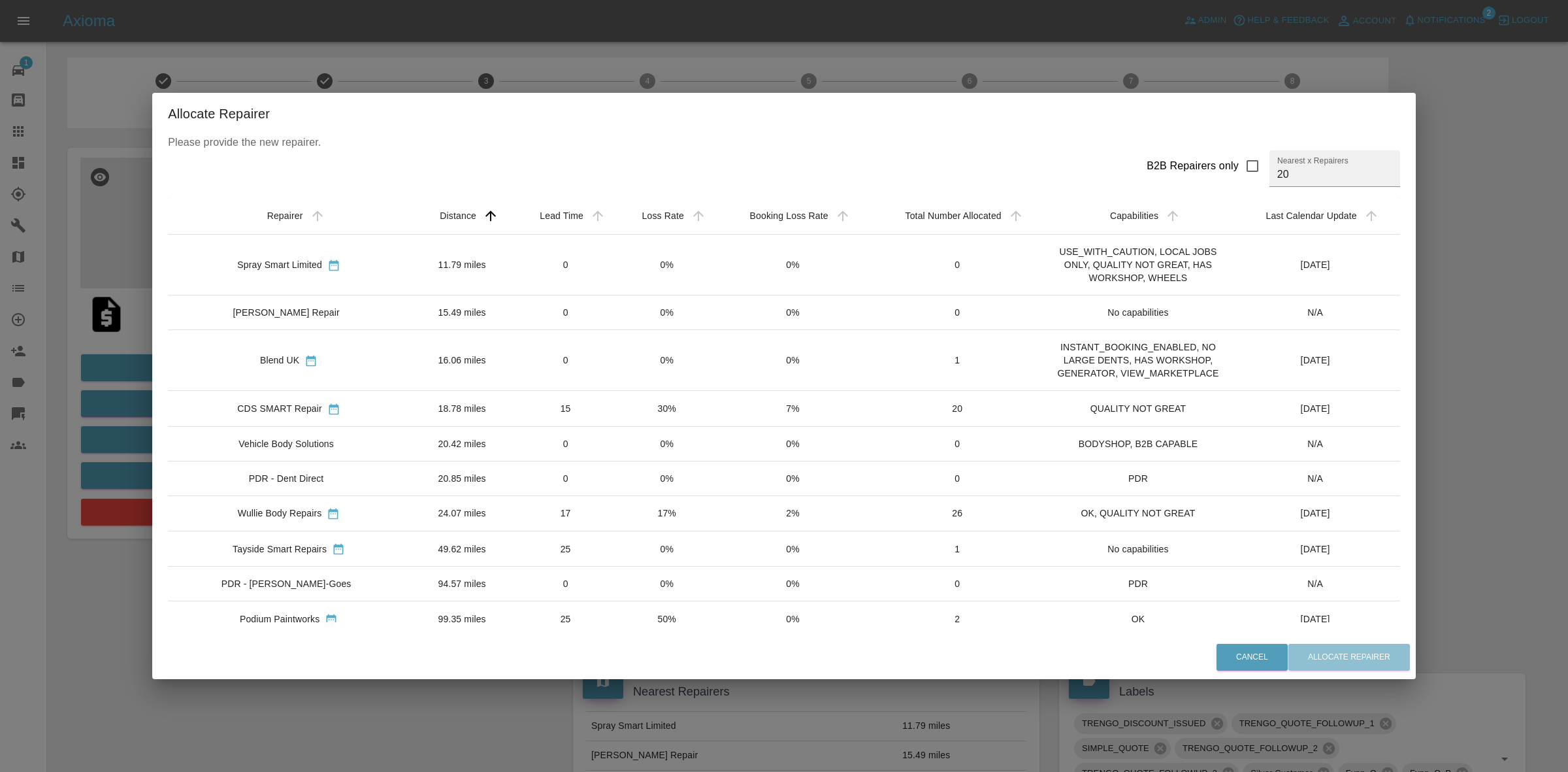
click at [655, 420] on td "30%" at bounding box center [667, 408] width 100 height 35
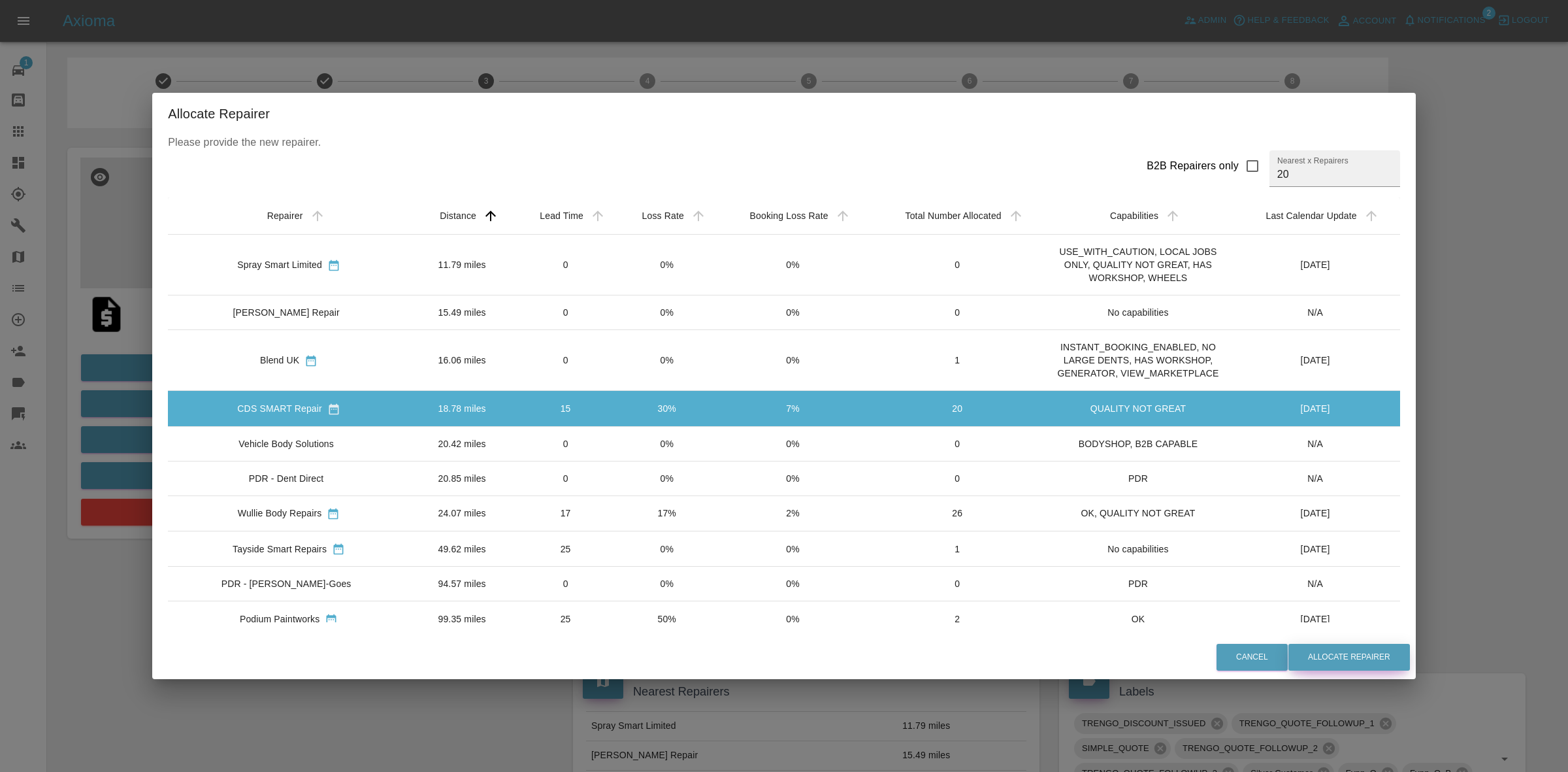
drag, startPoint x: 1350, startPoint y: 647, endPoint x: 1338, endPoint y: 656, distance: 15.0
click at [1350, 648] on button "Allocate Repairer" at bounding box center [1350, 657] width 121 height 27
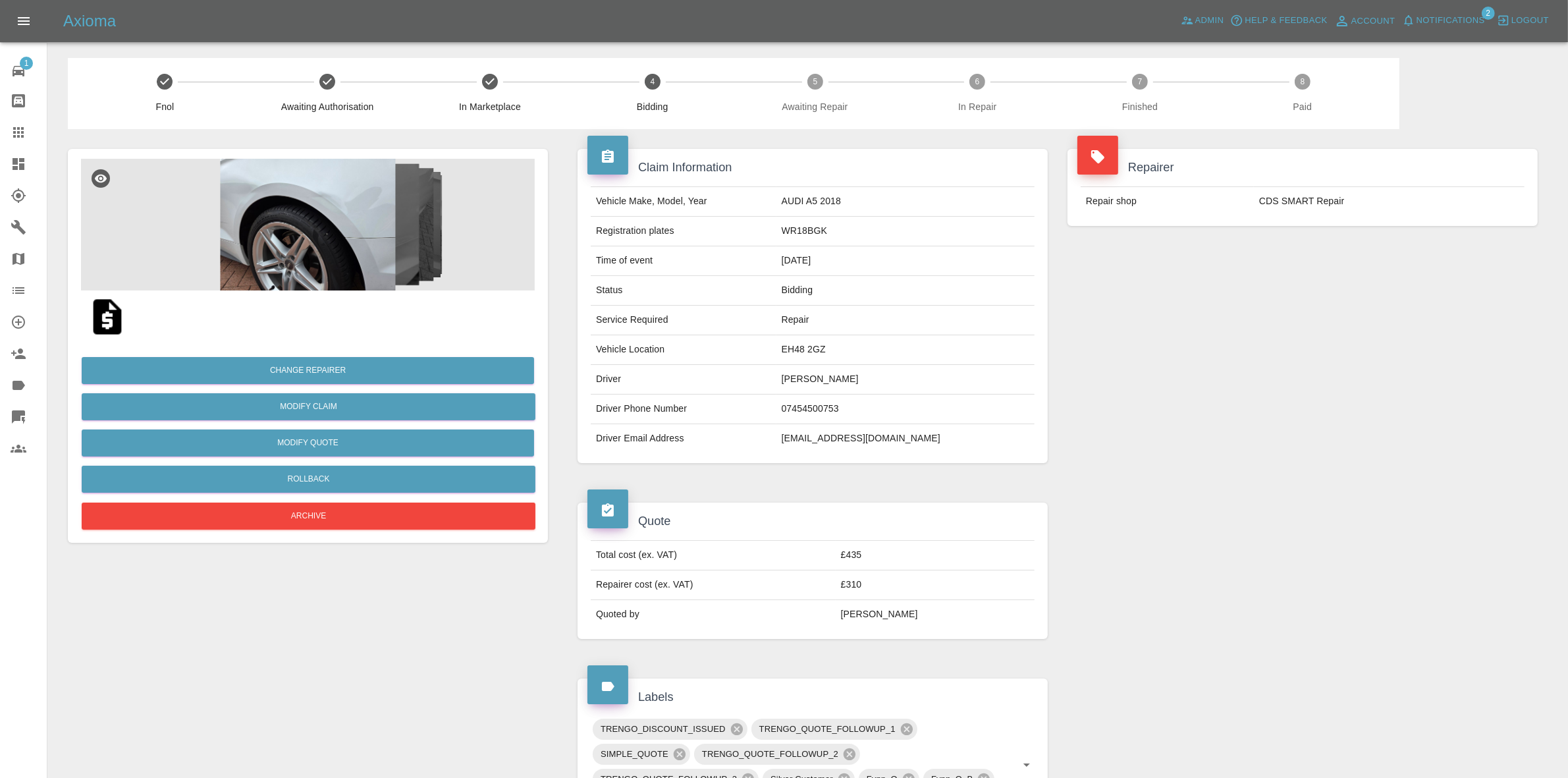
drag, startPoint x: 1333, startPoint y: 271, endPoint x: 1320, endPoint y: 268, distance: 13.3
click at [1332, 270] on div "Repairer Repair shop CDS SMART Repair" at bounding box center [1302, 305] width 490 height 353
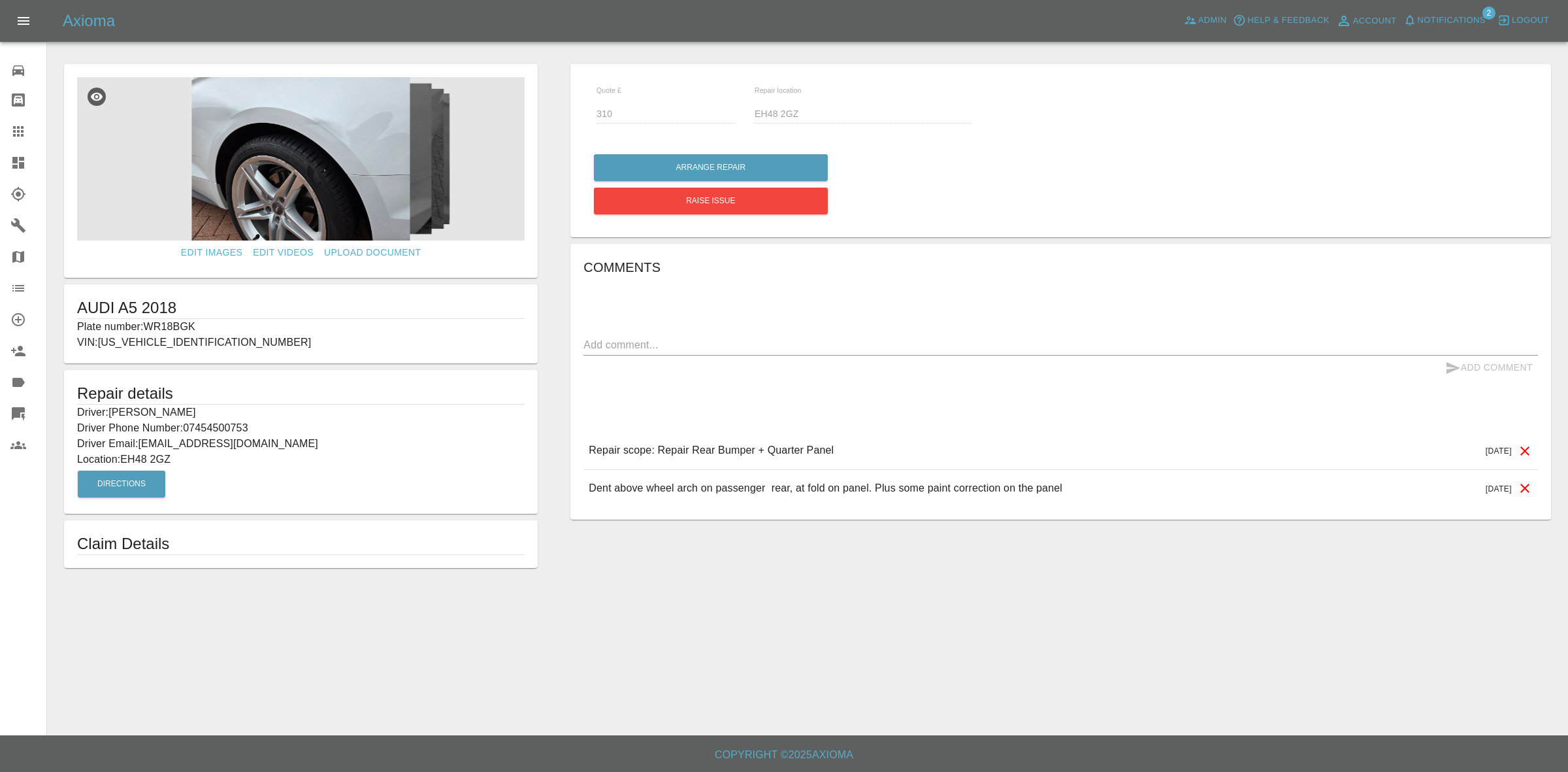
click at [21, 154] on link "Dashboard" at bounding box center [23, 163] width 46 height 31
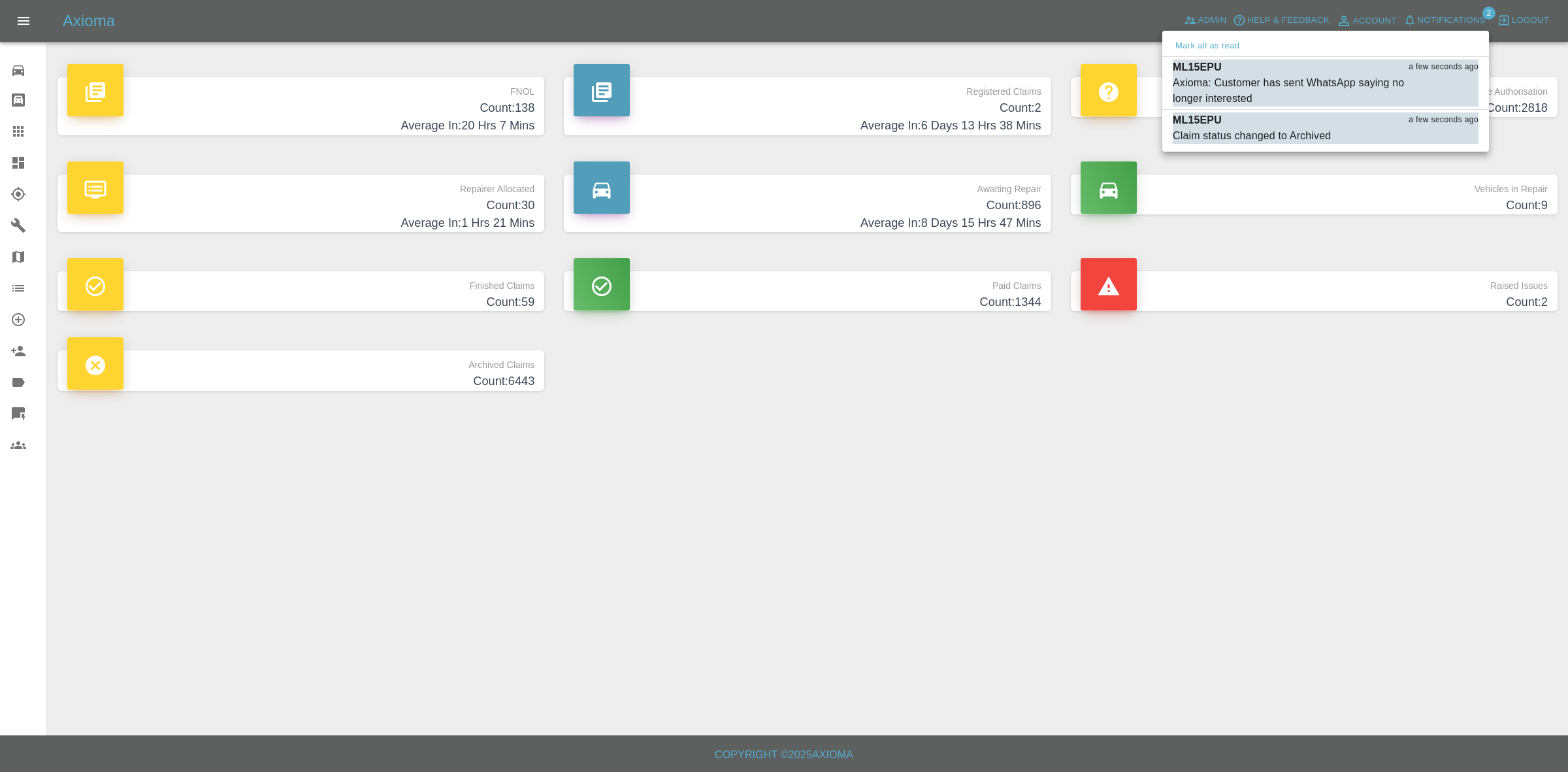
drag, startPoint x: 0, startPoint y: 0, endPoint x: 1452, endPoint y: 503, distance: 1536.7
click at [1236, 50] on button "Mark all as read" at bounding box center [1207, 46] width 69 height 15
drag, startPoint x: 1452, startPoint y: 503, endPoint x: 1471, endPoint y: 535, distance: 37.2
click at [1477, 535] on div at bounding box center [784, 386] width 1568 height 772
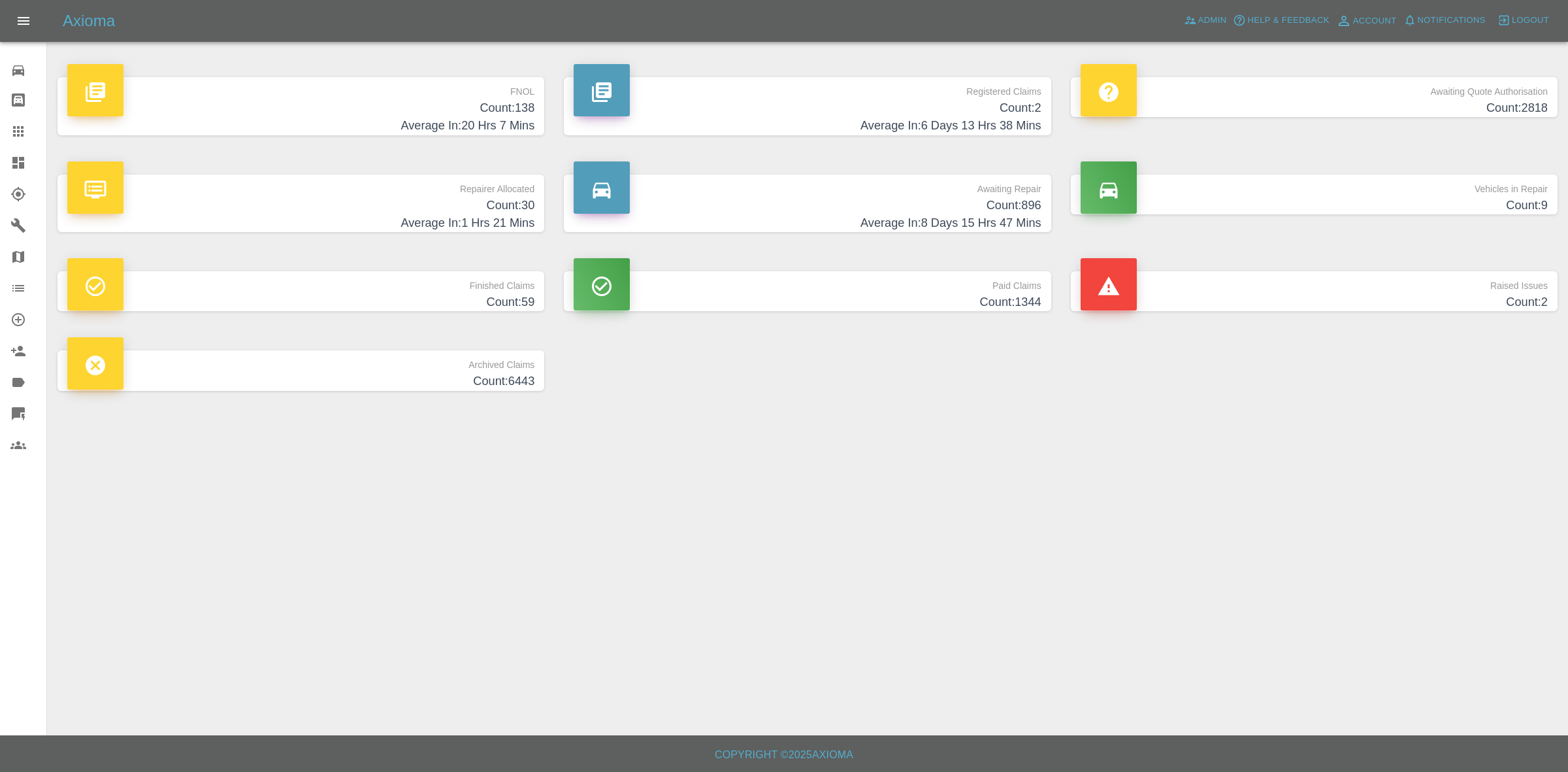
click at [484, 220] on h4 "Average In: 1 Hrs 21 Mins" at bounding box center [301, 223] width 467 height 18
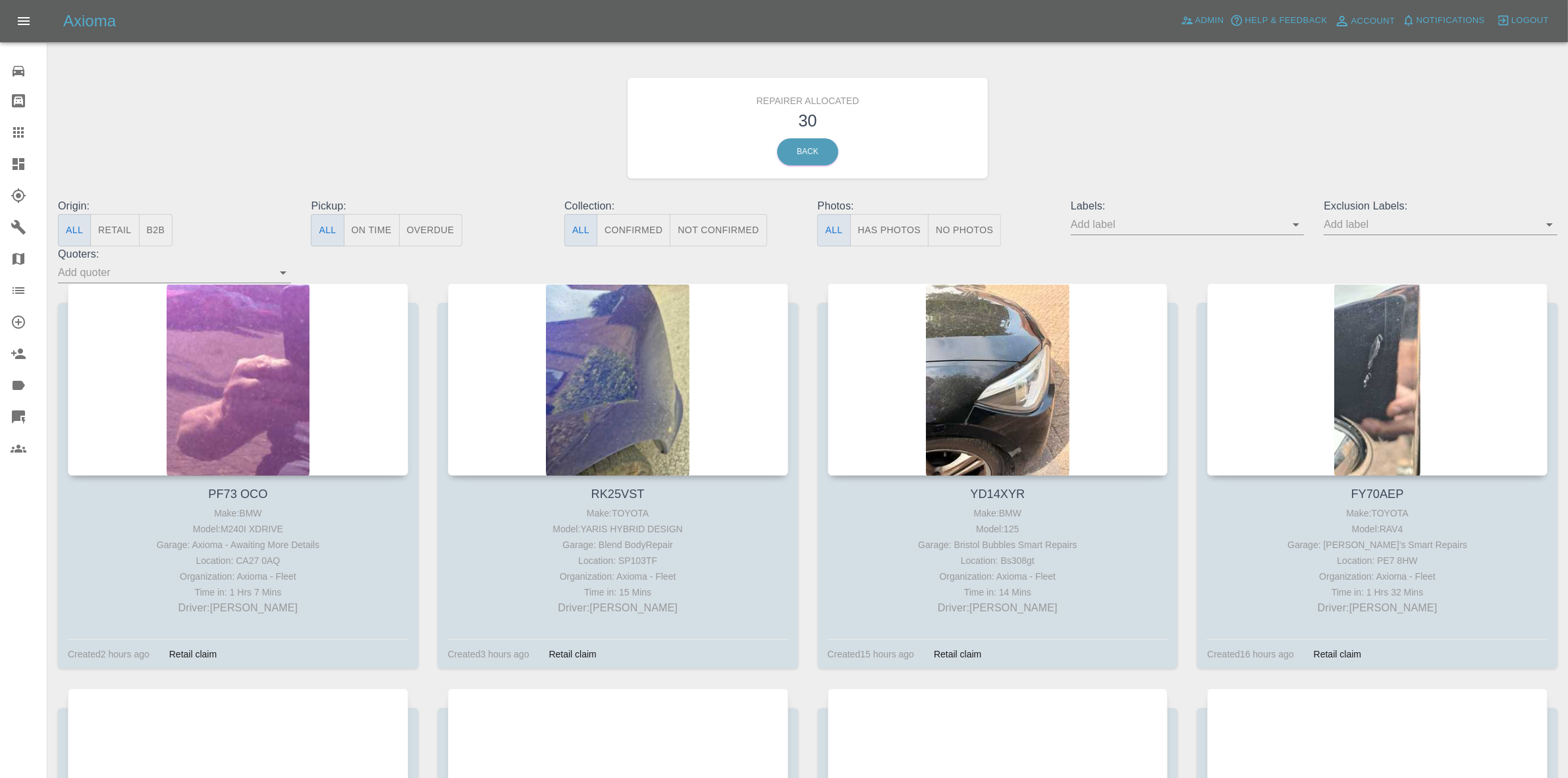
click at [133, 229] on button "Retail" at bounding box center [114, 230] width 49 height 32
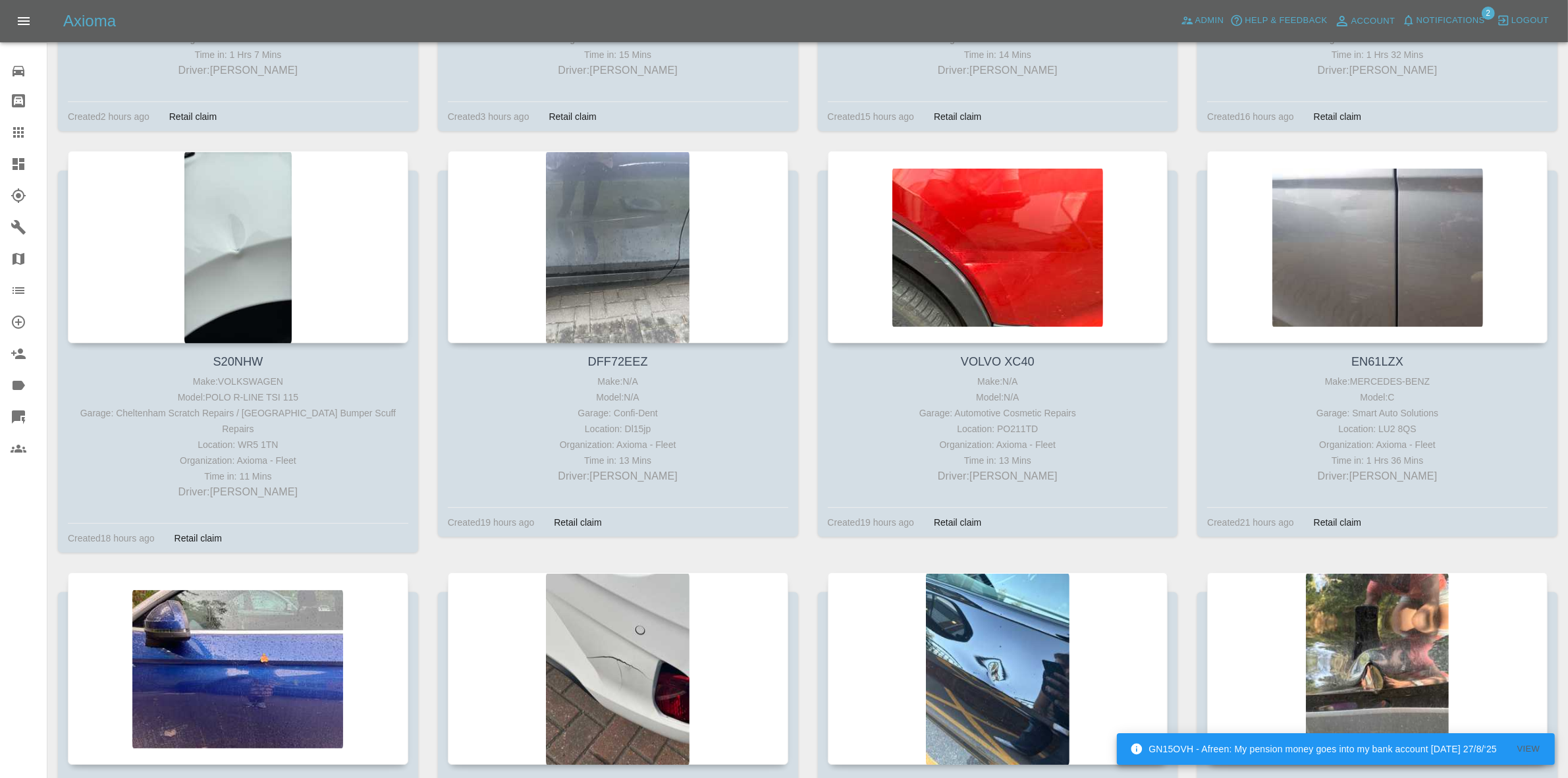
scroll to position [659, 0]
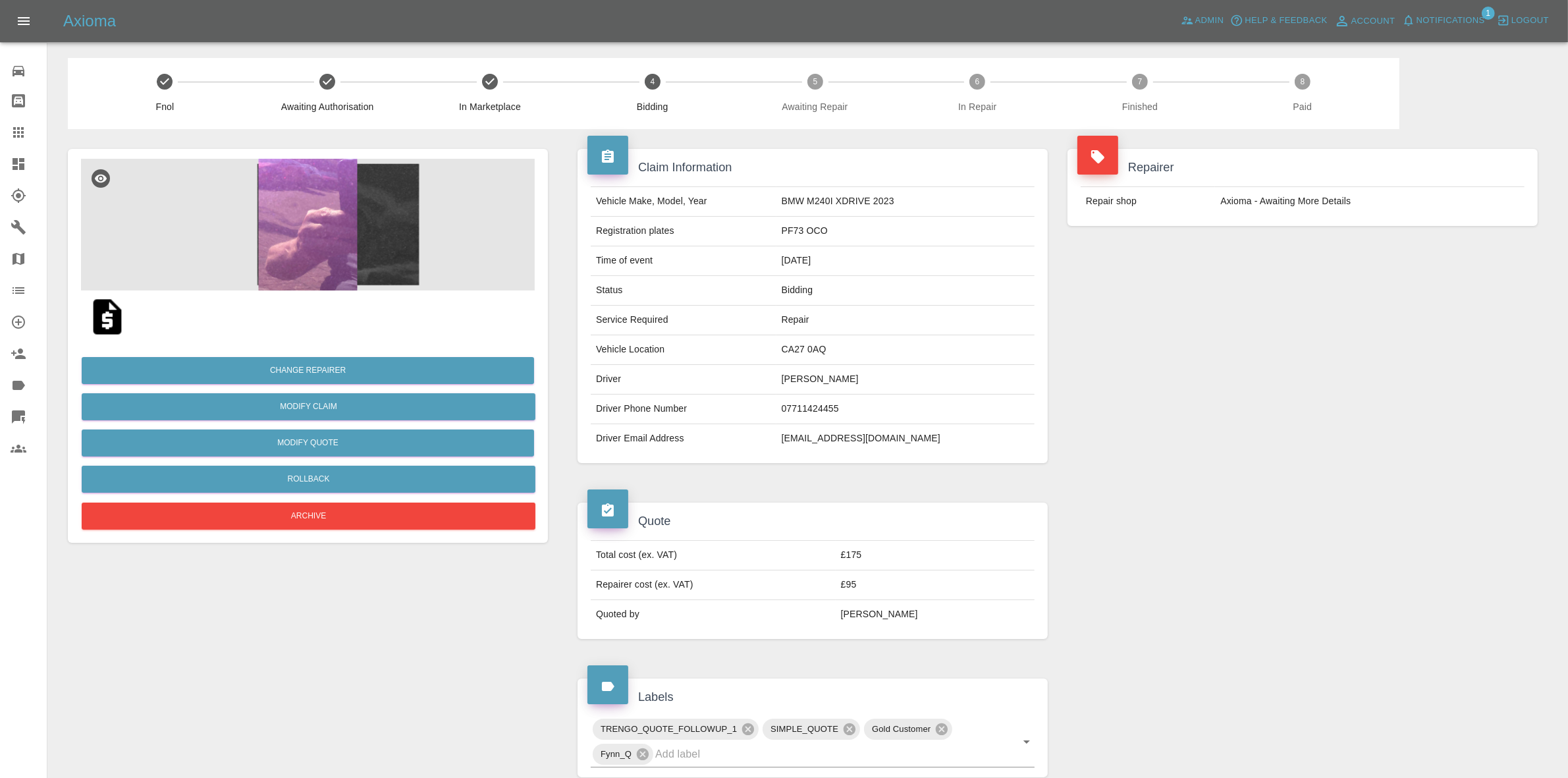
click at [1469, 24] on span "Notifications" at bounding box center [1451, 20] width 68 height 15
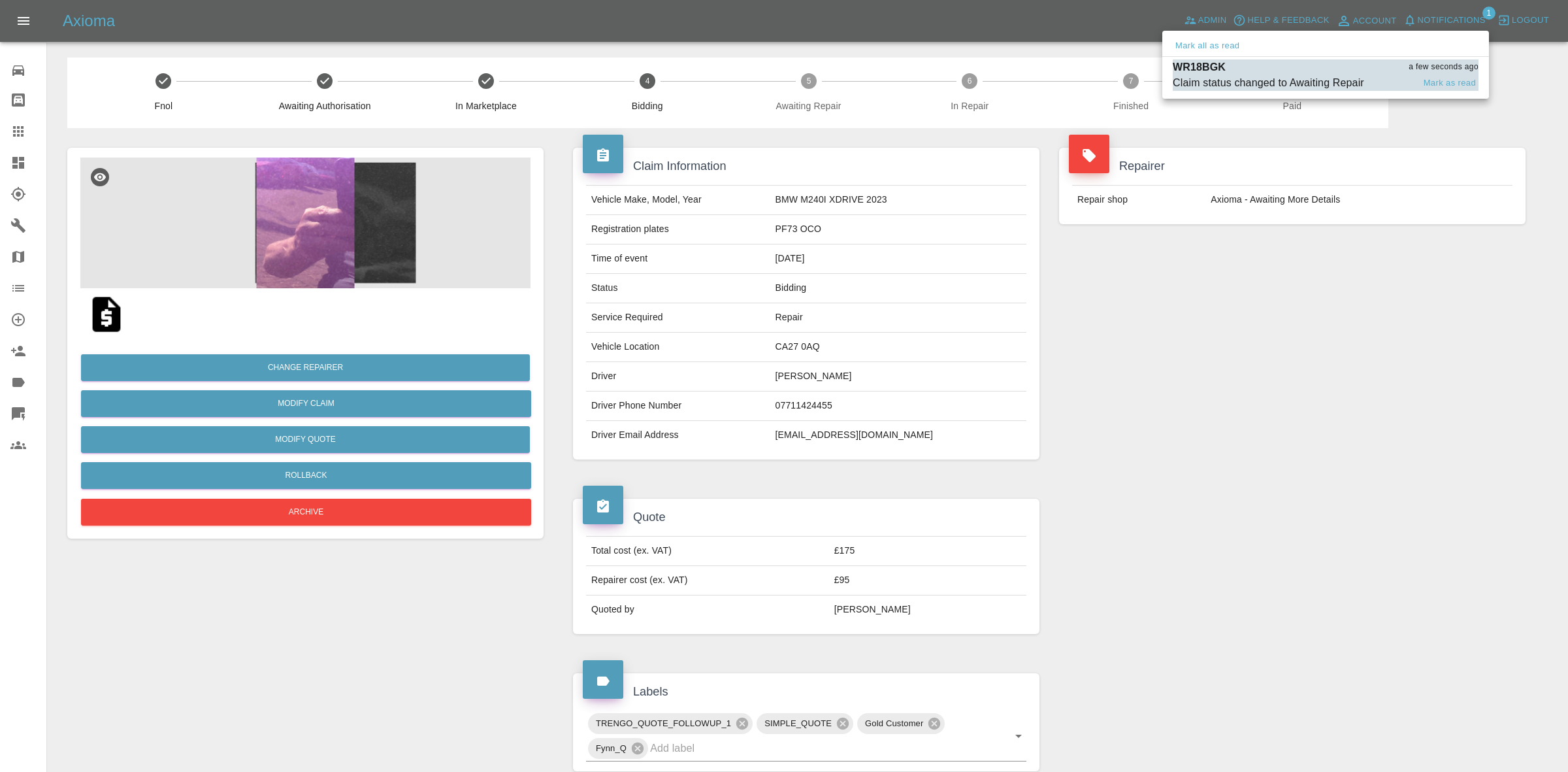
click at [1294, 77] on div "Claim status changed to Awaiting Repair" at bounding box center [1269, 83] width 191 height 16
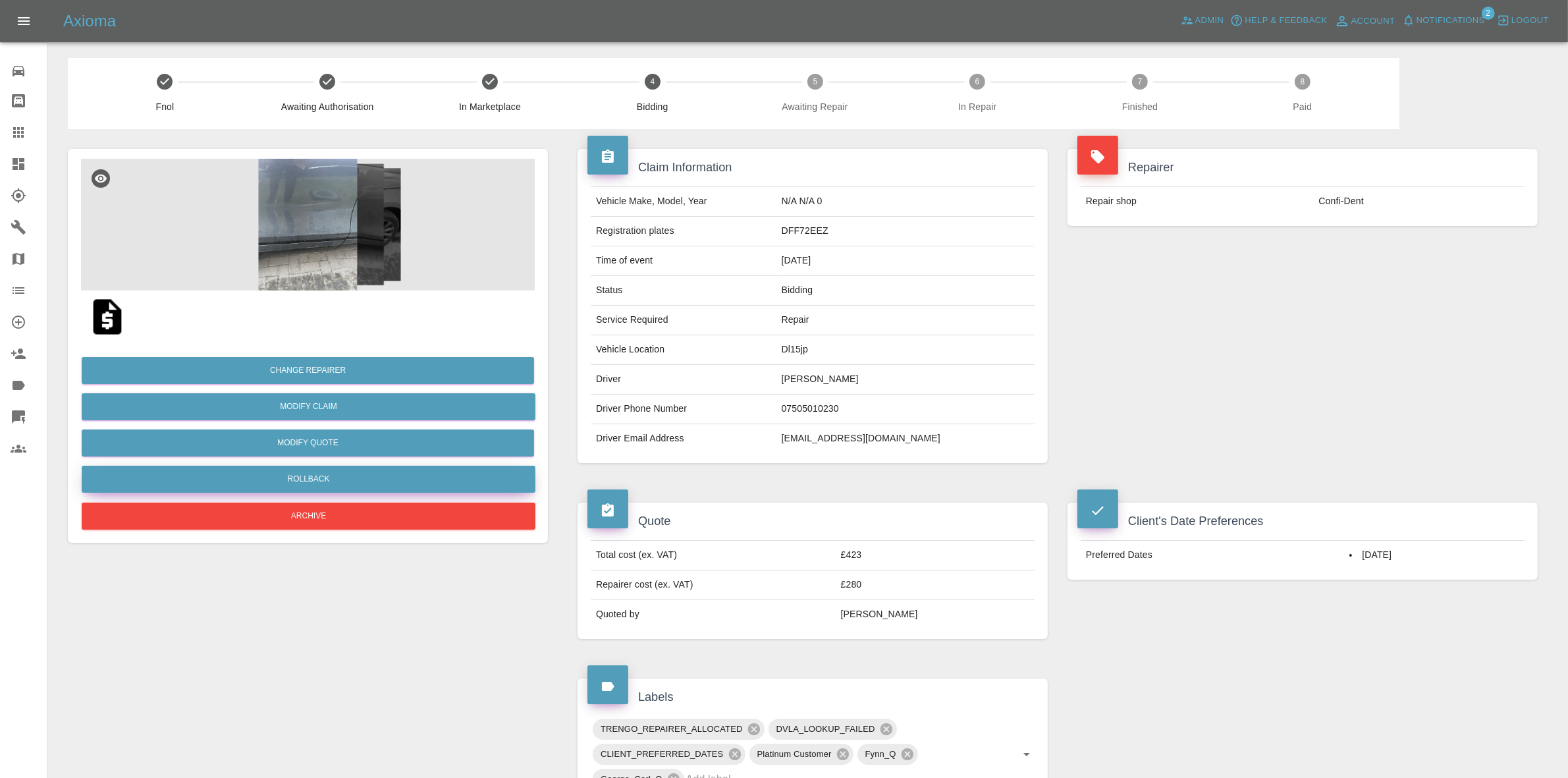
click at [284, 476] on button "Rollback" at bounding box center [308, 479] width 454 height 27
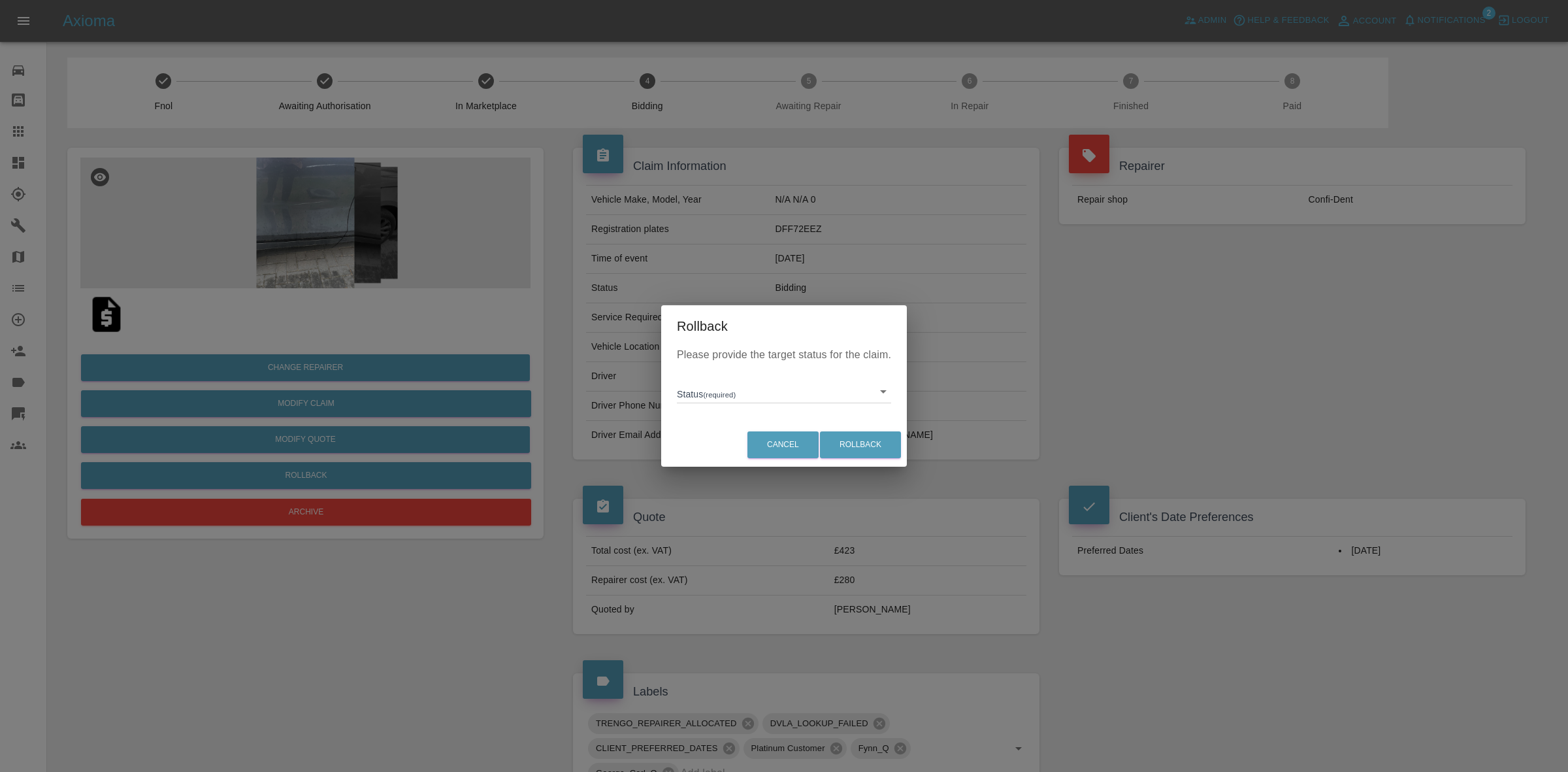
click at [716, 389] on body "Axioma Admin Help & Feedback Account Notifications 2 Logout Repair home Bodysho…" at bounding box center [784, 621] width 1568 height 1241
click at [759, 438] on li "In Marketplace" at bounding box center [784, 451] width 208 height 30
type input "in-marketplace"
click at [867, 440] on button "Rollback" at bounding box center [860, 445] width 81 height 27
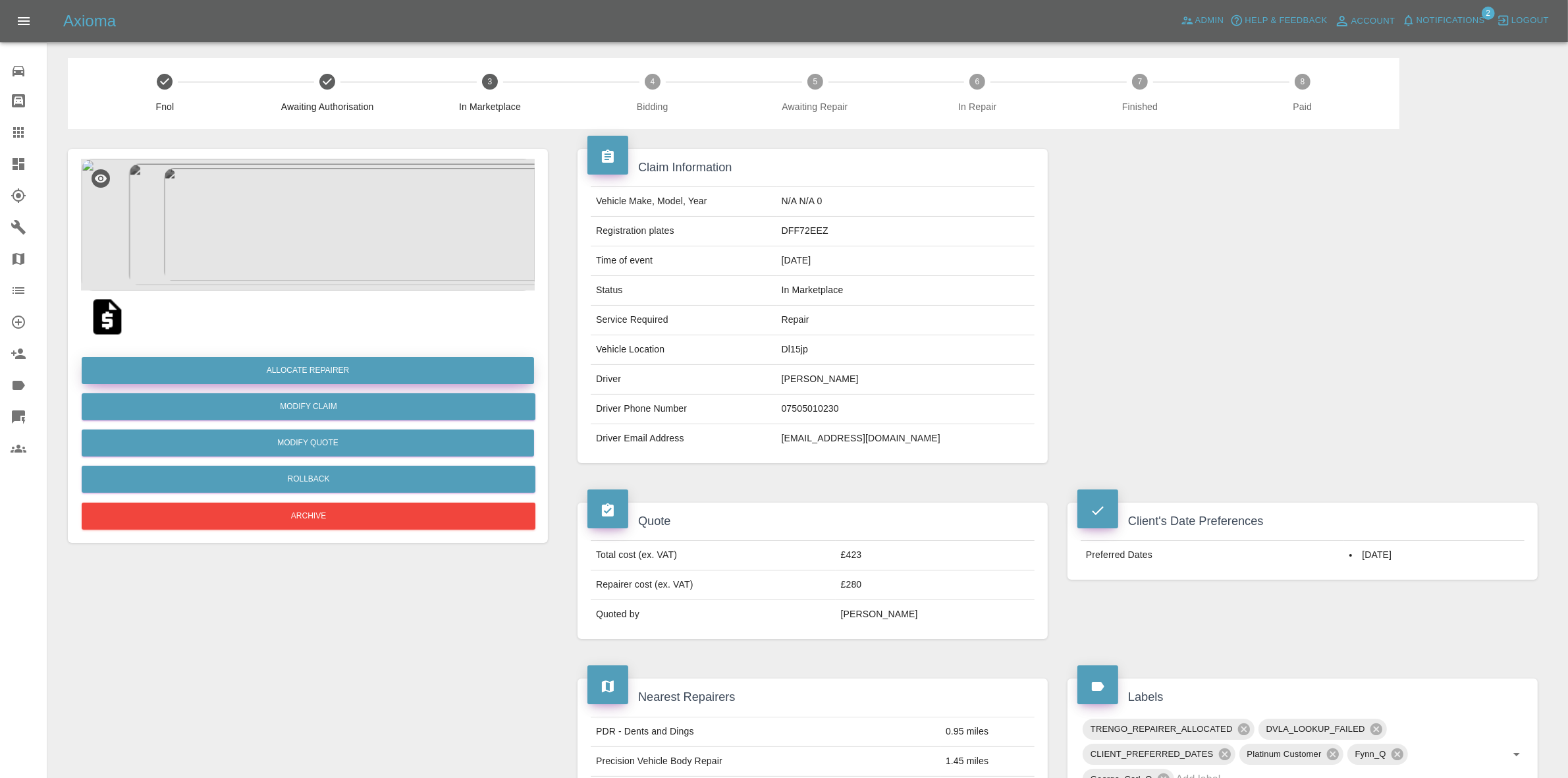
click at [291, 372] on button "Allocate Repairer" at bounding box center [307, 371] width 453 height 27
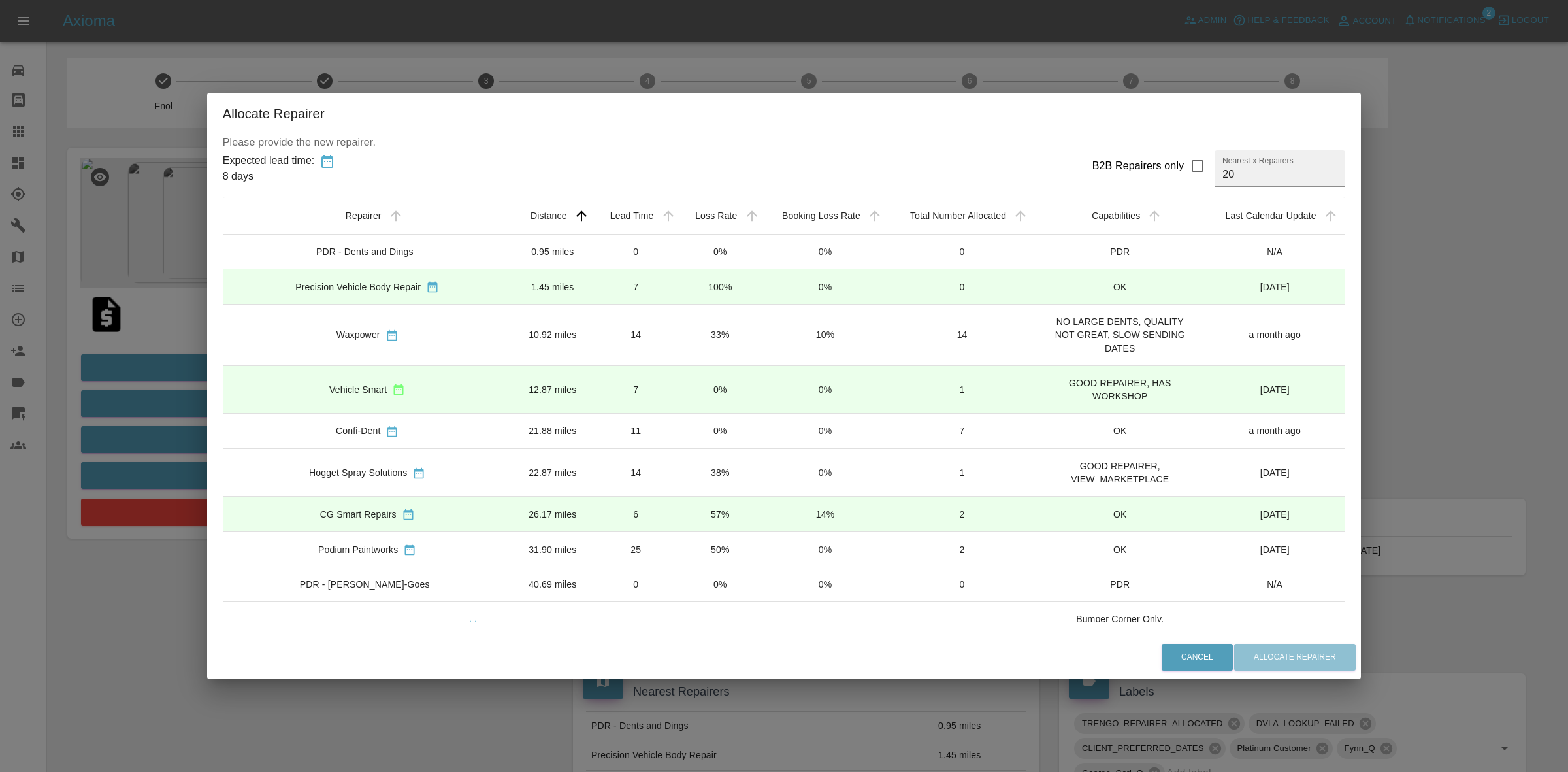
click at [678, 246] on td "0%" at bounding box center [720, 252] width 84 height 35
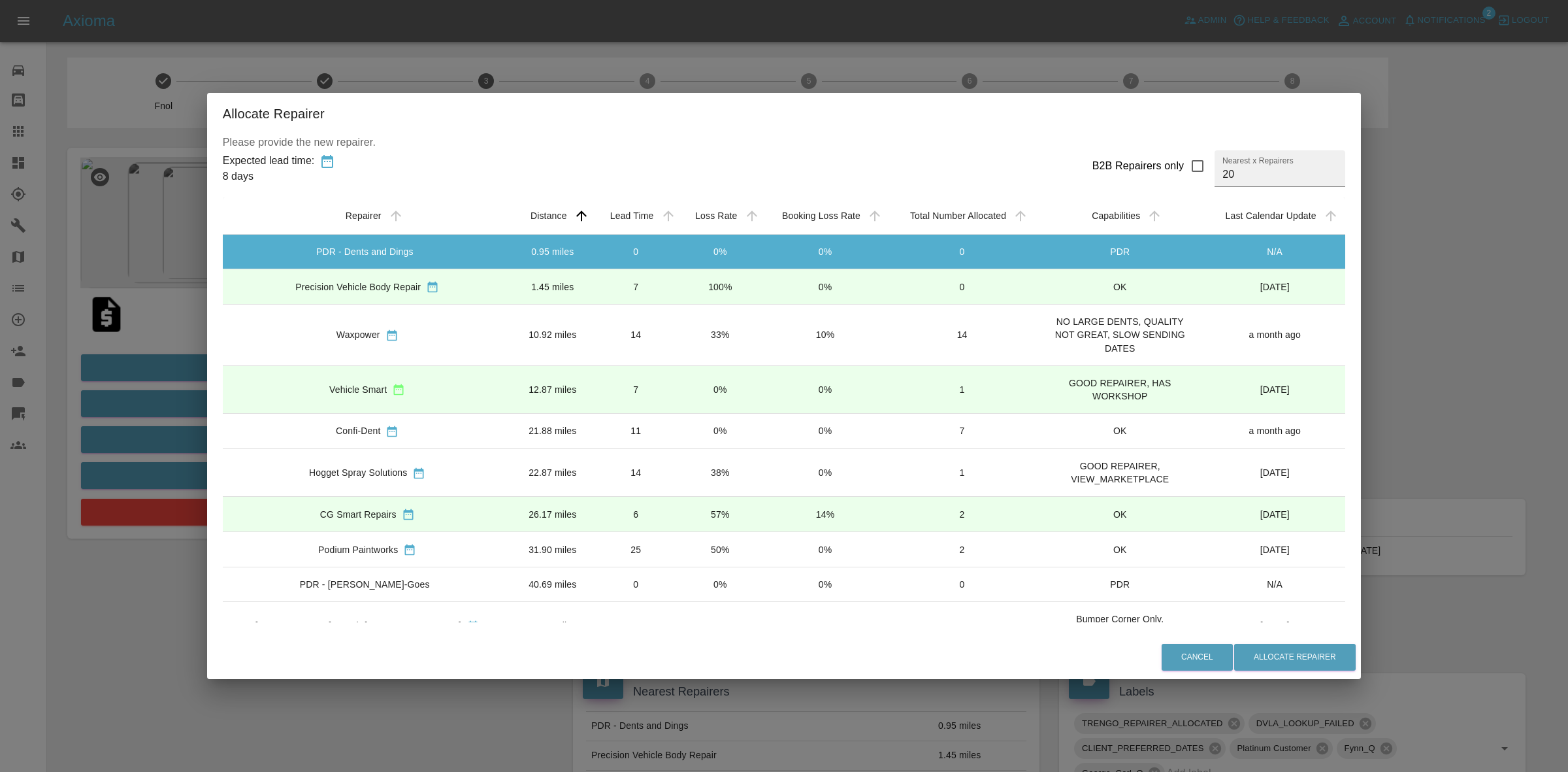
click at [678, 281] on td "100%" at bounding box center [720, 286] width 84 height 35
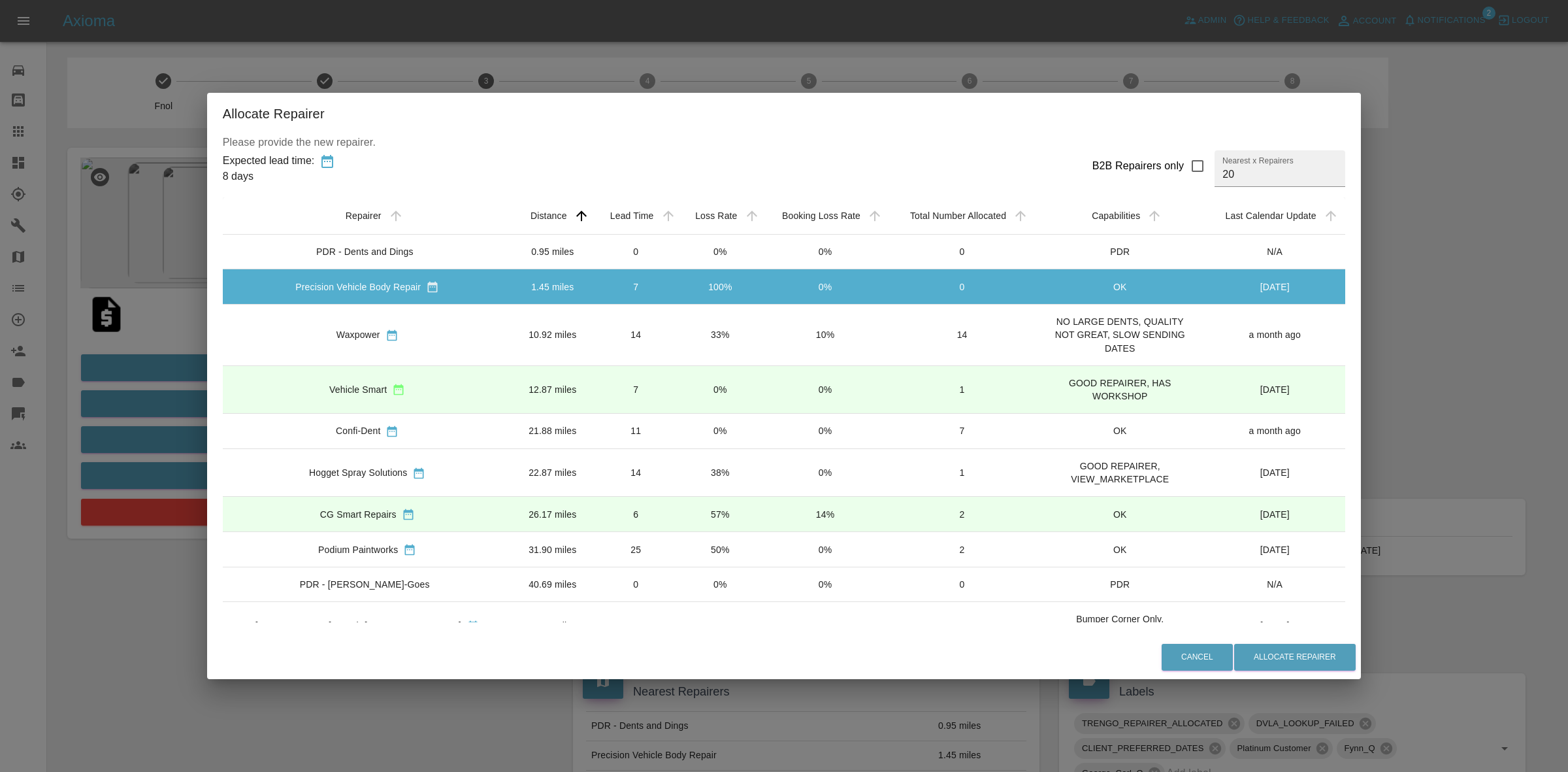
click at [680, 340] on td "33%" at bounding box center [720, 334] width 84 height 61
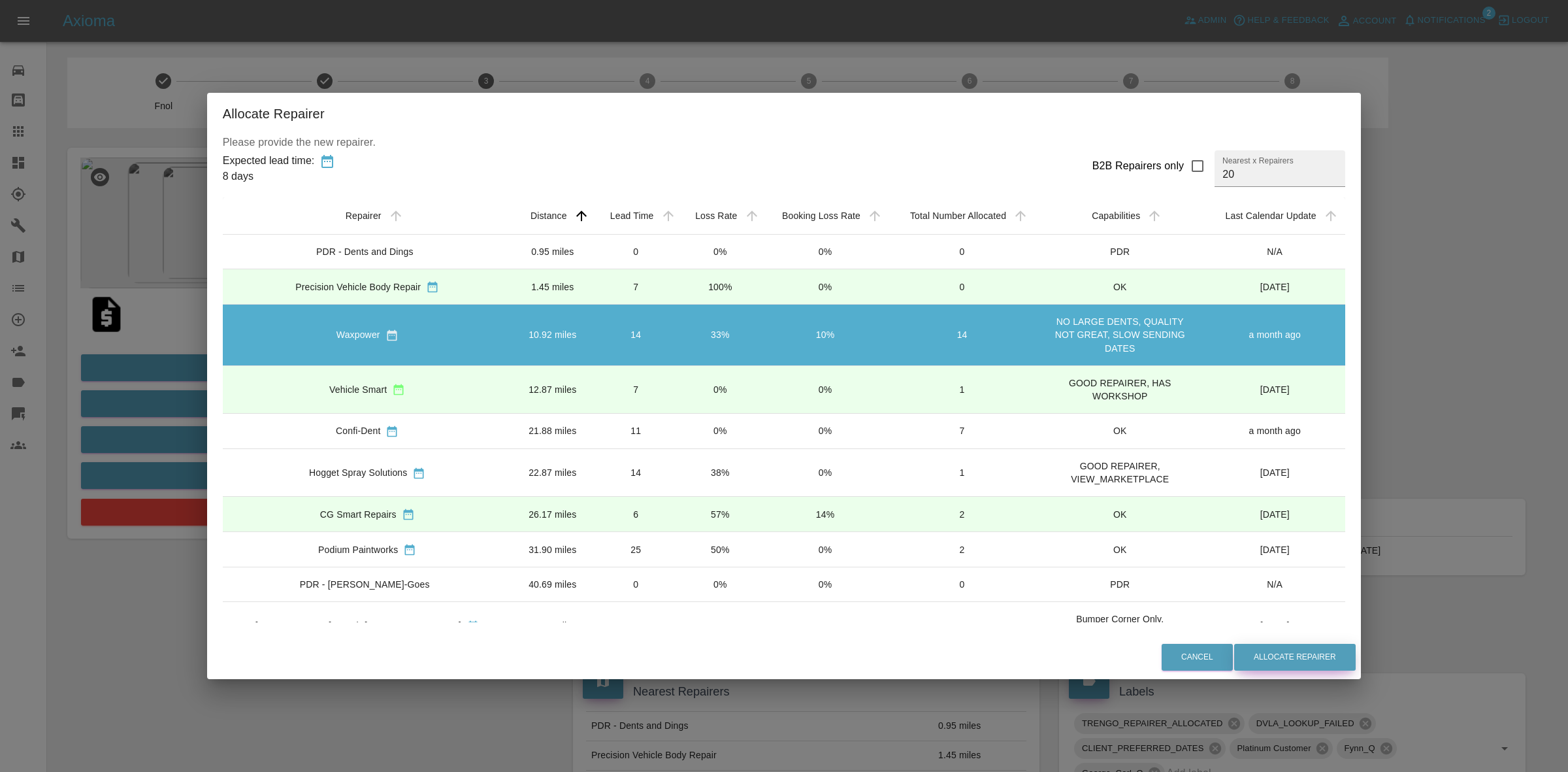
click at [1255, 651] on button "Allocate Repairer" at bounding box center [1295, 657] width 121 height 27
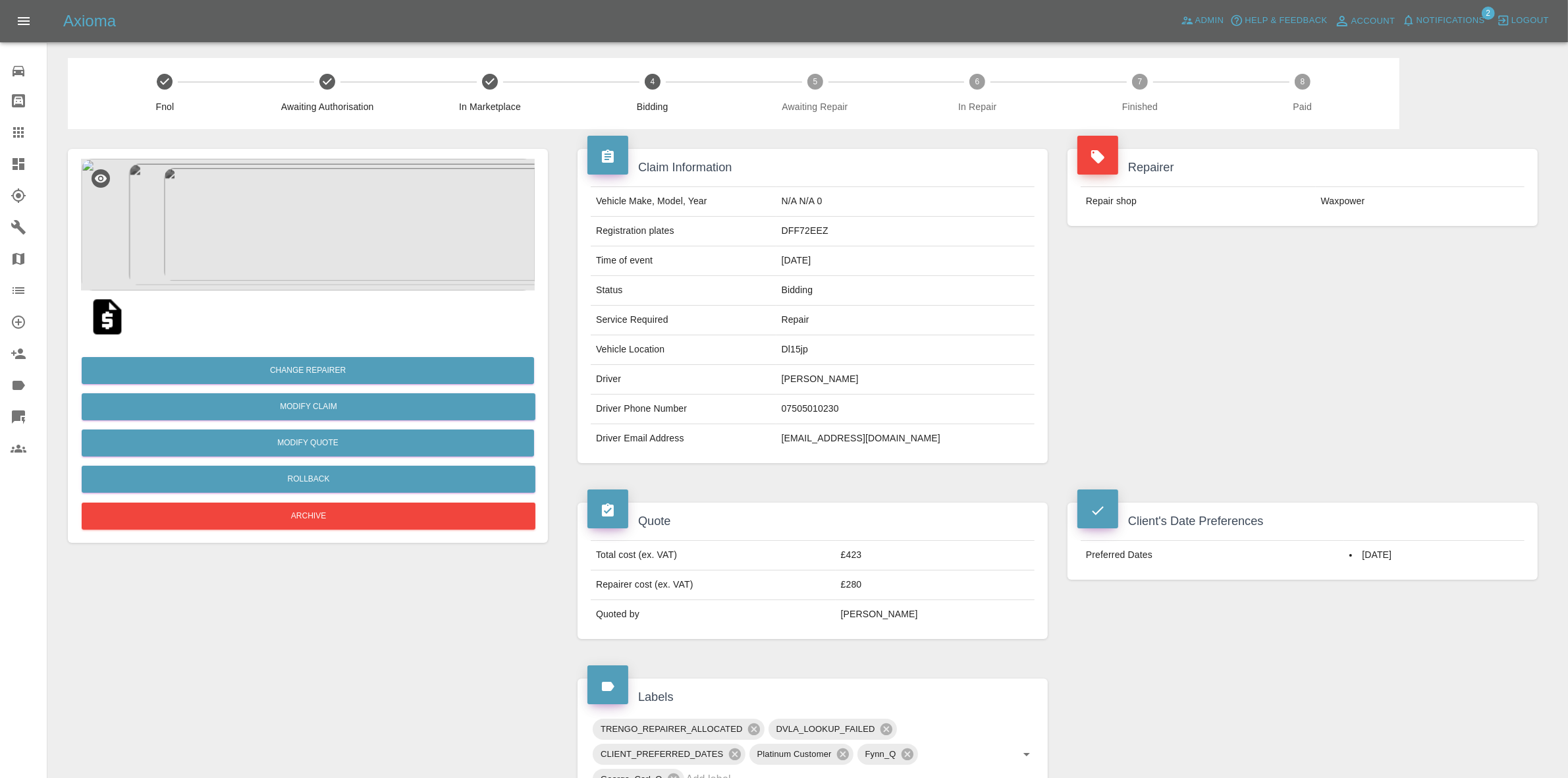
click at [1372, 258] on div "Repairer Repair shop Waxpower" at bounding box center [1302, 305] width 490 height 353
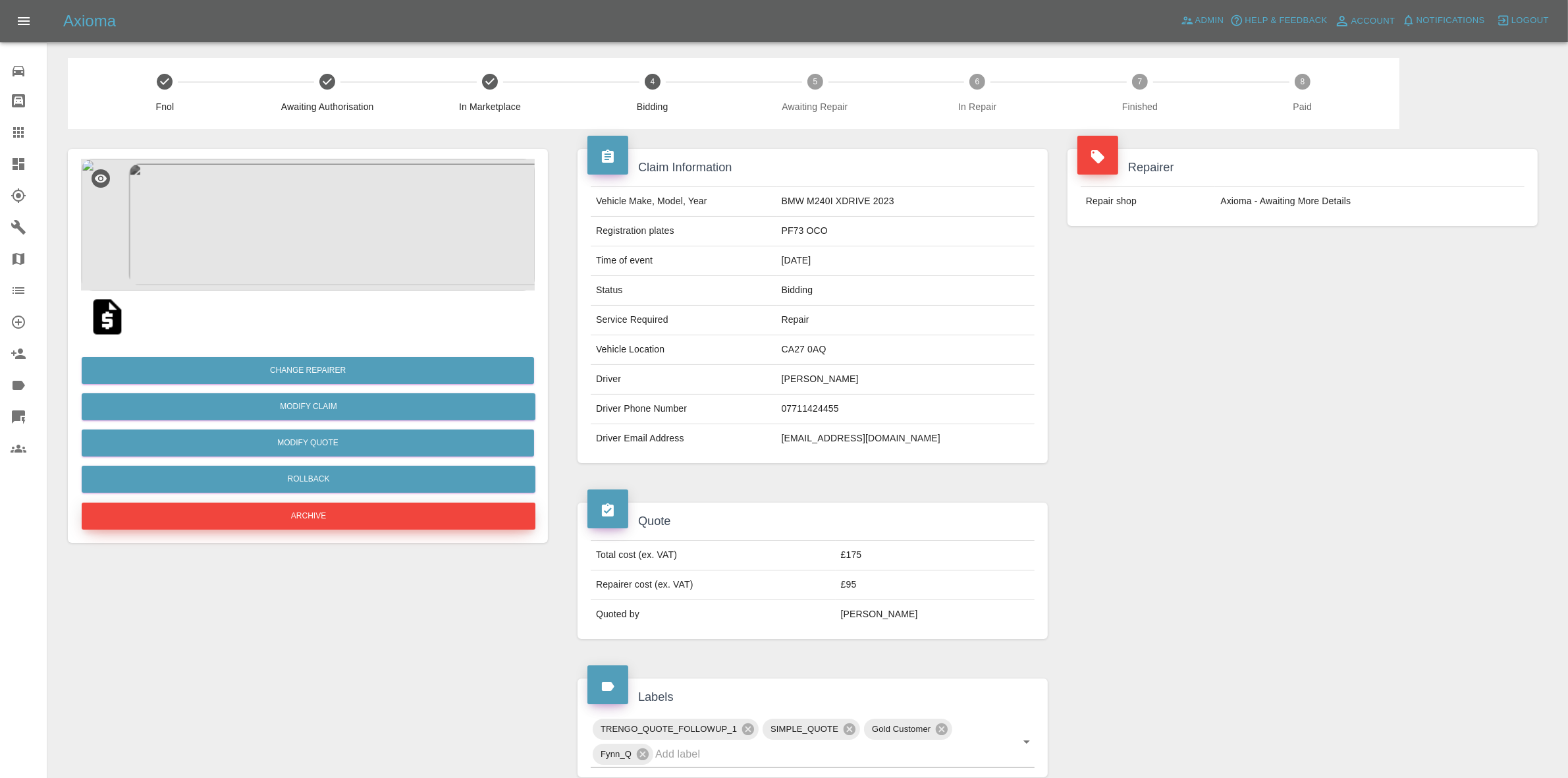
click at [302, 510] on button "Archive" at bounding box center [308, 516] width 454 height 27
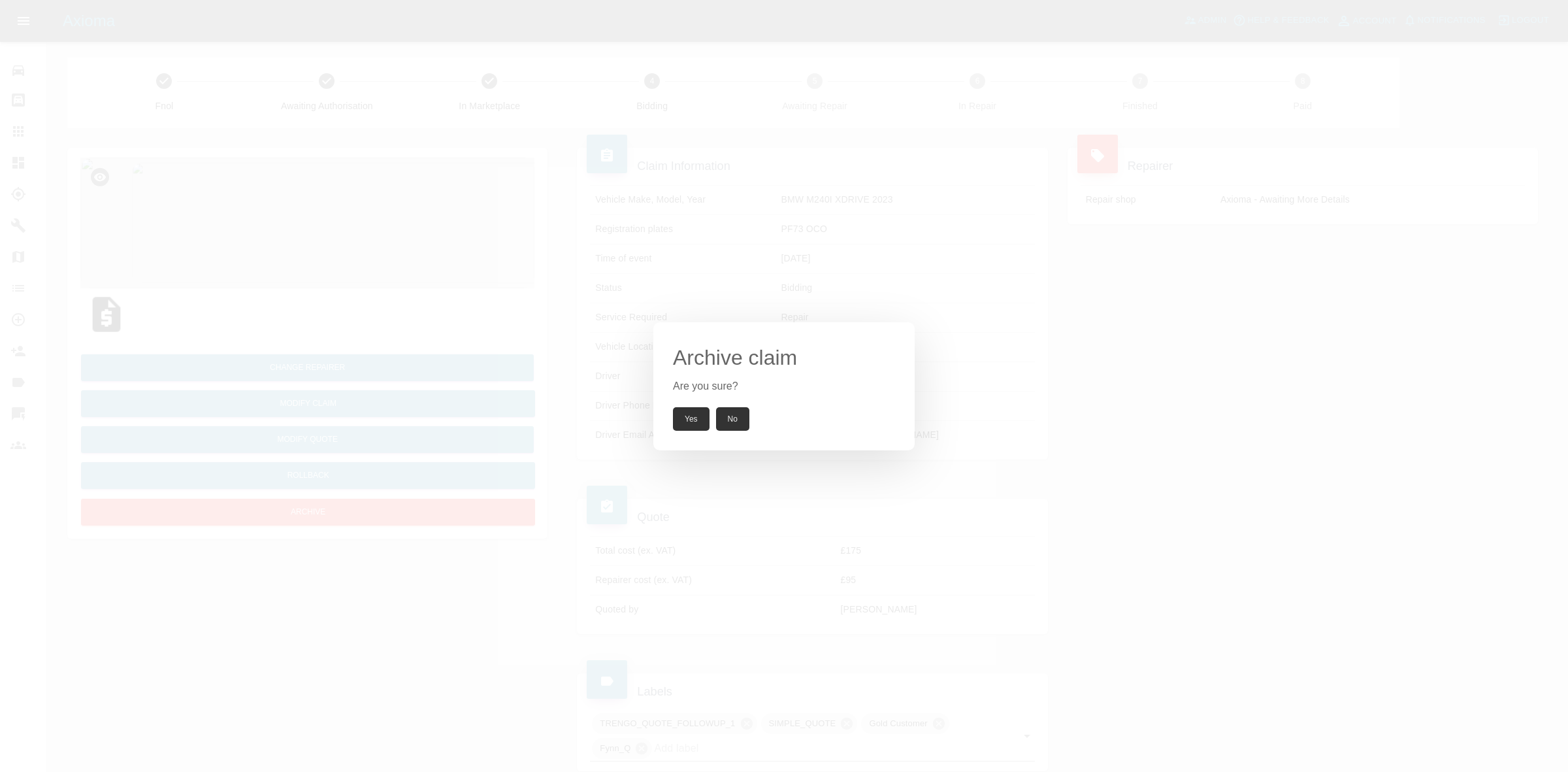
click at [698, 425] on button "Yes" at bounding box center [691, 418] width 36 height 24
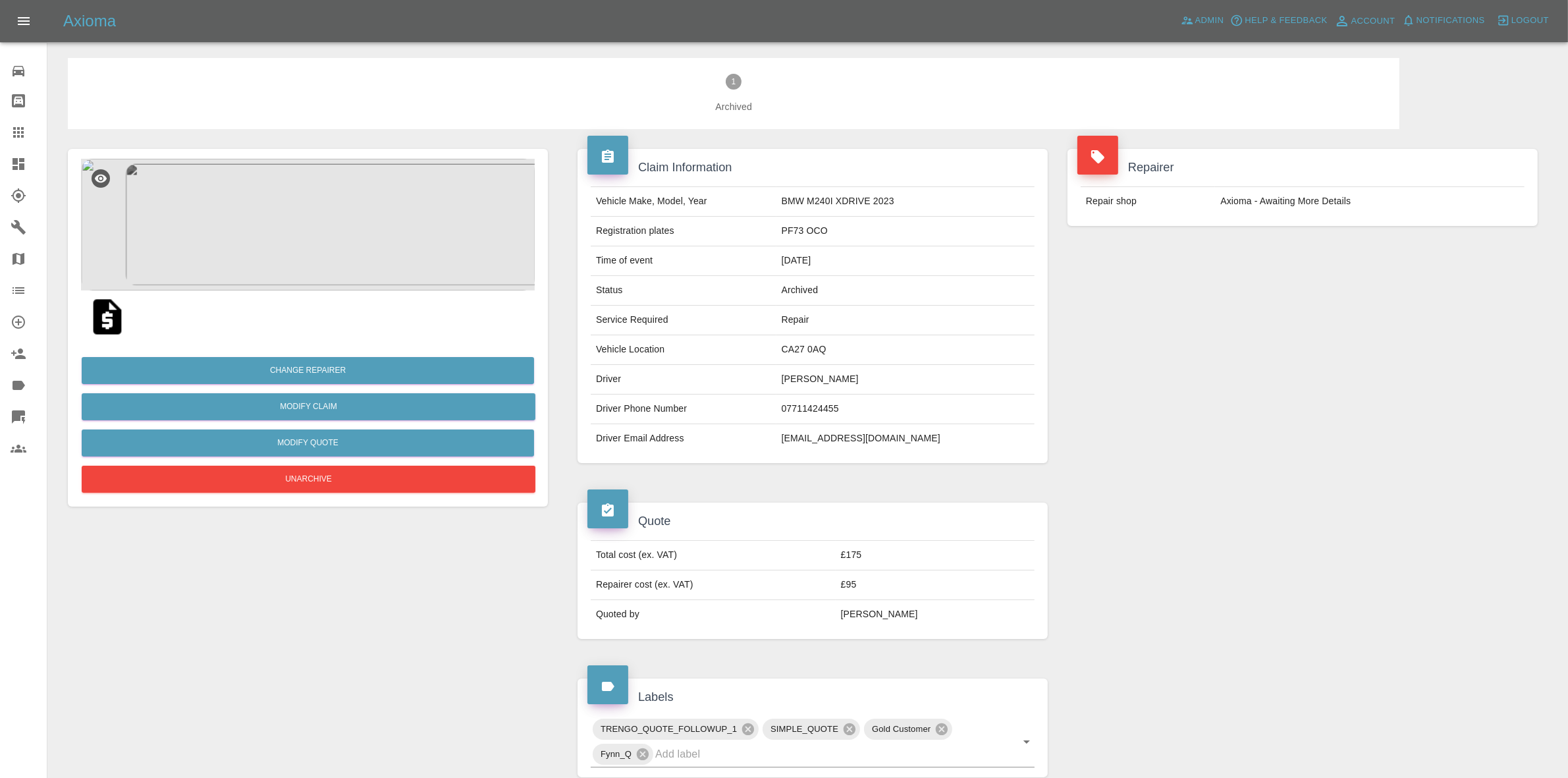
click at [835, 449] on td "[EMAIL_ADDRESS][DOMAIN_NAME]" at bounding box center [905, 438] width 258 height 29
copy div "[EMAIL_ADDRESS][DOMAIN_NAME]"
click at [748, 752] on input "text" at bounding box center [827, 754] width 343 height 20
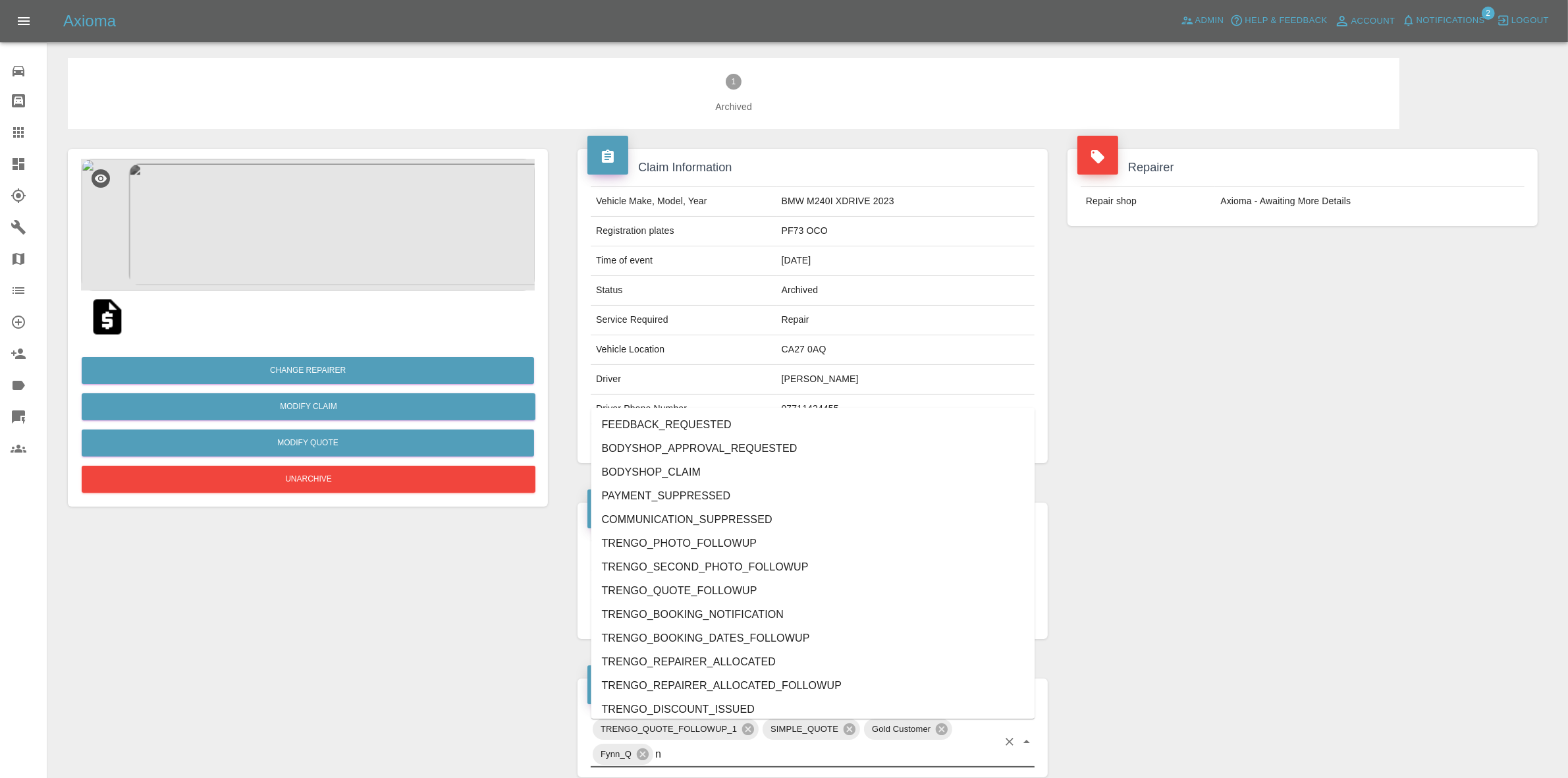
type input "no"
click at [653, 493] on li "NO_REPAIRER_NEAR" at bounding box center [813, 496] width 444 height 24
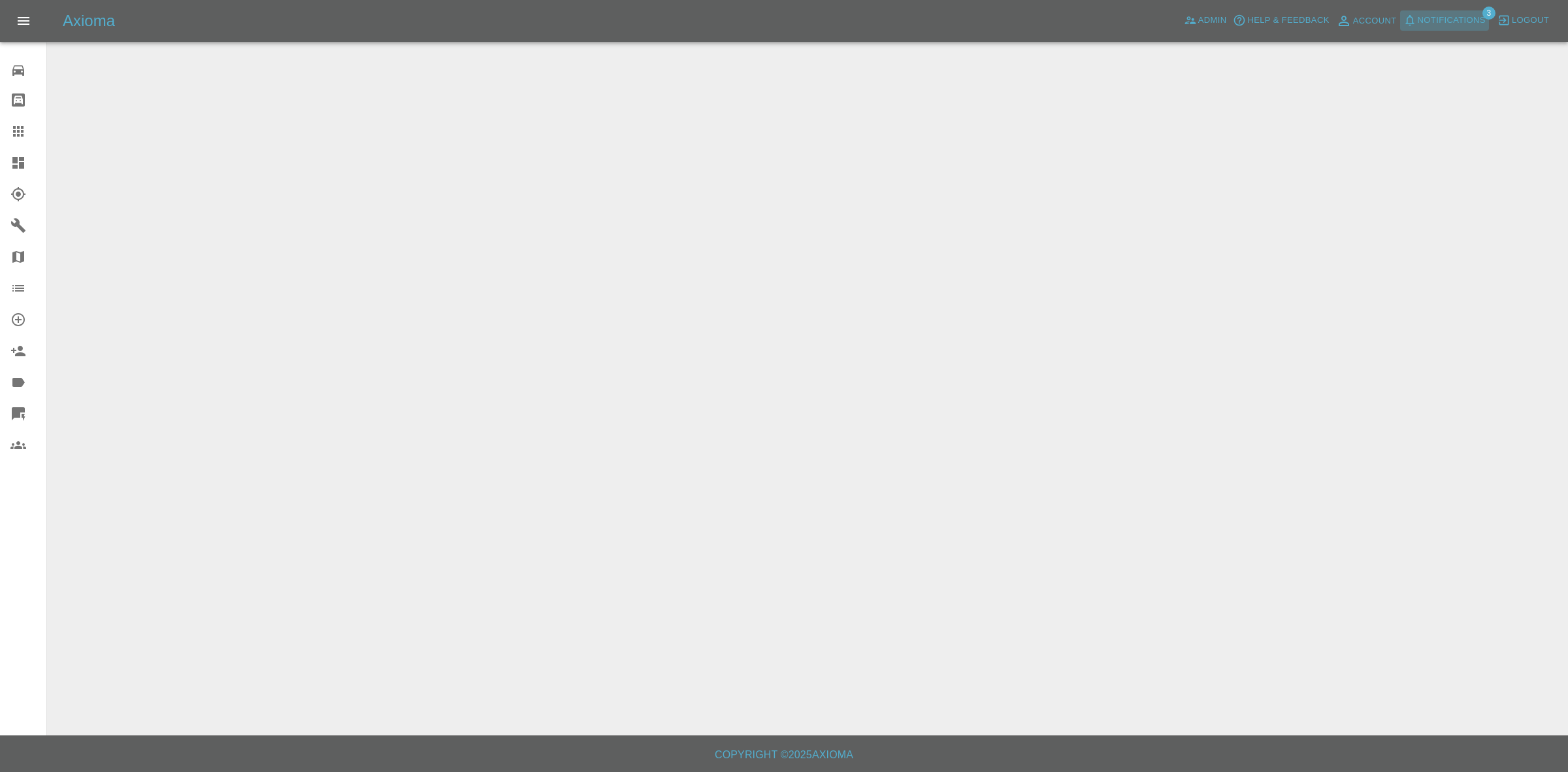
click at [1442, 13] on span "Notifications" at bounding box center [1452, 20] width 68 height 15
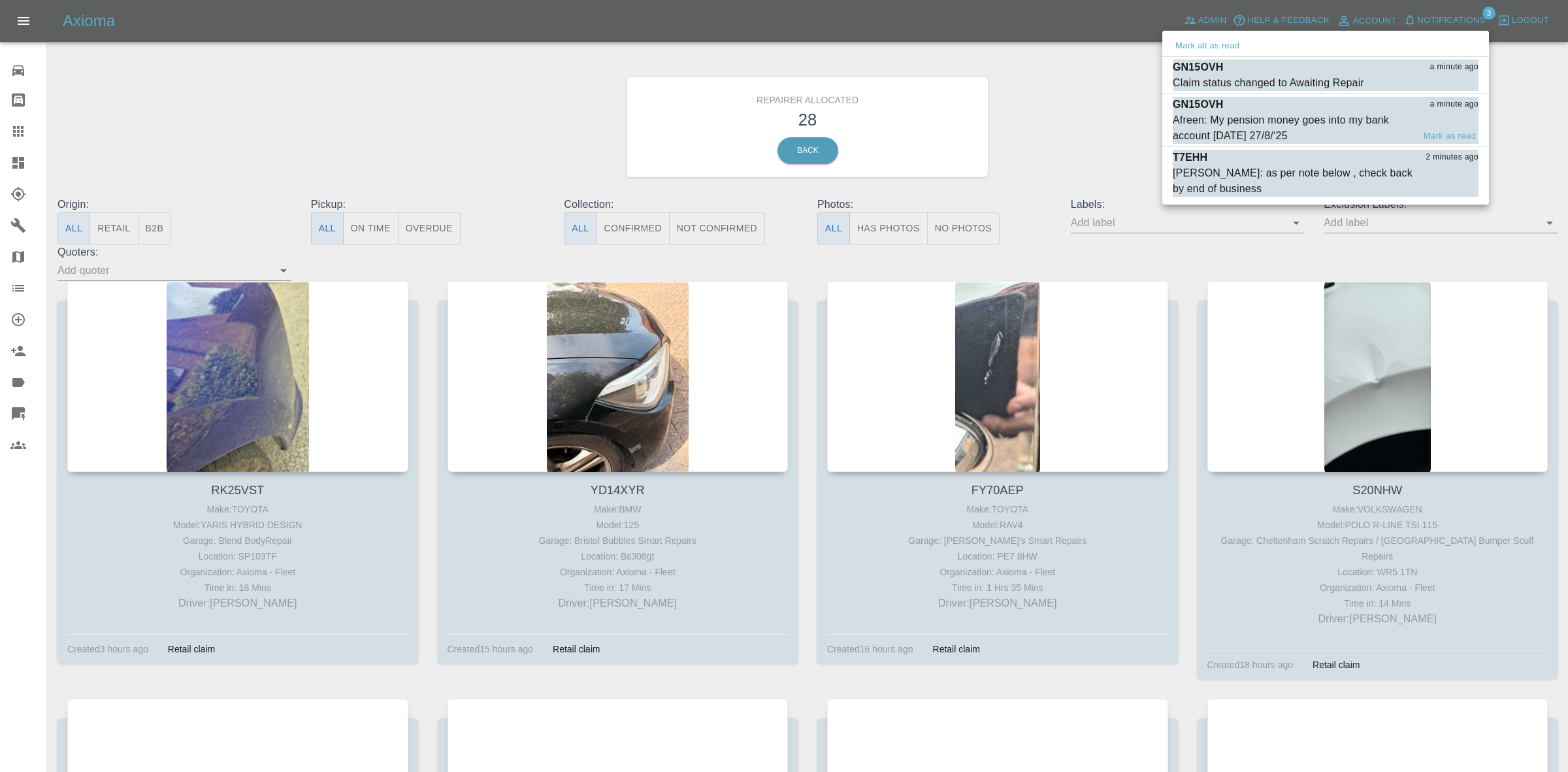
click at [1295, 66] on div "GN15OVH a minute ago" at bounding box center [1326, 67] width 306 height 16
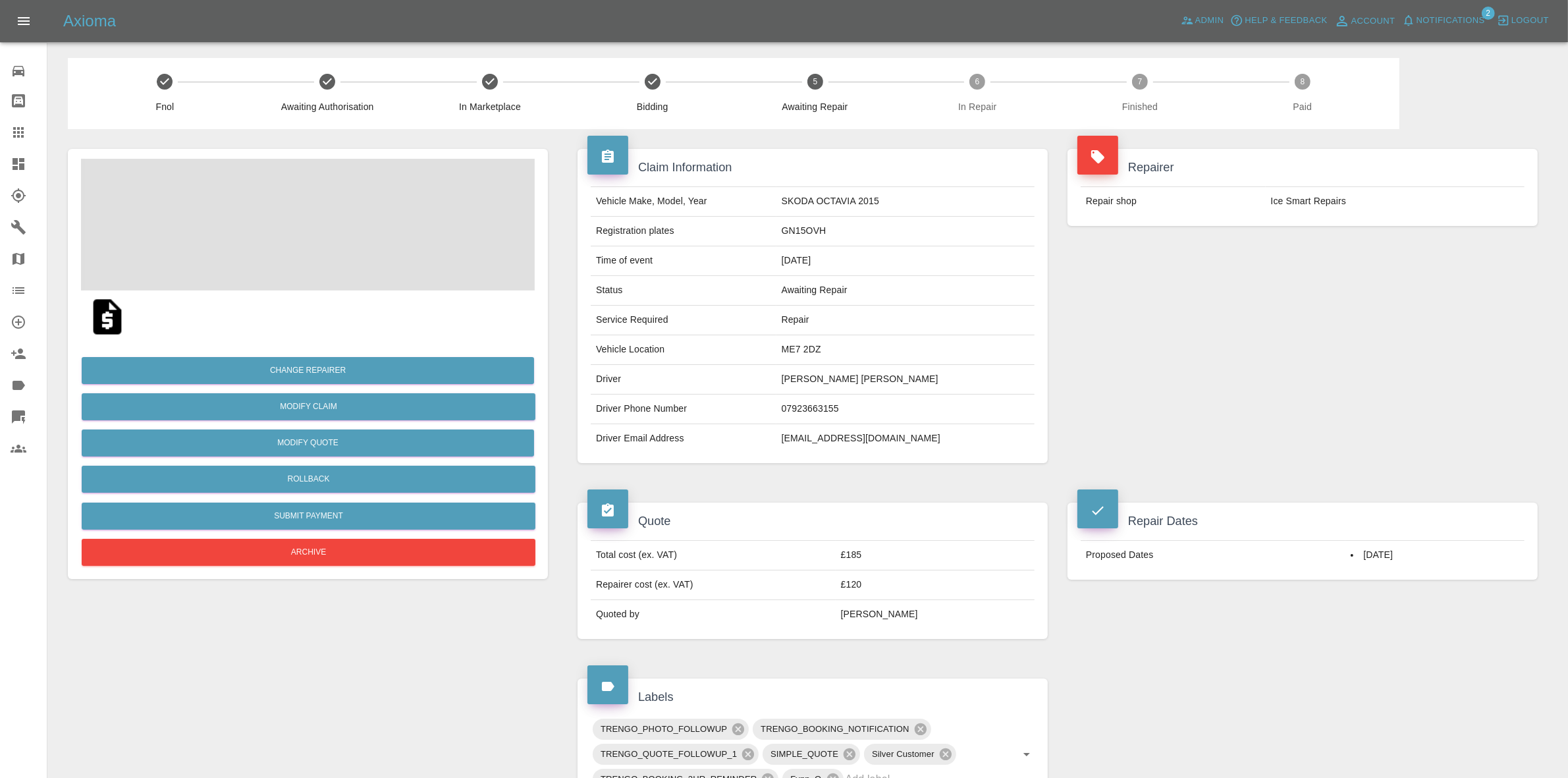
click at [1469, 17] on span "Notifications" at bounding box center [1451, 20] width 68 height 15
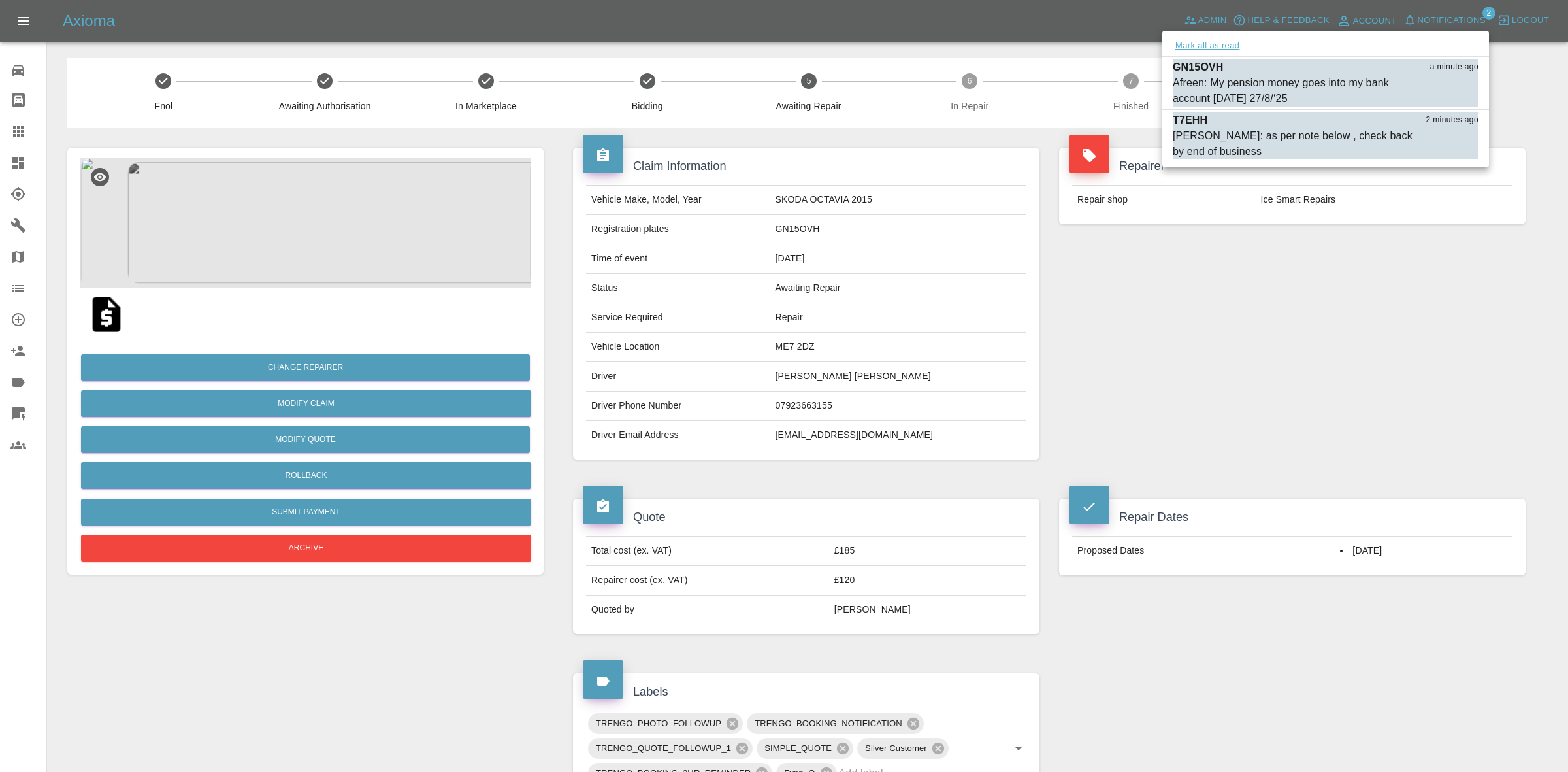
click at [1213, 46] on button "Mark all as read" at bounding box center [1207, 46] width 69 height 15
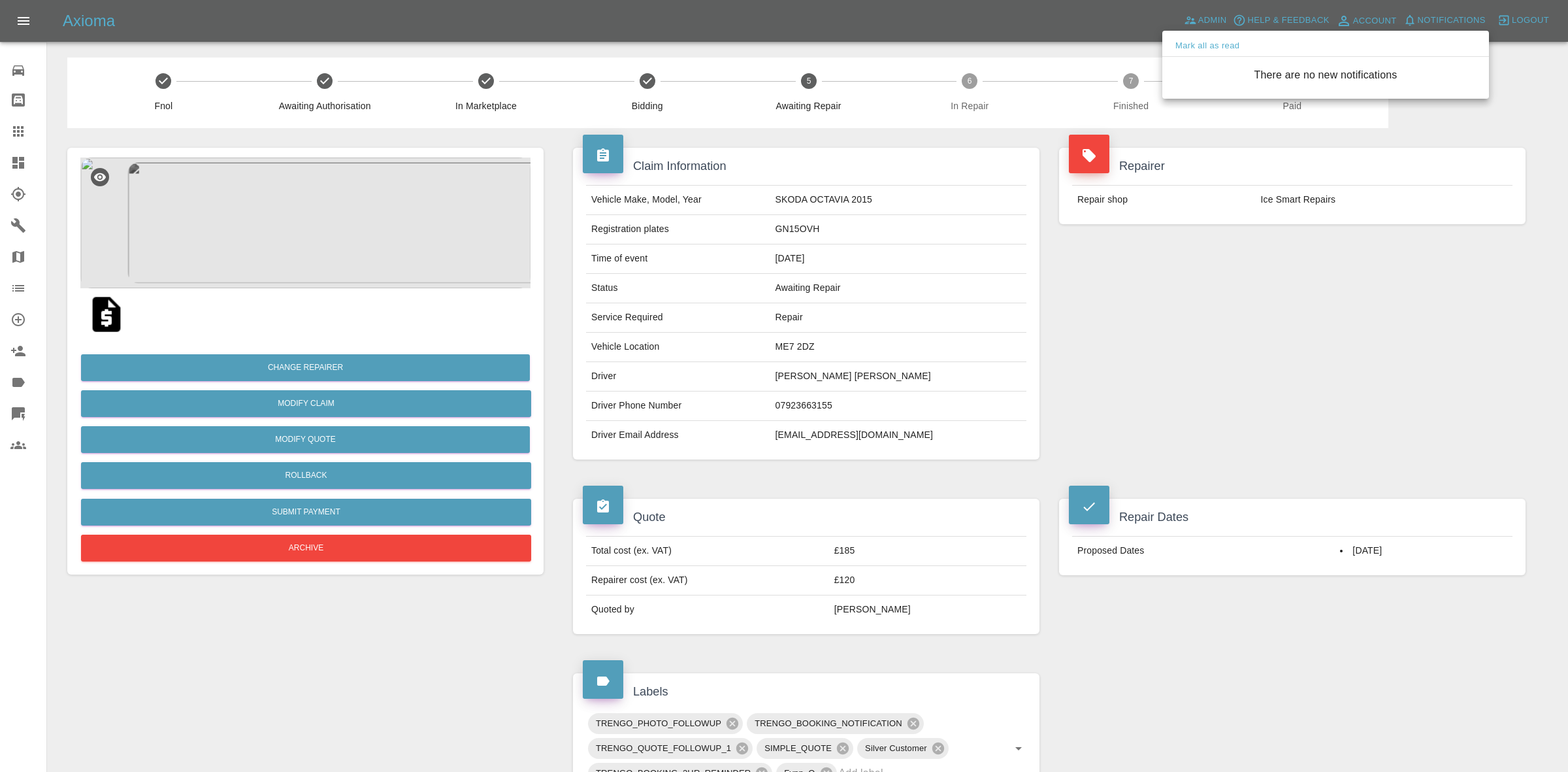
drag, startPoint x: 1393, startPoint y: 396, endPoint x: 1403, endPoint y: 407, distance: 14.9
click at [1403, 407] on div at bounding box center [784, 386] width 1568 height 772
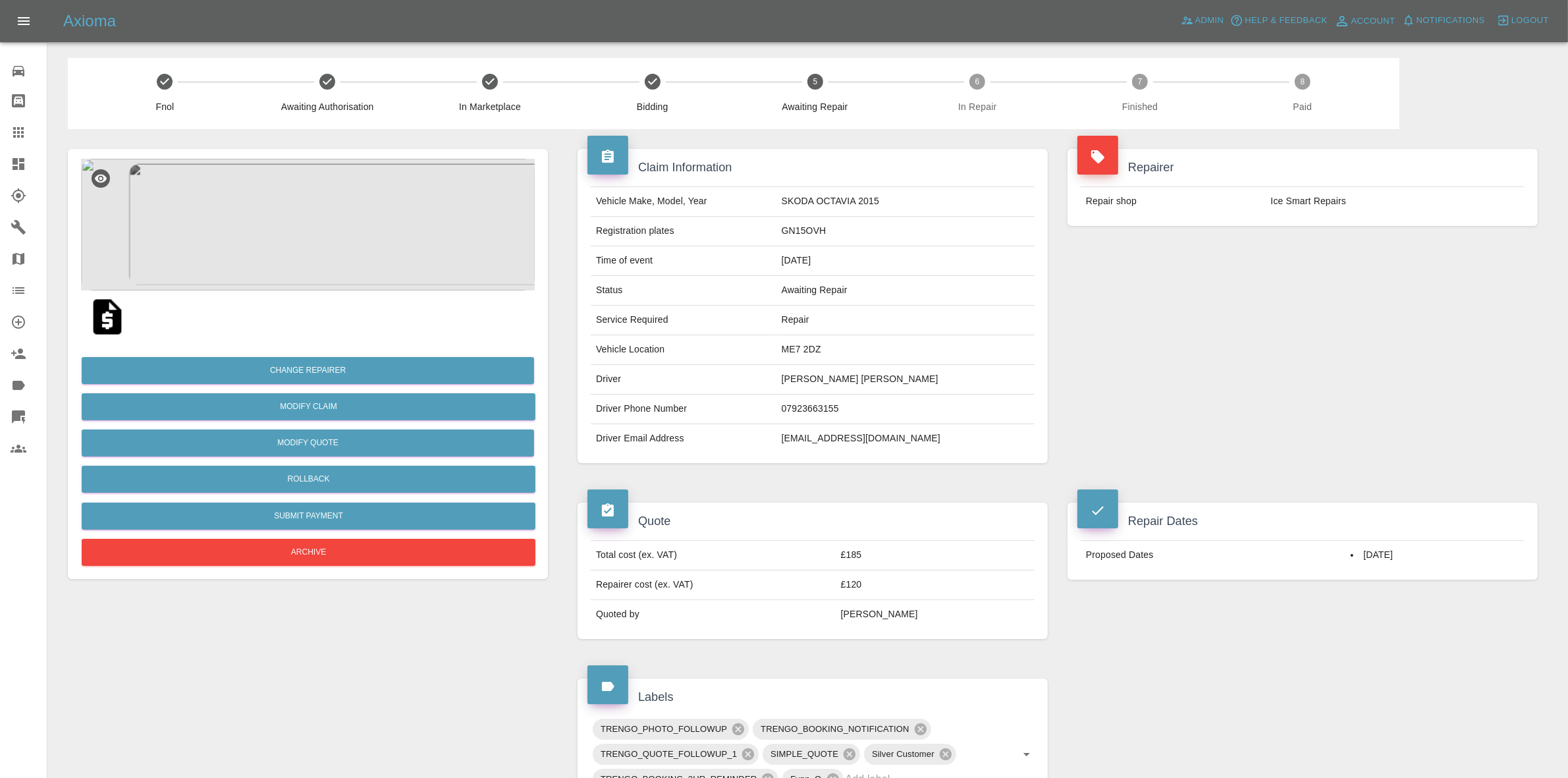
drag, startPoint x: 0, startPoint y: 163, endPoint x: 58, endPoint y: 127, distance: 68.3
click at [0, 163] on link "Dashboard" at bounding box center [23, 164] width 47 height 32
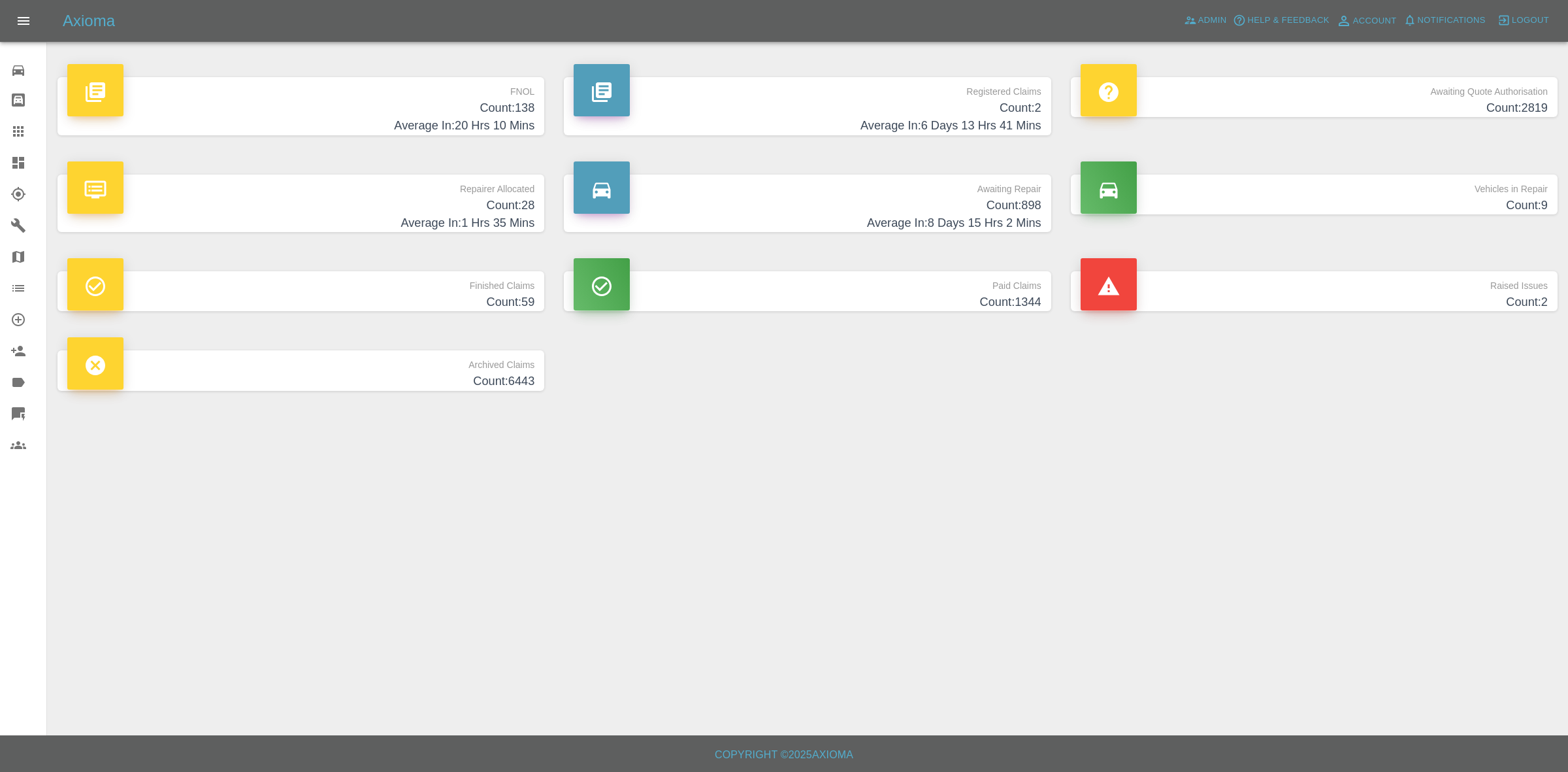
click at [466, 199] on h4 "Count: 28" at bounding box center [301, 205] width 467 height 18
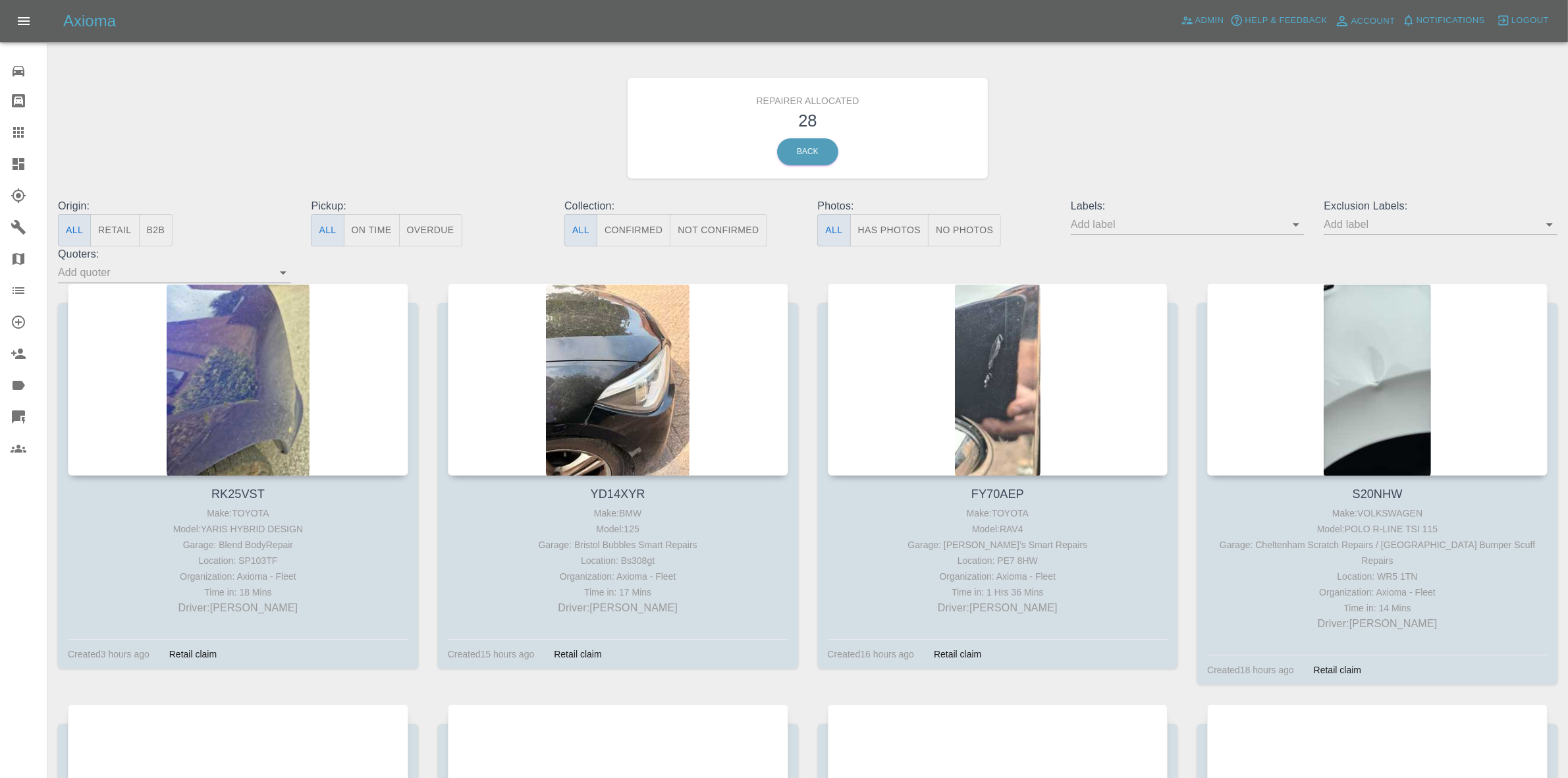
click at [113, 232] on button "Retail" at bounding box center [114, 230] width 49 height 32
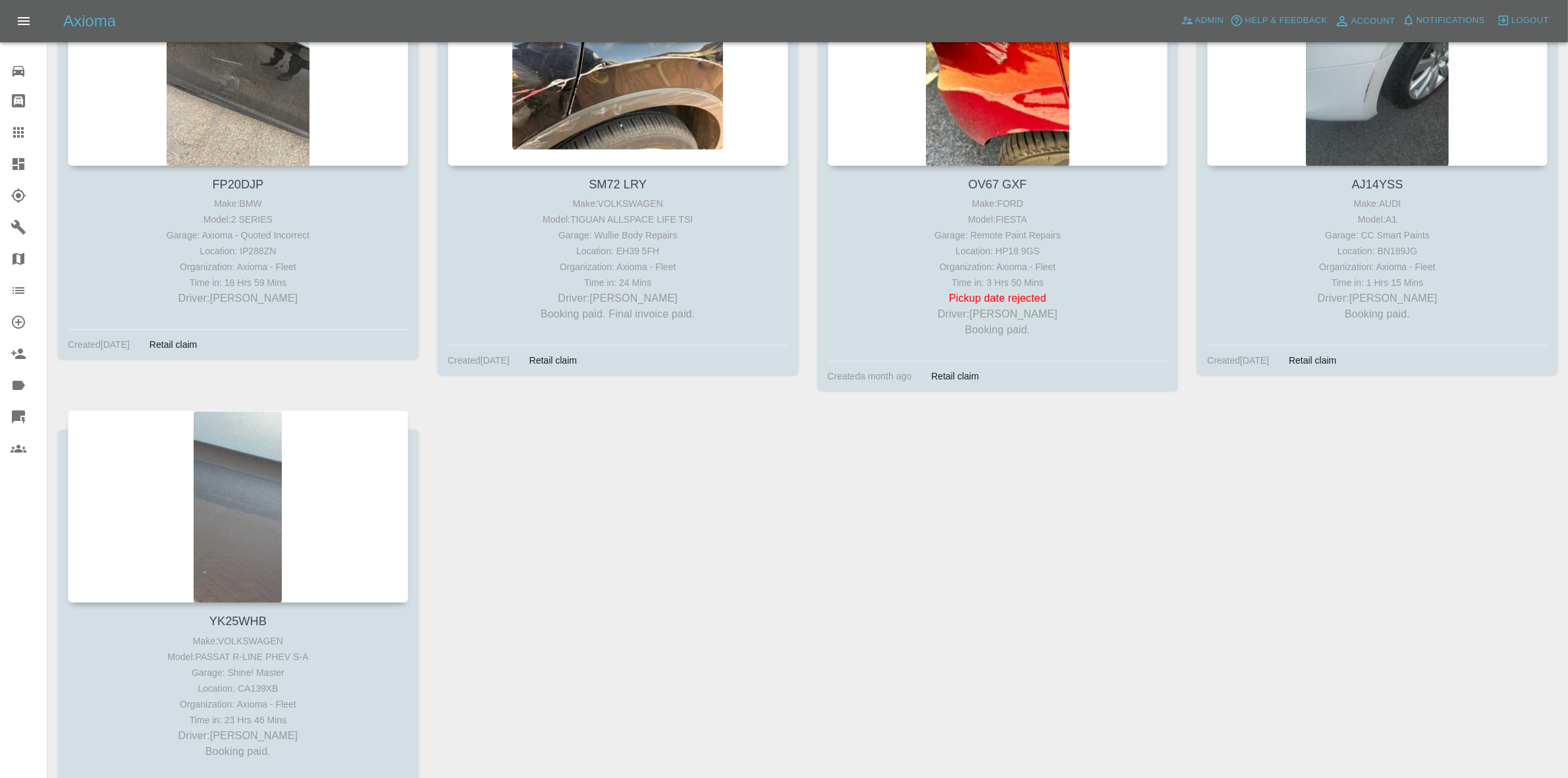
scroll to position [2037, 0]
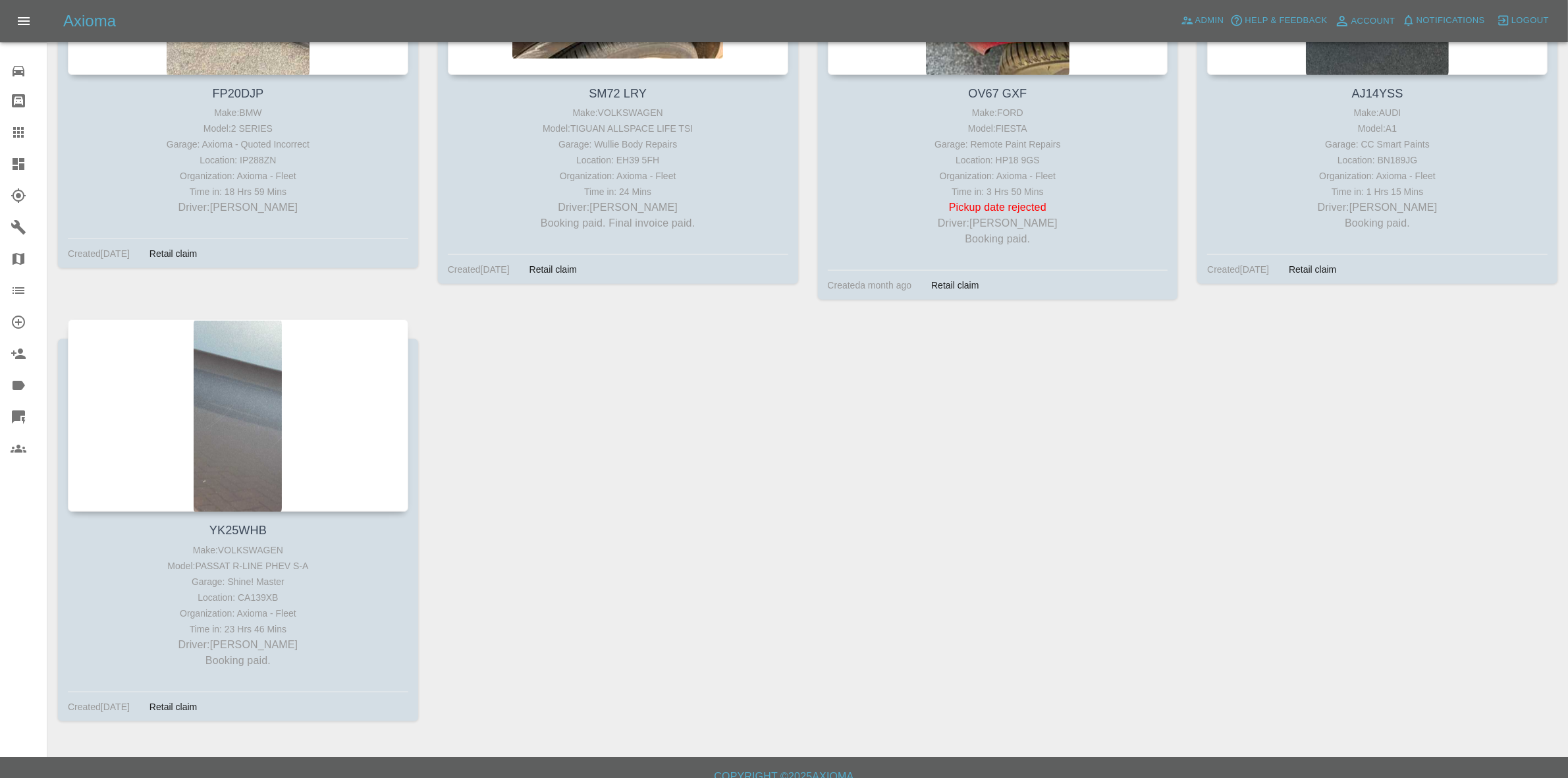
click at [0, 166] on link "Dashboard" at bounding box center [23, 164] width 47 height 32
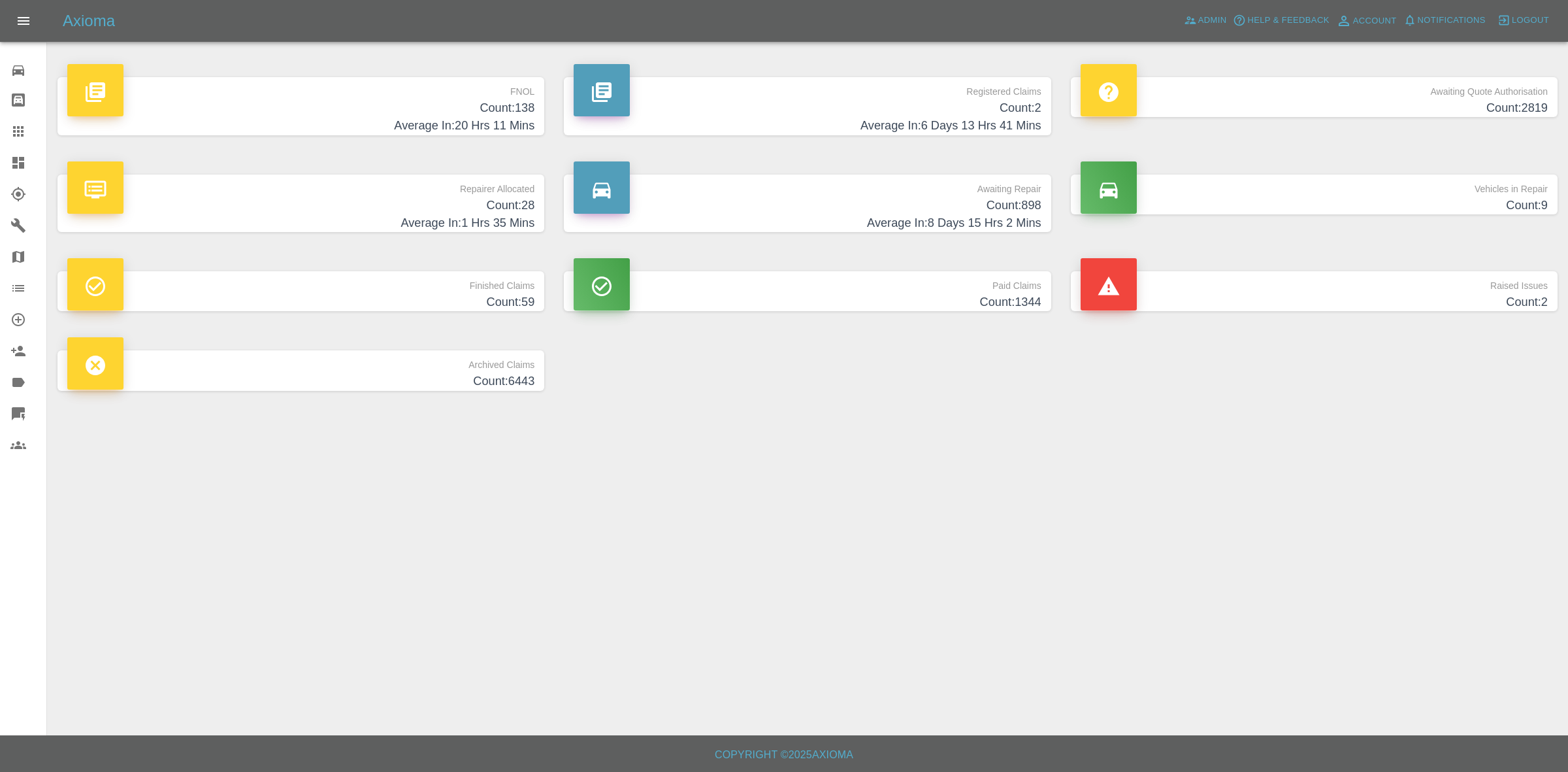
click at [433, 110] on h4 "Count: 138" at bounding box center [301, 108] width 467 height 18
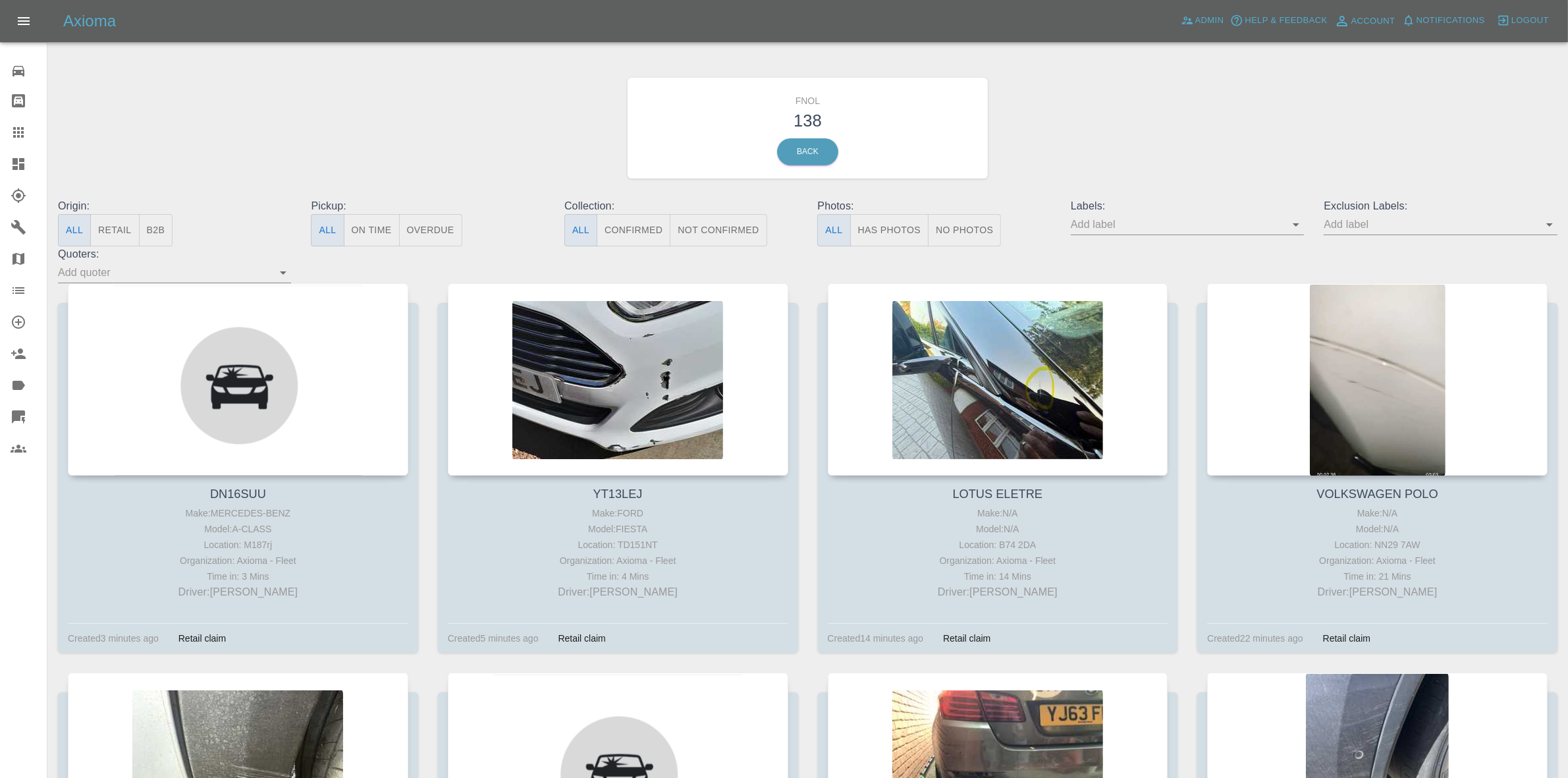
click at [1112, 225] on input "text" at bounding box center [1177, 224] width 214 height 20
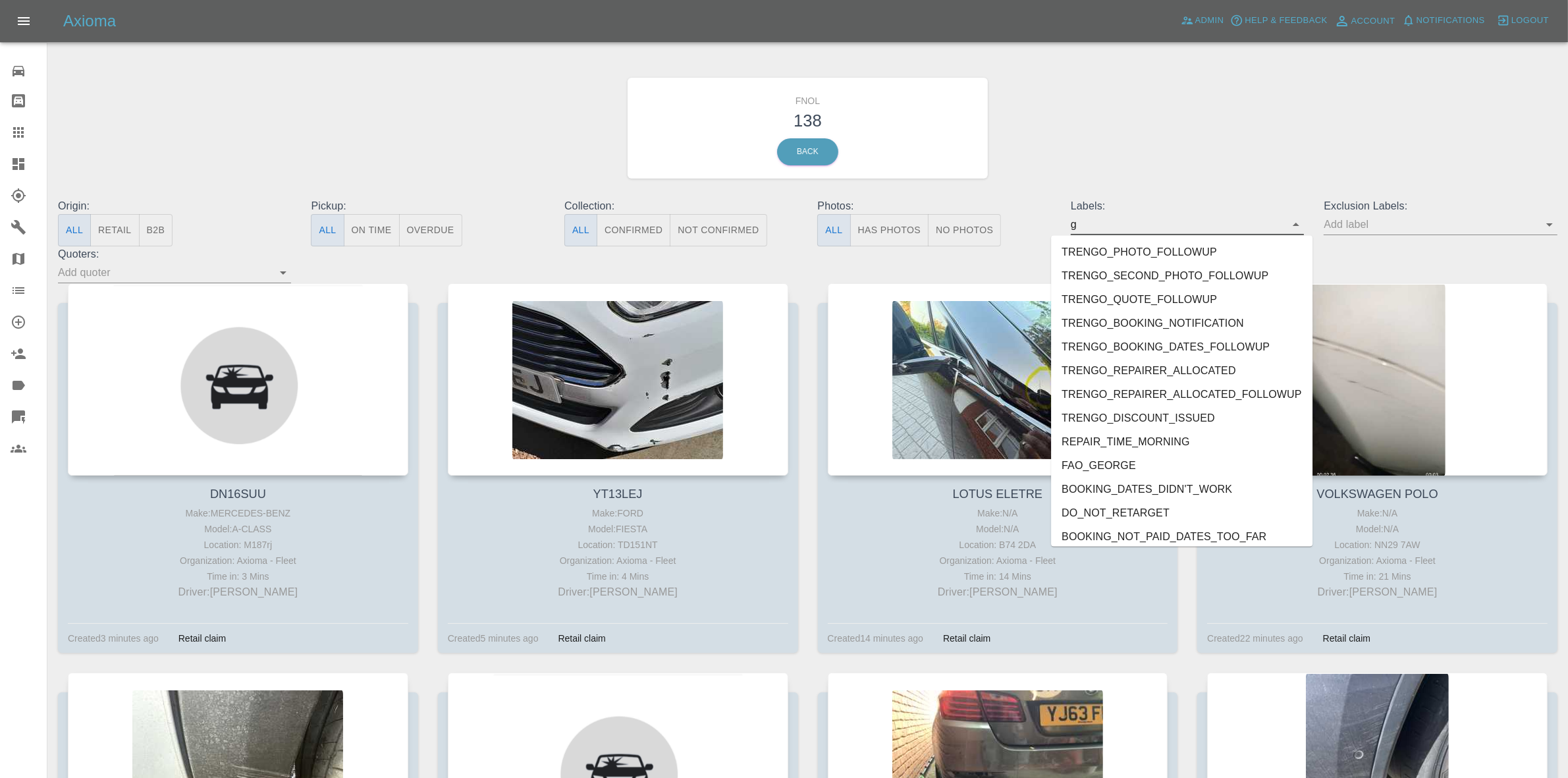
type input "ge"
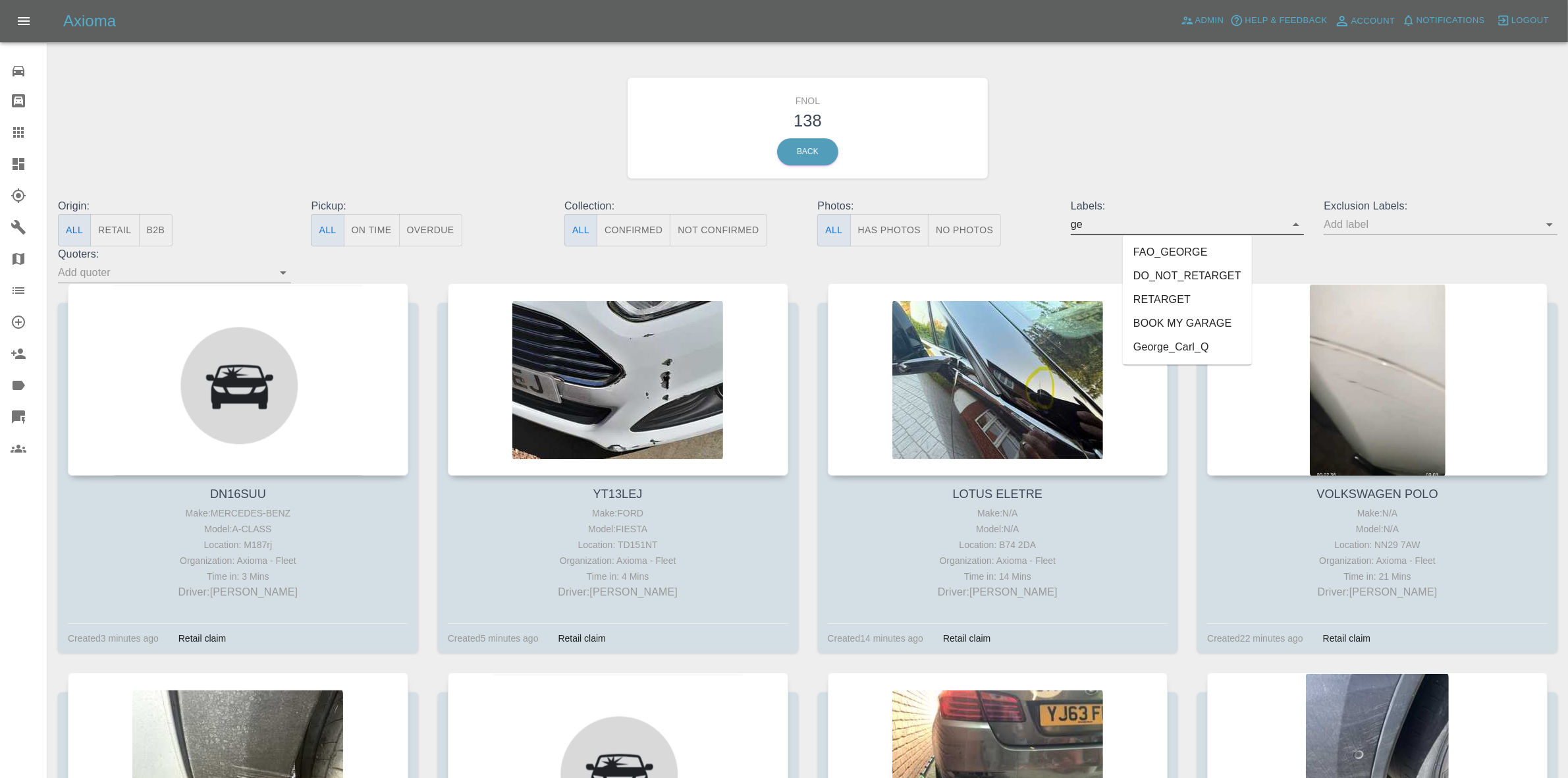
click at [1180, 346] on li "George_Carl_Q" at bounding box center [1187, 348] width 129 height 24
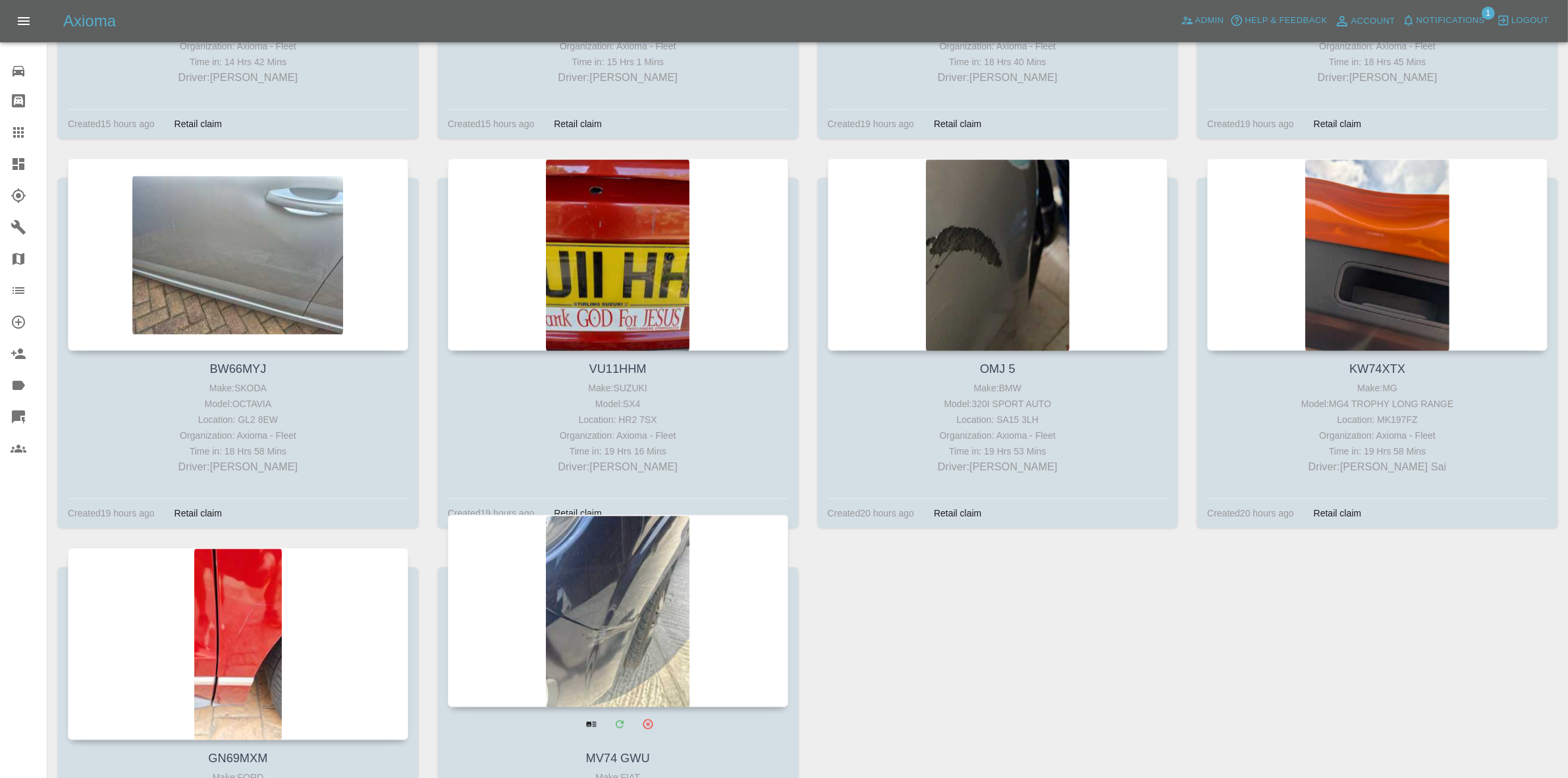
scroll to position [3844, 0]
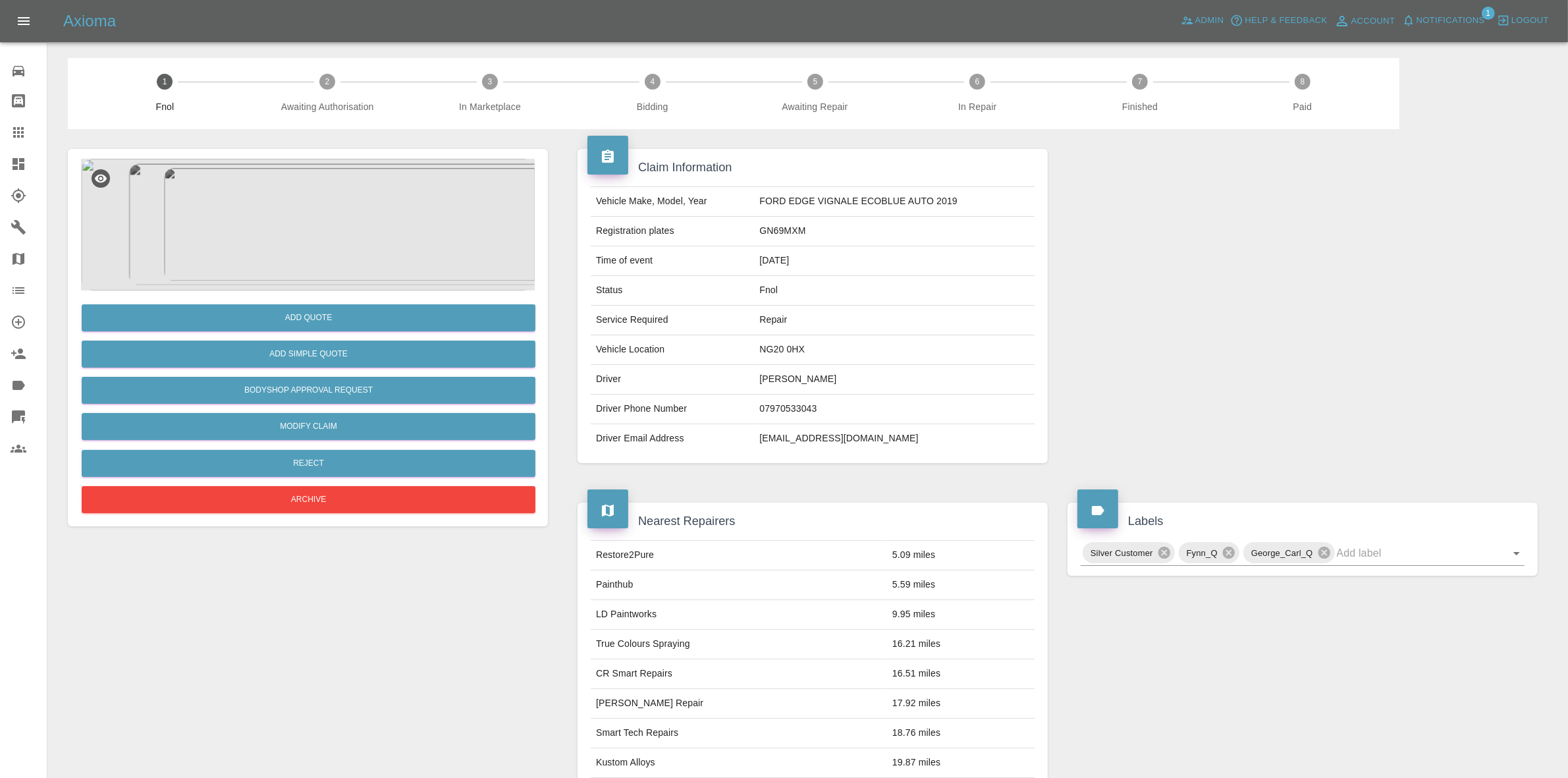
click at [336, 206] on img at bounding box center [308, 225] width 454 height 132
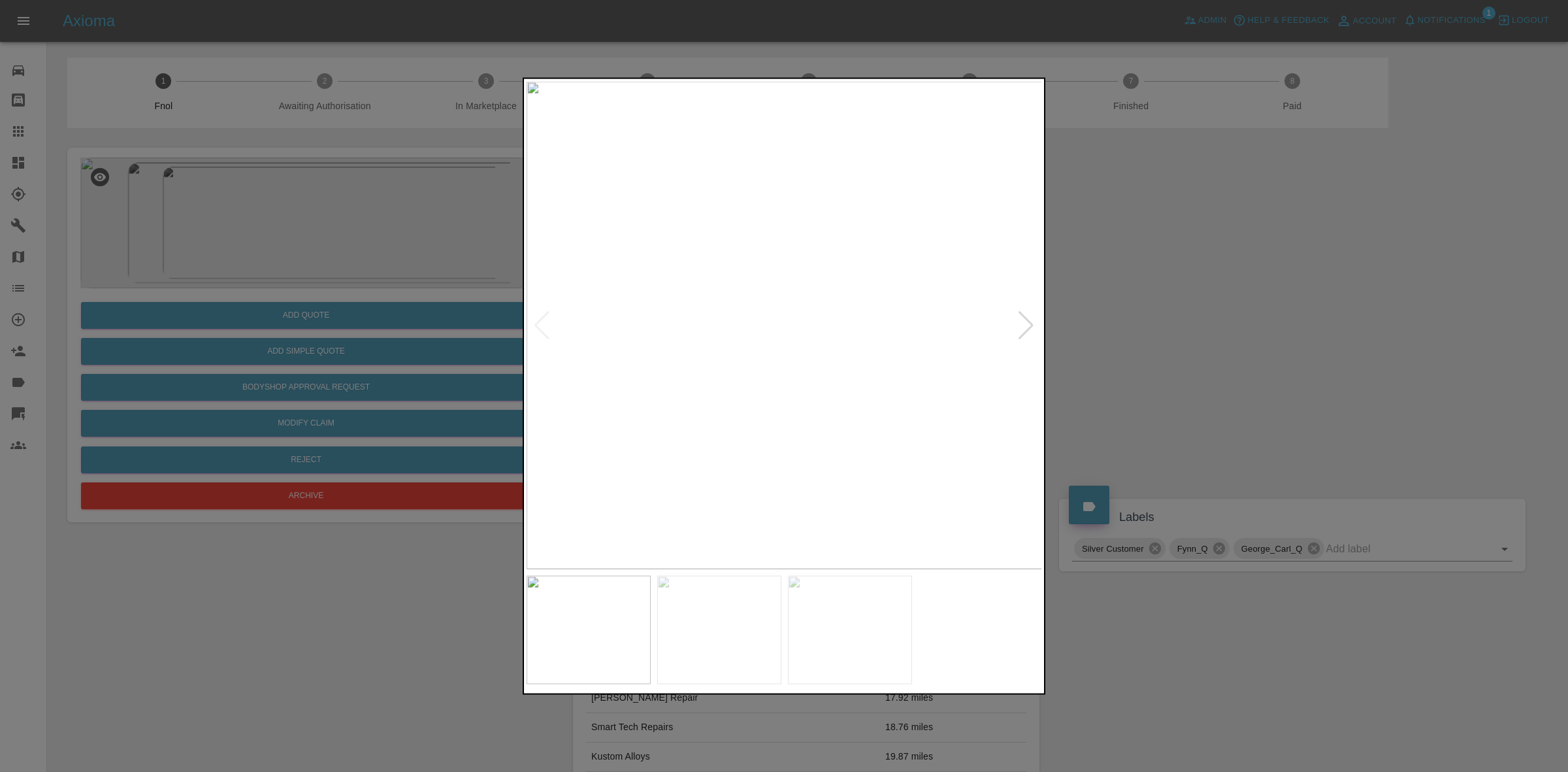
click at [1030, 317] on div at bounding box center [1026, 325] width 18 height 29
click at [1030, 317] on img at bounding box center [785, 324] width 516 height 488
drag, startPoint x: 1188, startPoint y: 364, endPoint x: 663, endPoint y: 41, distance: 616.4
click at [1190, 364] on div at bounding box center [784, 386] width 1568 height 772
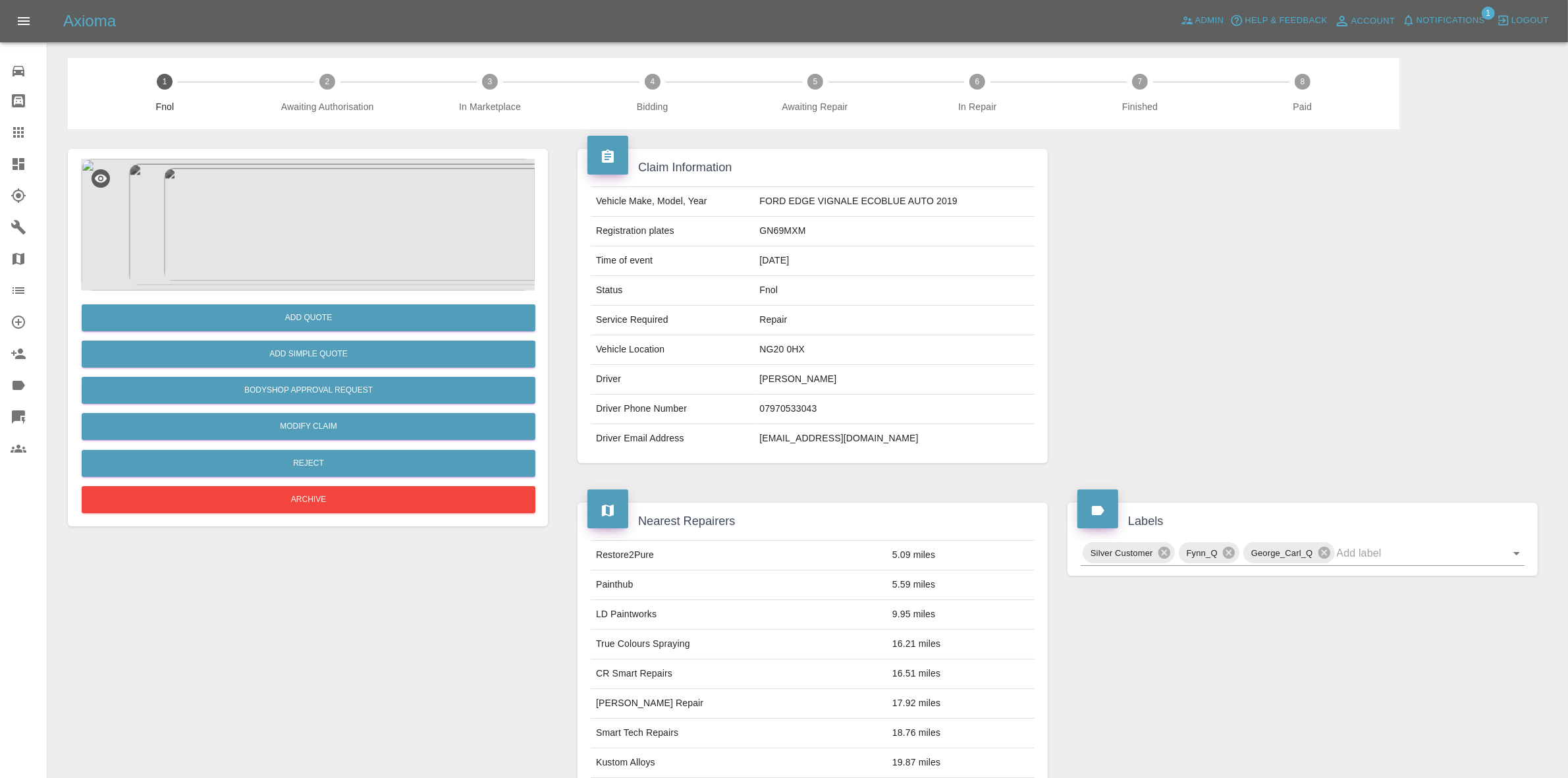
drag, startPoint x: 1507, startPoint y: 238, endPoint x: 1505, endPoint y: 245, distance: 7.3
click at [1508, 240] on div at bounding box center [1302, 305] width 490 height 353
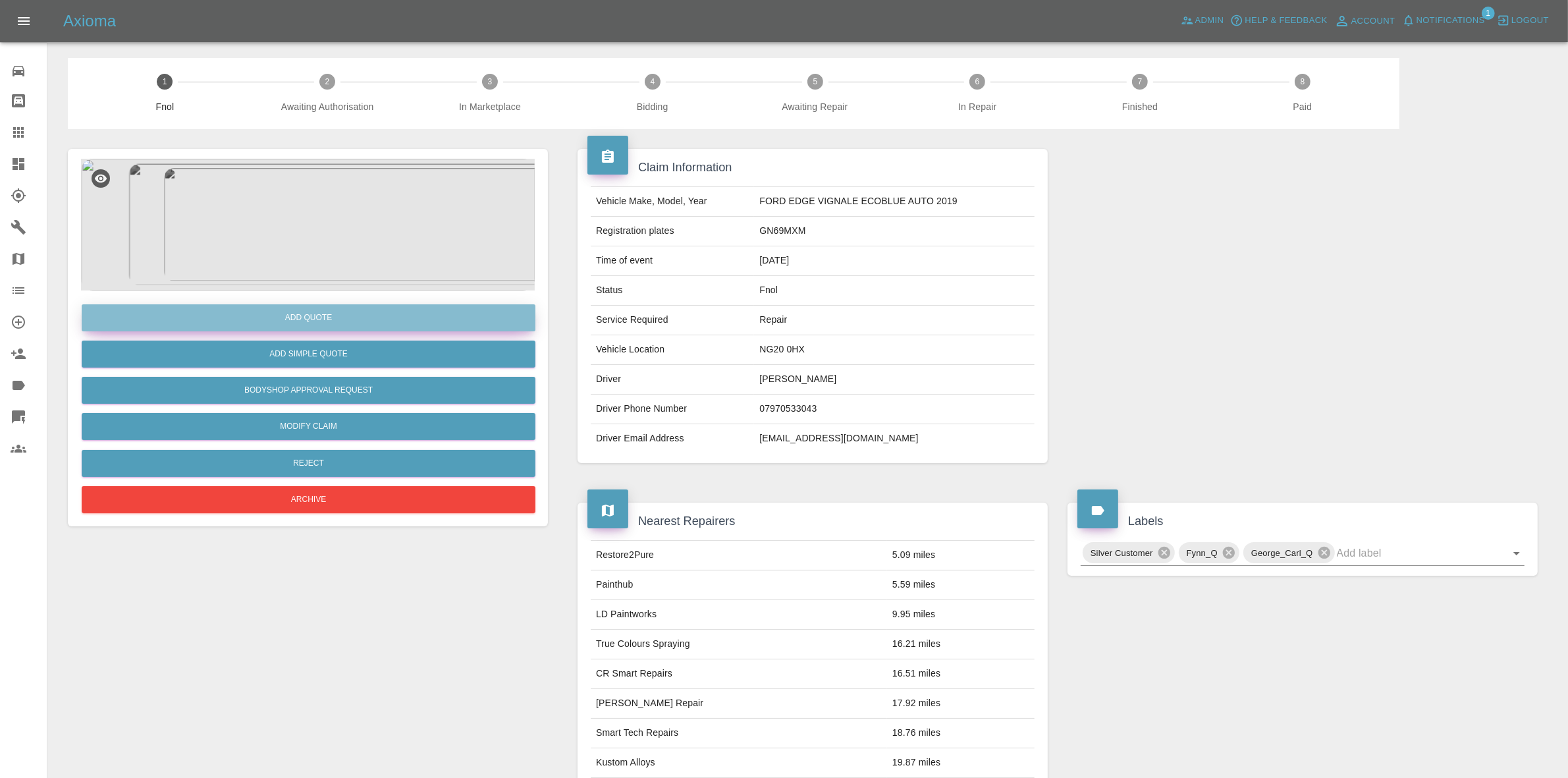
click at [343, 320] on button "Add Quote" at bounding box center [308, 318] width 454 height 27
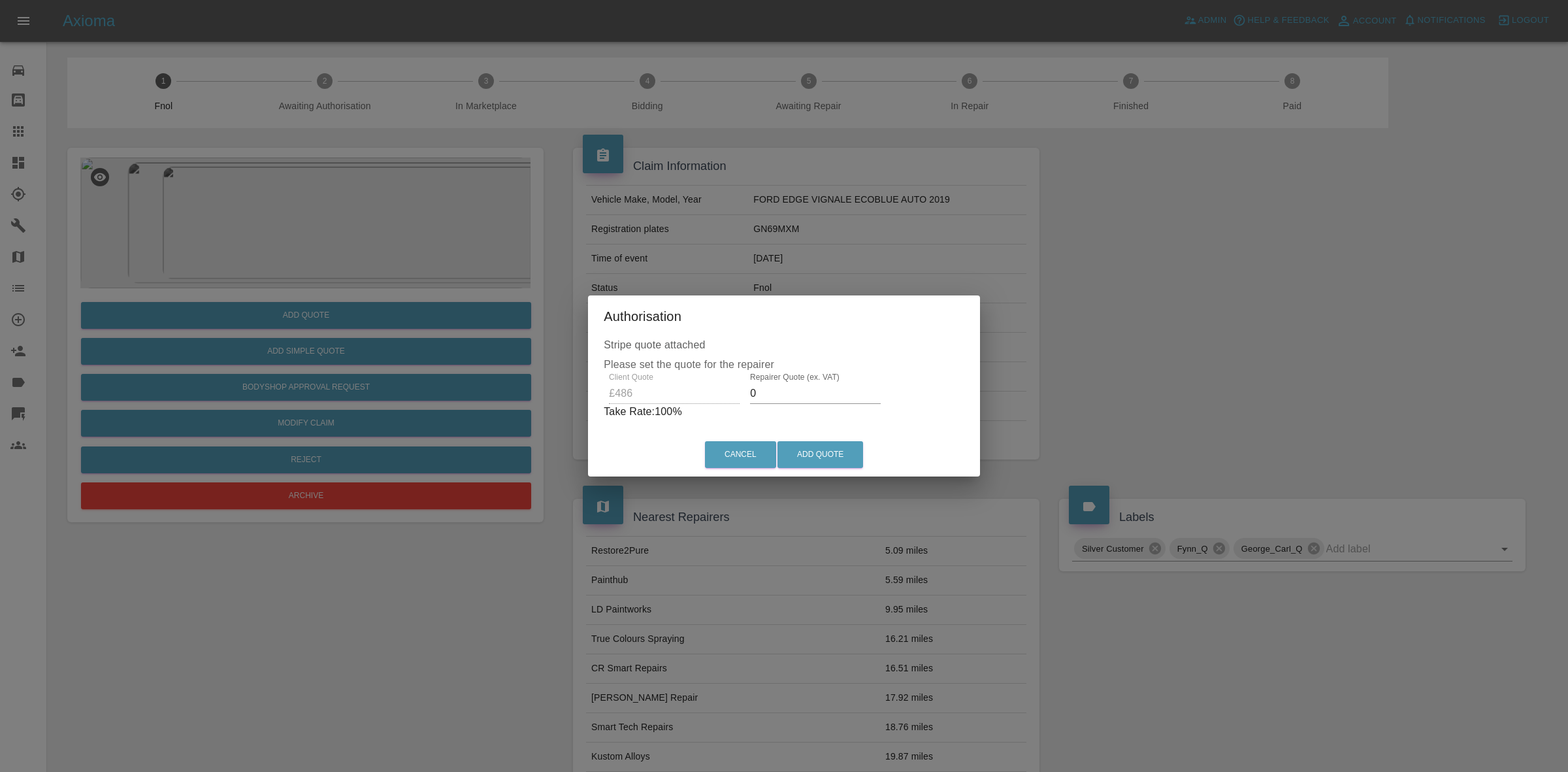
click at [805, 397] on input "0" at bounding box center [815, 393] width 131 height 21
type input "330"
click at [838, 454] on button "Add Quote" at bounding box center [820, 455] width 86 height 27
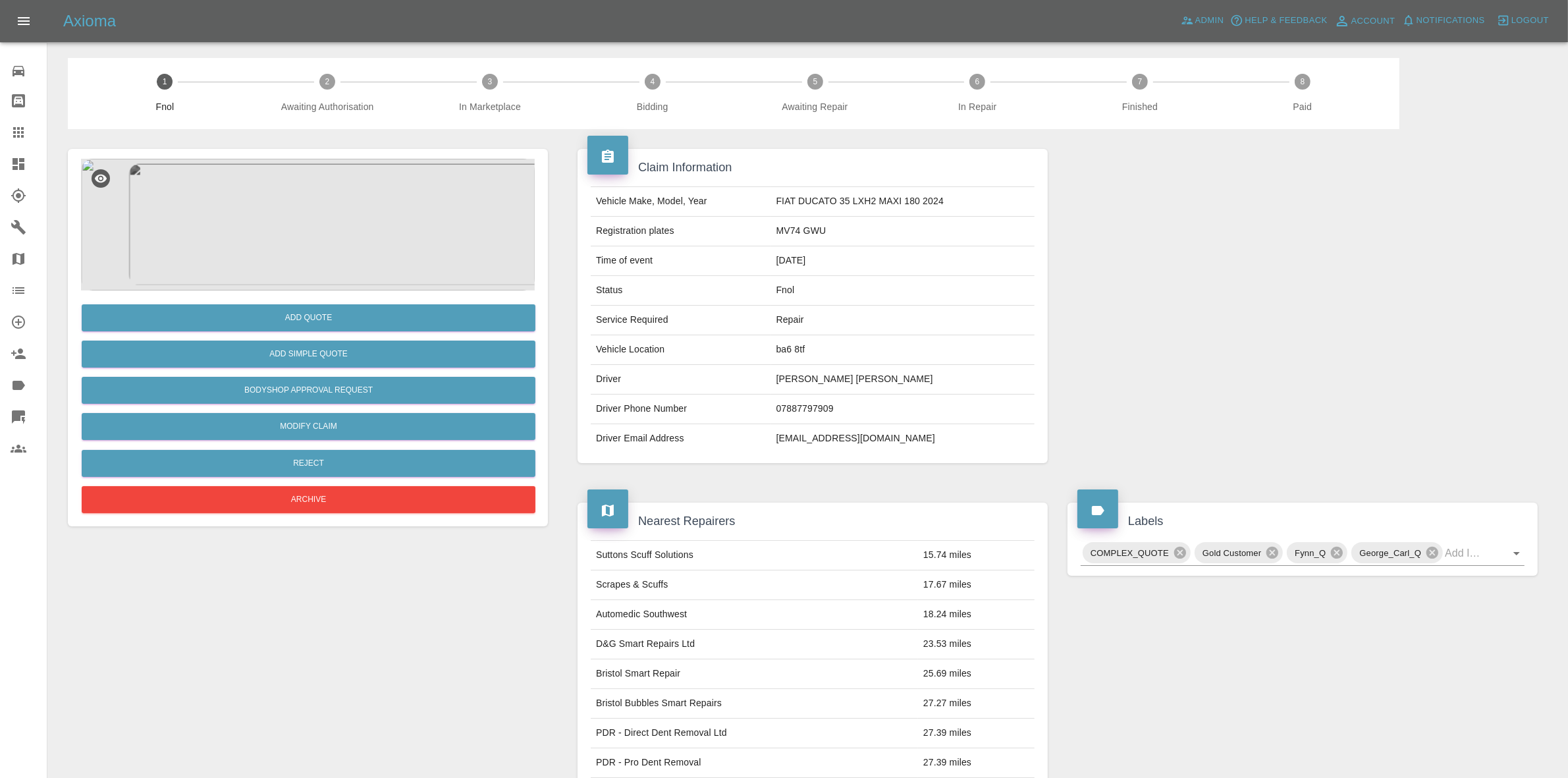
click at [359, 267] on img at bounding box center [308, 225] width 454 height 132
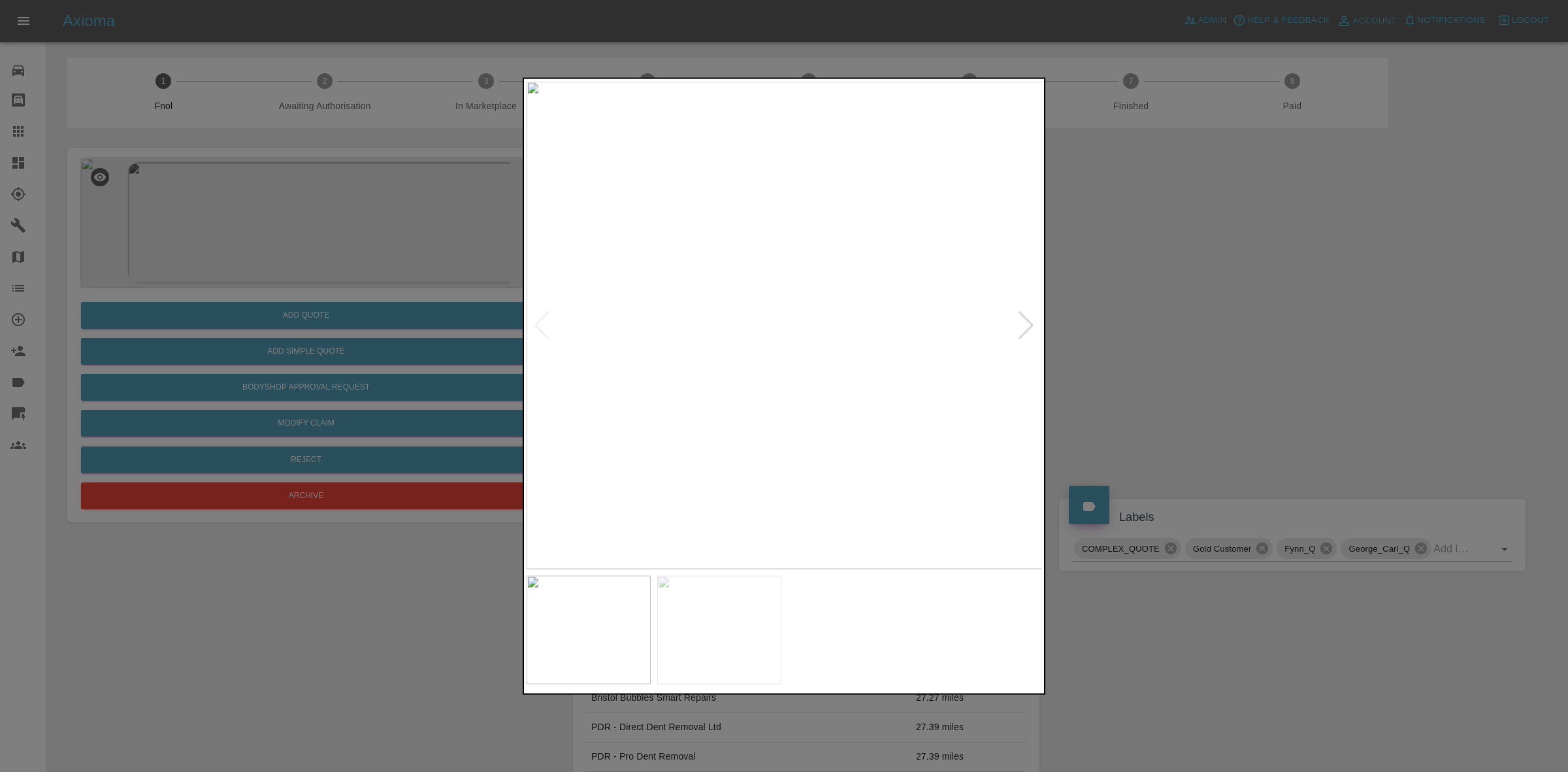
click at [1025, 321] on div at bounding box center [1026, 325] width 18 height 29
click at [1025, 321] on img at bounding box center [785, 324] width 516 height 488
click at [541, 319] on div at bounding box center [542, 325] width 18 height 29
click at [1265, 456] on div at bounding box center [784, 386] width 1568 height 772
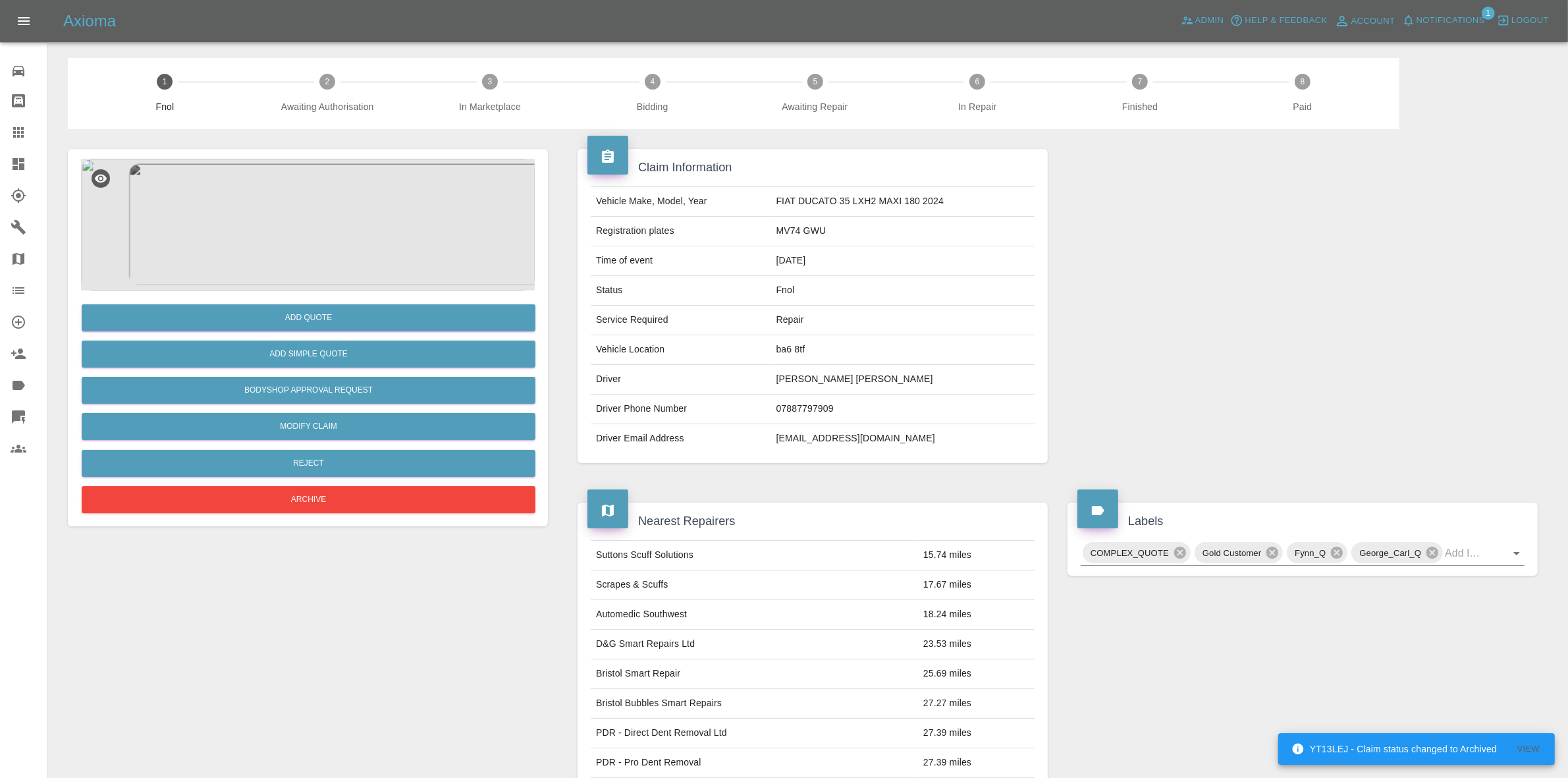
click at [360, 206] on img at bounding box center [308, 225] width 454 height 132
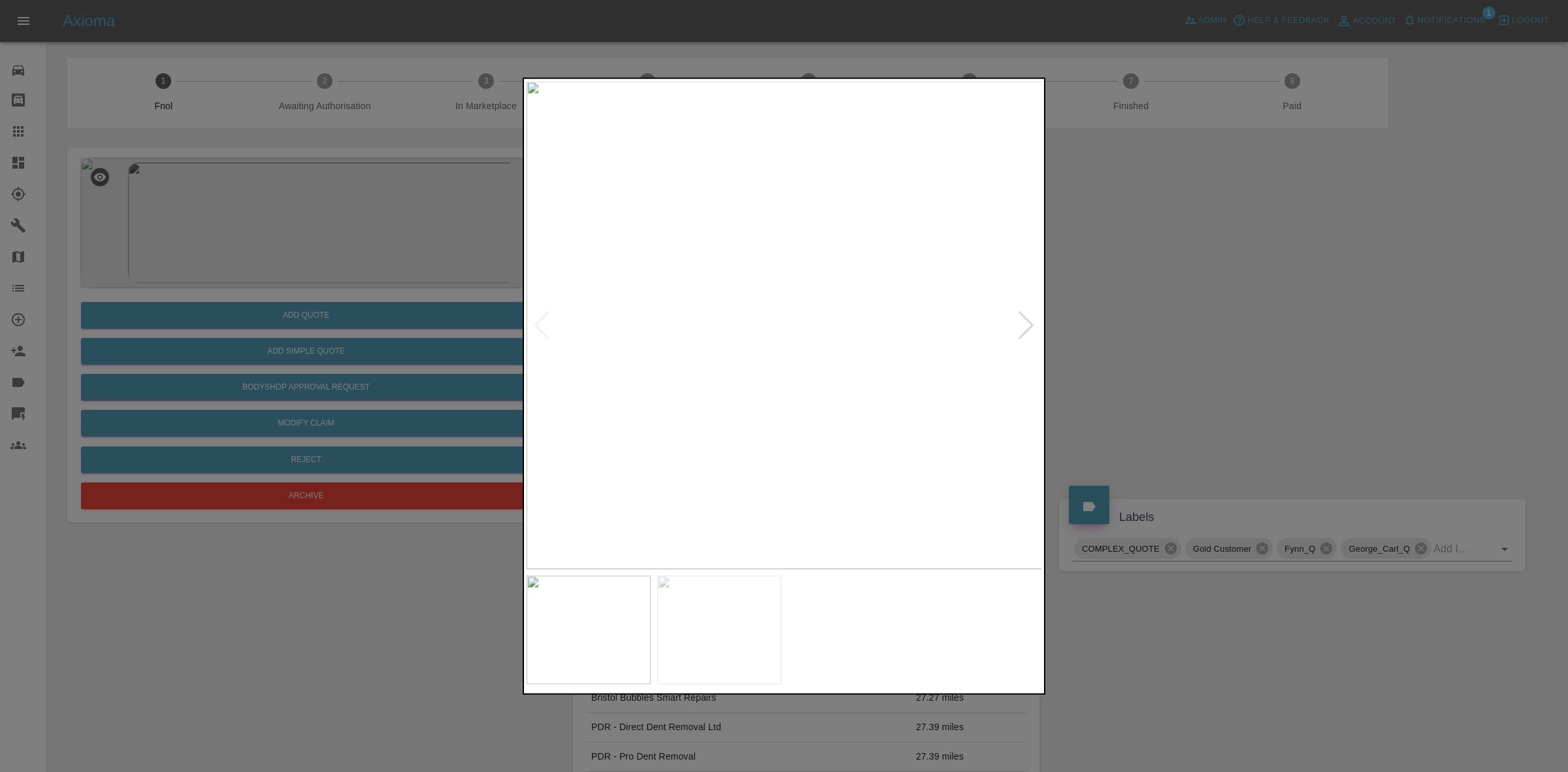
click at [1030, 318] on div at bounding box center [1026, 325] width 18 height 29
click at [1165, 322] on div at bounding box center [784, 386] width 1568 height 772
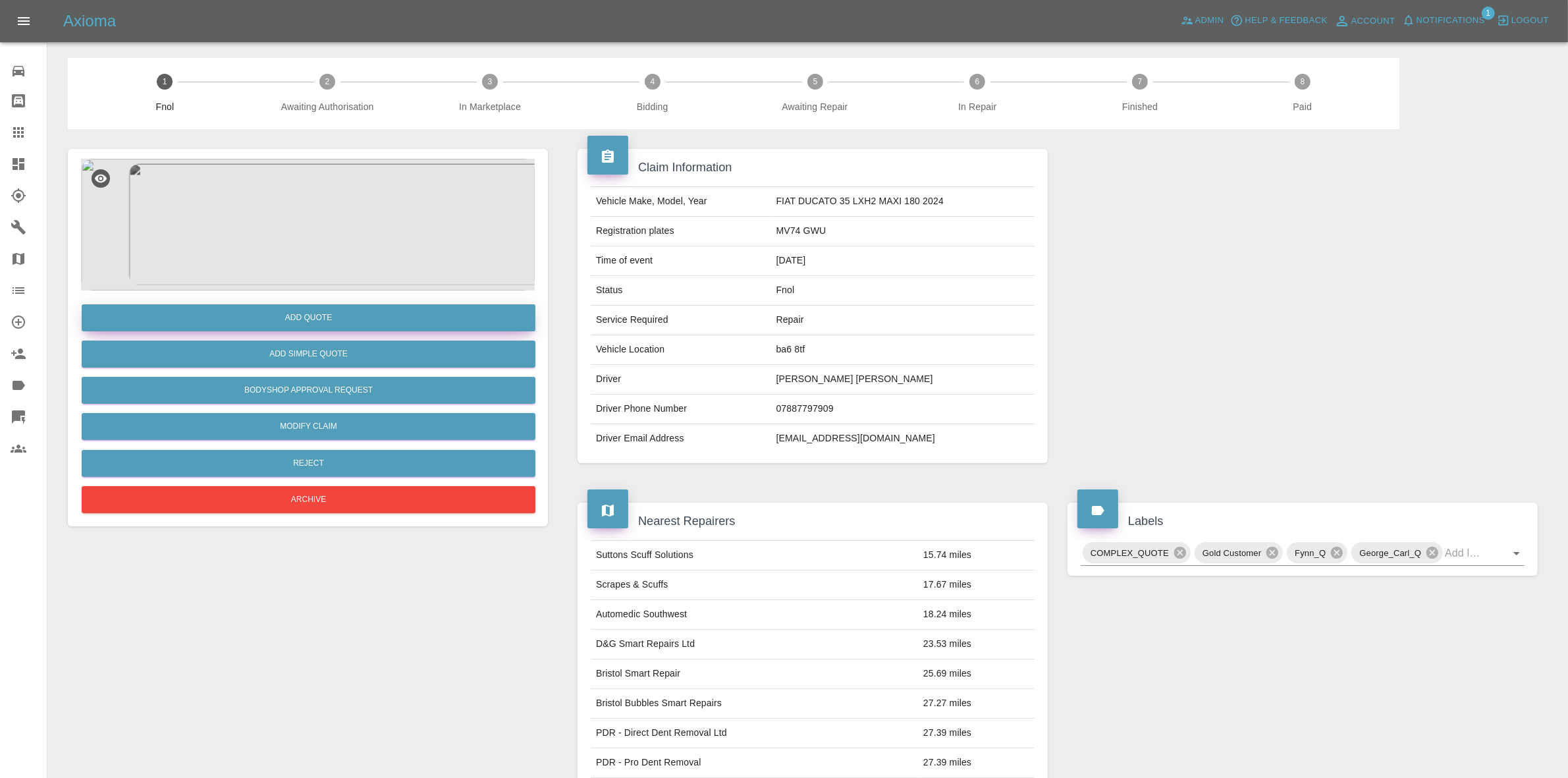
click at [337, 318] on button "Add Quote" at bounding box center [308, 318] width 454 height 27
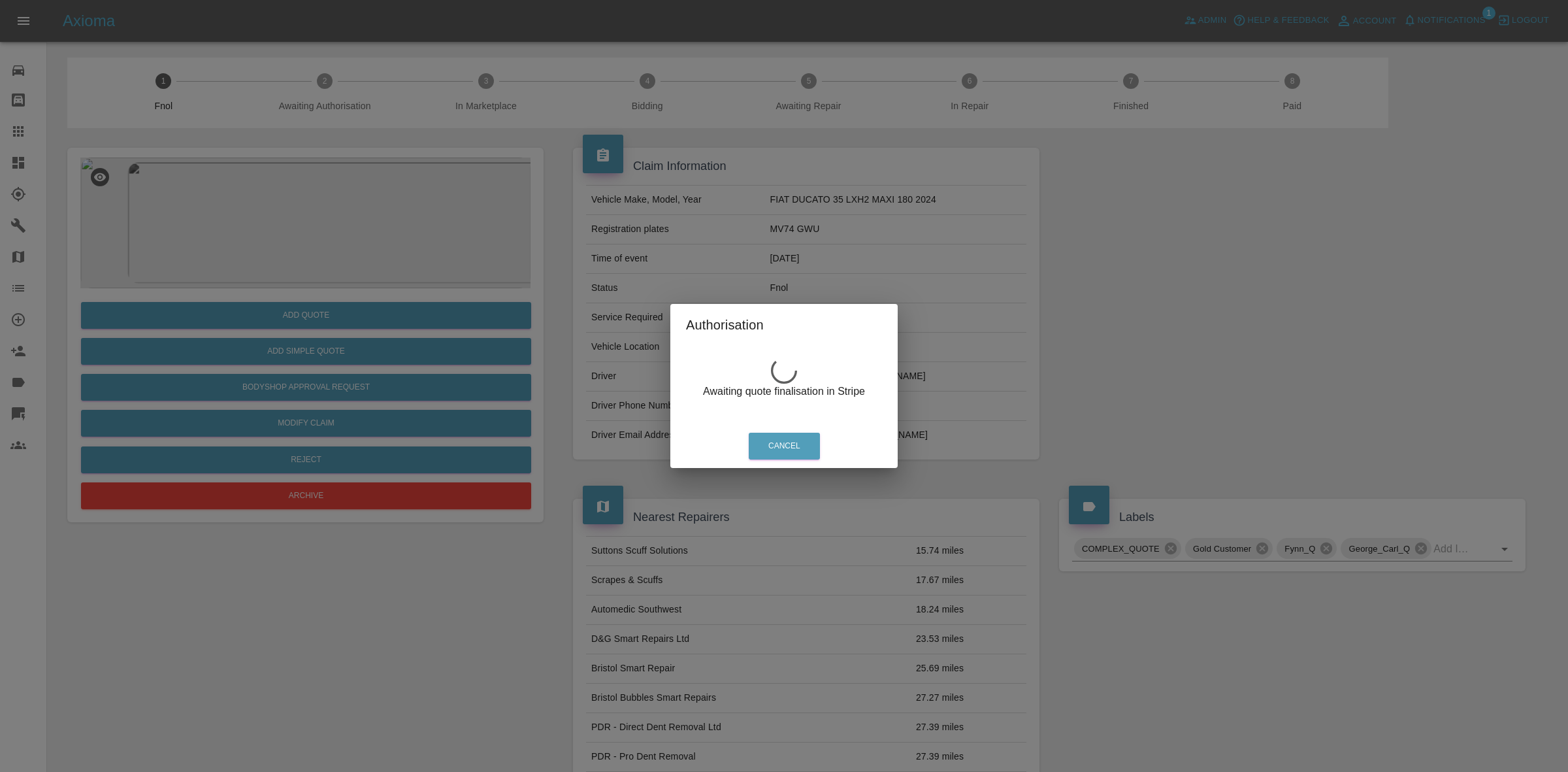
click at [443, 155] on div "Authorisation Awaiting quote finalisation in Stripe Cancel" at bounding box center [784, 386] width 1568 height 772
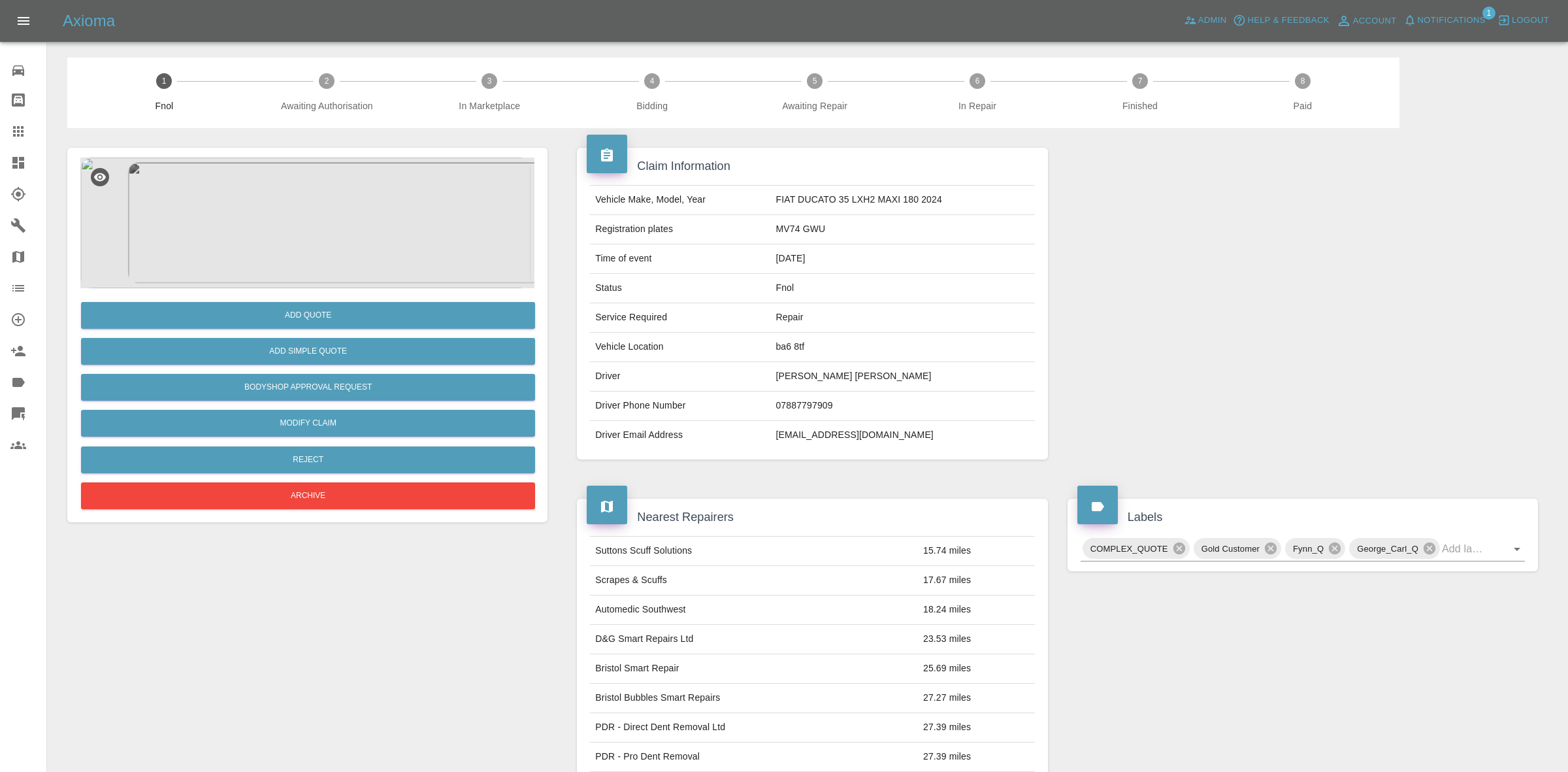
click at [338, 229] on img at bounding box center [306, 223] width 451 height 131
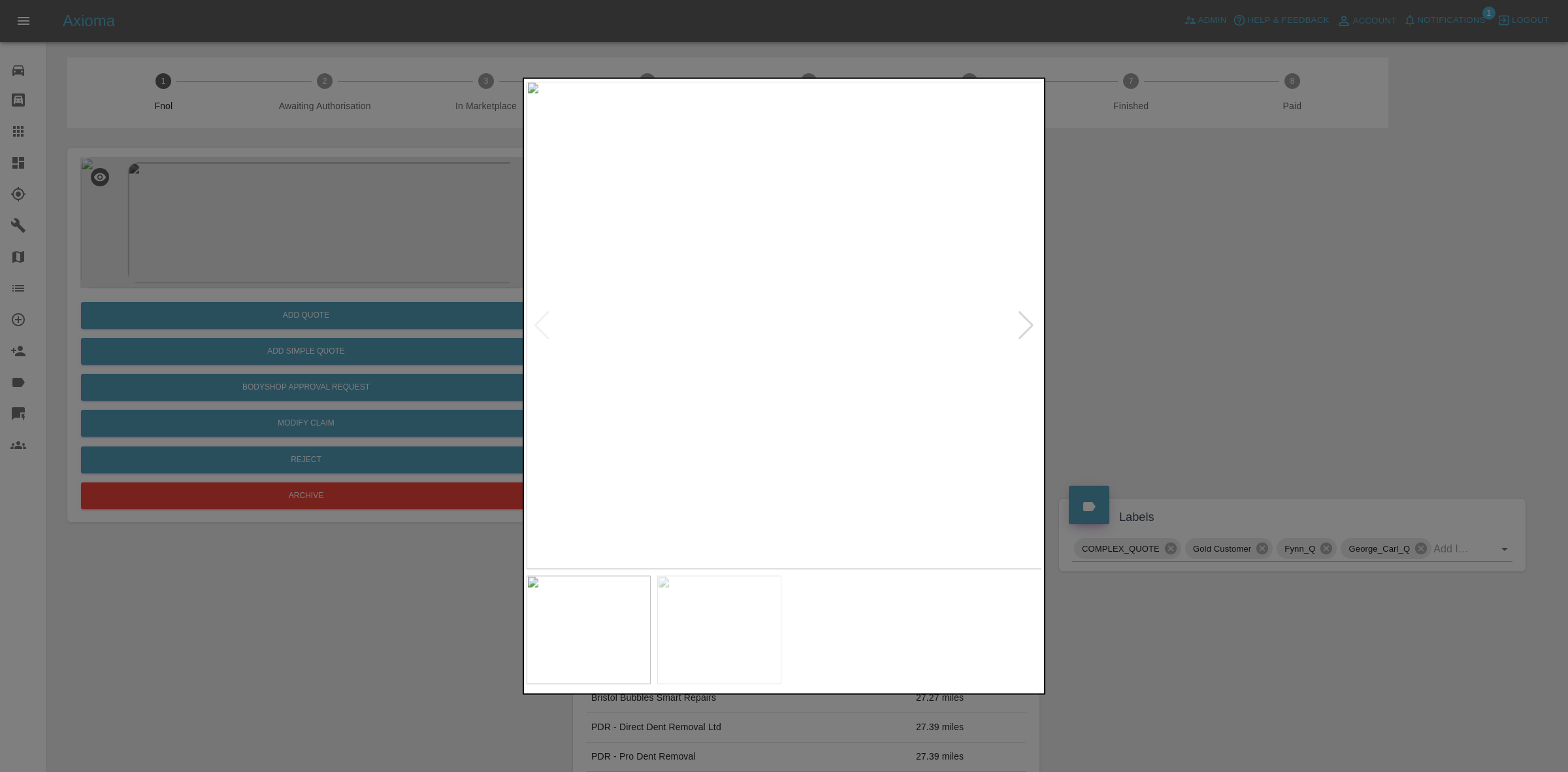
click at [1030, 327] on div at bounding box center [1026, 325] width 18 height 29
drag, startPoint x: 416, startPoint y: 292, endPoint x: 394, endPoint y: 303, distance: 24.6
click at [416, 293] on div at bounding box center [784, 386] width 1568 height 772
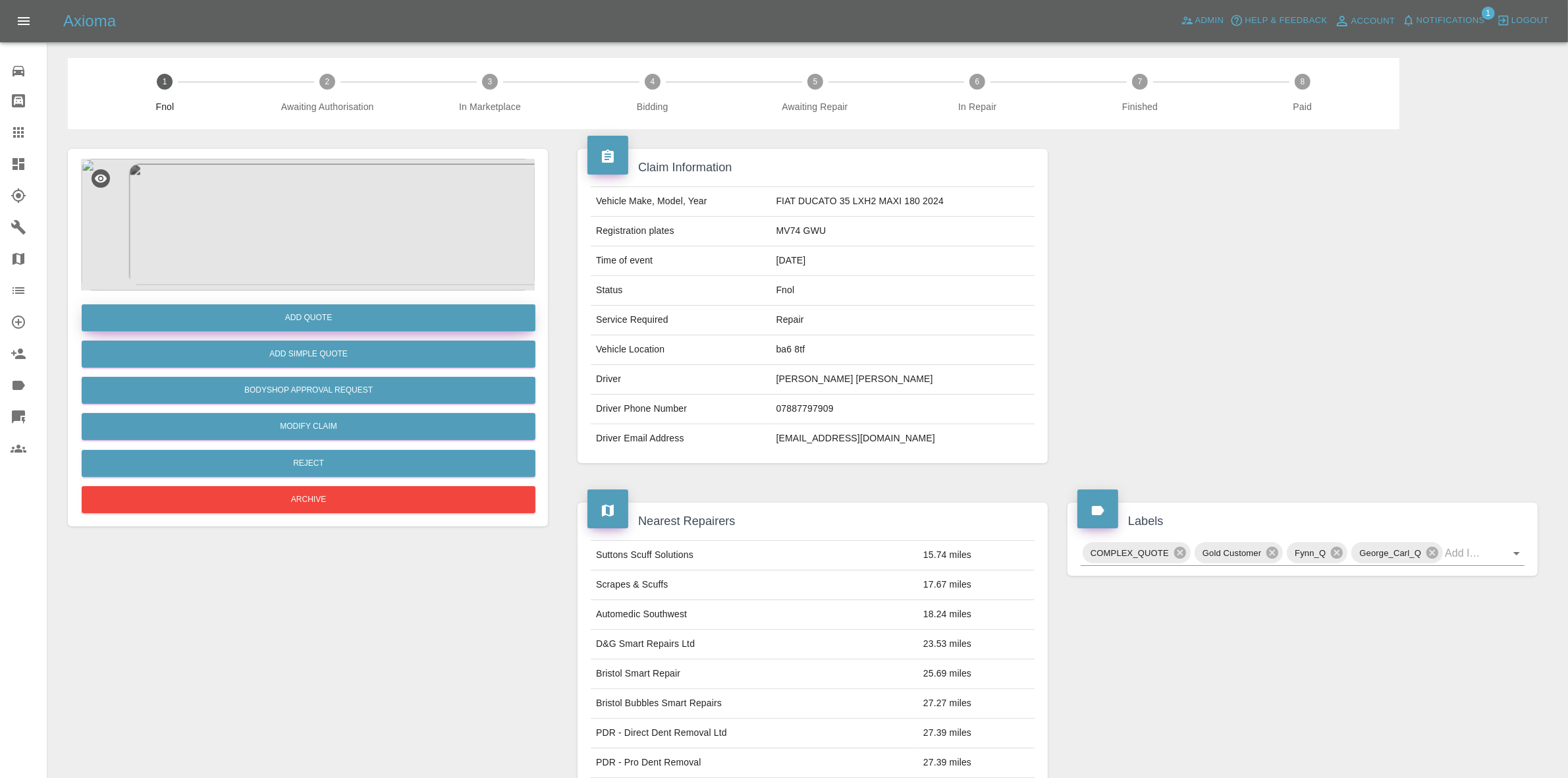
click at [313, 316] on button "Add Quote" at bounding box center [308, 318] width 454 height 27
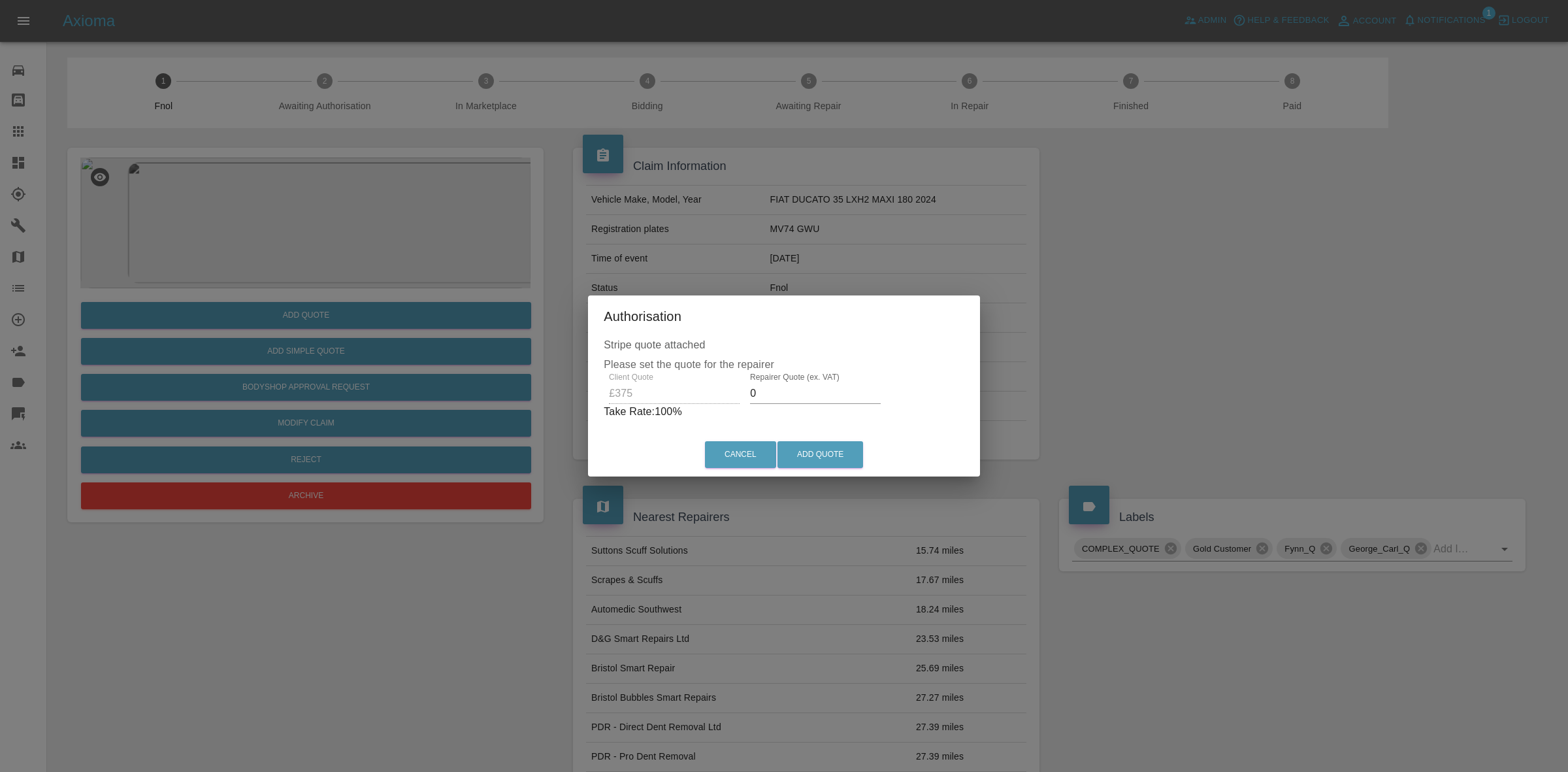
click at [815, 386] on input "0" at bounding box center [815, 393] width 131 height 21
type input "250"
click at [822, 455] on button "Add Quote" at bounding box center [820, 455] width 86 height 27
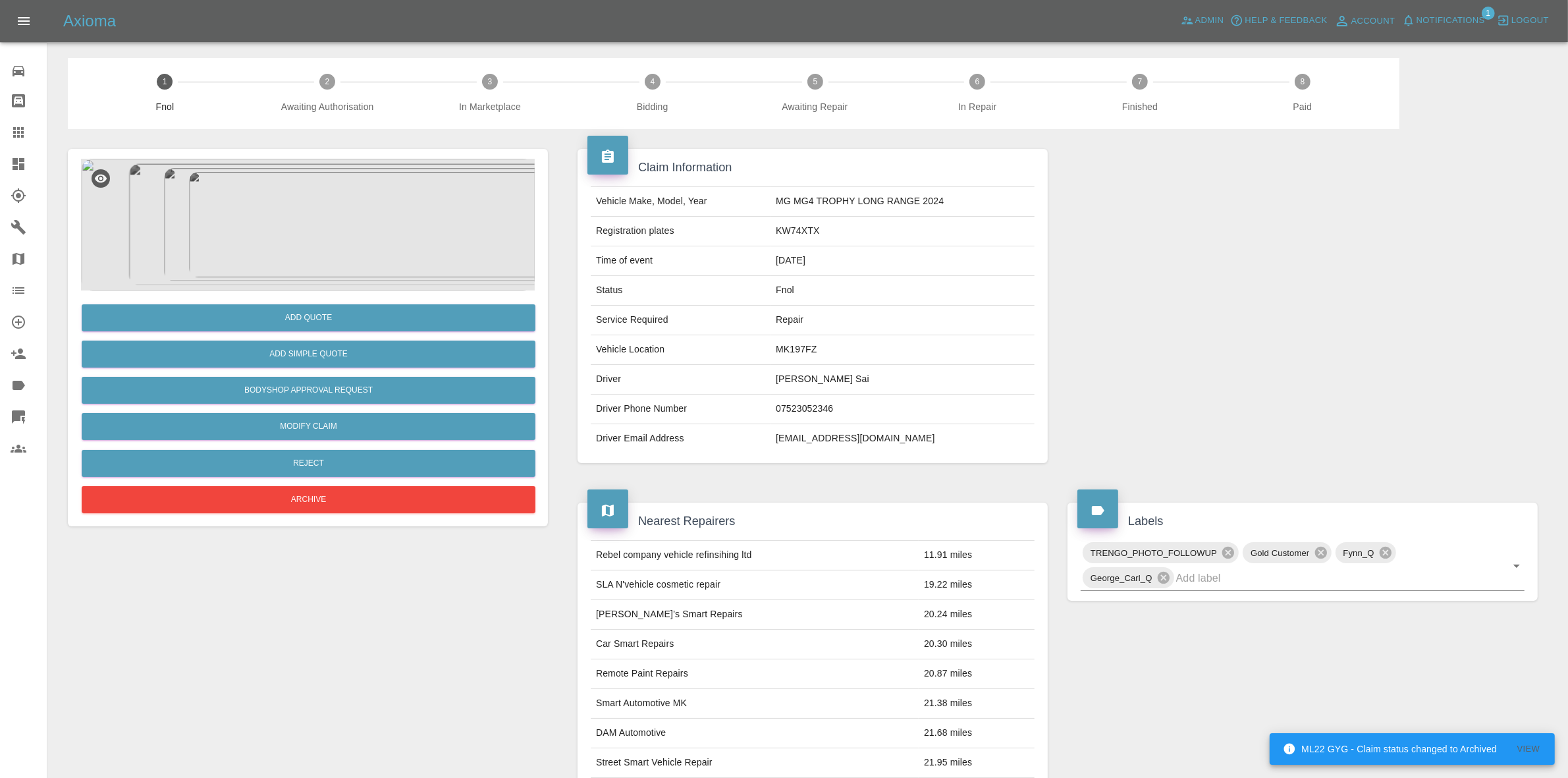
click at [317, 221] on img at bounding box center [308, 225] width 454 height 132
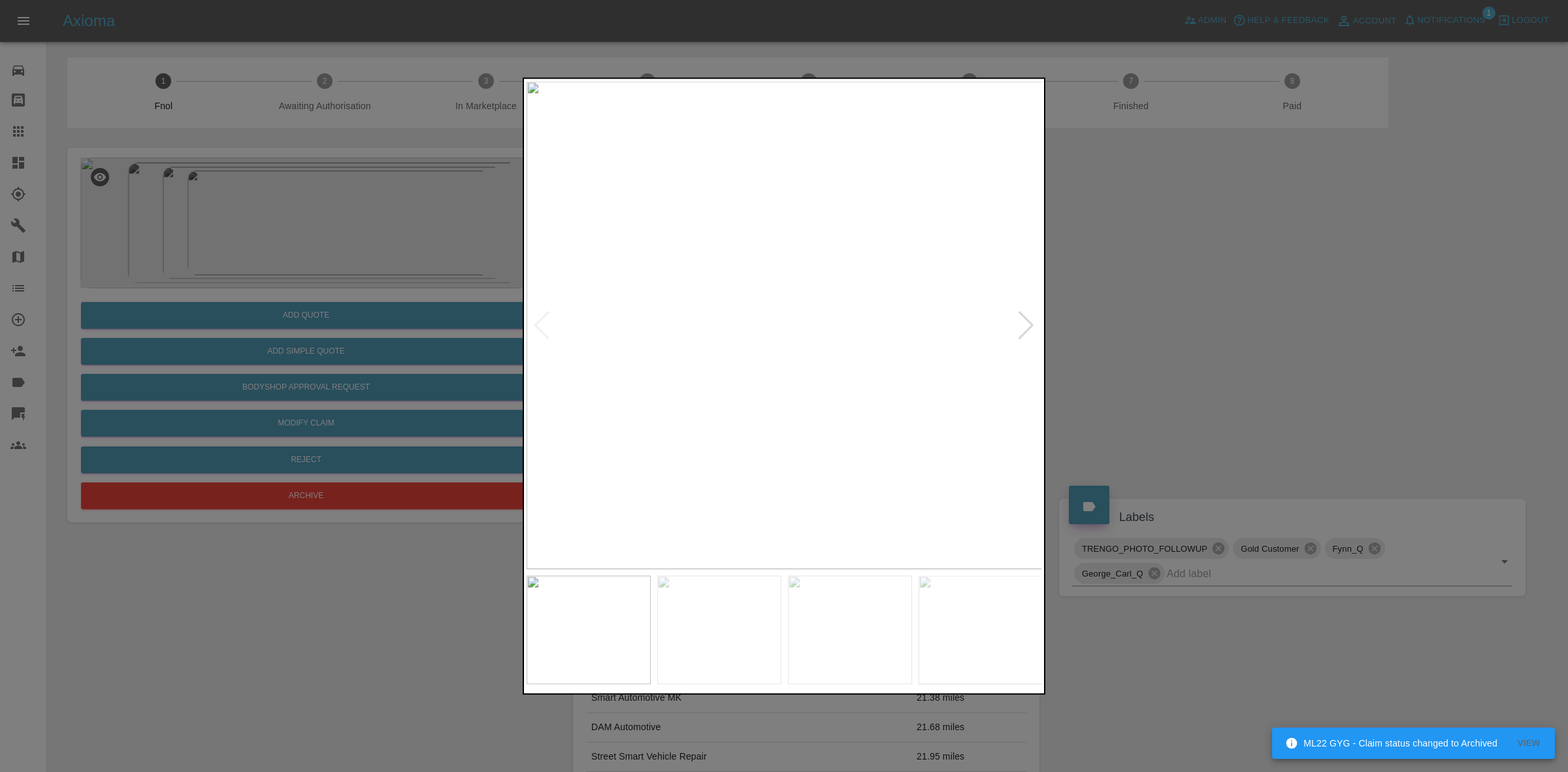
click at [1024, 318] on div at bounding box center [1026, 325] width 18 height 29
click at [1024, 318] on img at bounding box center [785, 324] width 516 height 488
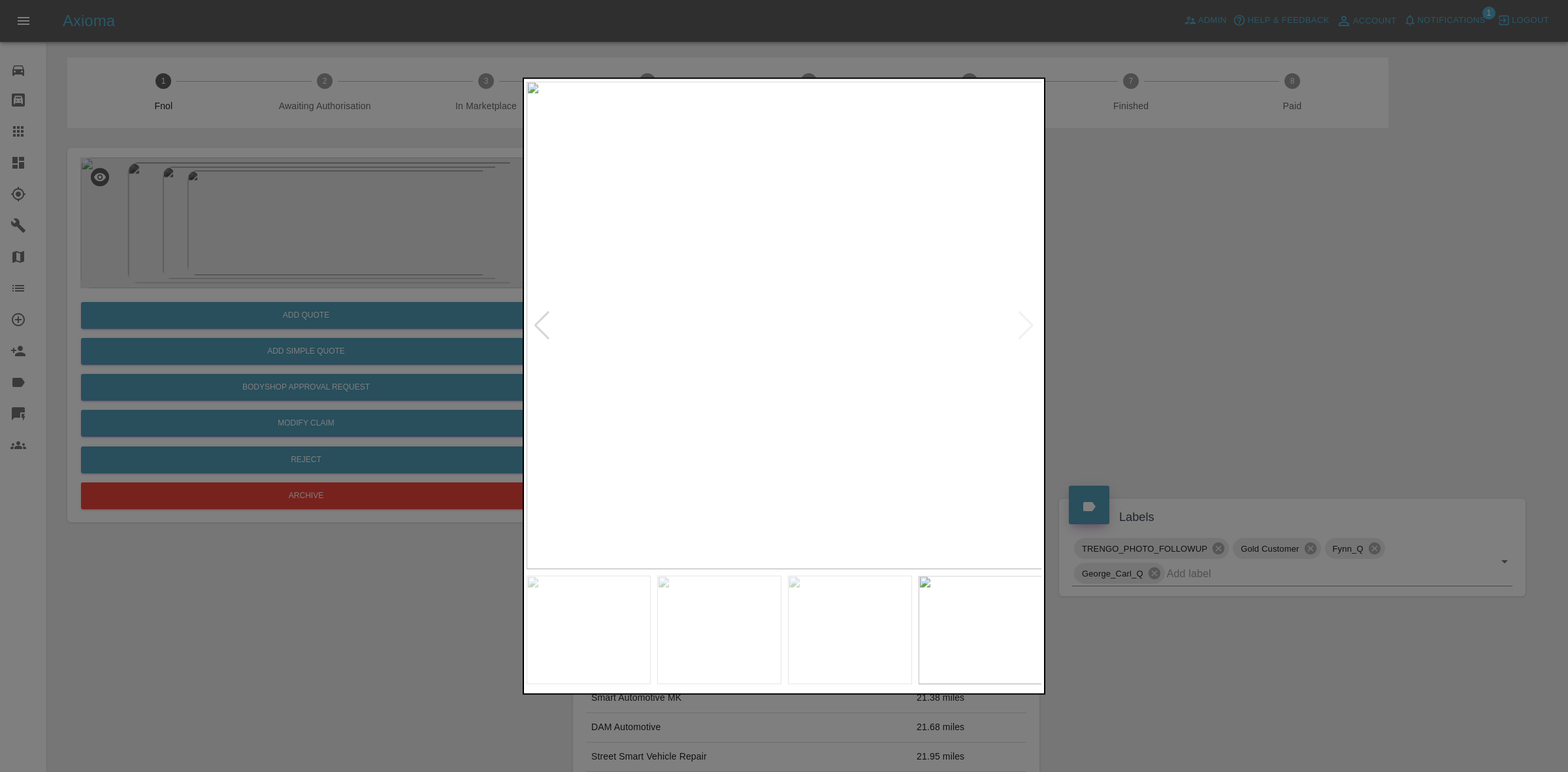
click at [1210, 425] on div at bounding box center [784, 386] width 1568 height 772
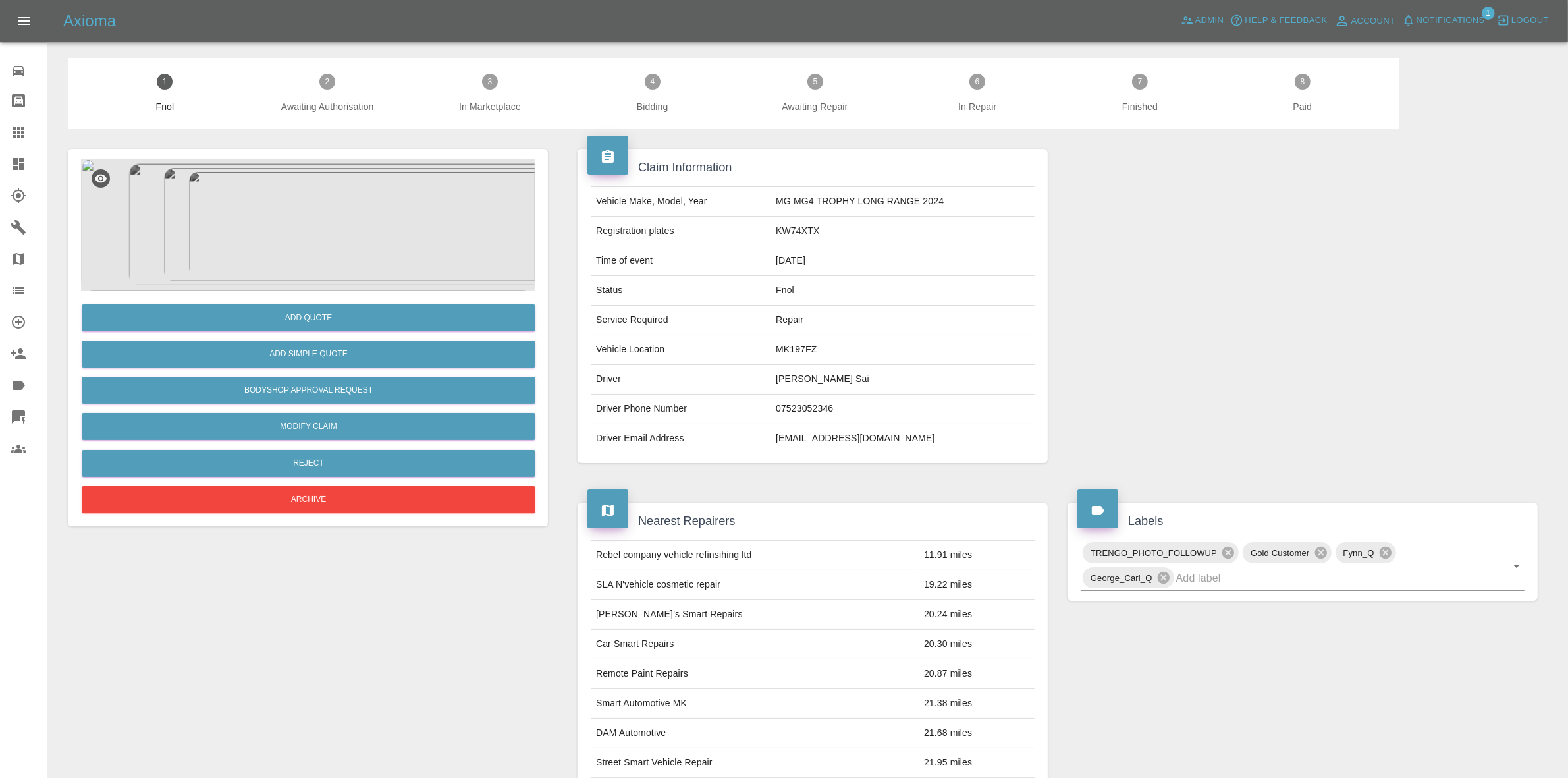
click at [281, 173] on img at bounding box center [308, 225] width 454 height 132
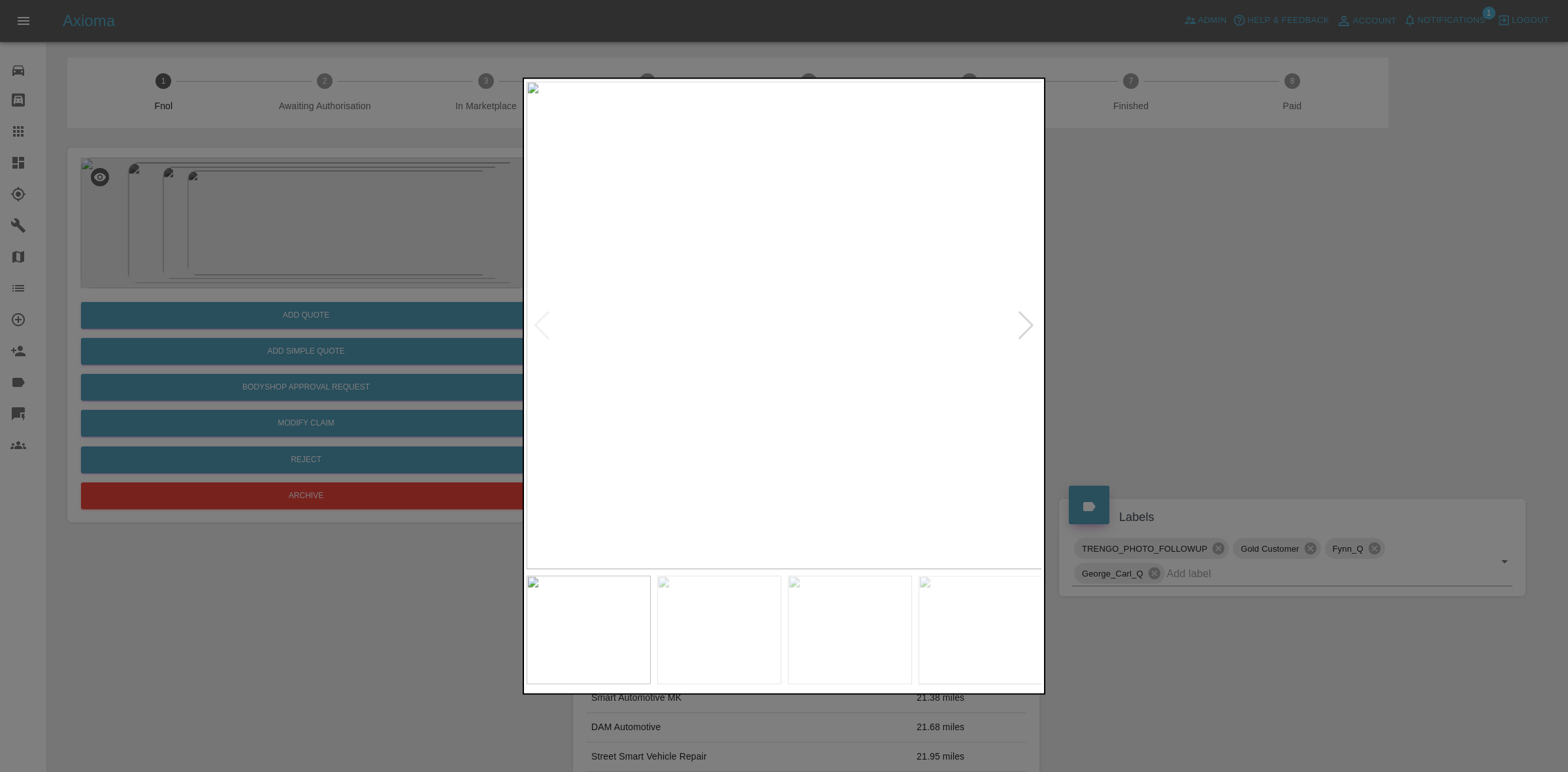
click at [1026, 320] on div at bounding box center [1026, 325] width 18 height 29
click at [1026, 320] on img at bounding box center [785, 324] width 516 height 488
click at [1209, 353] on div at bounding box center [784, 386] width 1568 height 772
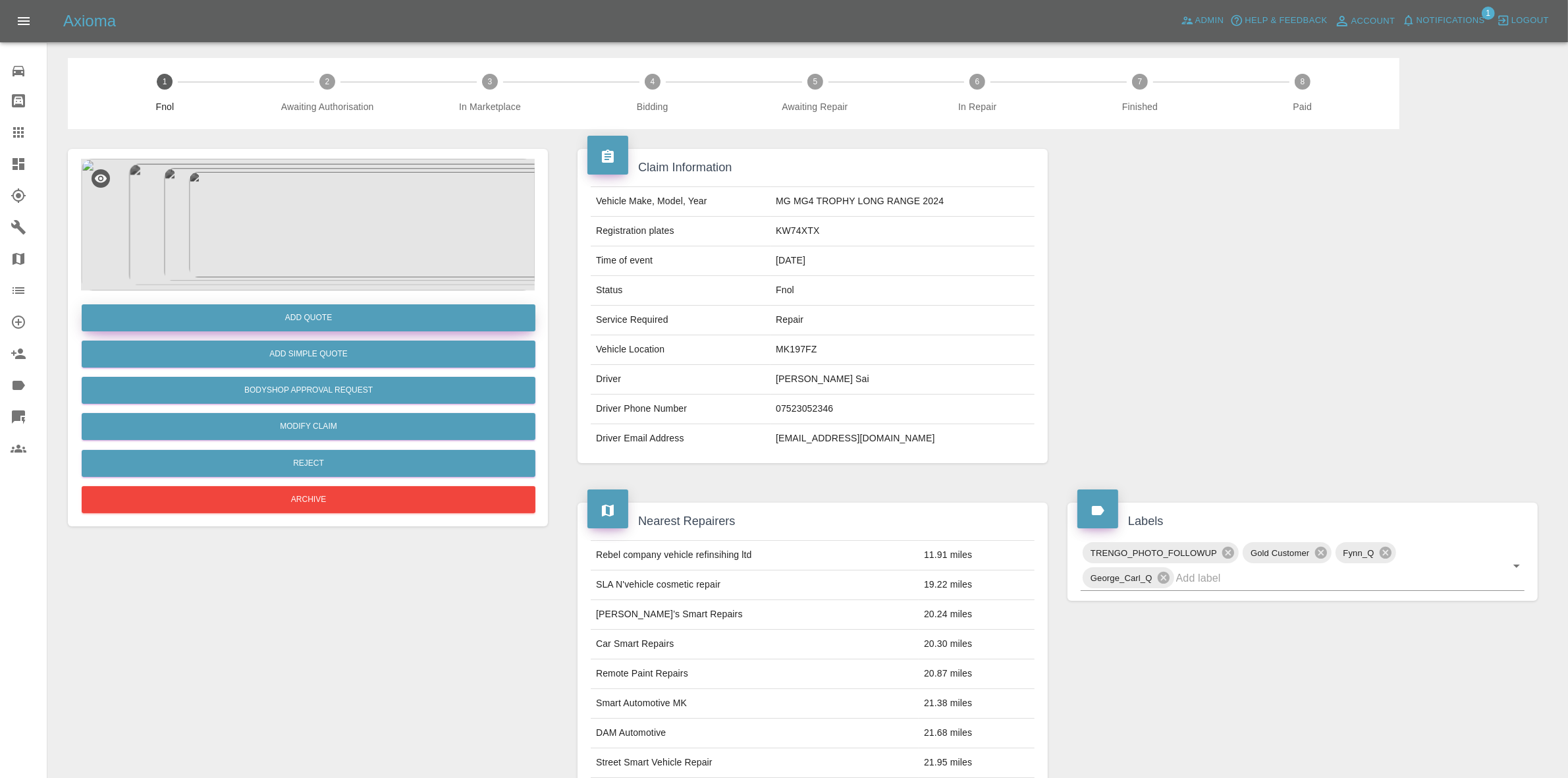
click at [285, 320] on button "Add Quote" at bounding box center [308, 318] width 454 height 27
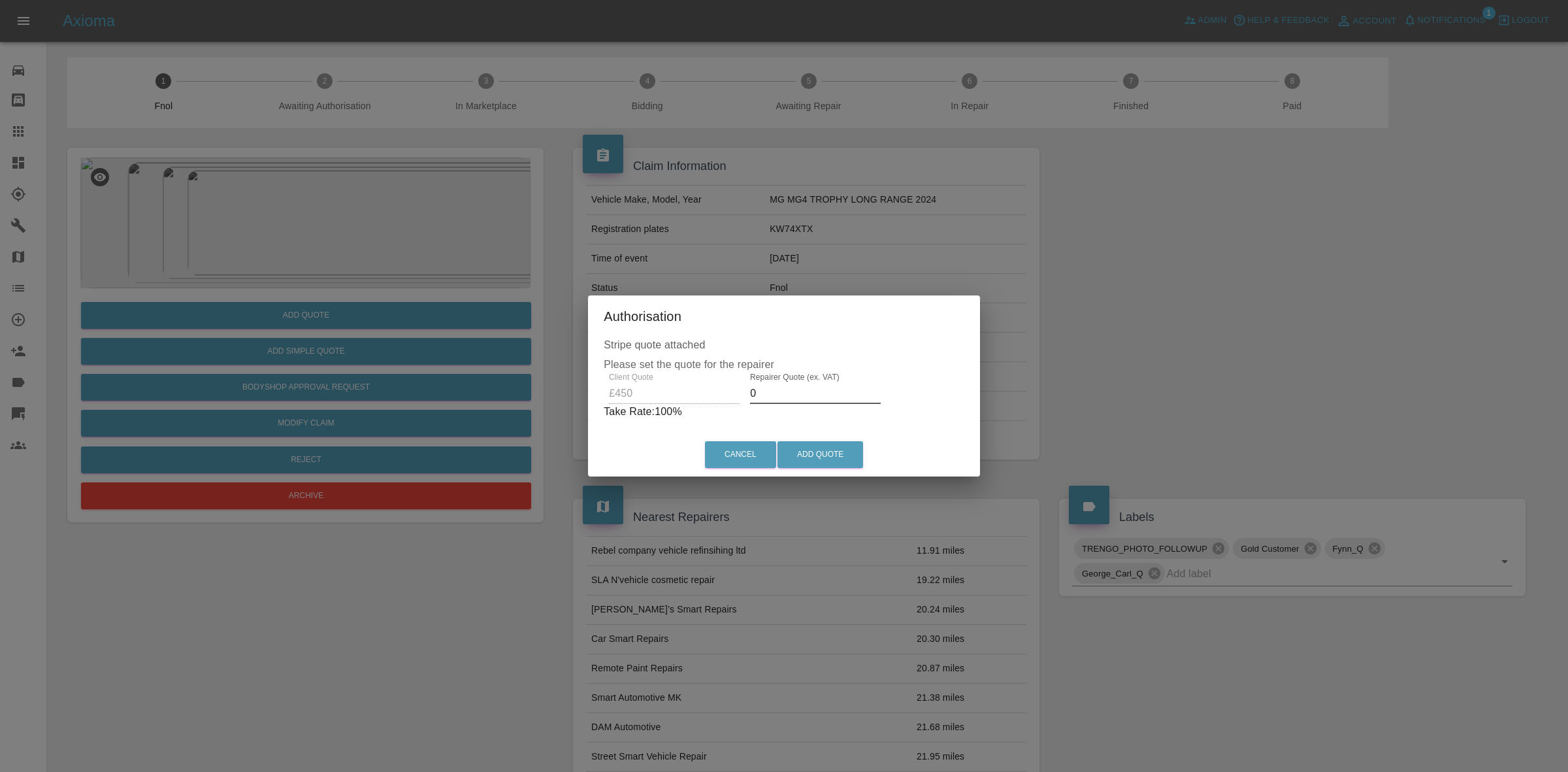
click at [767, 397] on input "0" at bounding box center [815, 393] width 131 height 21
type input "290"
click at [820, 461] on button "Add Quote" at bounding box center [820, 455] width 86 height 27
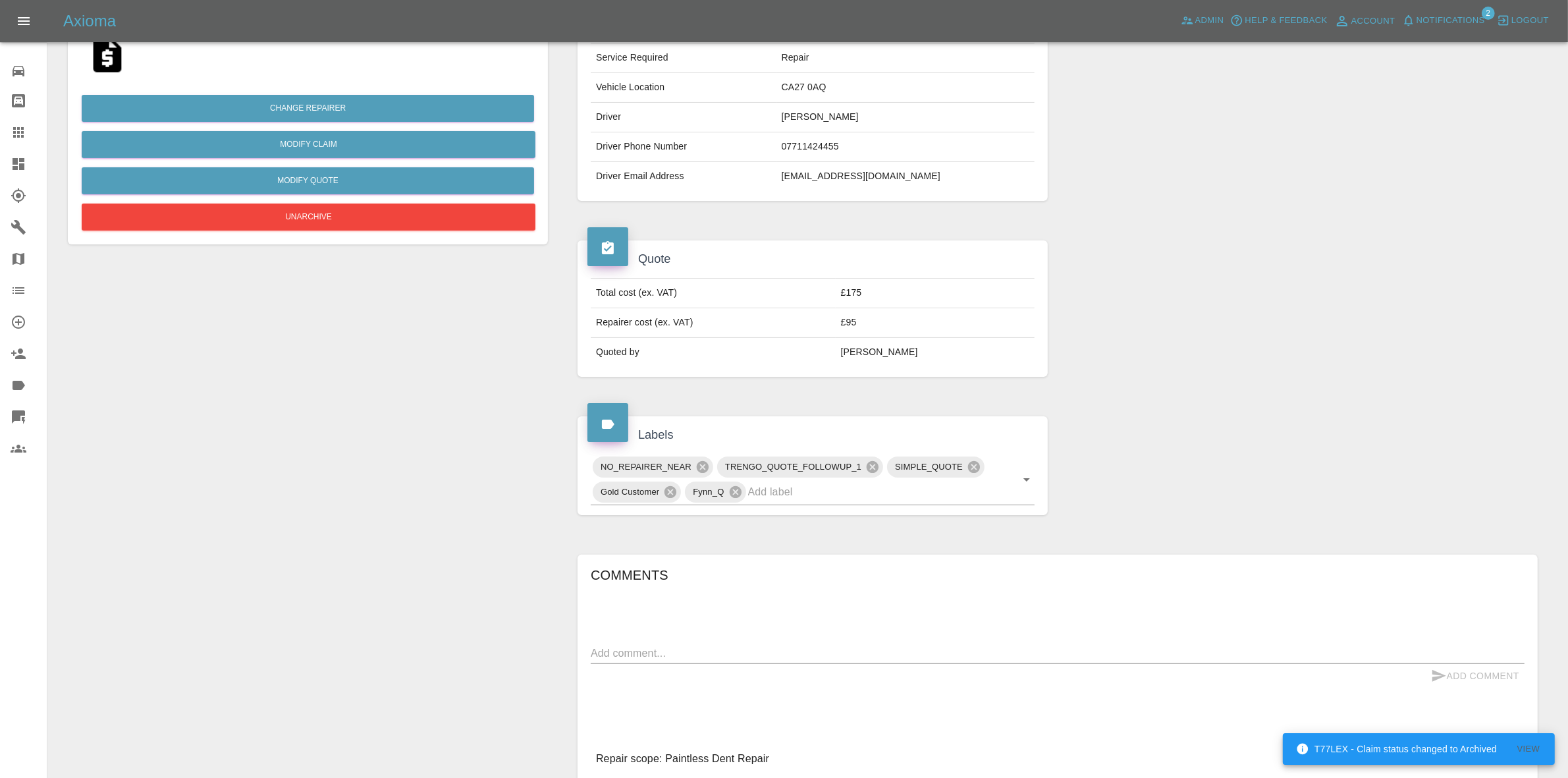
scroll to position [412, 0]
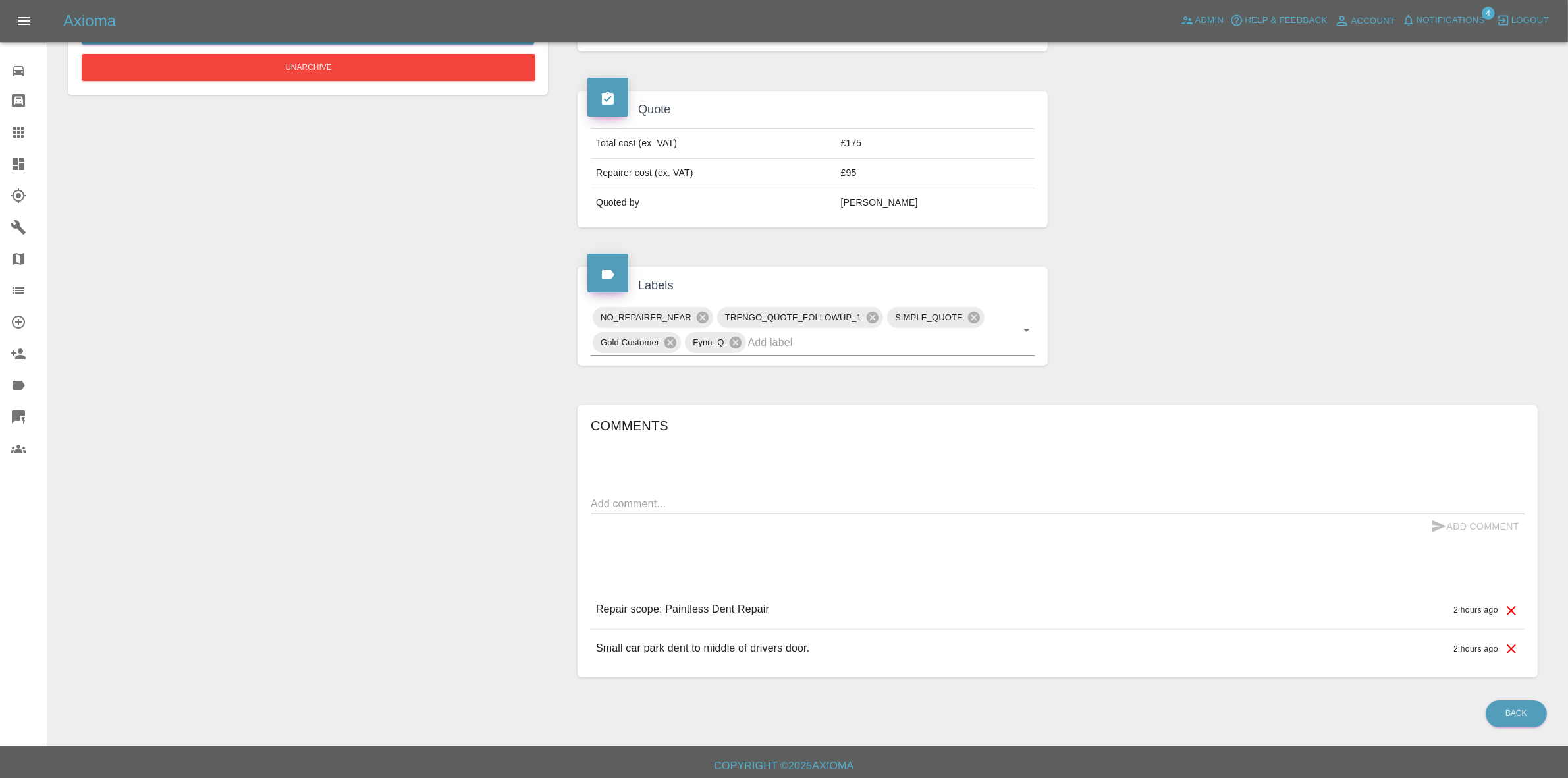
click at [103, 9] on div "Axioma Admin Help & Feedback Account Notifications 4 Logout" at bounding box center [784, 21] width 1568 height 42
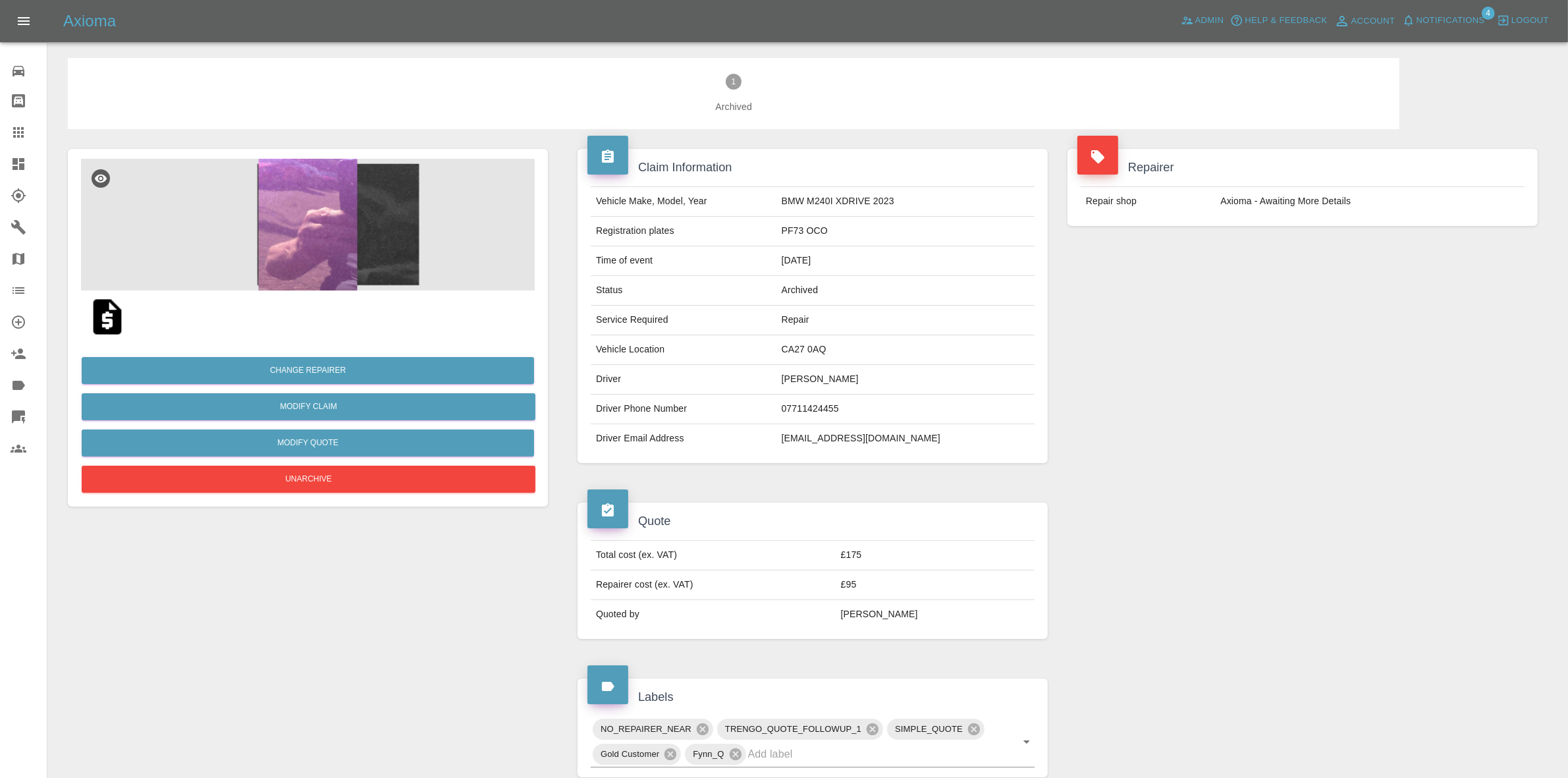
click at [1443, 22] on span "Notifications" at bounding box center [1451, 20] width 68 height 15
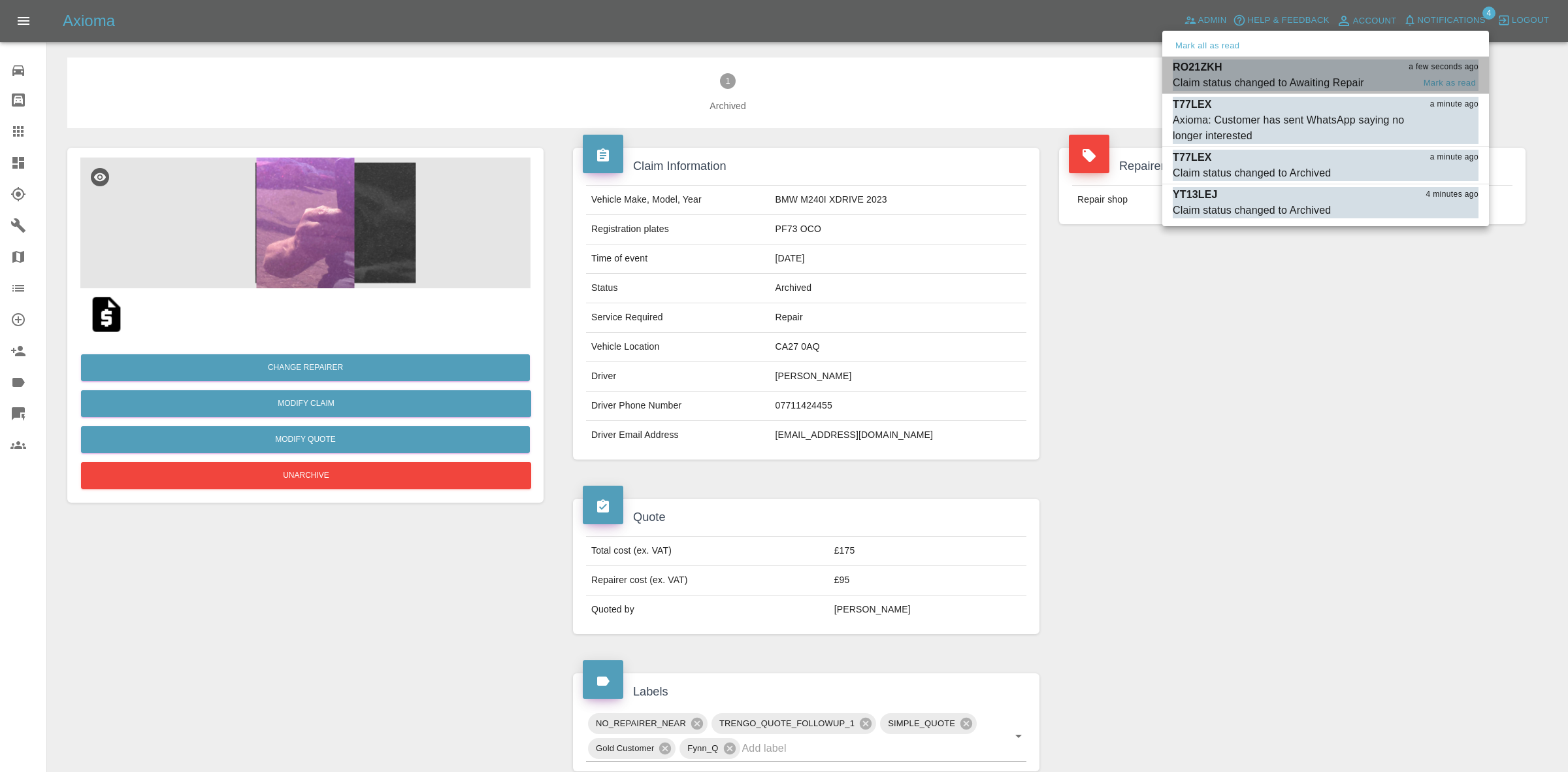
click at [1344, 75] on div "Claim status changed to Awaiting Repair" at bounding box center [1269, 83] width 191 height 16
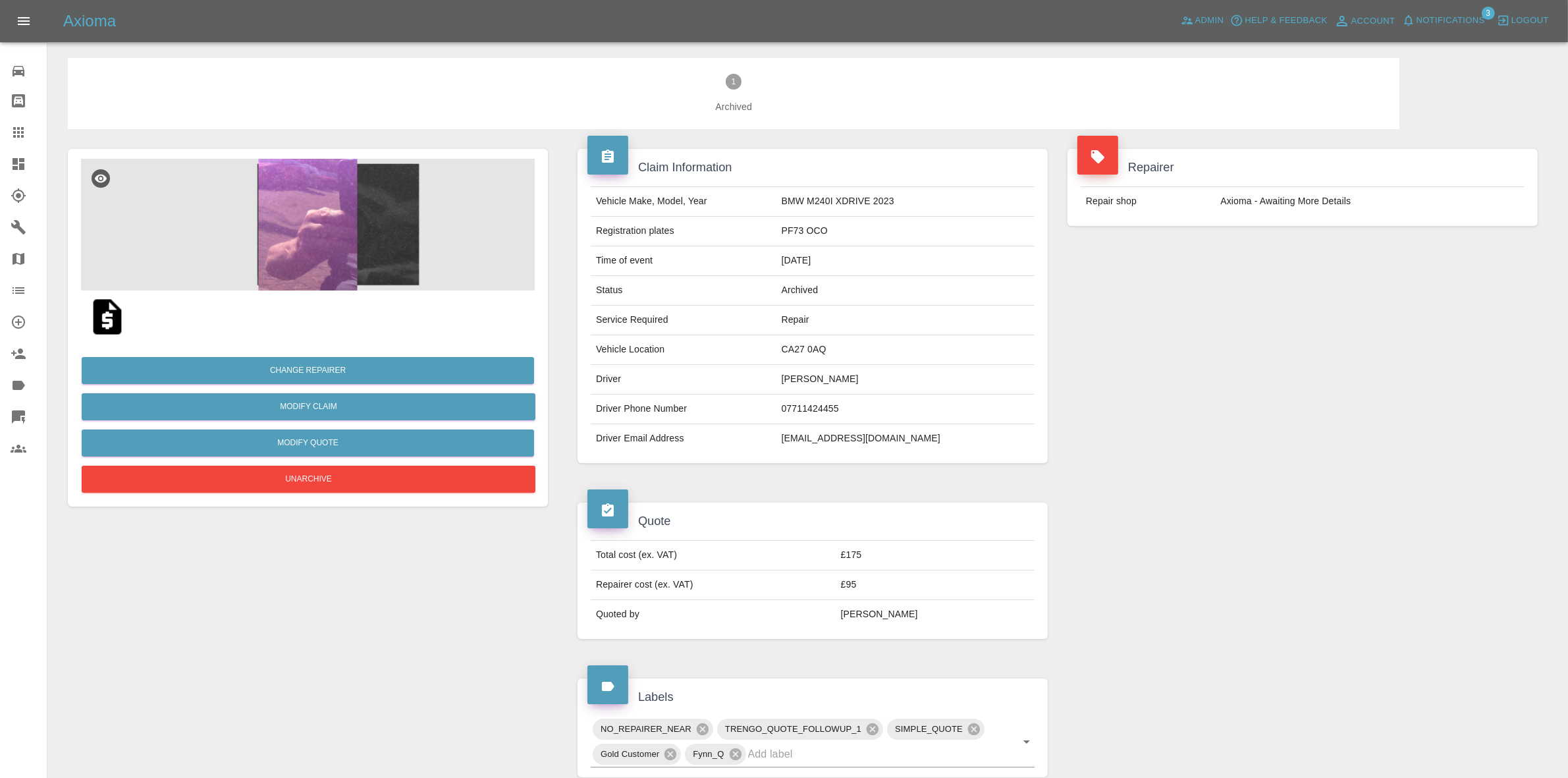
click at [1431, 12] on button "Notifications" at bounding box center [1444, 21] width 89 height 20
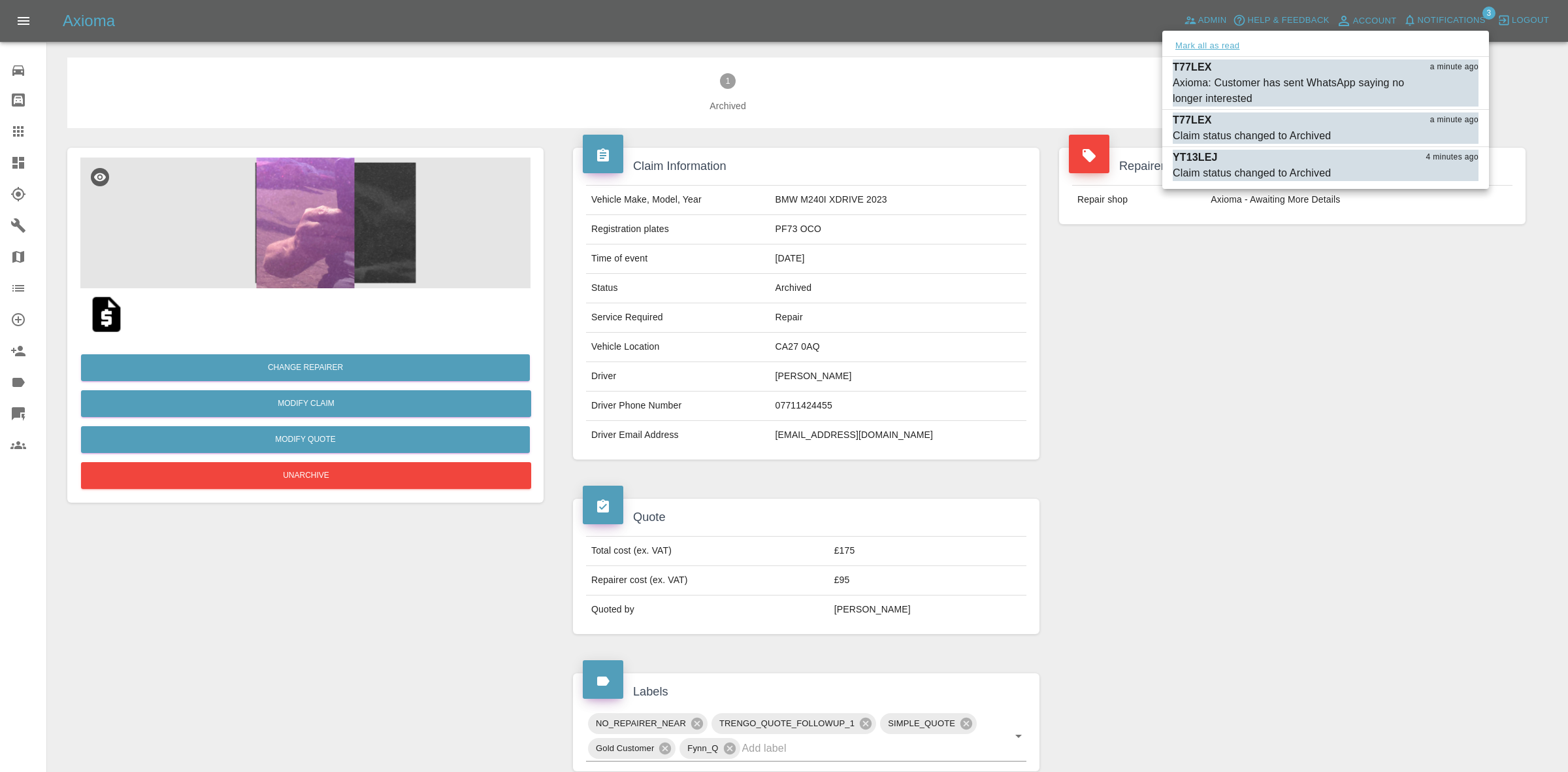
click at [1214, 41] on button "Mark all as read" at bounding box center [1207, 46] width 69 height 15
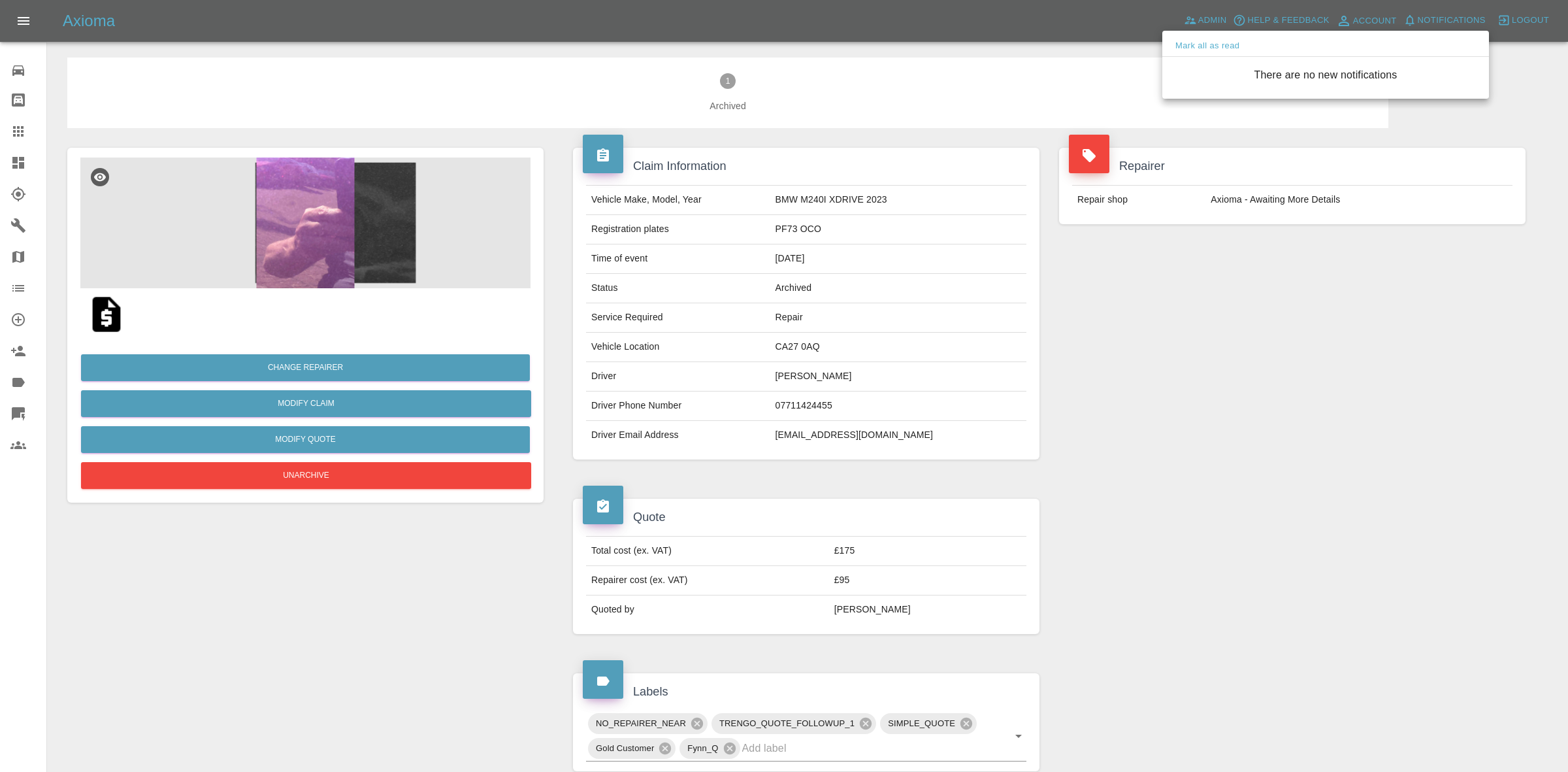
drag, startPoint x: 1275, startPoint y: 440, endPoint x: 1259, endPoint y: 462, distance: 27.2
click at [1275, 442] on div at bounding box center [784, 386] width 1568 height 772
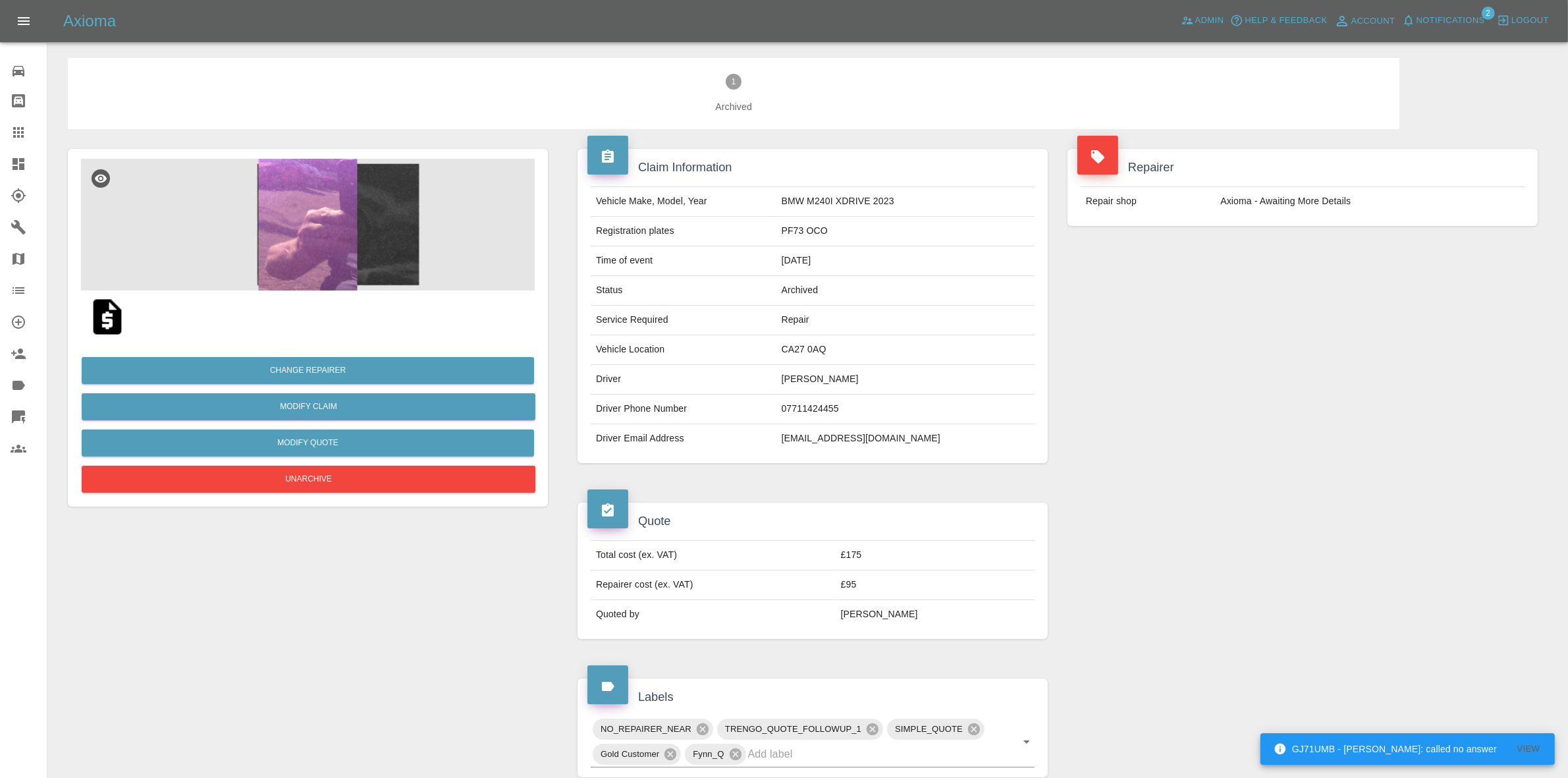
click at [1456, 22] on span "Notifications" at bounding box center [1451, 20] width 68 height 15
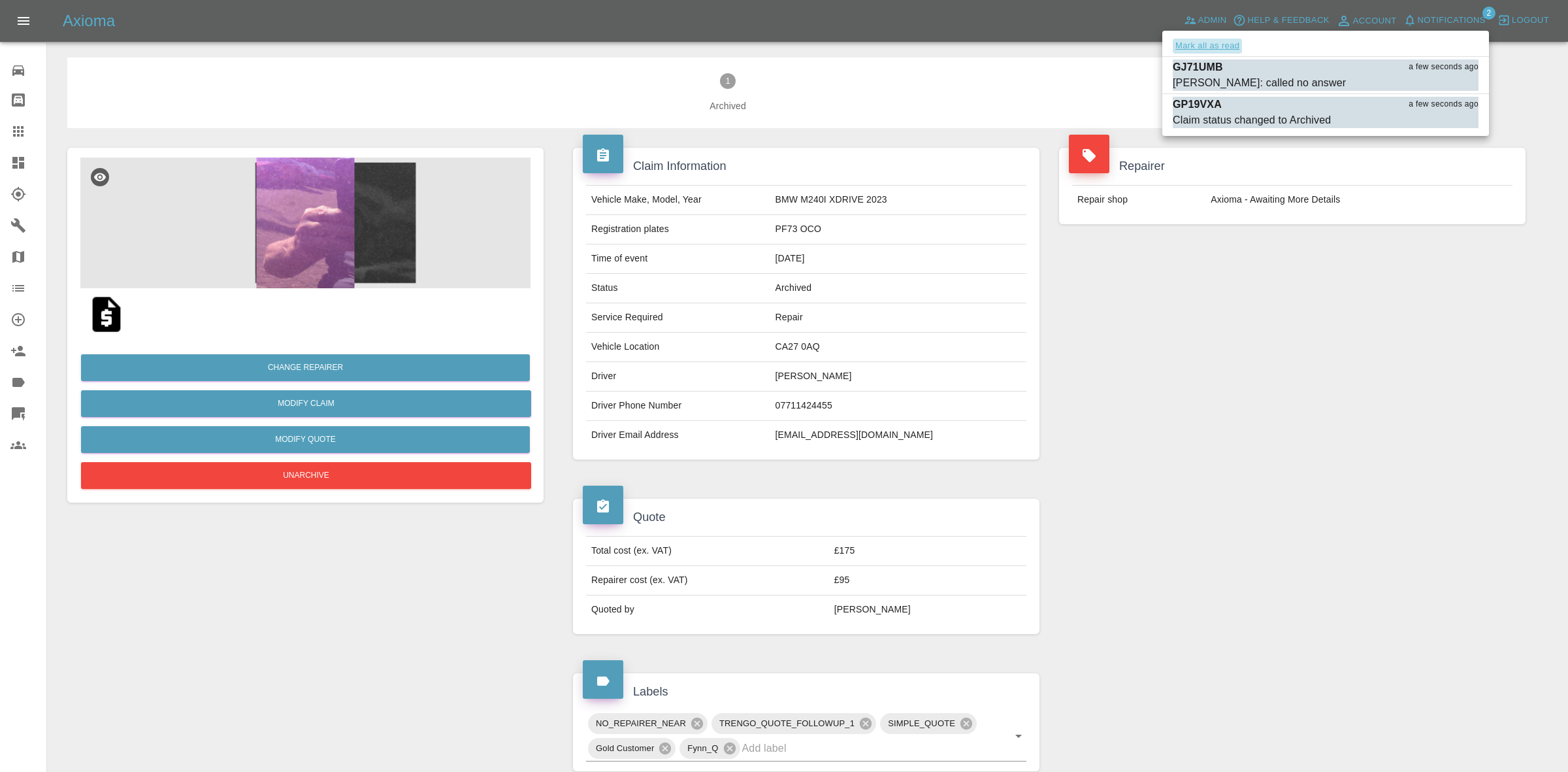
click at [1207, 46] on button "Mark all as read" at bounding box center [1207, 46] width 69 height 15
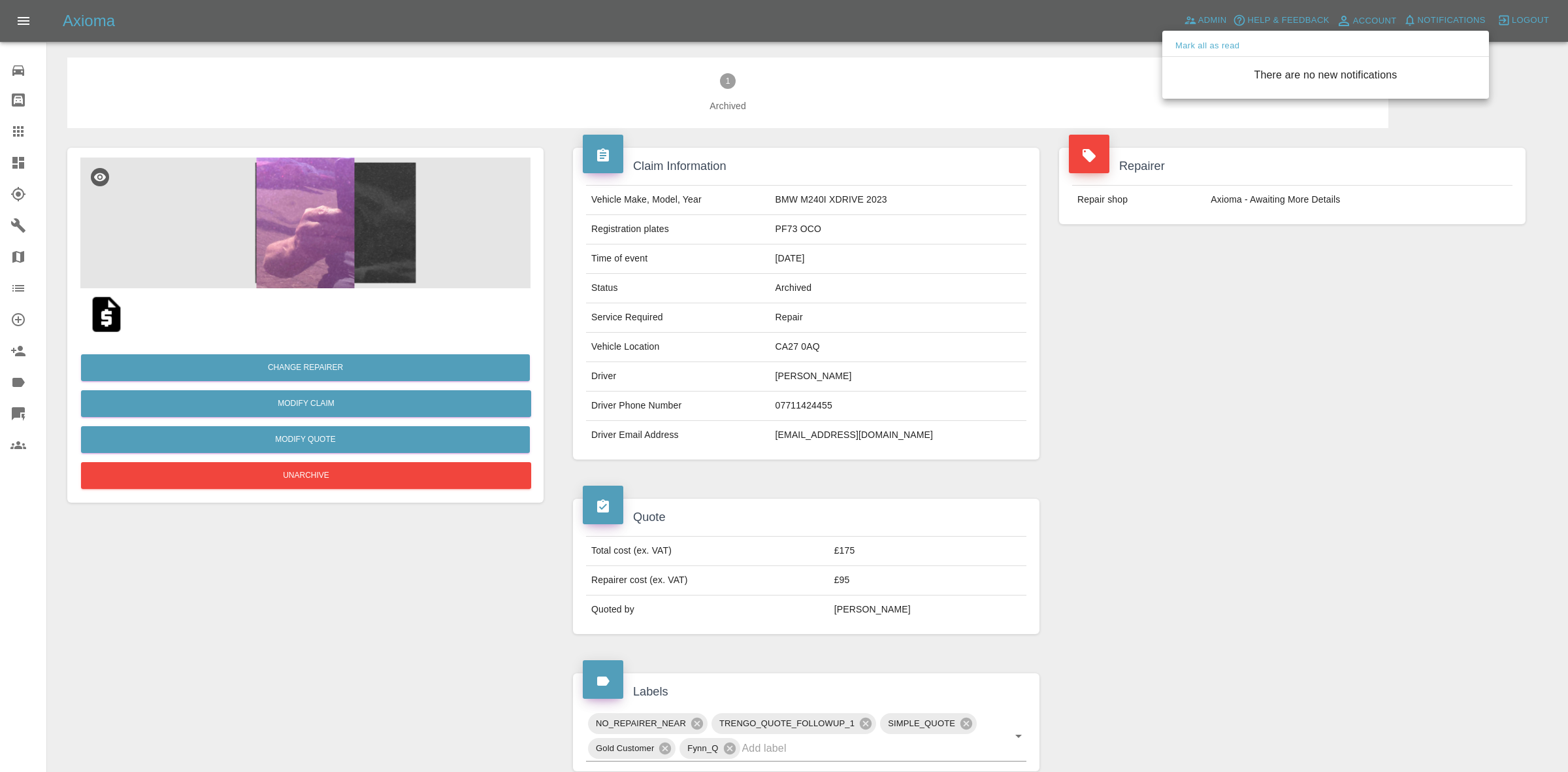
drag, startPoint x: 1392, startPoint y: 366, endPoint x: 1390, endPoint y: 125, distance: 241.0
click at [1406, 378] on div at bounding box center [784, 386] width 1568 height 772
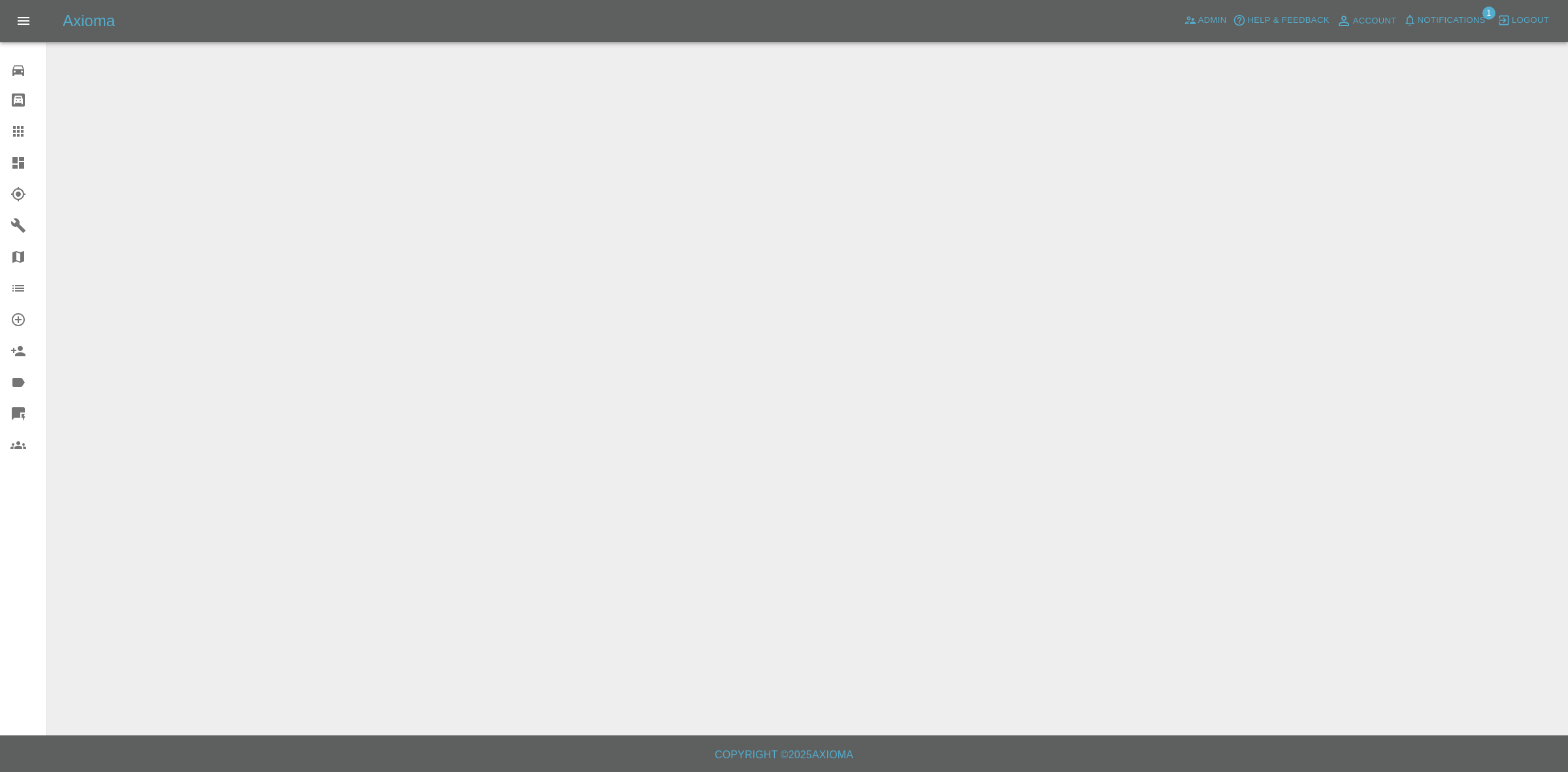
drag, startPoint x: 0, startPoint y: 0, endPoint x: 48, endPoint y: 0, distance: 48.0
click at [0, 162] on link "Dashboard" at bounding box center [23, 163] width 46 height 31
click at [1466, 21] on span "Notifications" at bounding box center [1452, 20] width 68 height 15
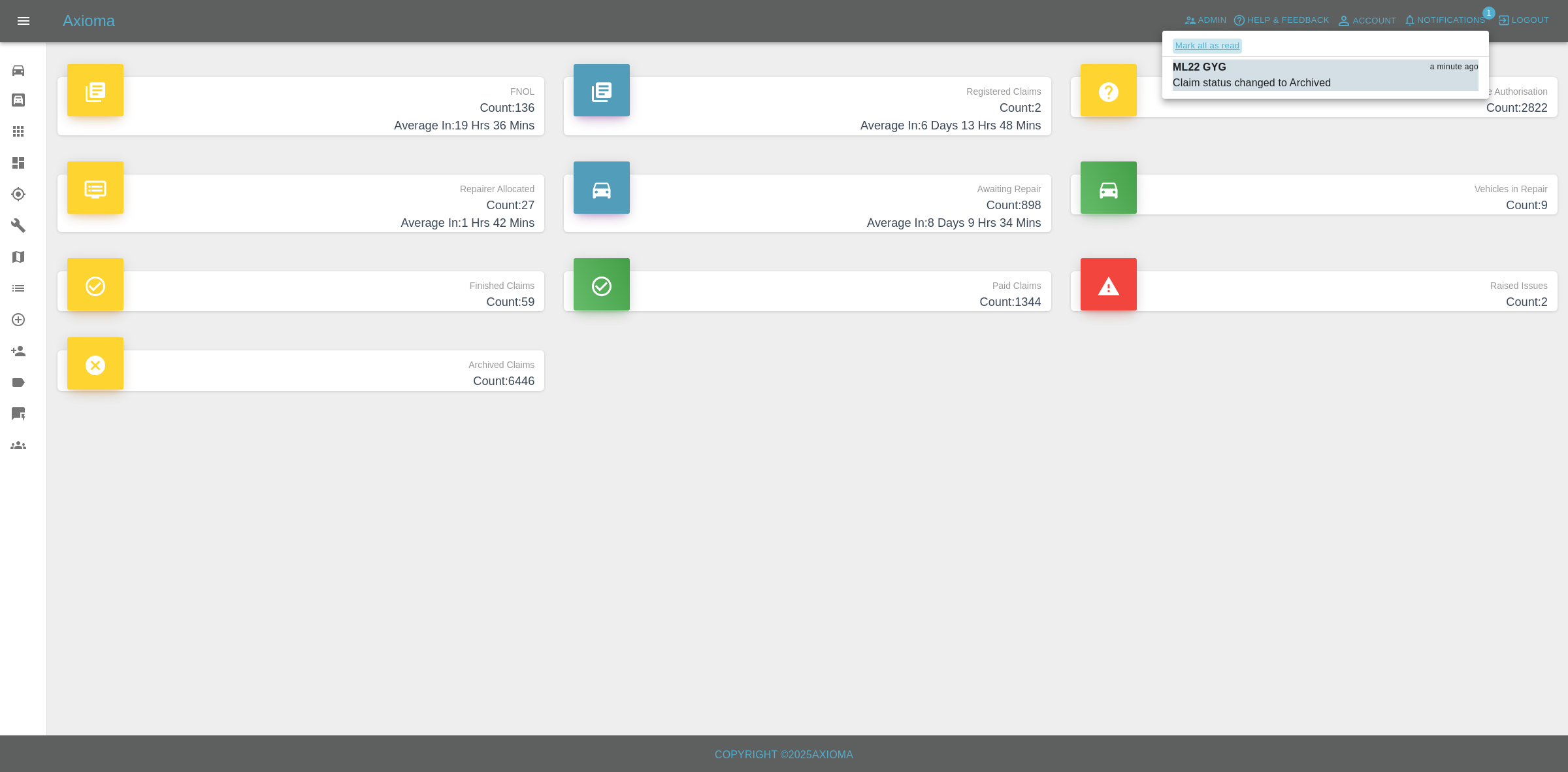
click at [1230, 42] on button "Mark all as read" at bounding box center [1207, 46] width 69 height 15
click at [1299, 537] on div at bounding box center [784, 386] width 1568 height 772
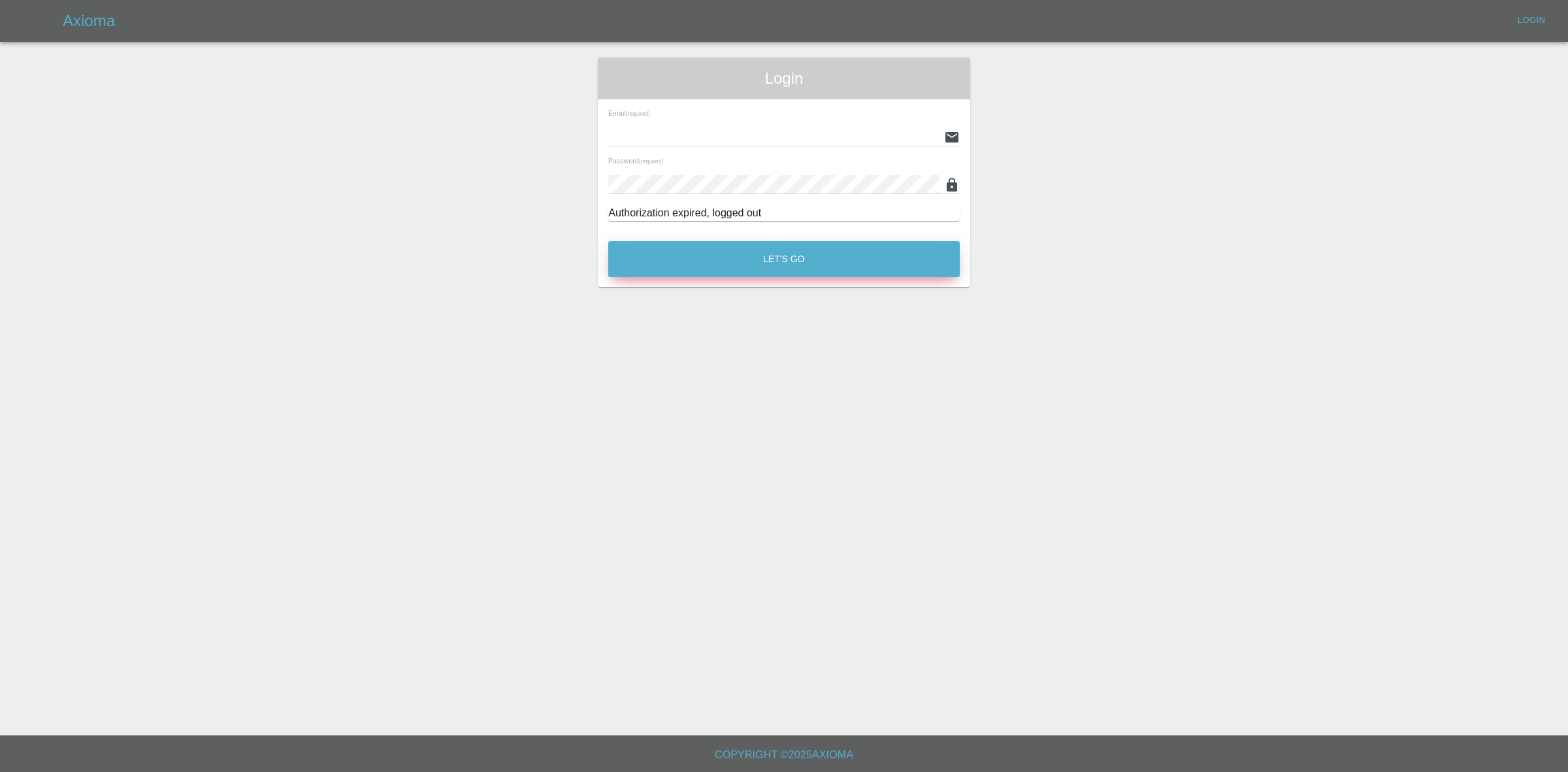
type input "[EMAIL_ADDRESS][DOMAIN_NAME]"
click at [828, 253] on button "Let's Go" at bounding box center [784, 259] width 351 height 36
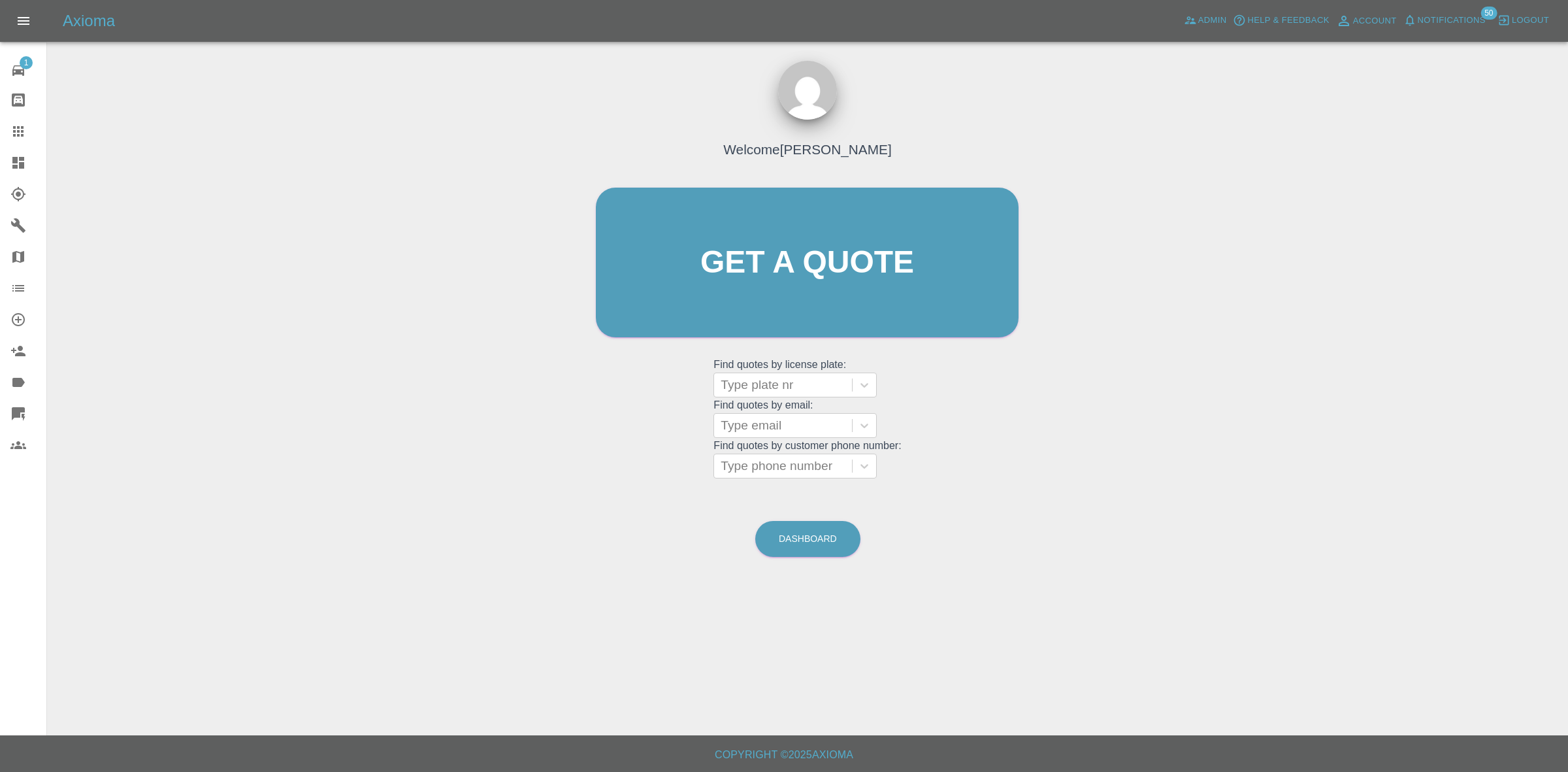
click at [0, 157] on link "Dashboard" at bounding box center [23, 163] width 46 height 31
